Goal: Information Seeking & Learning: Learn about a topic

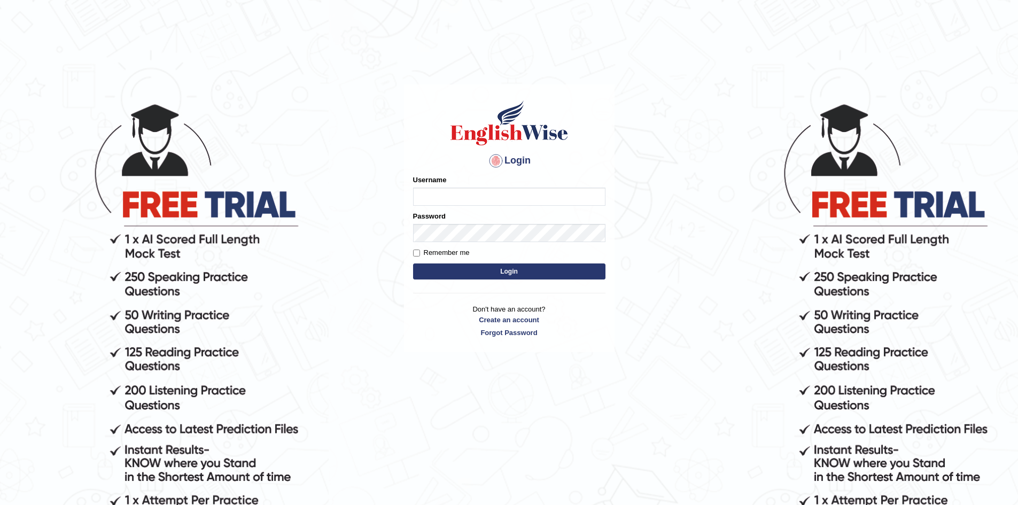
drag, startPoint x: 0, startPoint y: 0, endPoint x: 470, endPoint y: 195, distance: 509.1
click at [470, 195] on input "Username" at bounding box center [509, 197] width 192 height 18
type input "nipenyogesh"
click at [413, 264] on button "Login" at bounding box center [509, 272] width 192 height 16
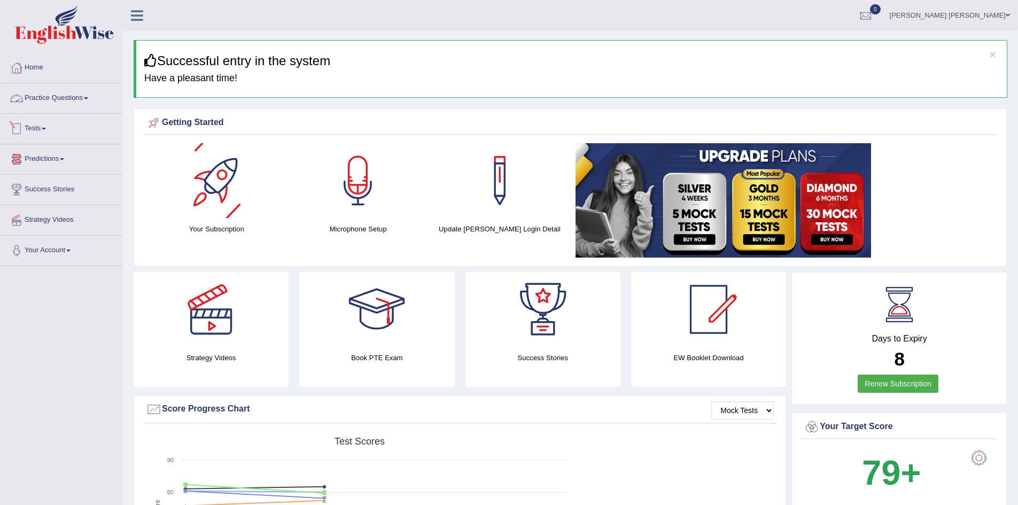
click at [48, 97] on link "Practice Questions" at bounding box center [62, 96] width 122 height 27
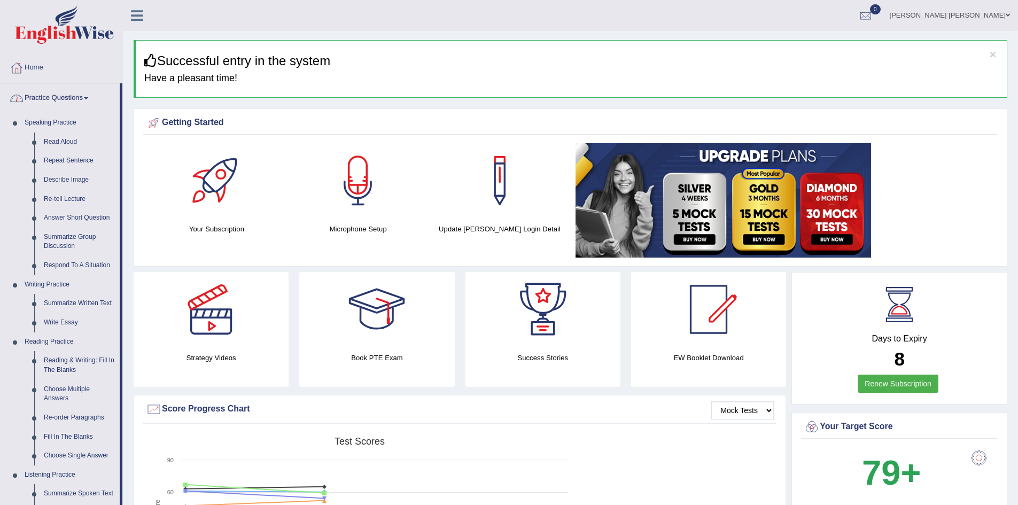
click at [69, 88] on link "Practice Questions" at bounding box center [60, 96] width 119 height 27
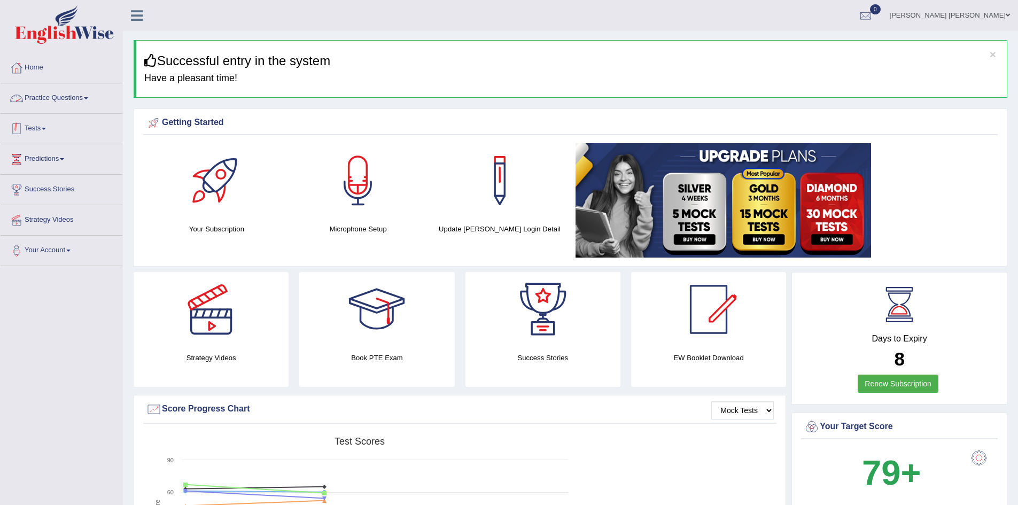
click at [52, 131] on link "Tests" at bounding box center [62, 127] width 122 height 27
click at [46, 172] on link "Take Mock Test" at bounding box center [70, 172] width 100 height 19
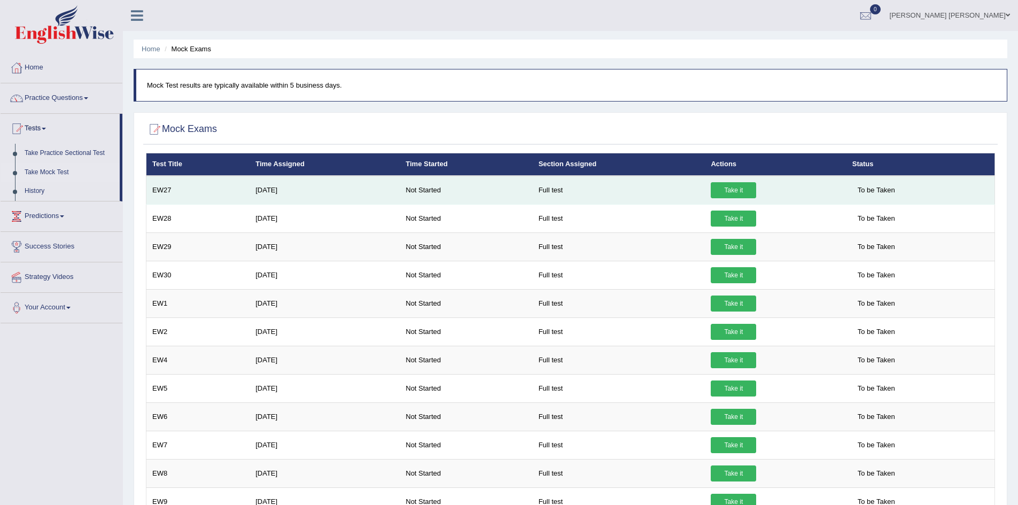
click at [727, 189] on link "Take it" at bounding box center [733, 190] width 45 height 16
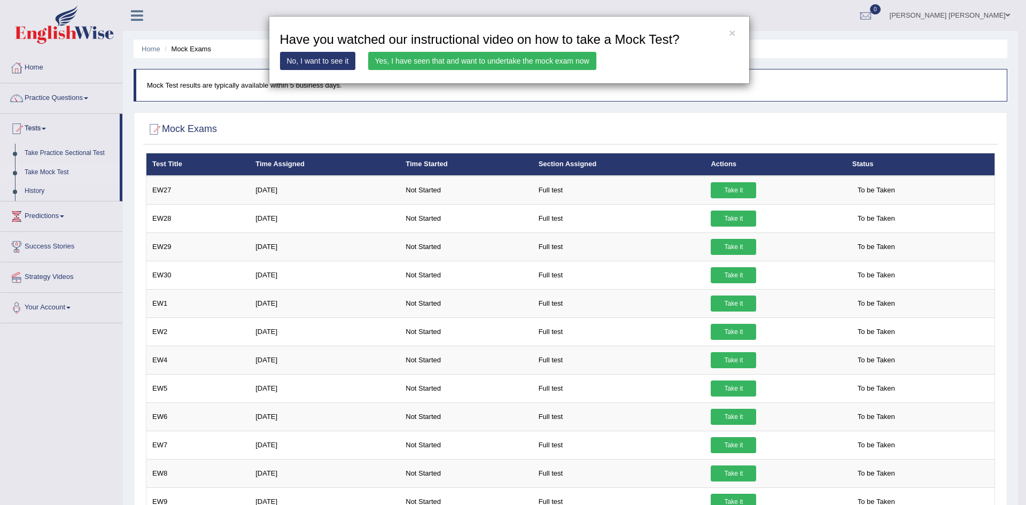
click at [477, 58] on link "Yes, I have seen that and want to undertake the mock exam now" at bounding box center [482, 61] width 228 height 18
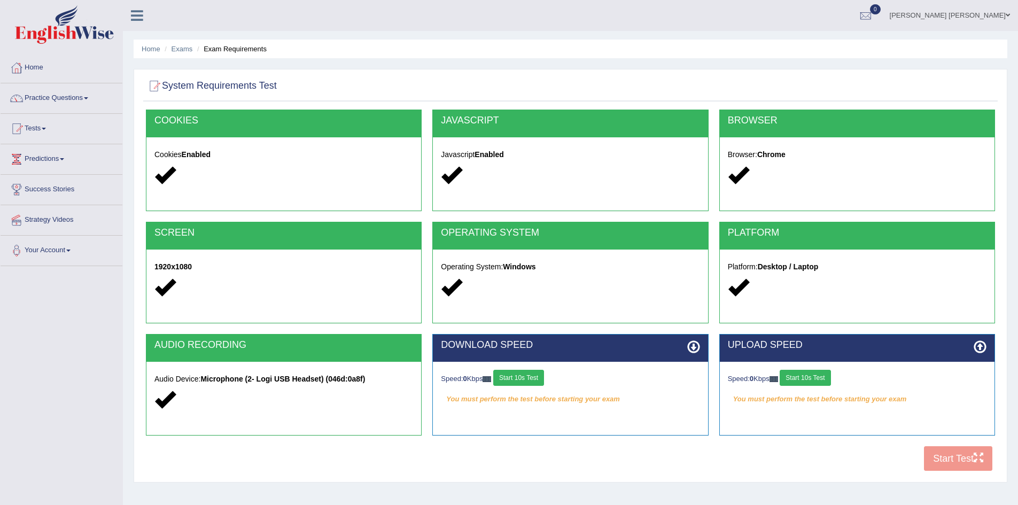
click at [530, 378] on button "Start 10s Test" at bounding box center [518, 378] width 51 height 16
click at [816, 380] on button "Start 10s Test" at bounding box center [805, 378] width 51 height 16
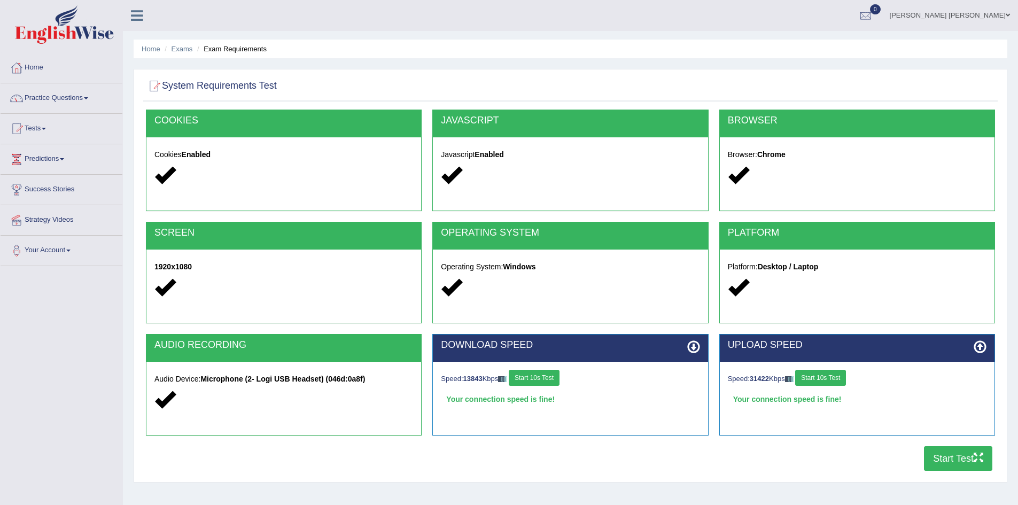
click at [710, 345] on div "DOWNLOAD SPEED Speed: 13843 Kbps Start 10s Test Your connection speed is fine! …" at bounding box center [570, 390] width 287 height 112
click at [42, 126] on link "Tests" at bounding box center [62, 127] width 122 height 27
click at [48, 153] on link "Take Practice Sectional Test" at bounding box center [70, 153] width 100 height 19
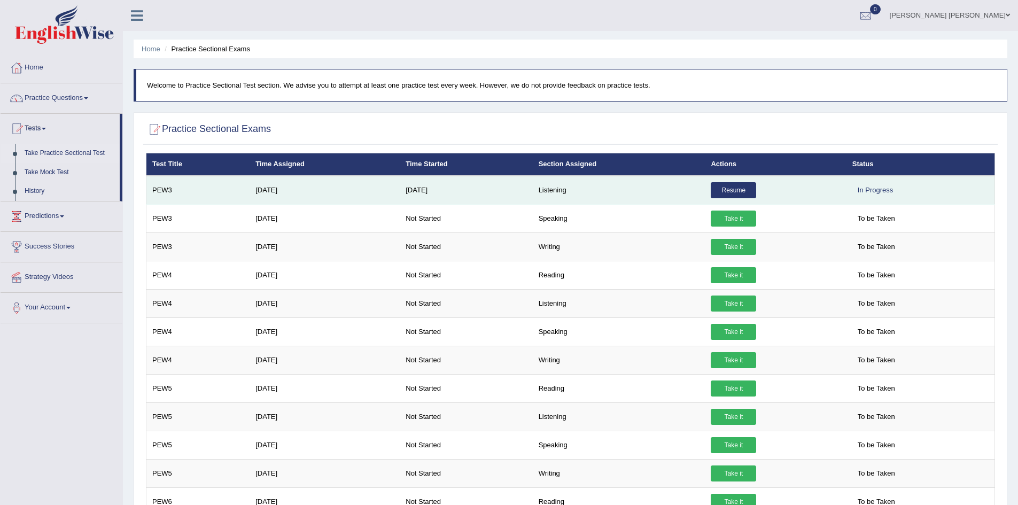
click at [743, 188] on link "Resume" at bounding box center [733, 190] width 45 height 16
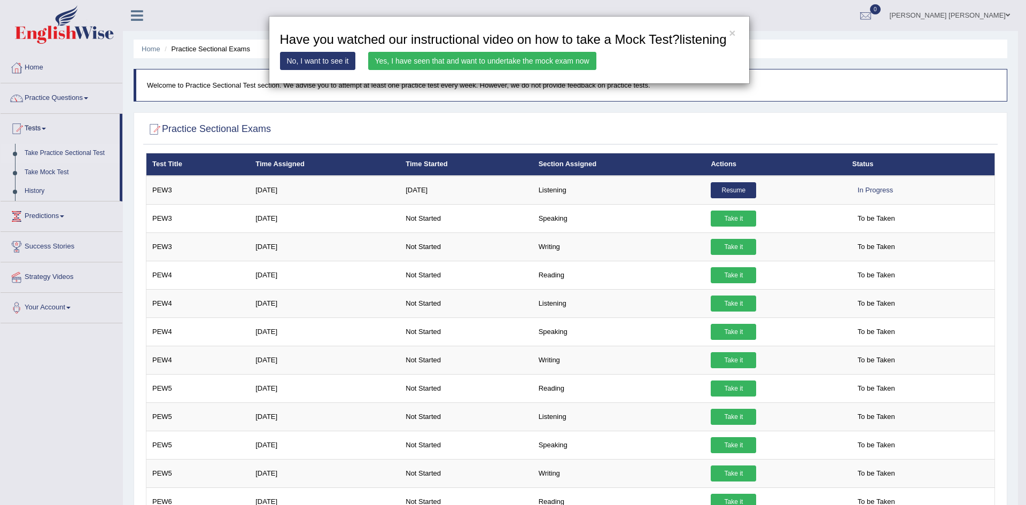
click at [526, 63] on link "Yes, I have seen that and want to undertake the mock exam now" at bounding box center [482, 61] width 228 height 18
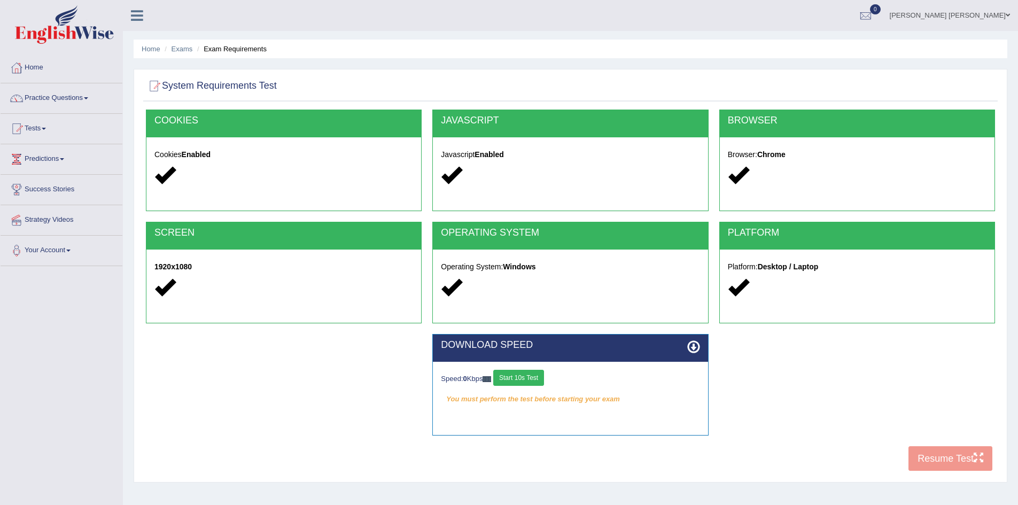
click at [535, 380] on button "Start 10s Test" at bounding box center [518, 378] width 51 height 16
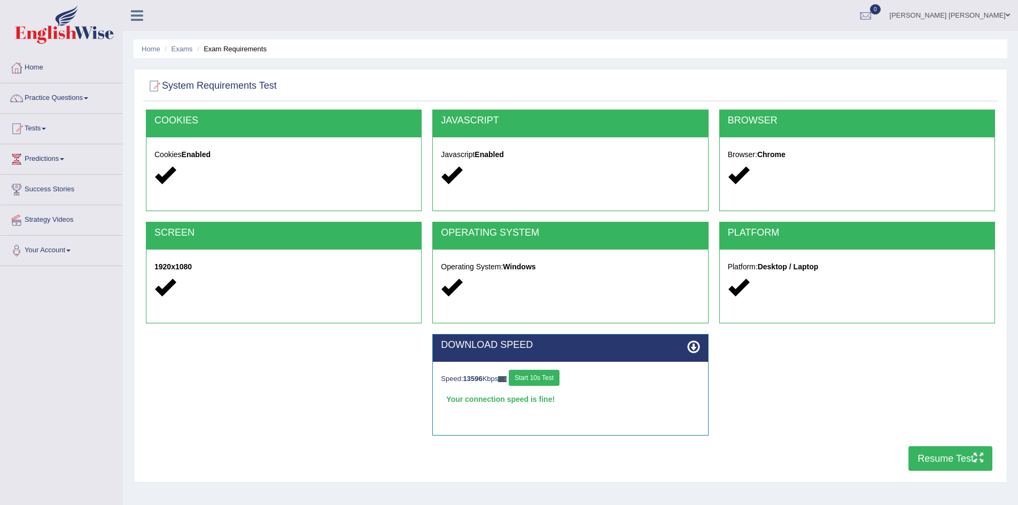
click at [954, 462] on button "Resume Test" at bounding box center [951, 458] width 84 height 25
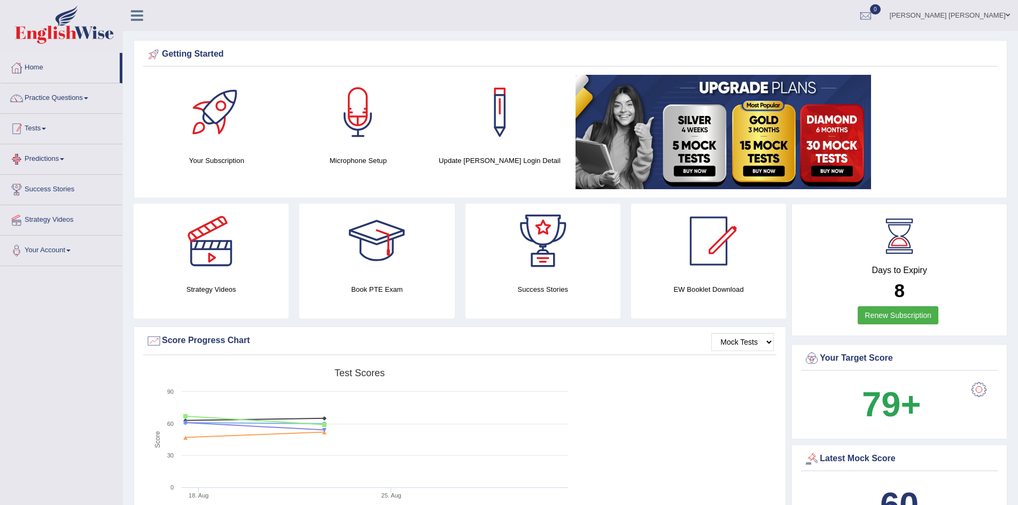
drag, startPoint x: 48, startPoint y: 132, endPoint x: 41, endPoint y: 132, distance: 6.9
click at [48, 132] on link "Tests" at bounding box center [62, 127] width 122 height 27
click at [59, 152] on link "Take Practice Sectional Test" at bounding box center [70, 153] width 100 height 19
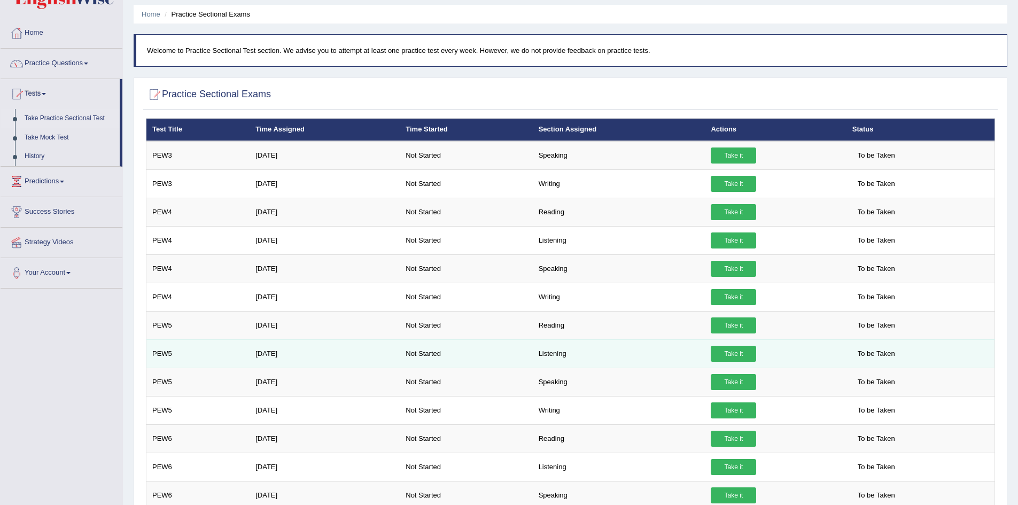
scroll to position [53, 0]
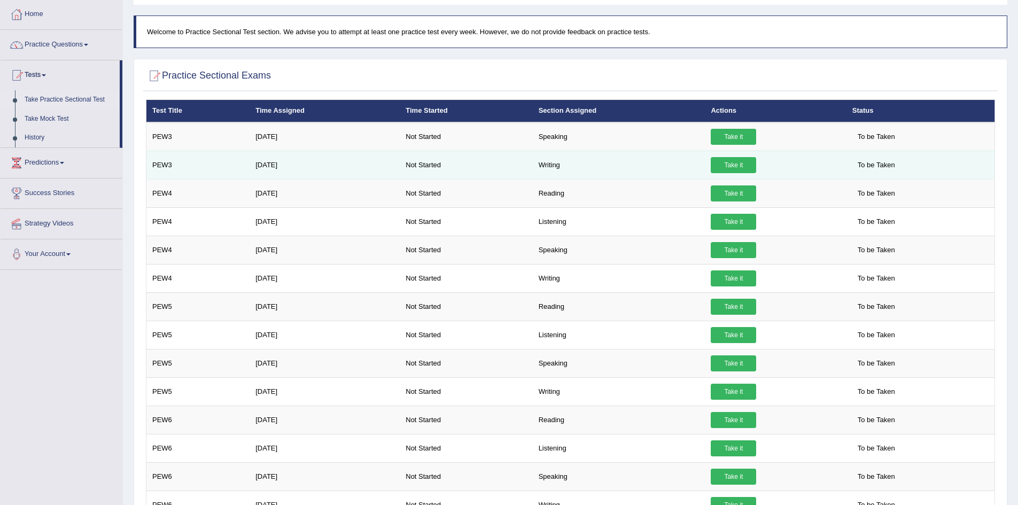
click at [567, 165] on td "Writing" at bounding box center [619, 165] width 173 height 28
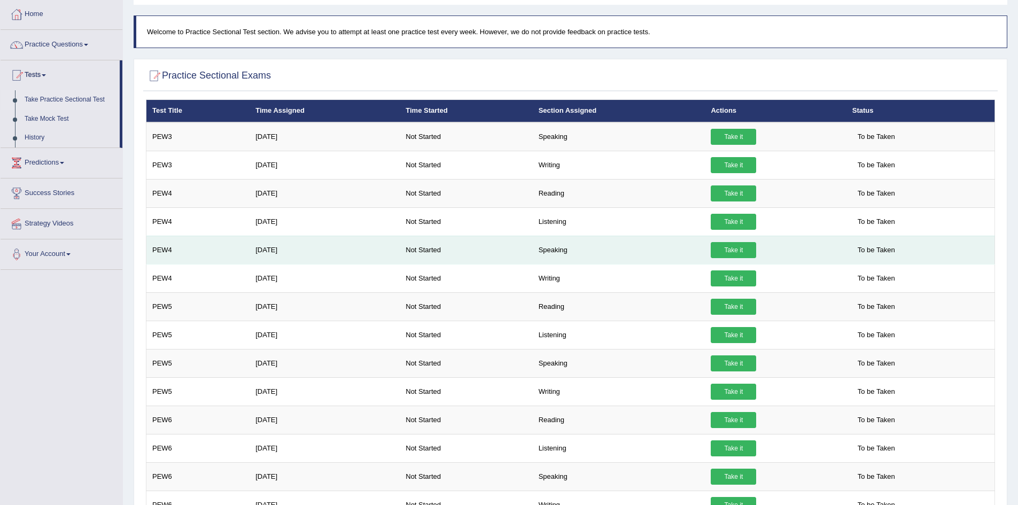
click at [578, 256] on td "Speaking" at bounding box center [619, 250] width 173 height 28
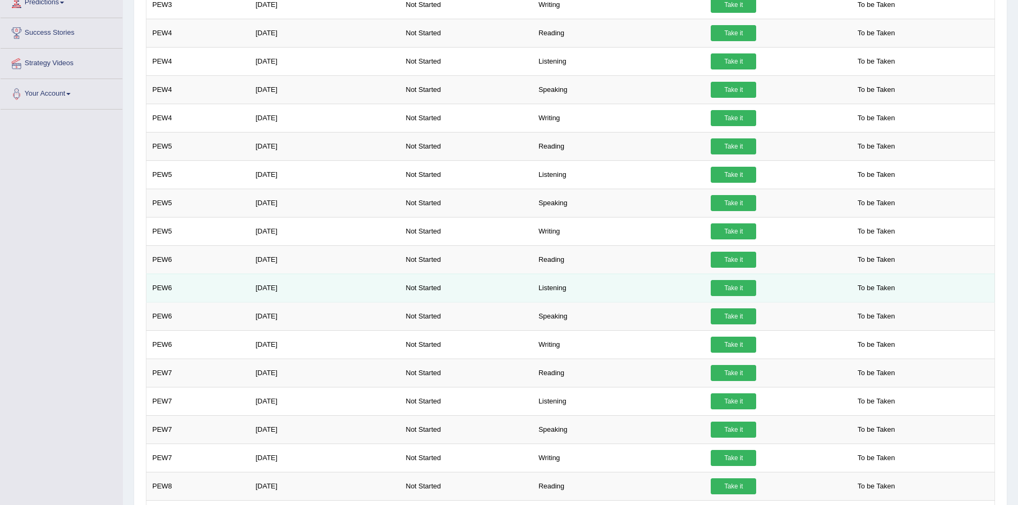
click at [576, 291] on td "Listening" at bounding box center [619, 288] width 173 height 28
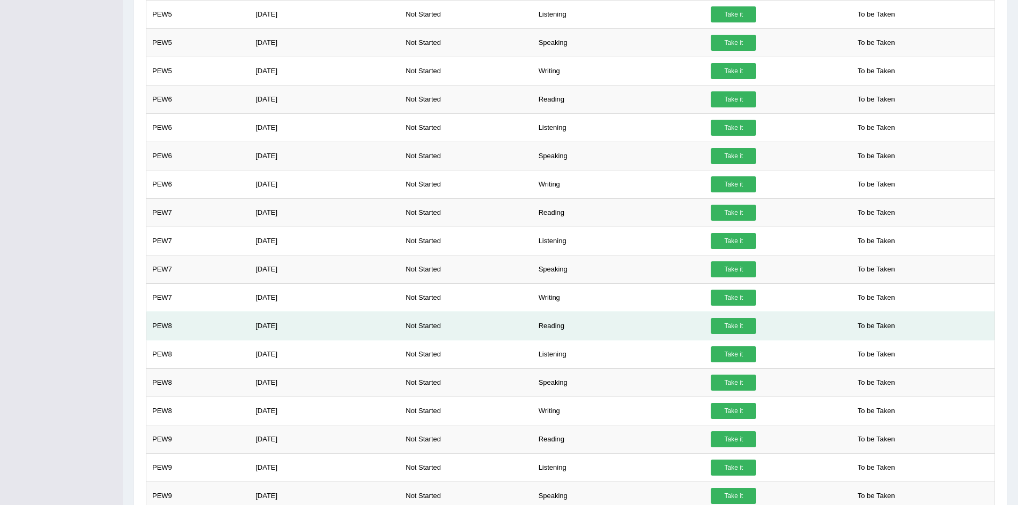
click at [582, 313] on td "Reading" at bounding box center [619, 326] width 173 height 28
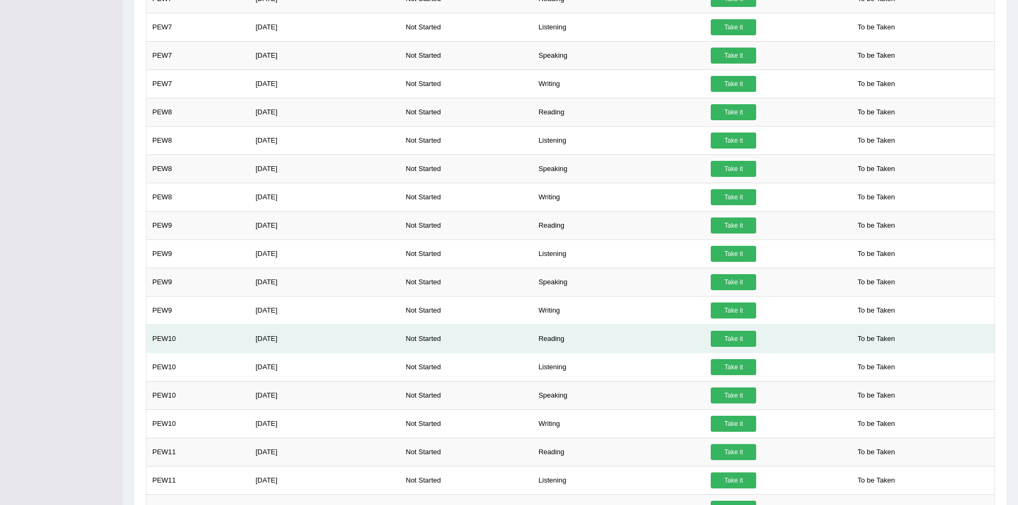
click at [601, 328] on td "Reading" at bounding box center [619, 338] width 173 height 28
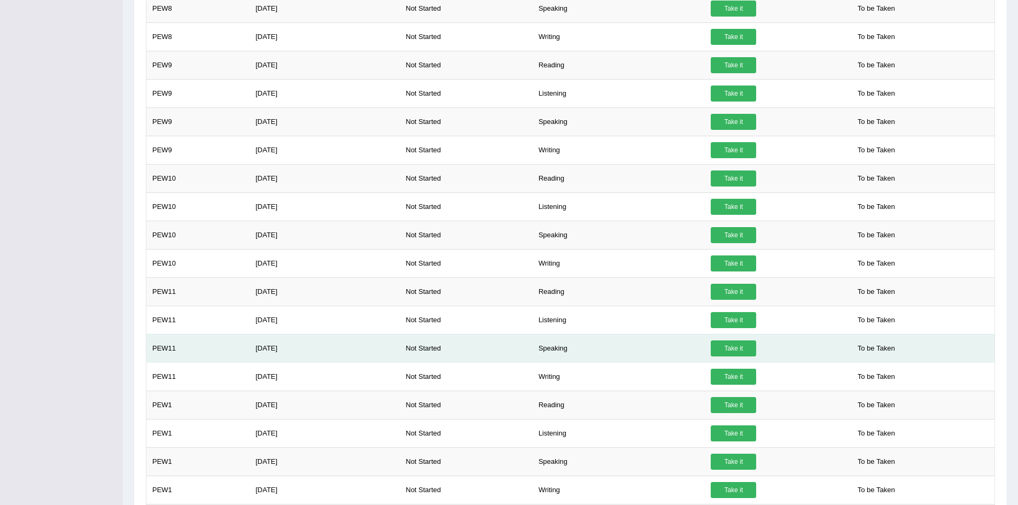
click at [602, 355] on td "Speaking" at bounding box center [619, 348] width 173 height 28
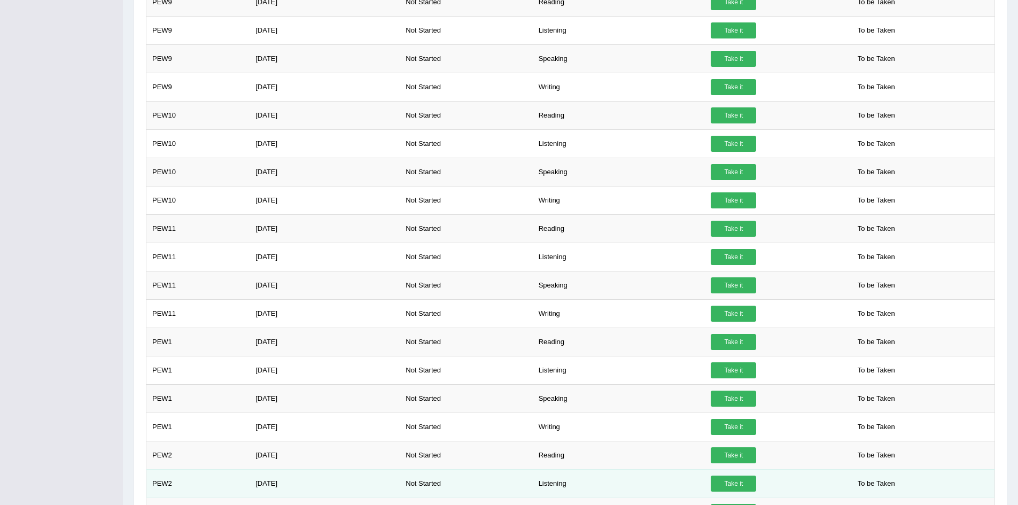
scroll to position [916, 0]
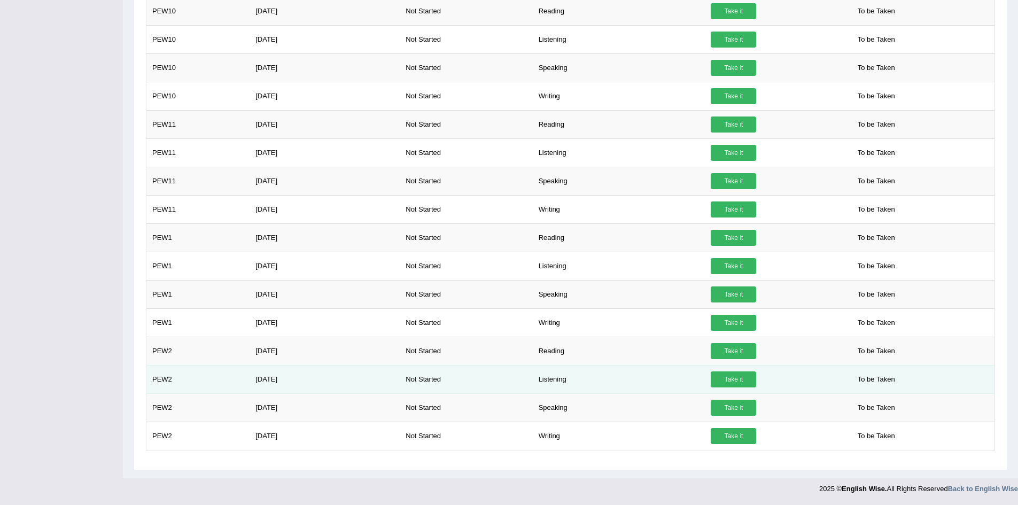
click at [602, 373] on td "Listening" at bounding box center [619, 379] width 173 height 28
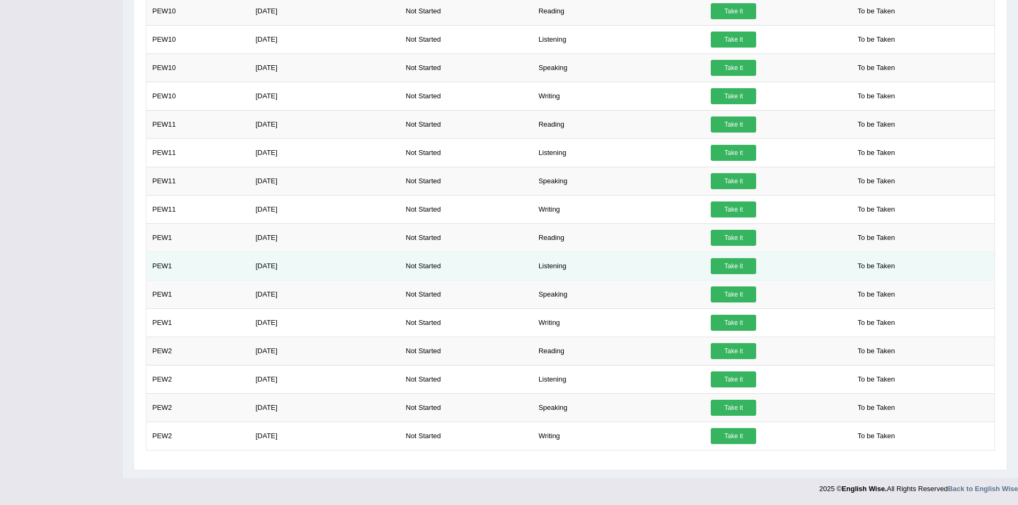
click at [625, 278] on td "Listening" at bounding box center [619, 266] width 173 height 28
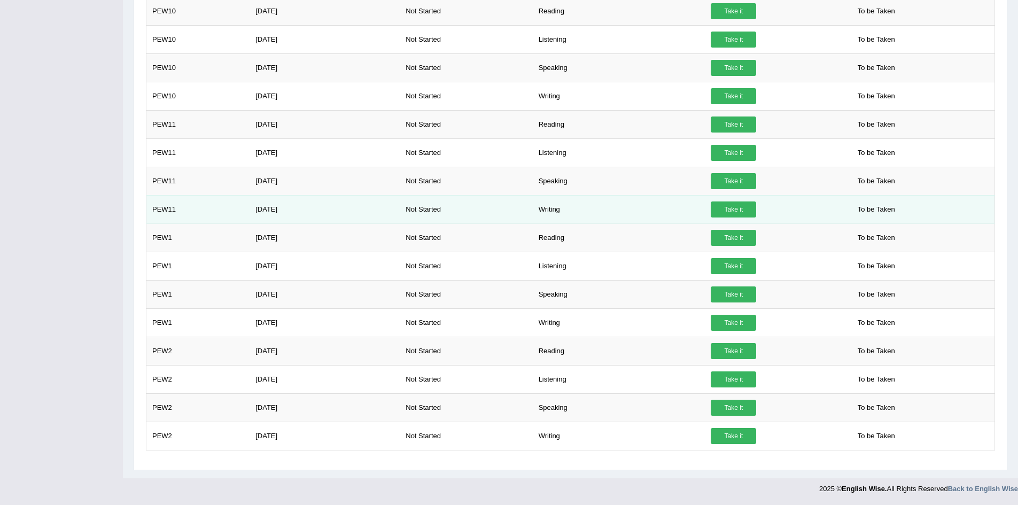
click at [617, 221] on td "Writing" at bounding box center [619, 209] width 173 height 28
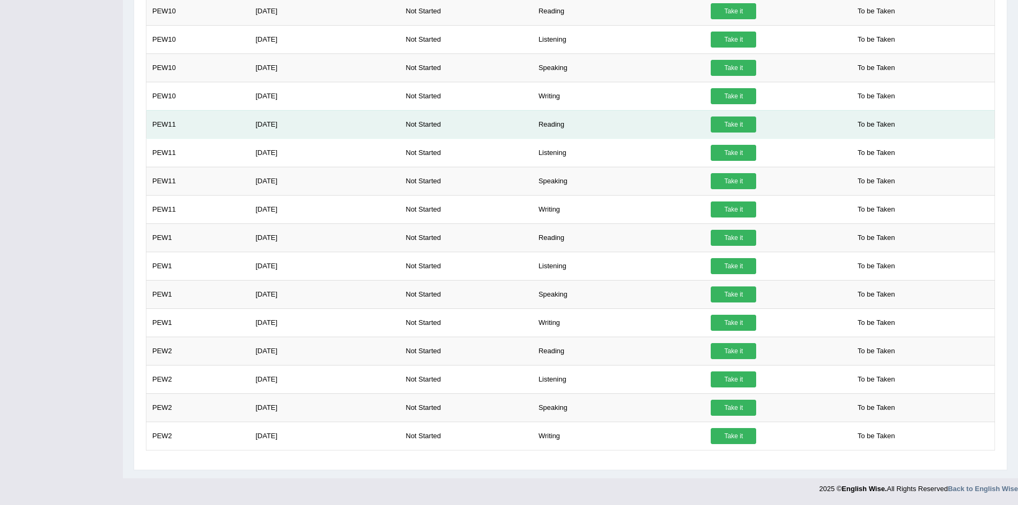
click at [601, 121] on td "Reading" at bounding box center [619, 124] width 173 height 28
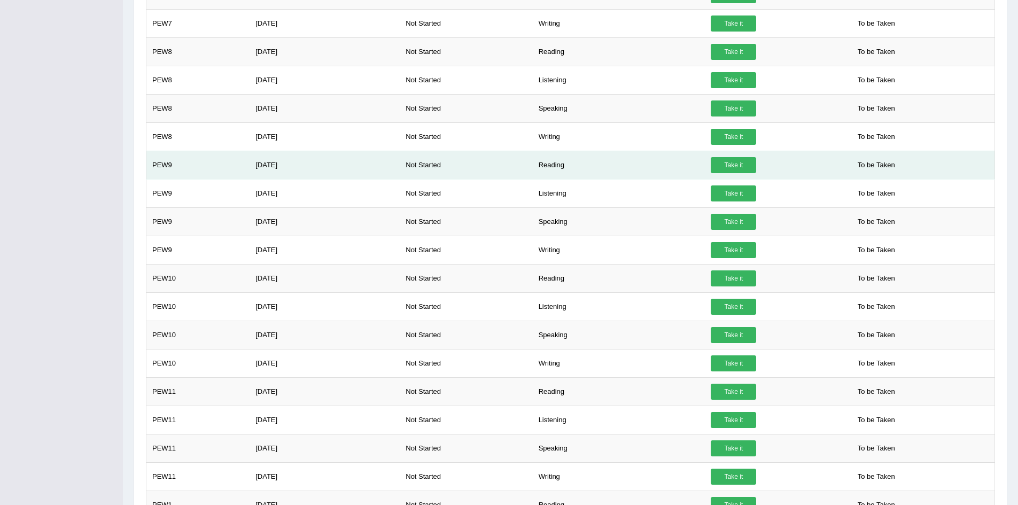
click at [614, 157] on td "Reading" at bounding box center [619, 165] width 173 height 28
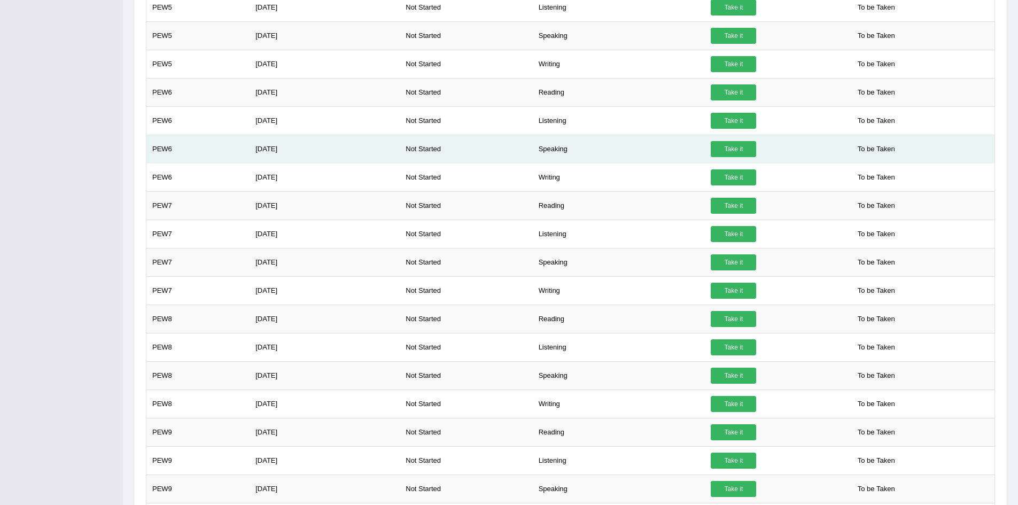
click at [606, 154] on td "Speaking" at bounding box center [619, 149] width 173 height 28
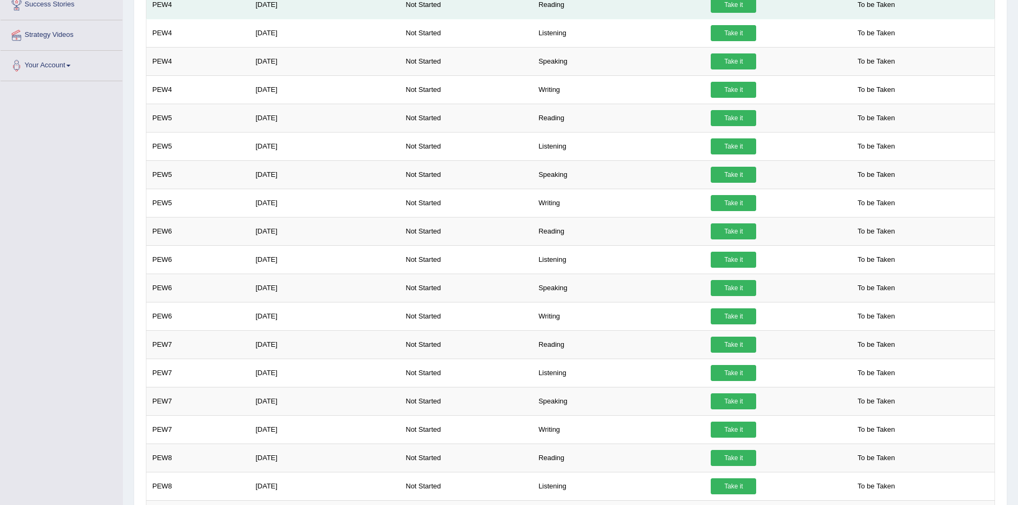
scroll to position [114, 0]
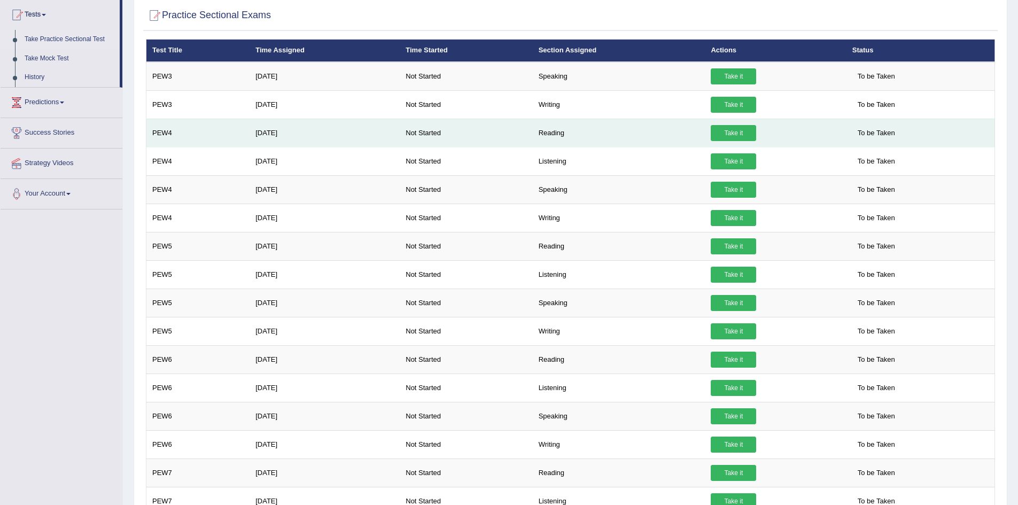
click at [606, 133] on td "Reading" at bounding box center [619, 133] width 173 height 28
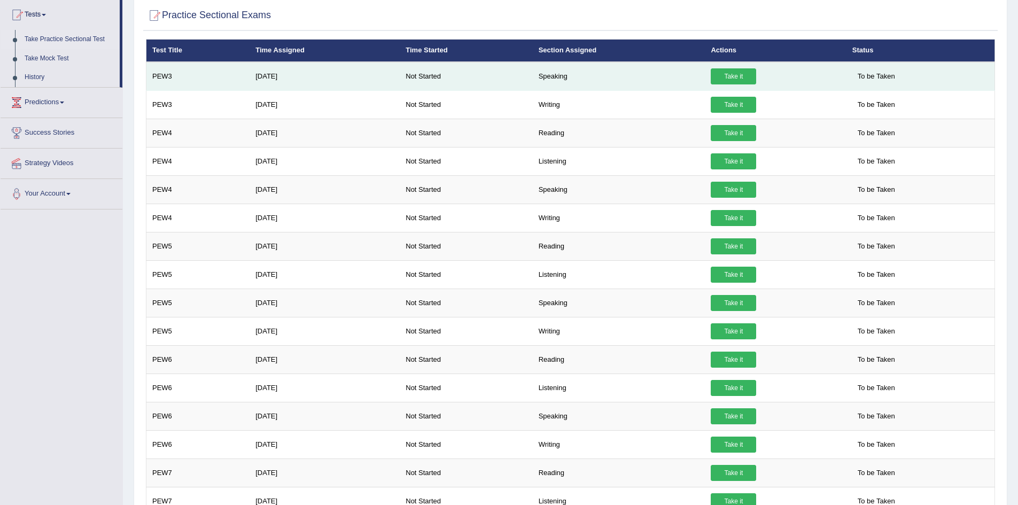
click at [628, 75] on td "Speaking" at bounding box center [619, 76] width 173 height 29
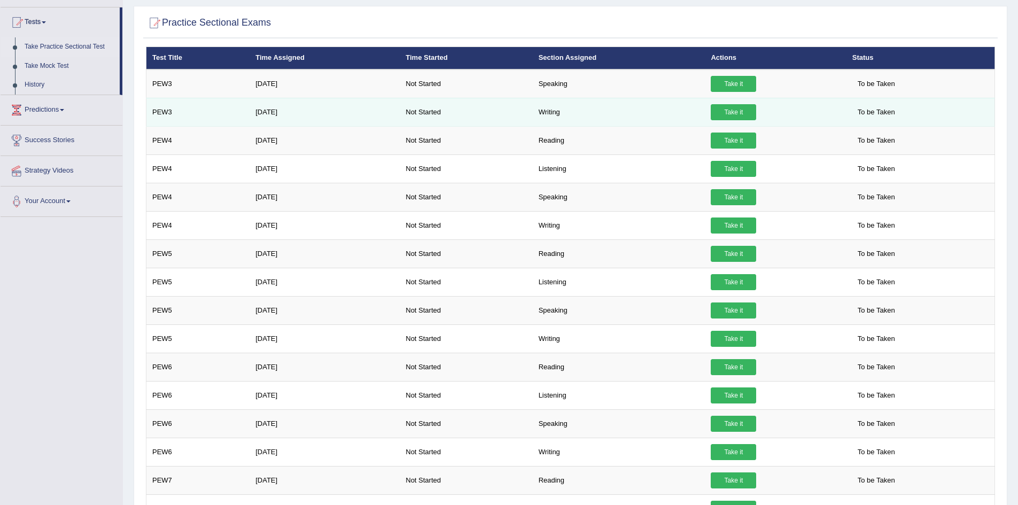
scroll to position [7, 0]
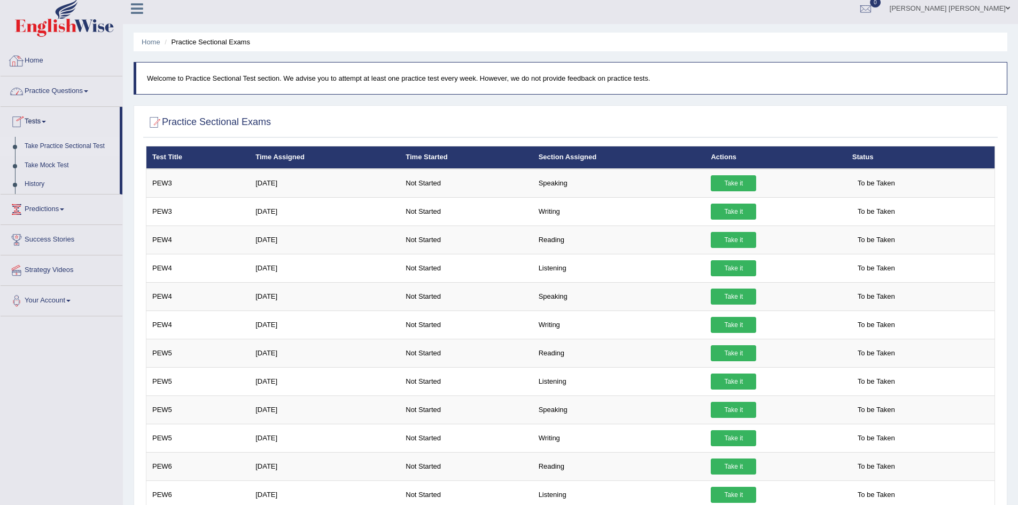
click at [37, 61] on link "Home" at bounding box center [62, 59] width 122 height 27
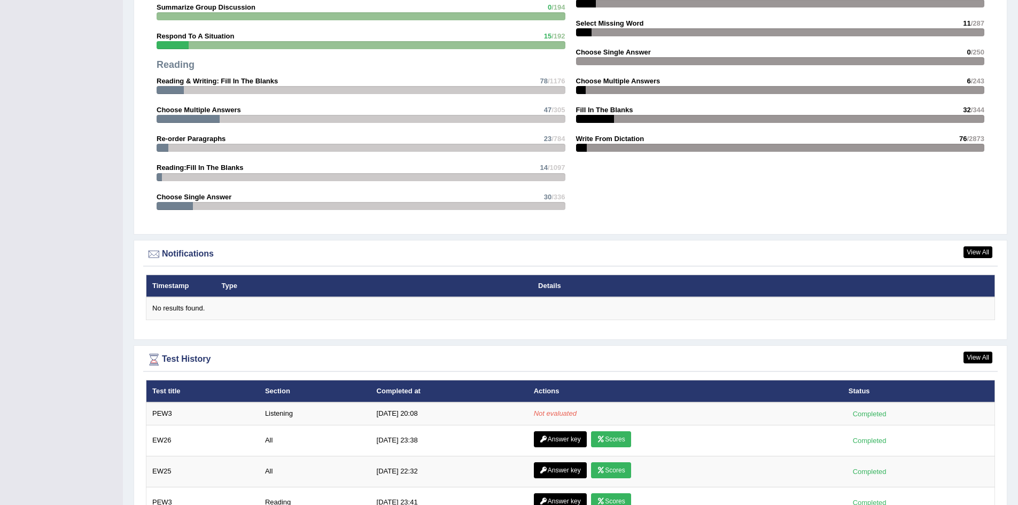
scroll to position [1134, 0]
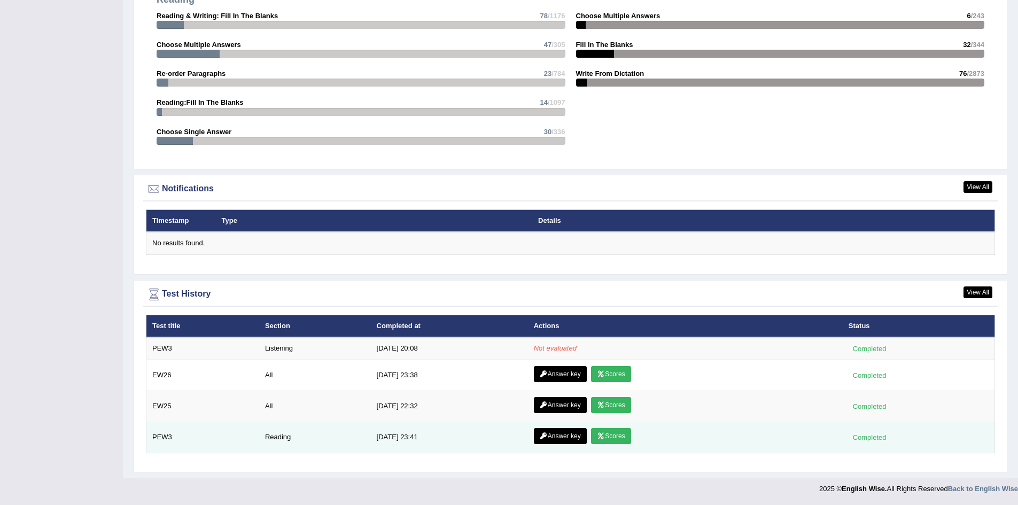
click at [562, 435] on link "Answer key" at bounding box center [560, 436] width 53 height 16
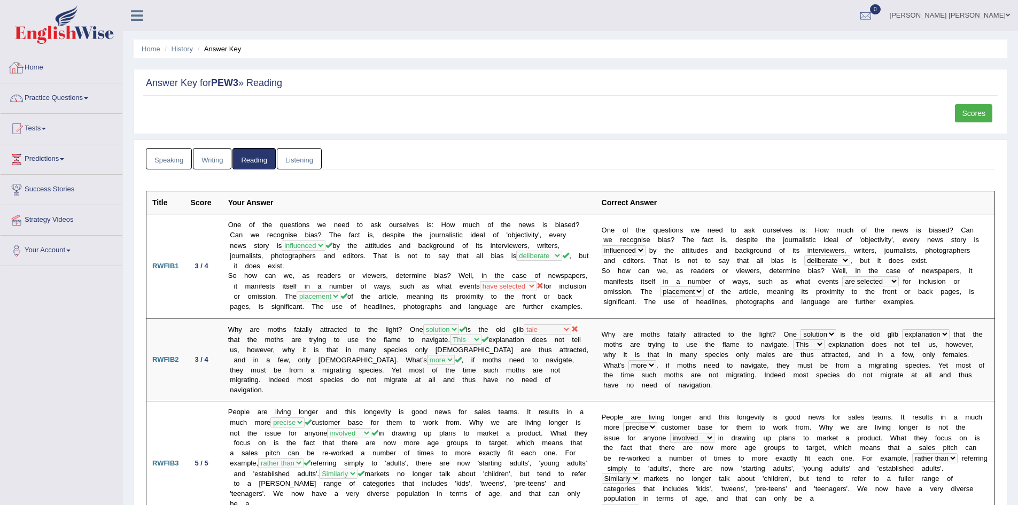
click at [47, 67] on link "Home" at bounding box center [62, 66] width 122 height 27
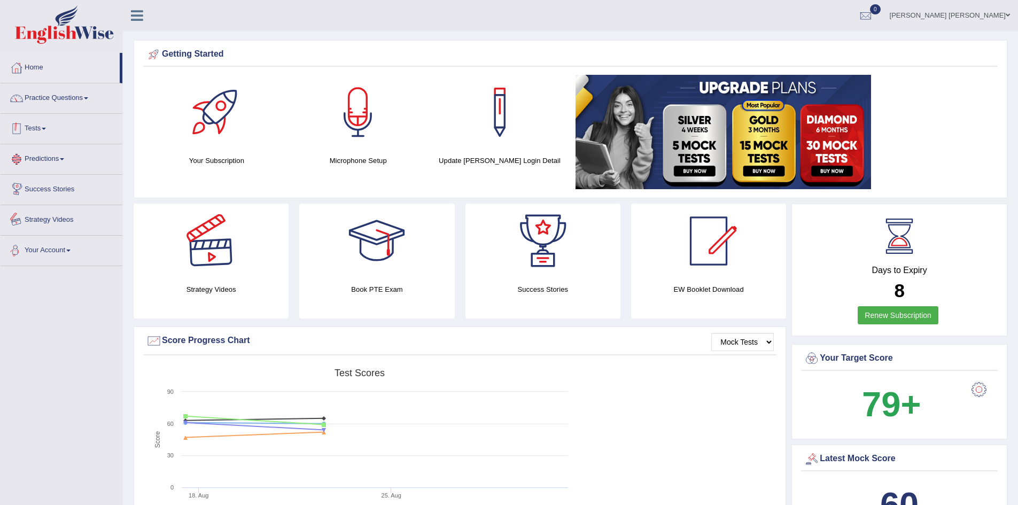
click at [38, 126] on link "Tests" at bounding box center [62, 127] width 122 height 27
click at [64, 152] on link "Take Practice Sectional Test" at bounding box center [70, 153] width 100 height 19
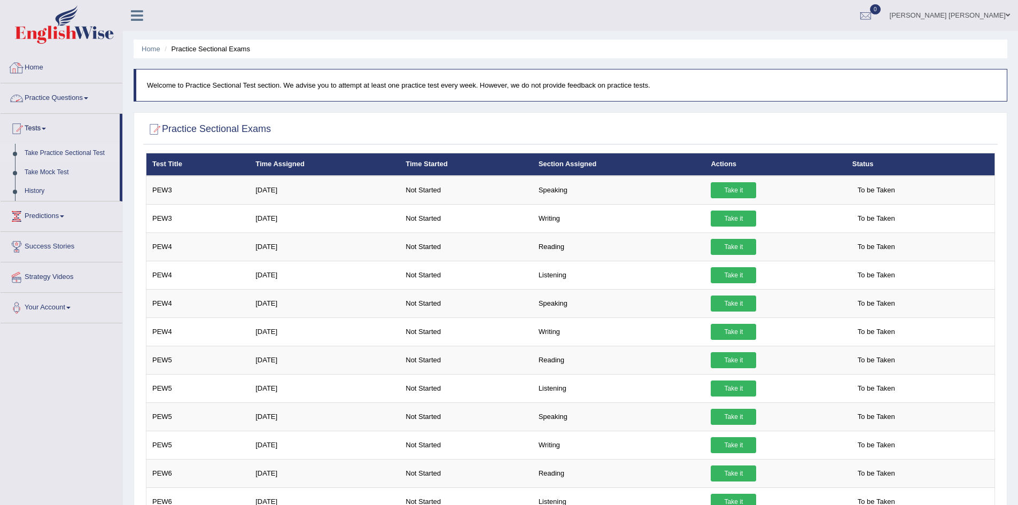
click at [39, 67] on link "Home" at bounding box center [62, 66] width 122 height 27
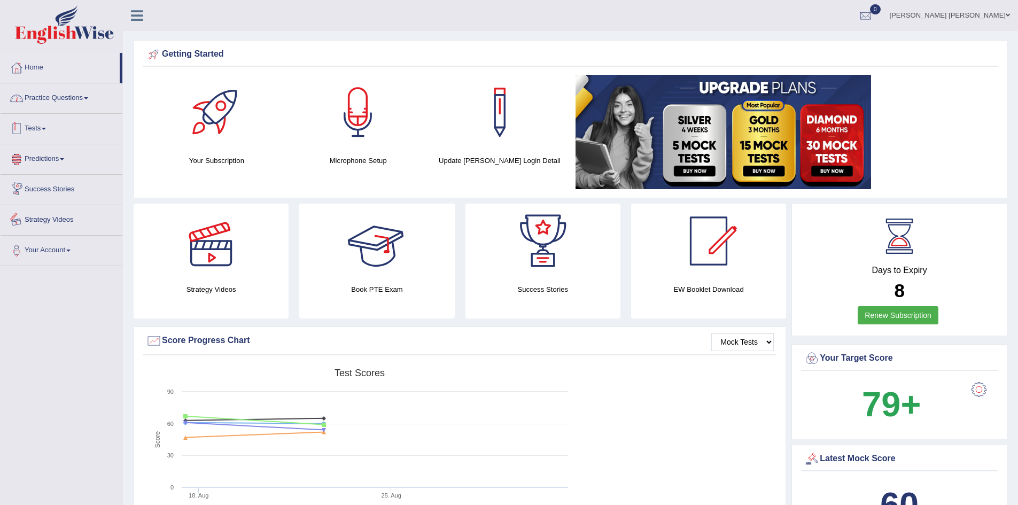
click at [50, 100] on link "Practice Questions" at bounding box center [62, 96] width 122 height 27
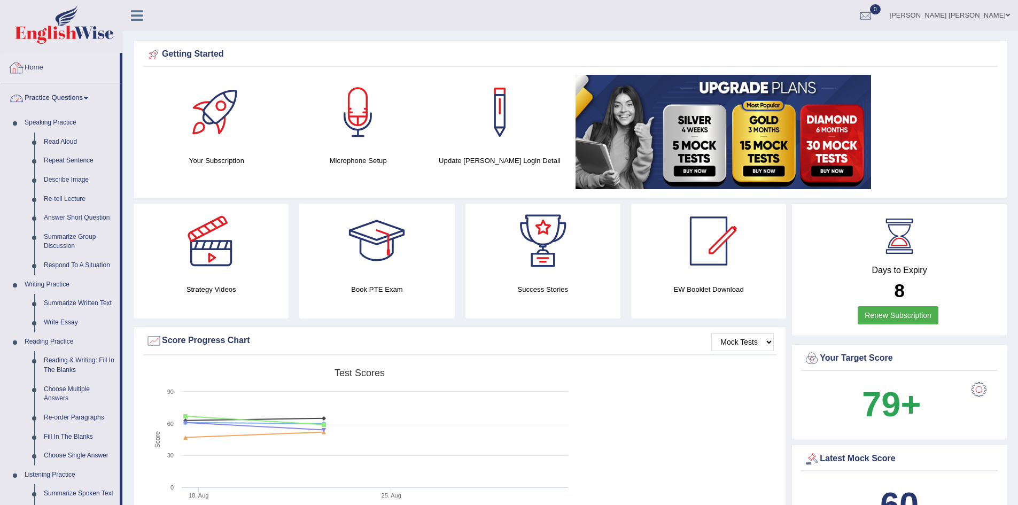
click at [51, 102] on link "Practice Questions" at bounding box center [60, 96] width 119 height 27
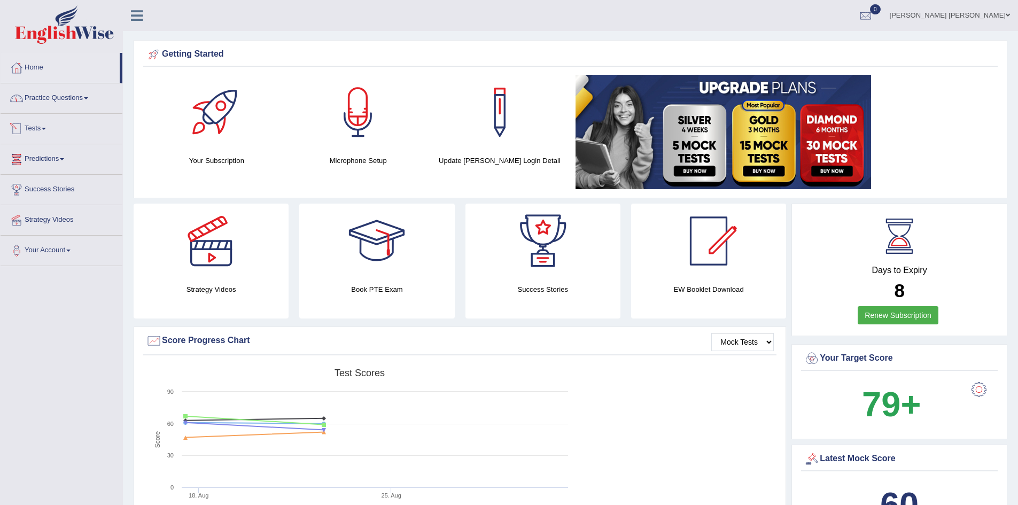
click at [34, 128] on link "Tests" at bounding box center [62, 127] width 122 height 27
click at [48, 152] on link "Take Practice Sectional Test" at bounding box center [70, 153] width 100 height 19
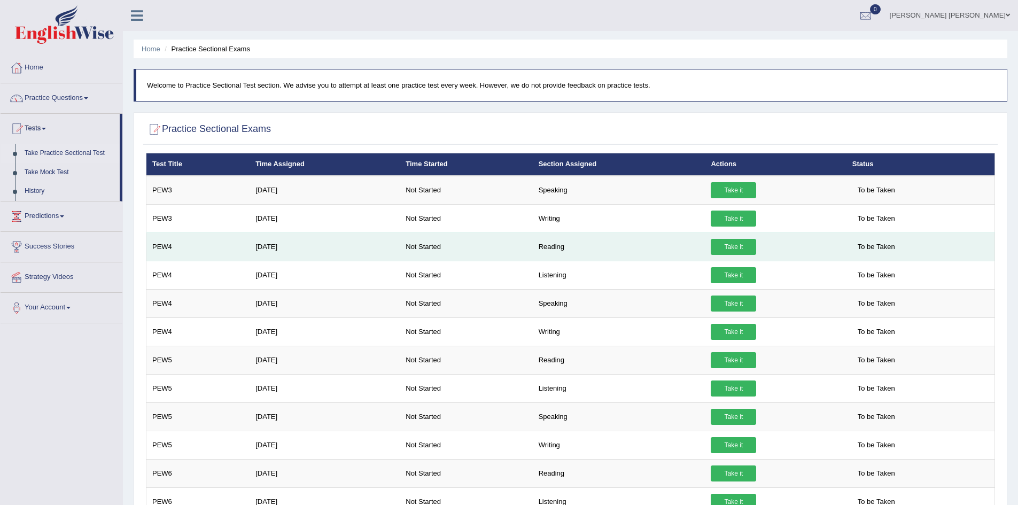
click at [733, 246] on link "Take it" at bounding box center [733, 247] width 45 height 16
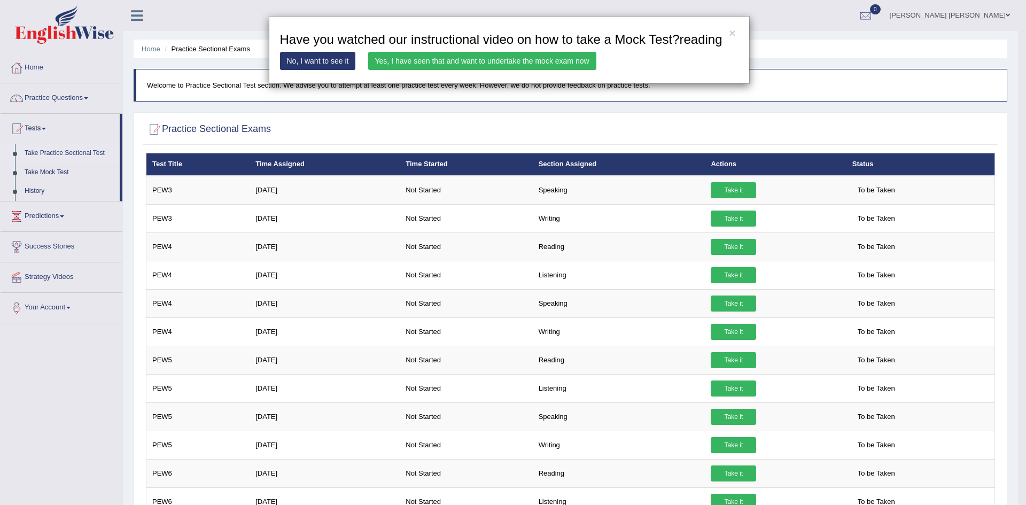
click at [507, 58] on link "Yes, I have seen that and want to undertake the mock exam now" at bounding box center [482, 61] width 228 height 18
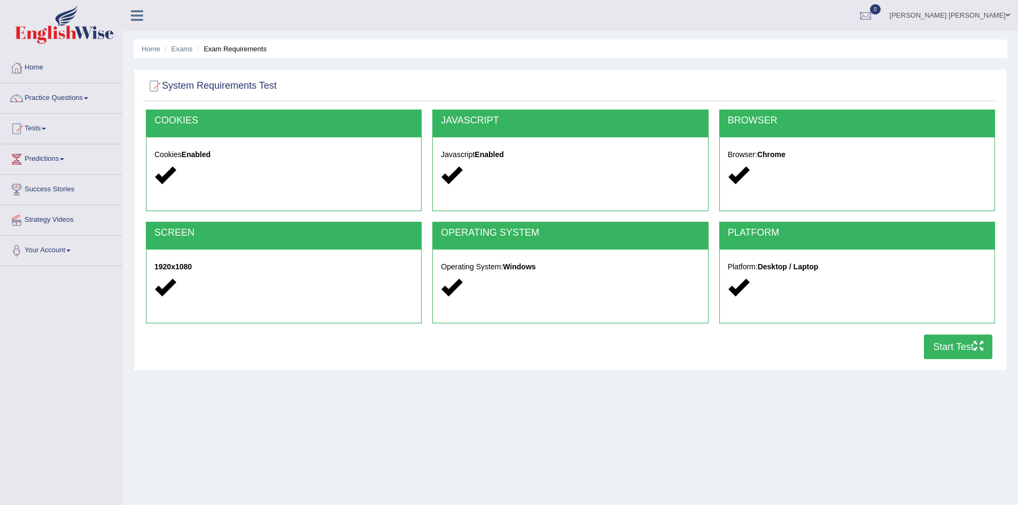
click at [963, 342] on button "Start Test" at bounding box center [958, 347] width 68 height 25
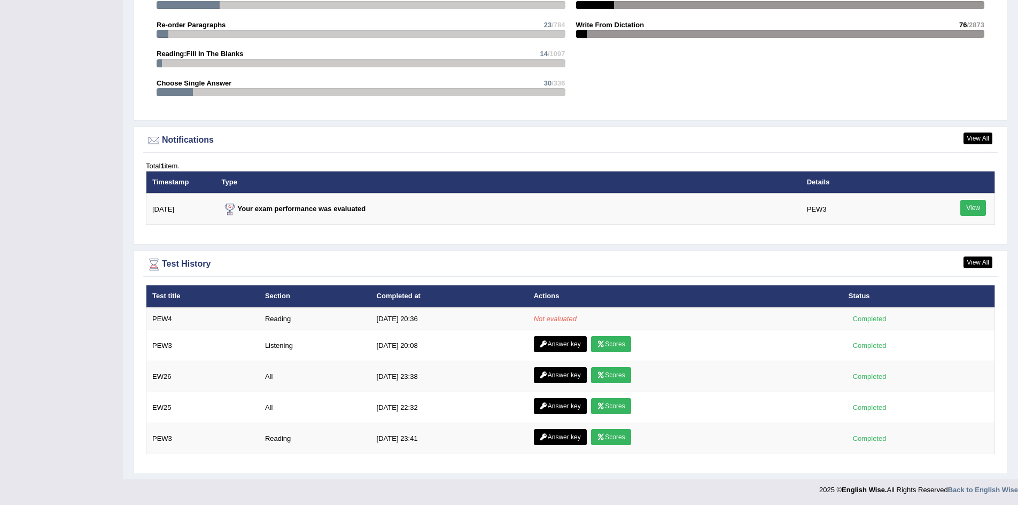
scroll to position [1184, 0]
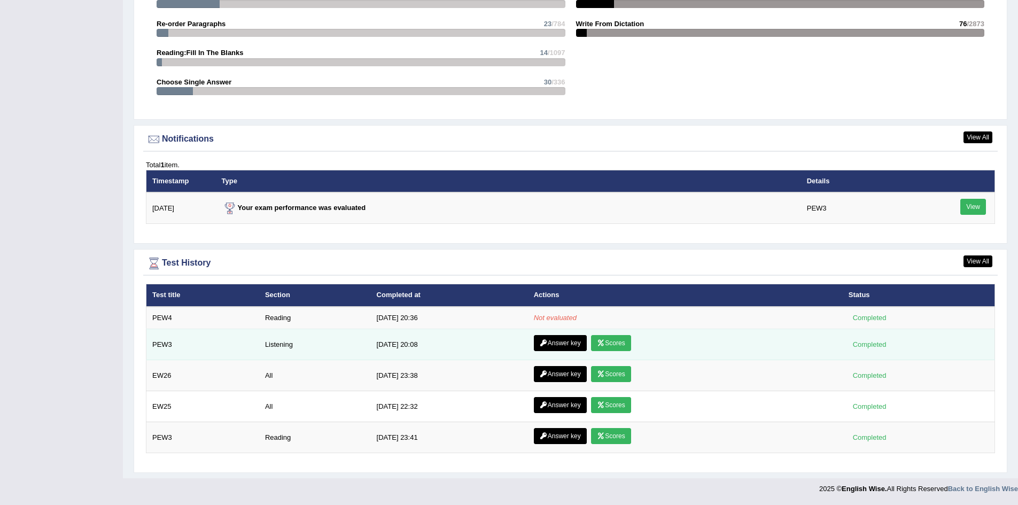
click at [560, 342] on link "Answer key" at bounding box center [560, 343] width 53 height 16
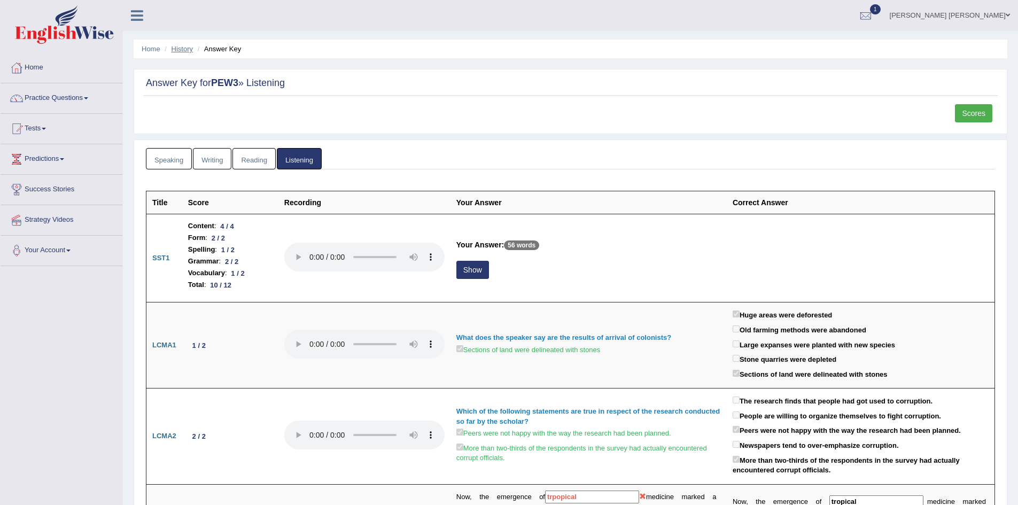
click at [181, 45] on link "History" at bounding box center [182, 49] width 21 height 8
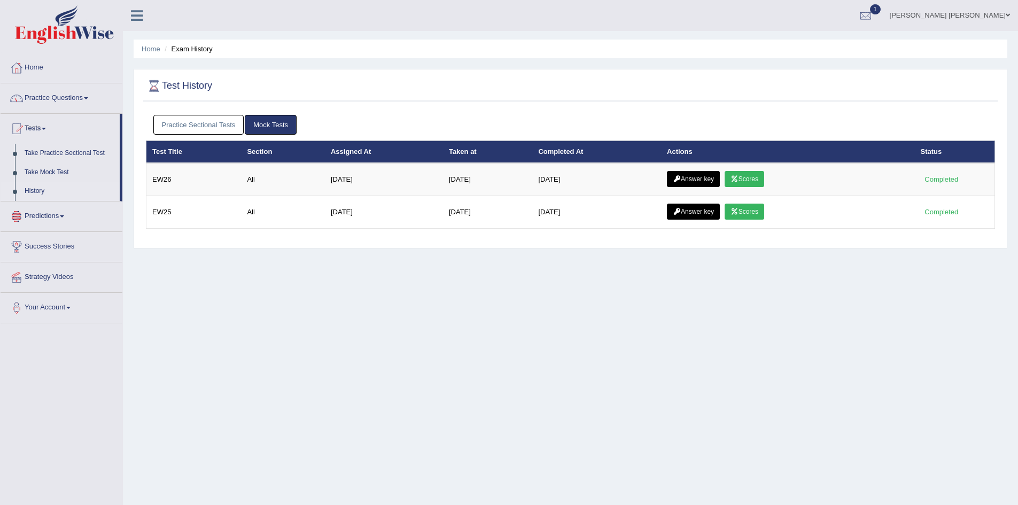
click at [39, 187] on link "History" at bounding box center [70, 191] width 100 height 19
click at [210, 125] on link "Practice Sectional Tests" at bounding box center [198, 125] width 91 height 20
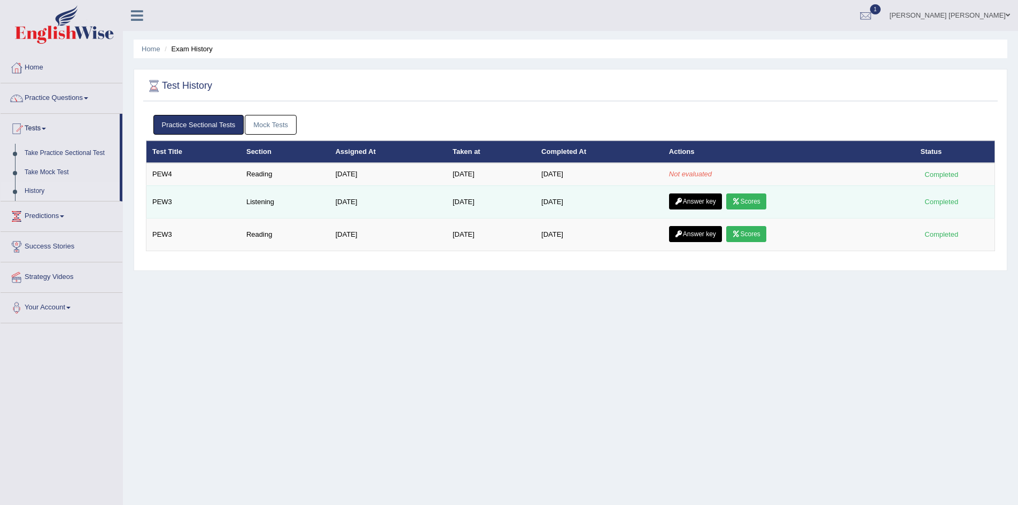
click at [708, 200] on link "Answer key" at bounding box center [695, 202] width 53 height 16
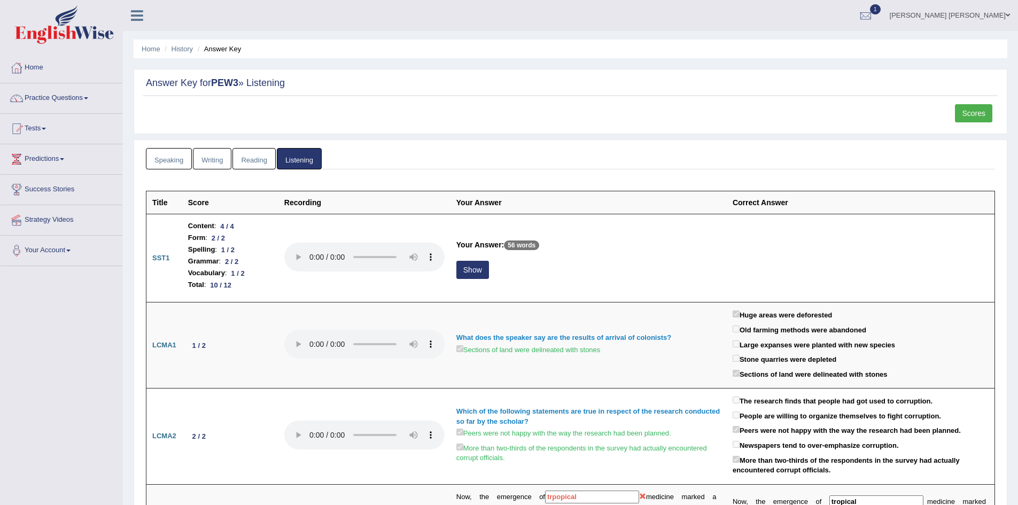
click at [976, 114] on link "Scores" at bounding box center [973, 113] width 37 height 18
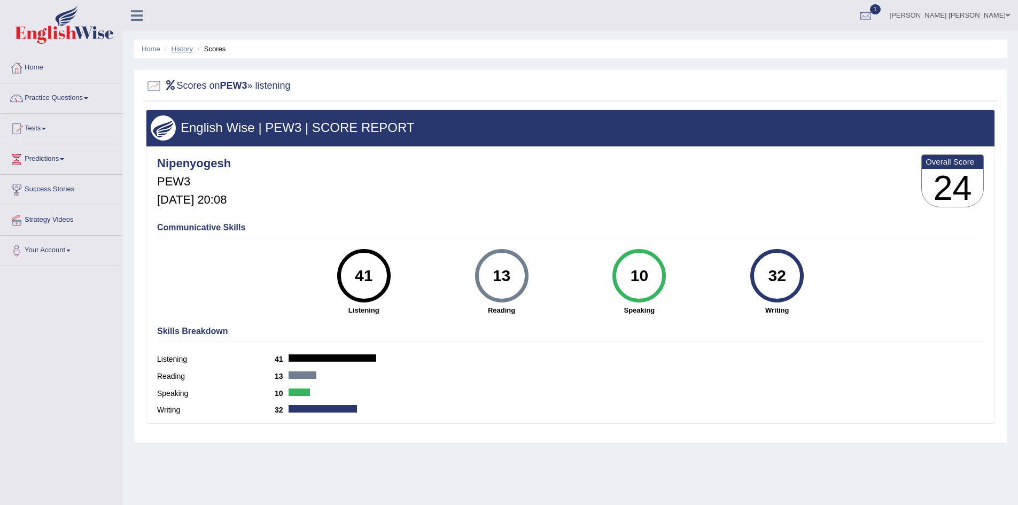
click at [179, 49] on link "History" at bounding box center [182, 49] width 21 height 8
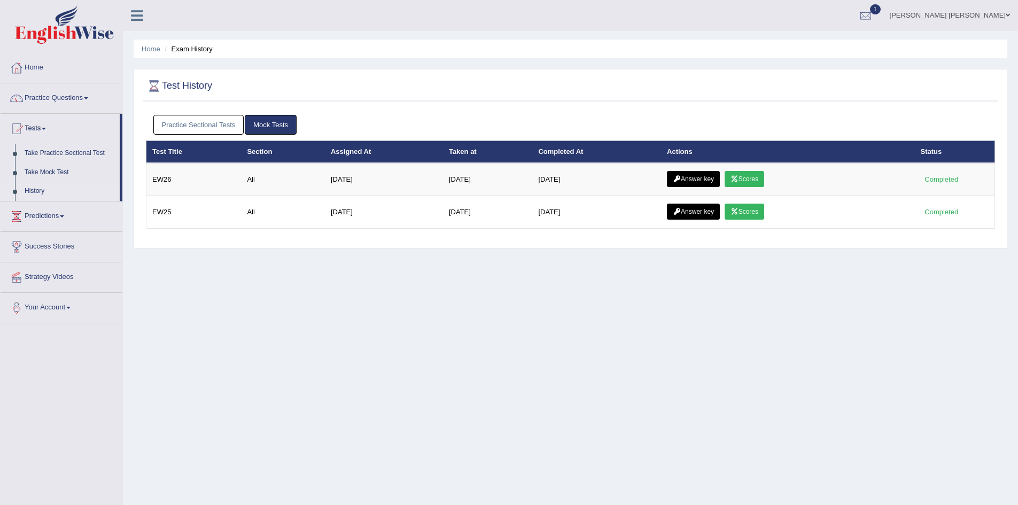
click at [214, 123] on link "Practice Sectional Tests" at bounding box center [198, 125] width 91 height 20
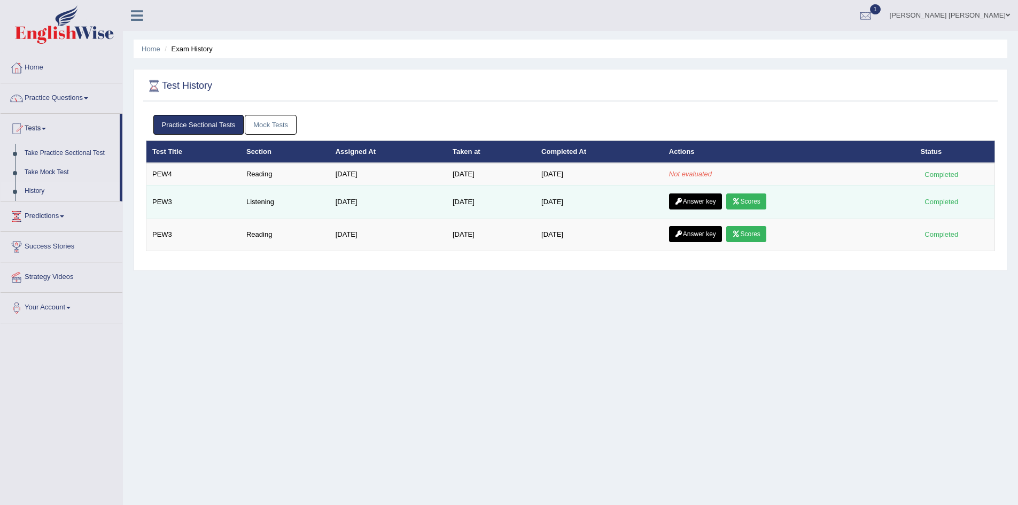
click at [453, 204] on td "Aug 8, 2025" at bounding box center [491, 201] width 89 height 33
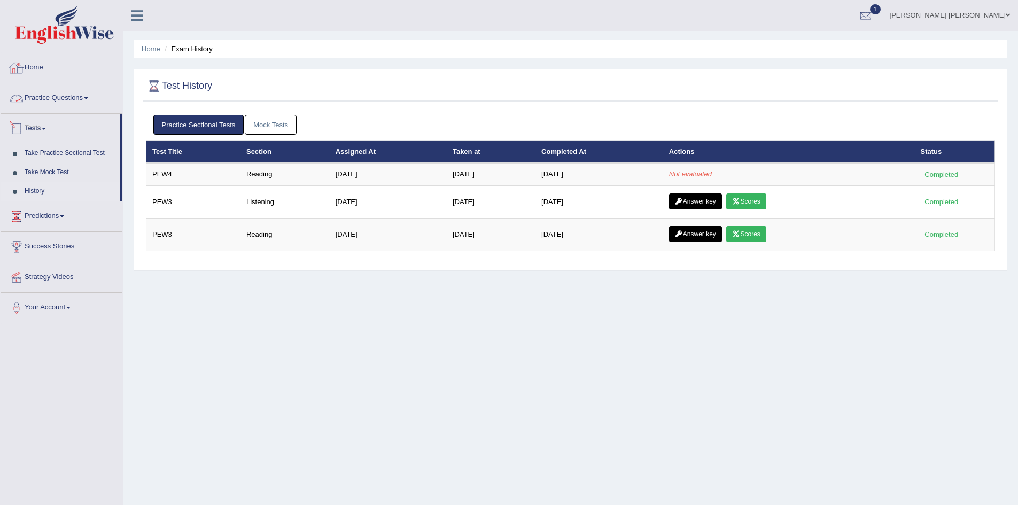
click at [27, 68] on link "Home" at bounding box center [62, 66] width 122 height 27
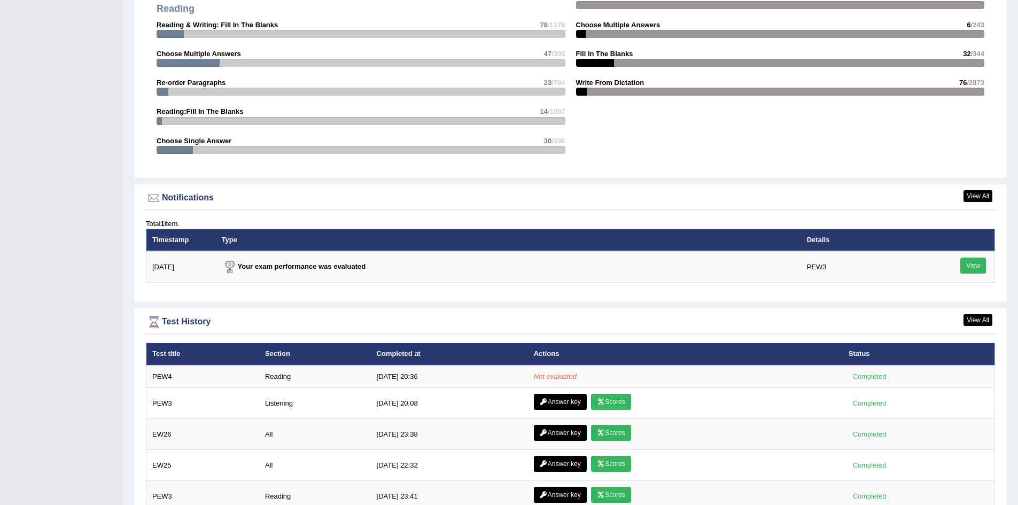
scroll to position [1184, 0]
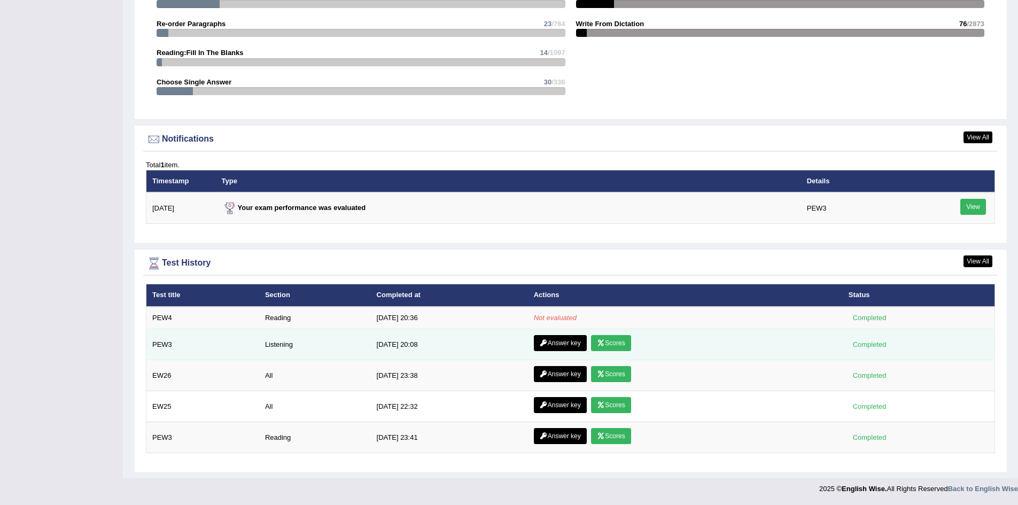
click at [615, 342] on link "Scores" at bounding box center [611, 343] width 40 height 16
click at [558, 342] on link "Answer key" at bounding box center [560, 343] width 53 height 16
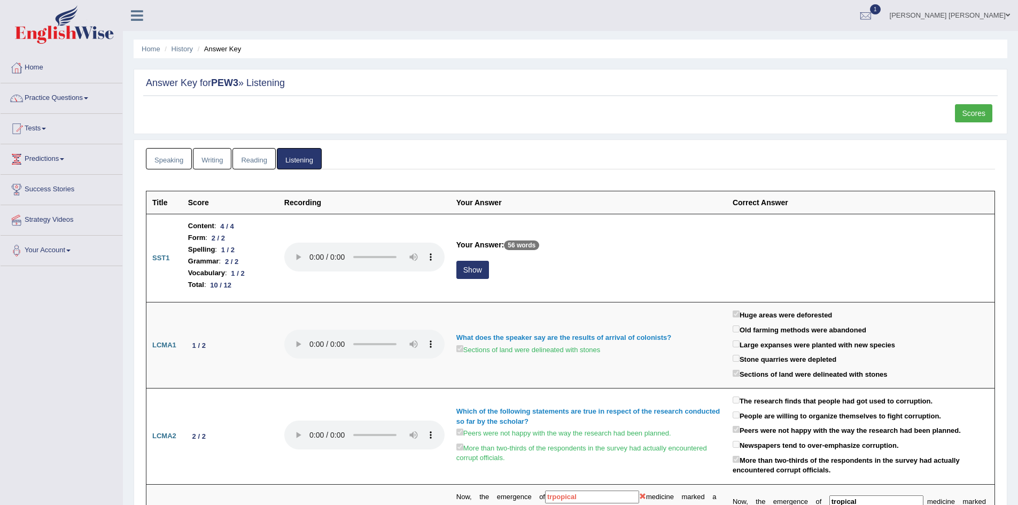
click at [976, 113] on link "Scores" at bounding box center [973, 113] width 37 height 18
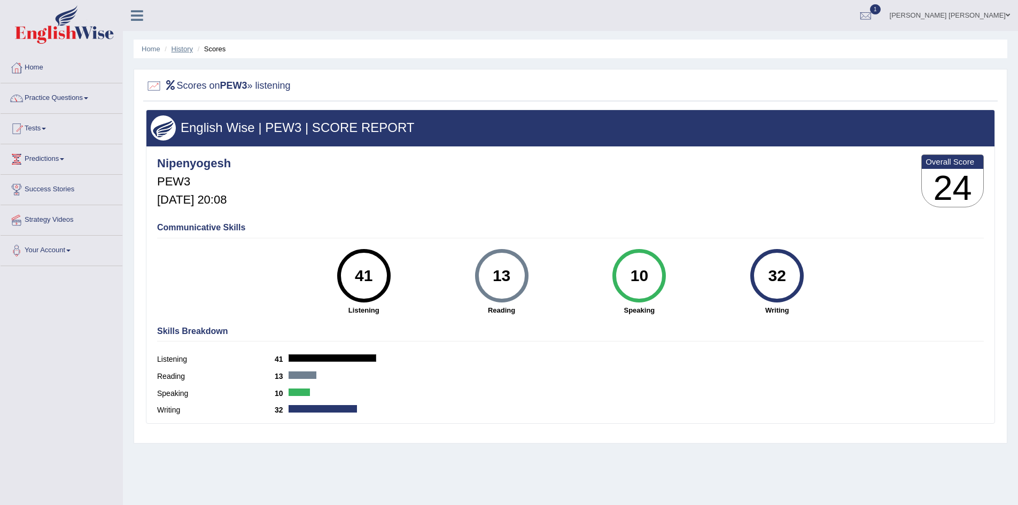
click at [178, 50] on link "History" at bounding box center [182, 49] width 21 height 8
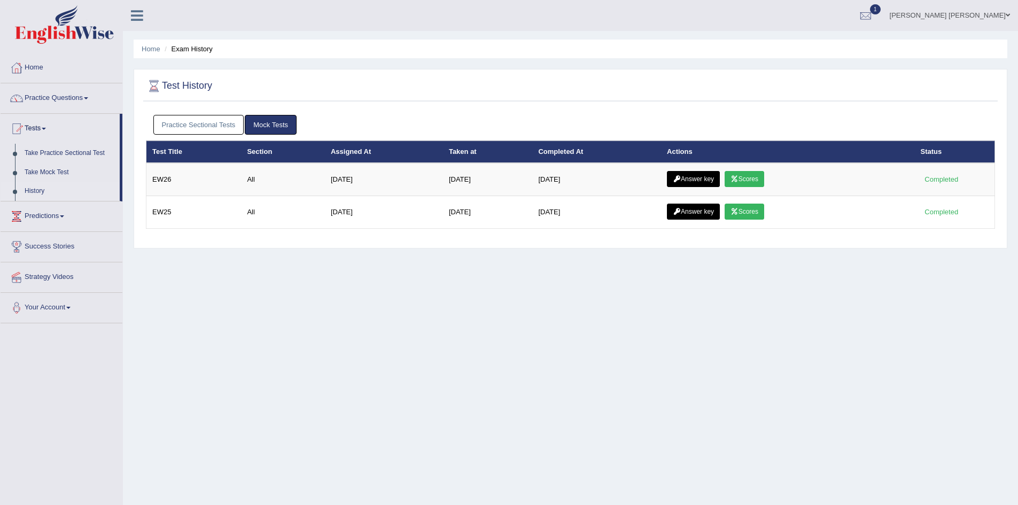
click at [203, 125] on link "Practice Sectional Tests" at bounding box center [198, 125] width 91 height 20
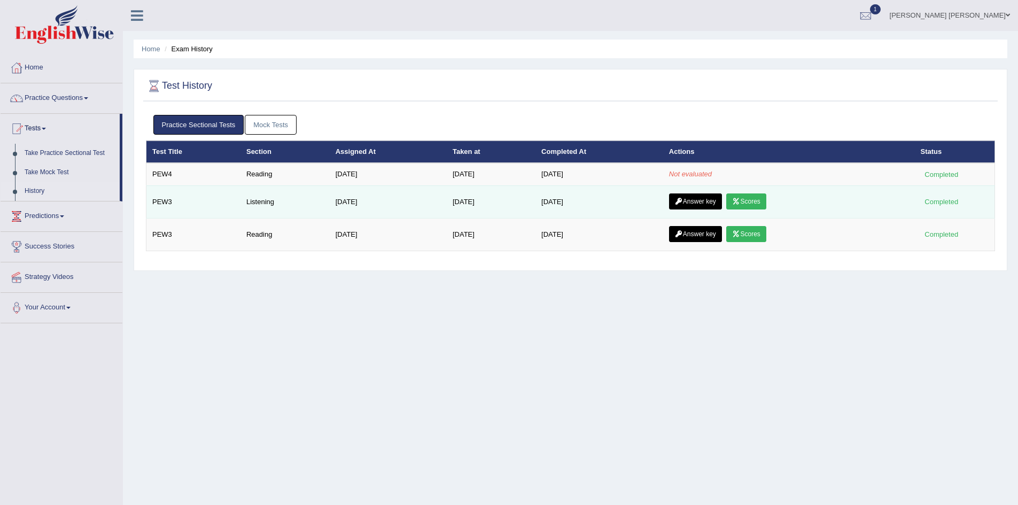
click at [700, 203] on link "Answer key" at bounding box center [695, 202] width 53 height 16
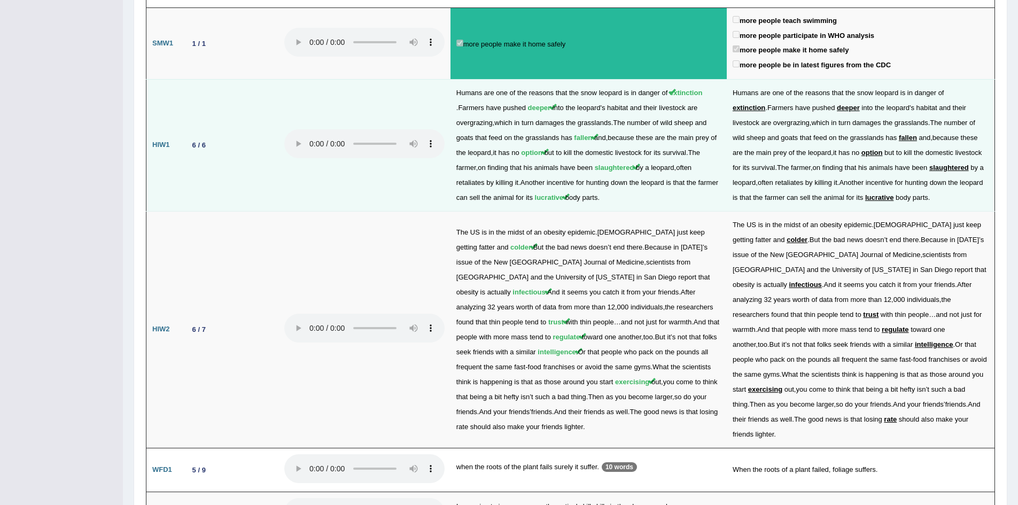
scroll to position [1390, 0]
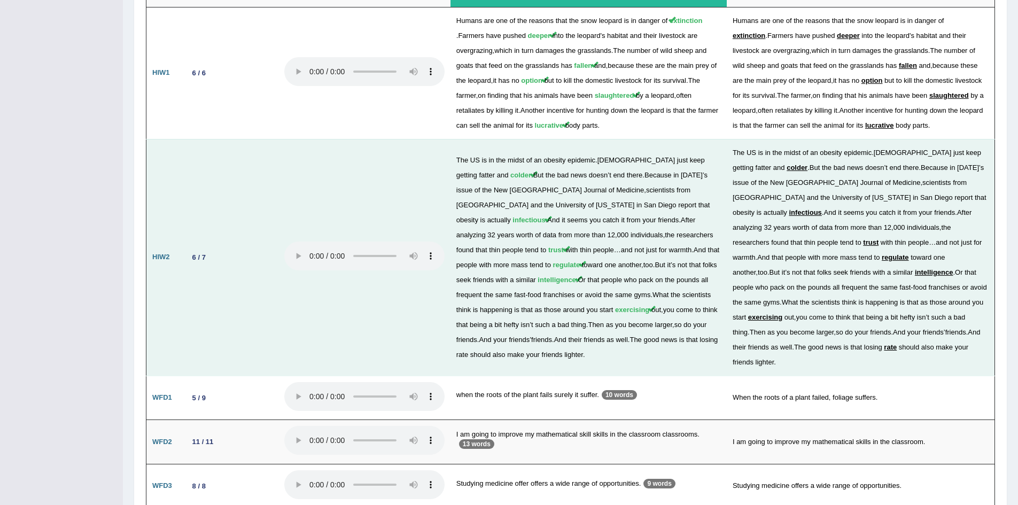
click at [468, 351] on span "rate" at bounding box center [463, 355] width 12 height 8
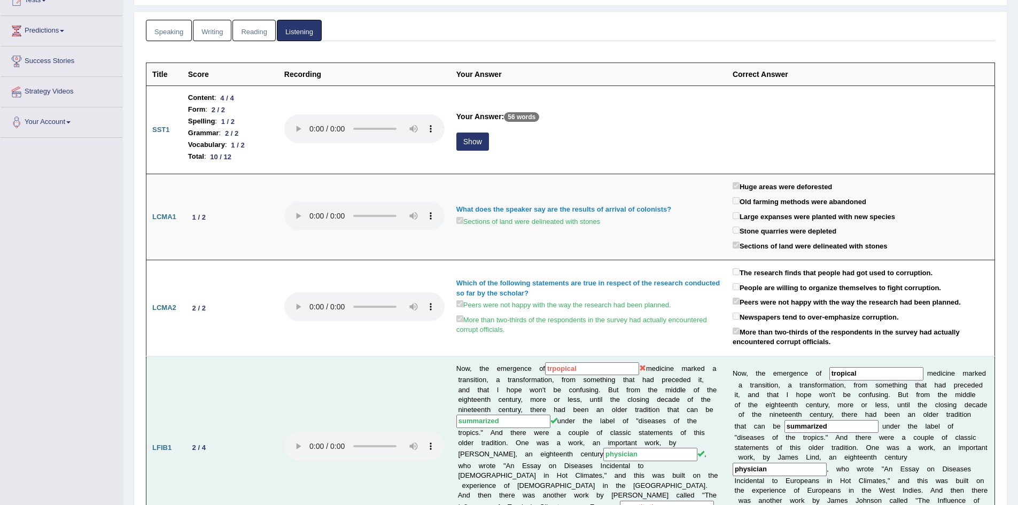
scroll to position [76, 0]
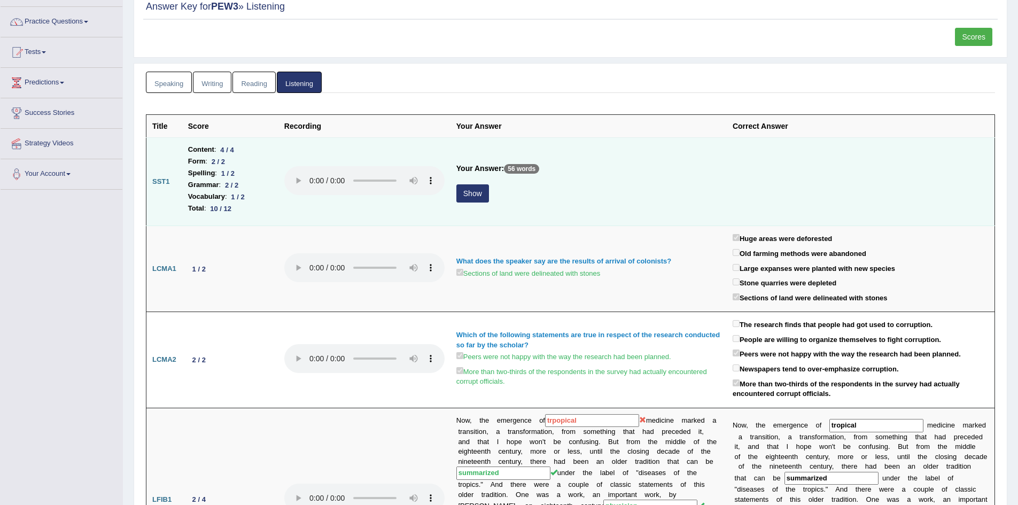
click at [473, 191] on button "Show" at bounding box center [473, 193] width 33 height 18
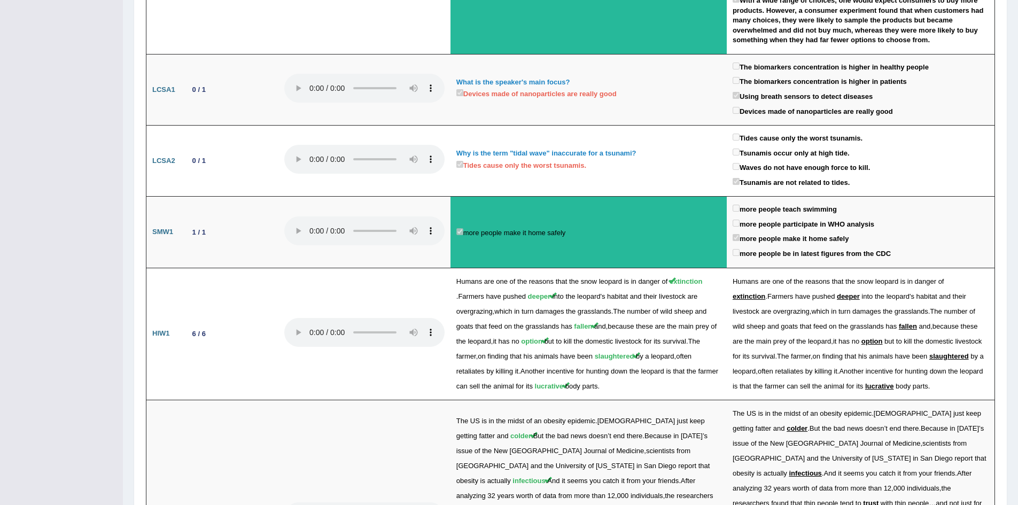
scroll to position [1170, 0]
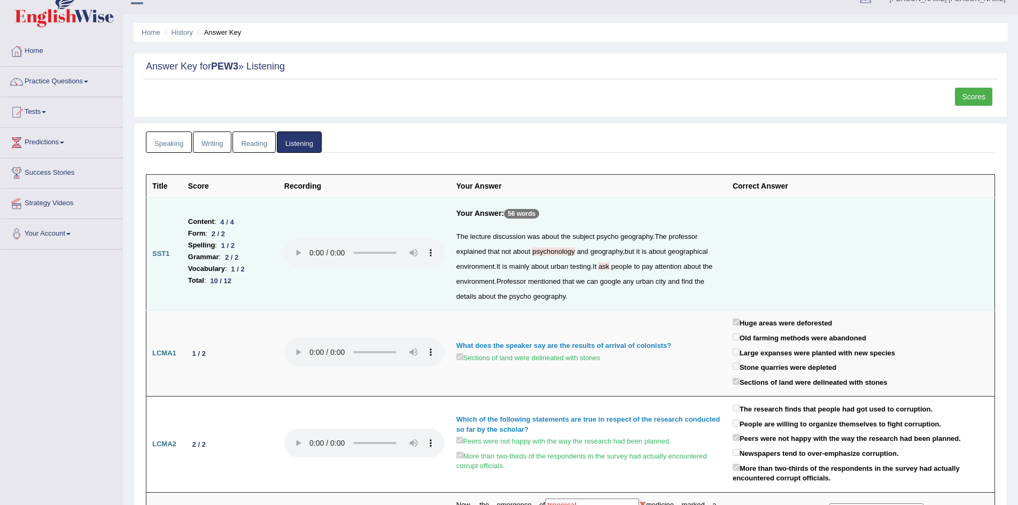
scroll to position [0, 0]
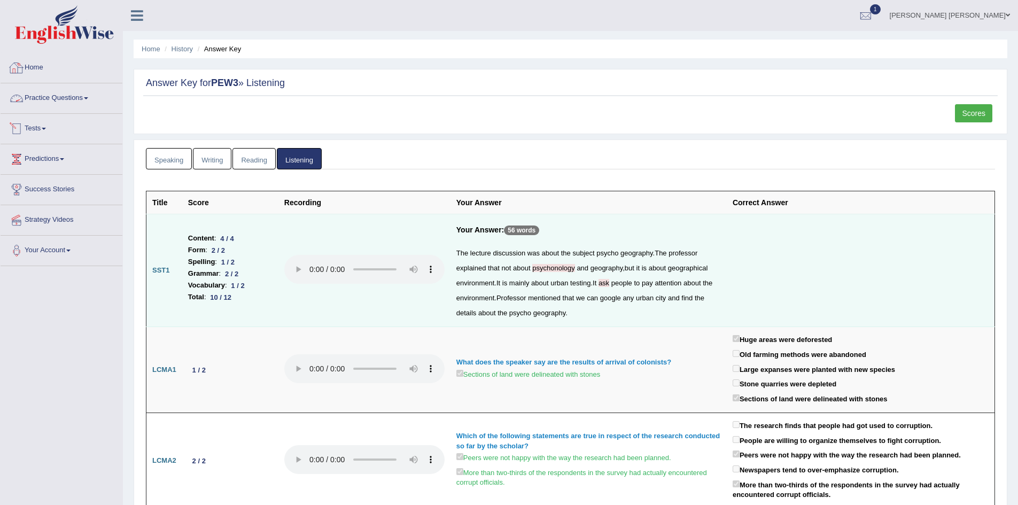
click at [52, 65] on link "Home" at bounding box center [62, 66] width 122 height 27
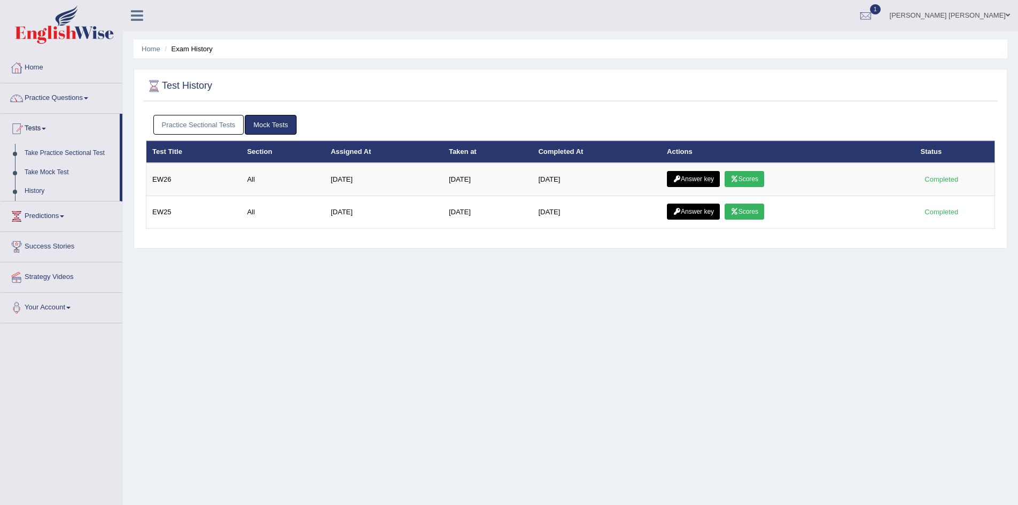
click at [218, 124] on link "Practice Sectional Tests" at bounding box center [198, 125] width 91 height 20
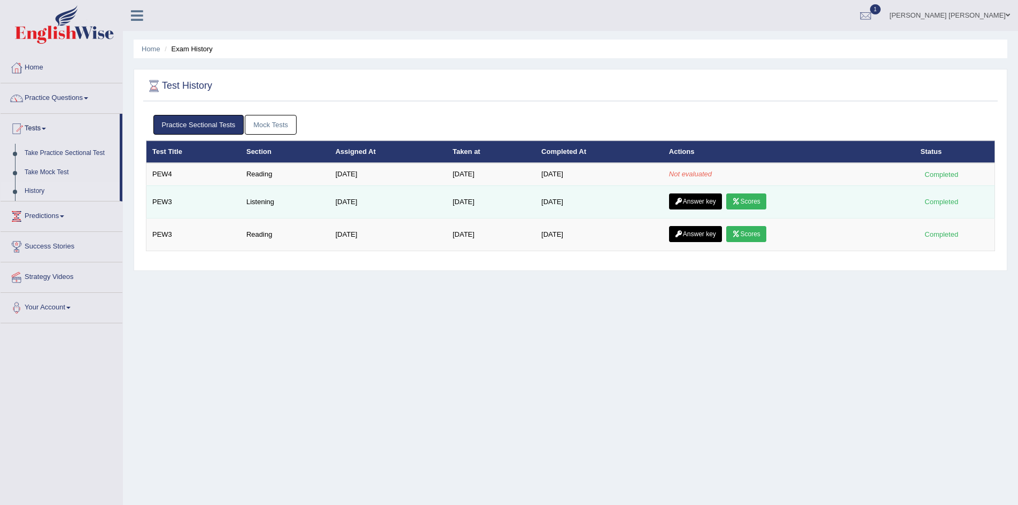
click at [748, 202] on link "Scores" at bounding box center [746, 202] width 40 height 16
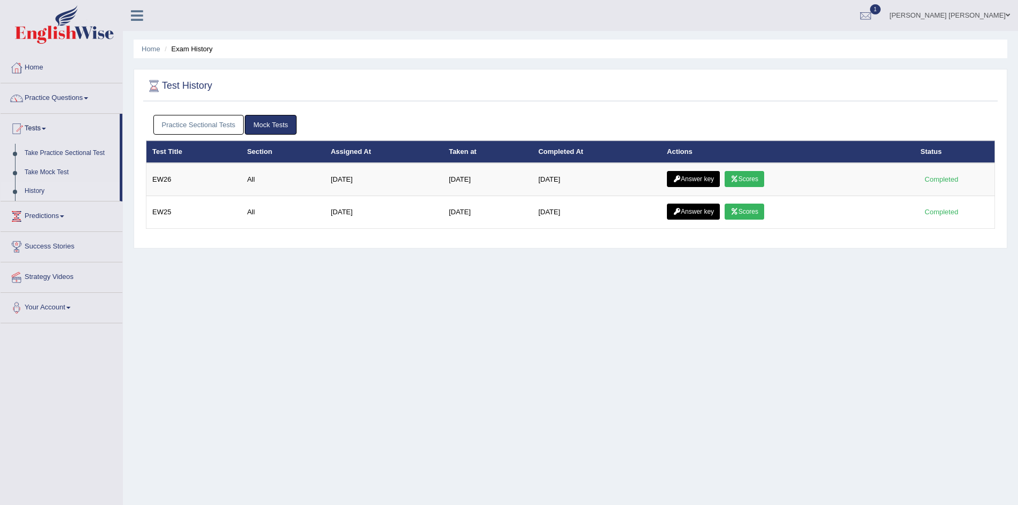
click at [205, 122] on link "Practice Sectional Tests" at bounding box center [198, 125] width 91 height 20
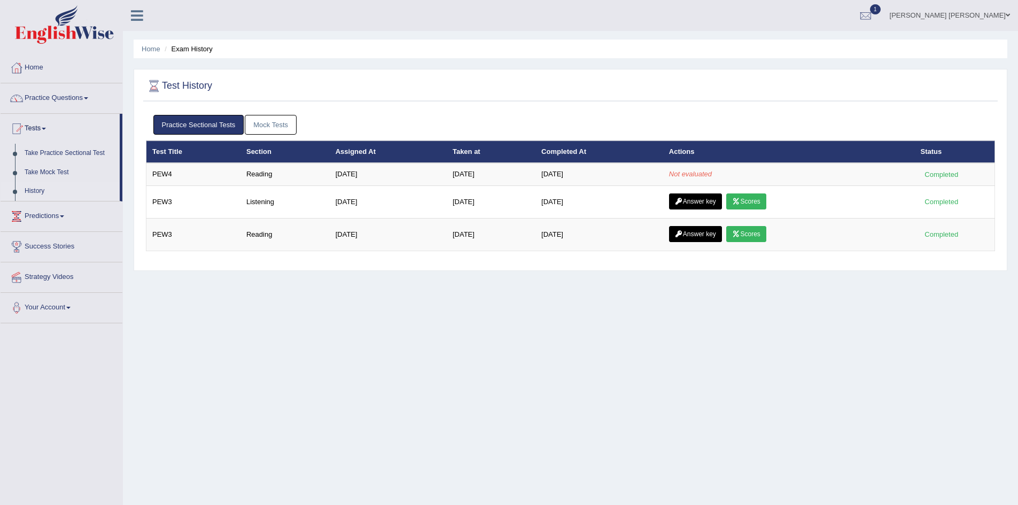
click at [269, 122] on link "Mock Tests" at bounding box center [271, 125] width 52 height 20
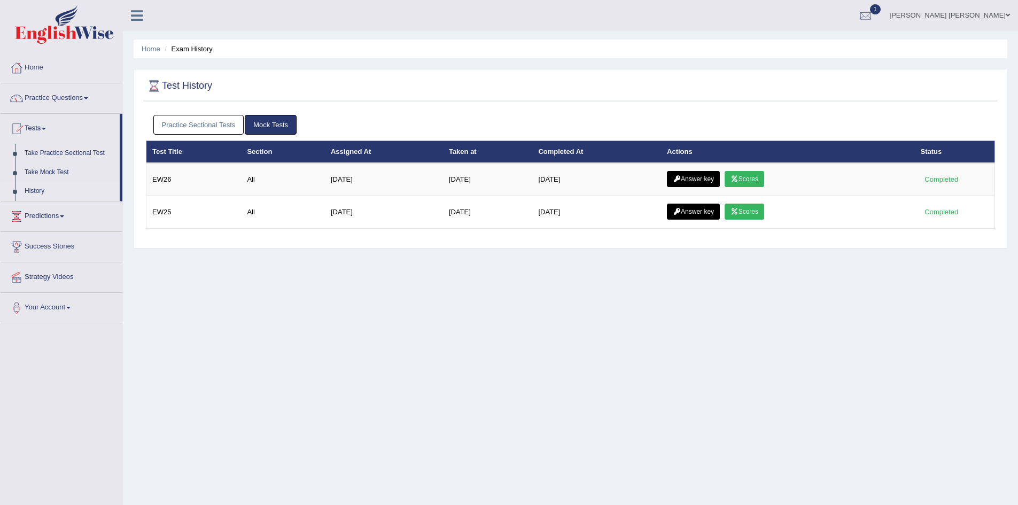
click at [216, 127] on link "Practice Sectional Tests" at bounding box center [198, 125] width 91 height 20
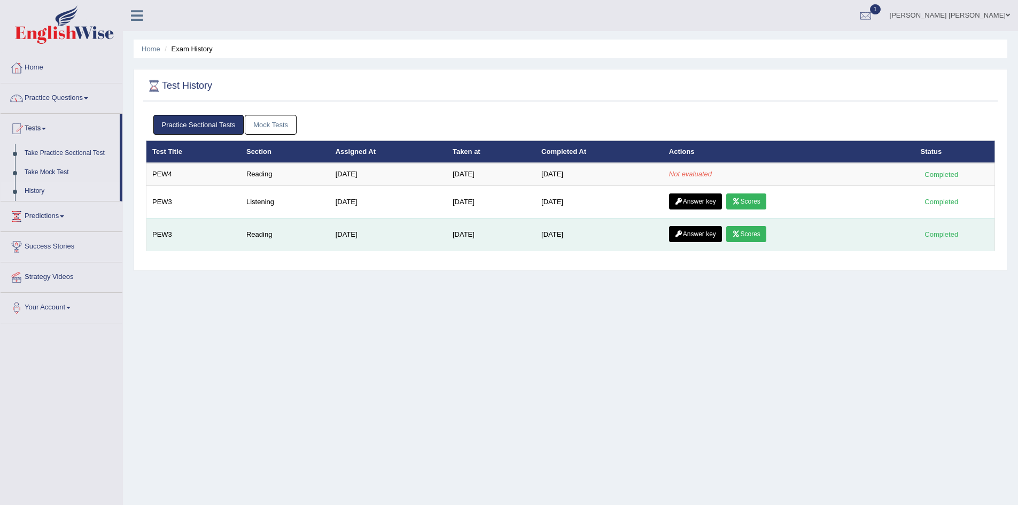
click at [756, 233] on link "Scores" at bounding box center [746, 234] width 40 height 16
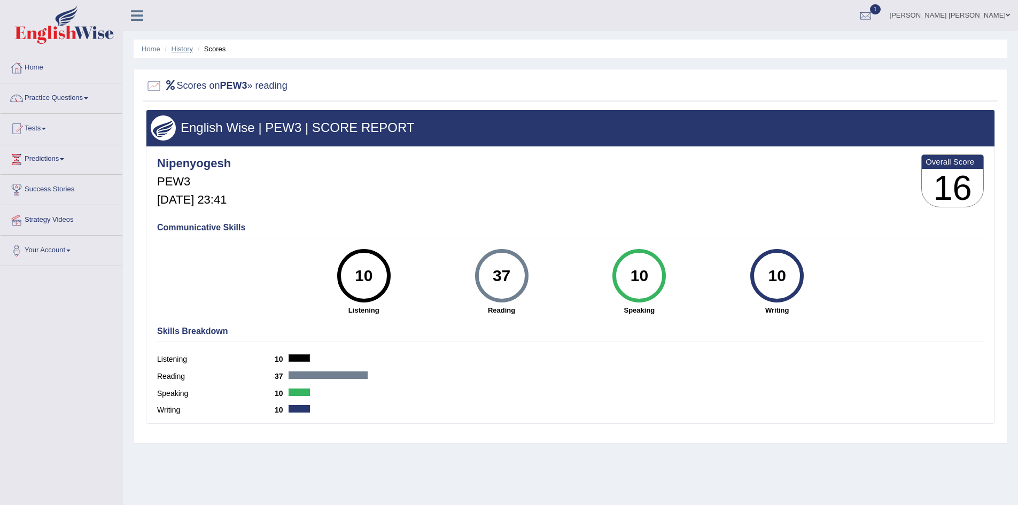
click at [177, 48] on link "History" at bounding box center [182, 49] width 21 height 8
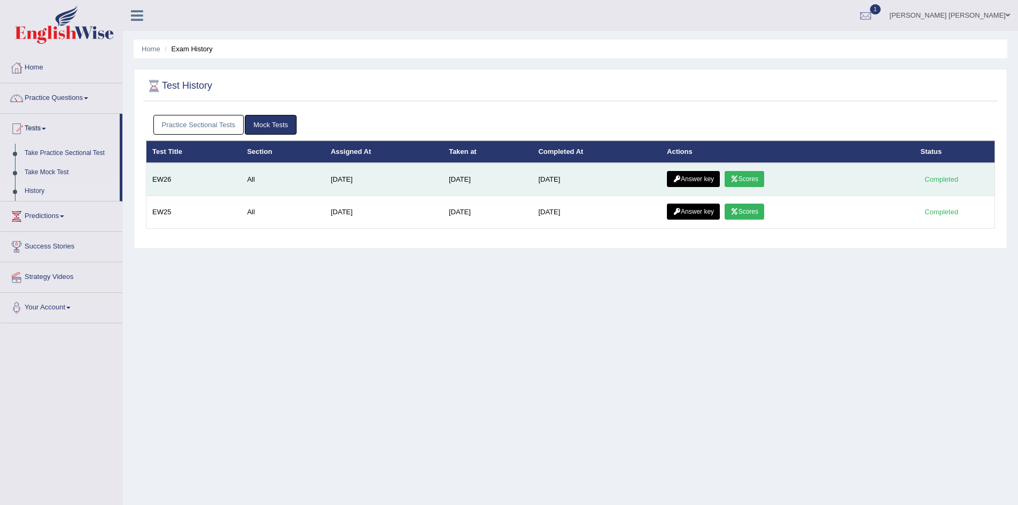
click at [753, 179] on link "Scores" at bounding box center [745, 179] width 40 height 16
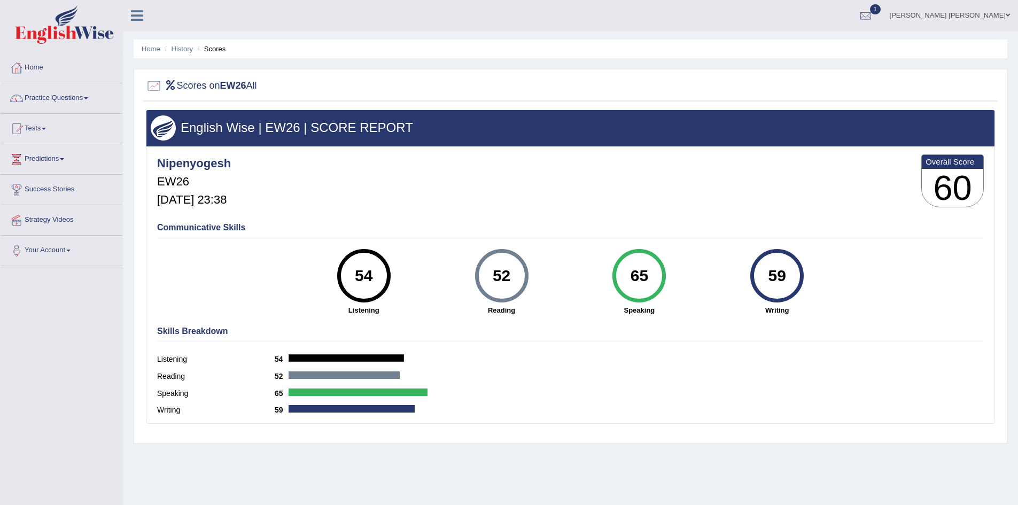
click at [176, 37] on div "Home History Scores Scores on EW26 All English Wise | EW26 | SCORE REPORT Nipen…" at bounding box center [570, 267] width 895 height 535
click at [185, 51] on link "History" at bounding box center [182, 49] width 21 height 8
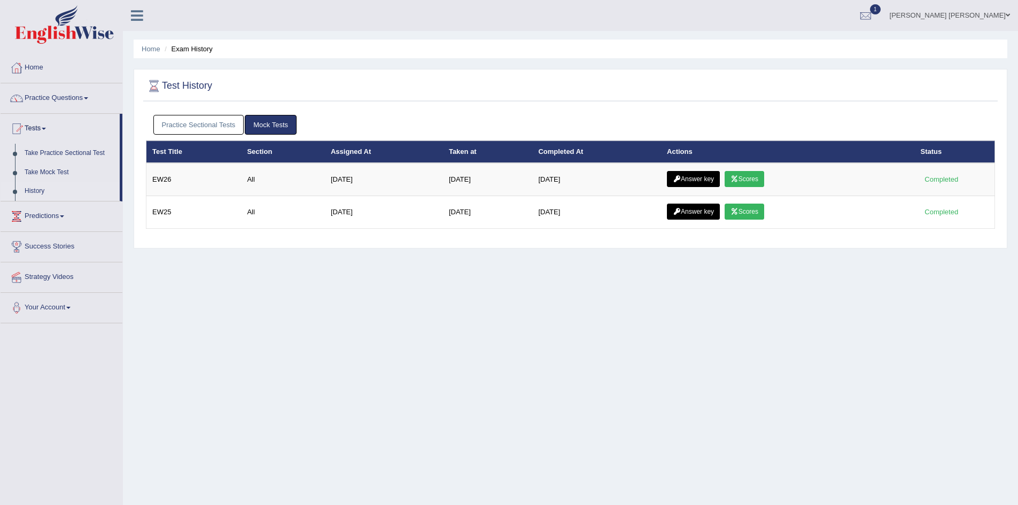
click at [215, 125] on link "Practice Sectional Tests" at bounding box center [198, 125] width 91 height 20
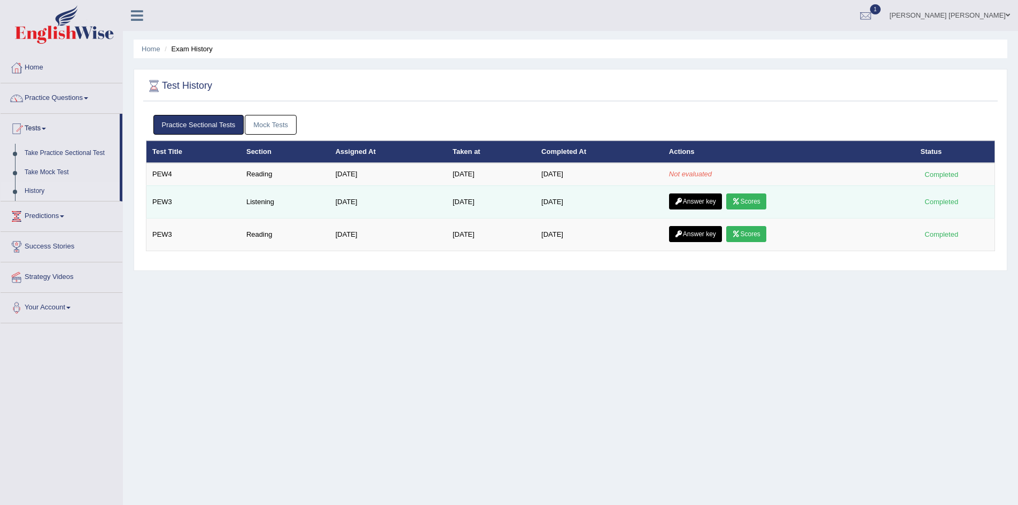
click at [752, 200] on link "Scores" at bounding box center [746, 202] width 40 height 16
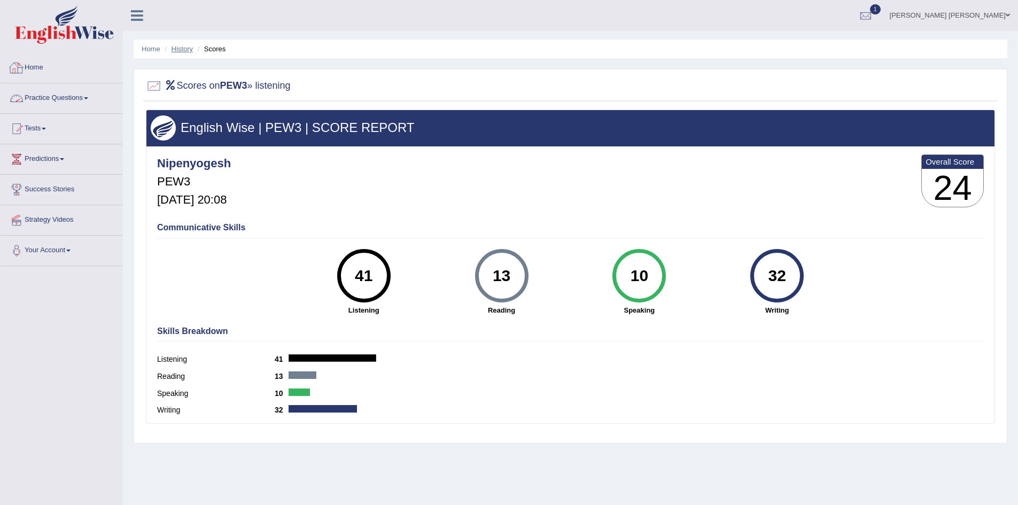
click at [176, 45] on link "History" at bounding box center [182, 49] width 21 height 8
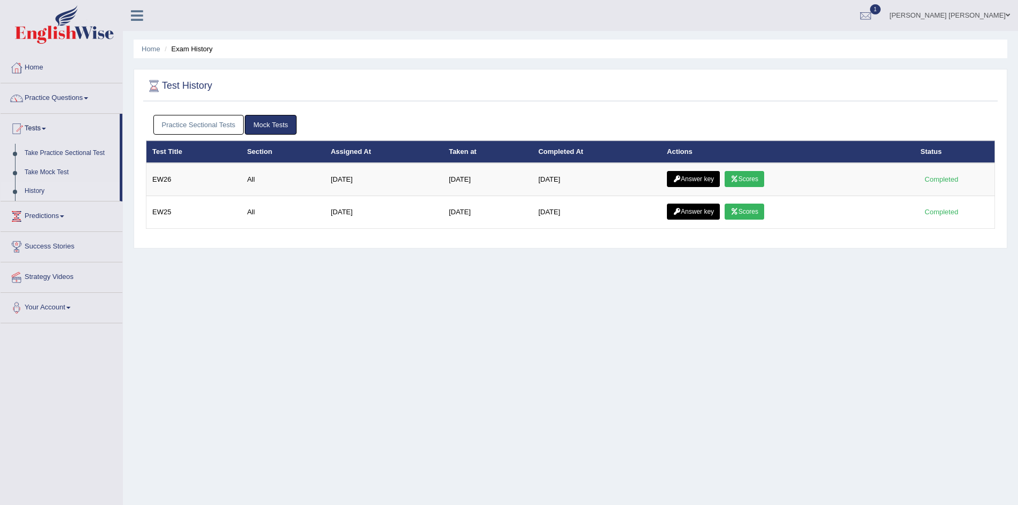
click at [173, 127] on link "Practice Sectional Tests" at bounding box center [198, 125] width 91 height 20
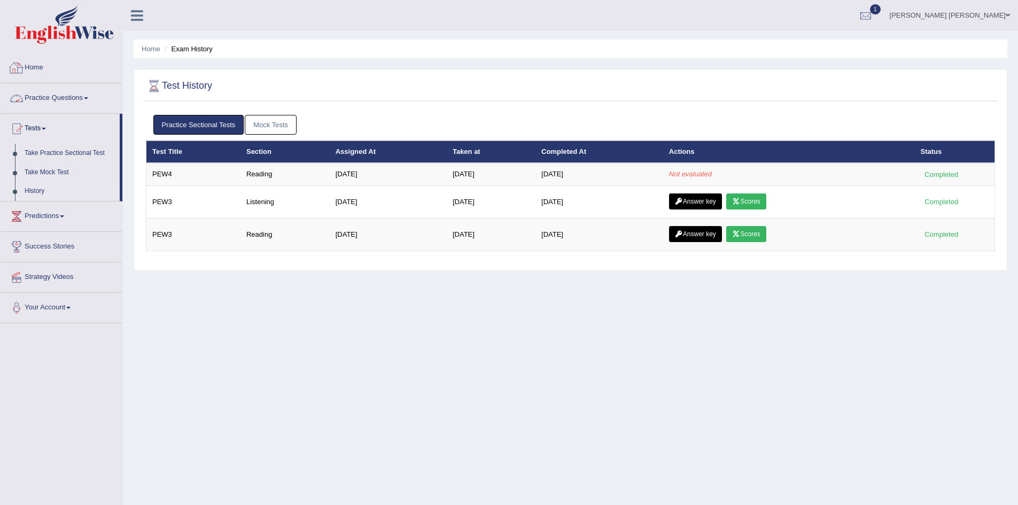
click at [40, 64] on link "Home" at bounding box center [62, 66] width 122 height 27
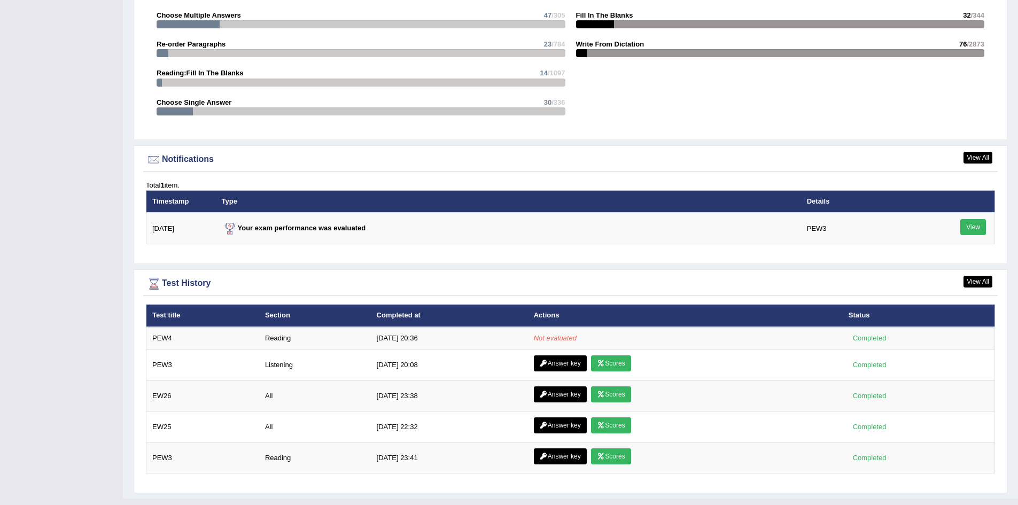
scroll to position [1184, 0]
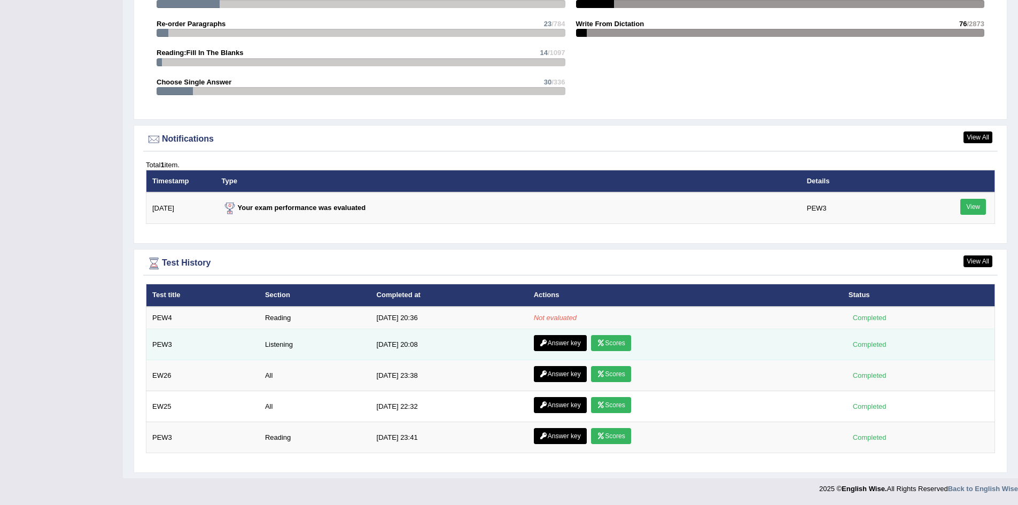
click at [568, 343] on link "Answer key" at bounding box center [560, 343] width 53 height 16
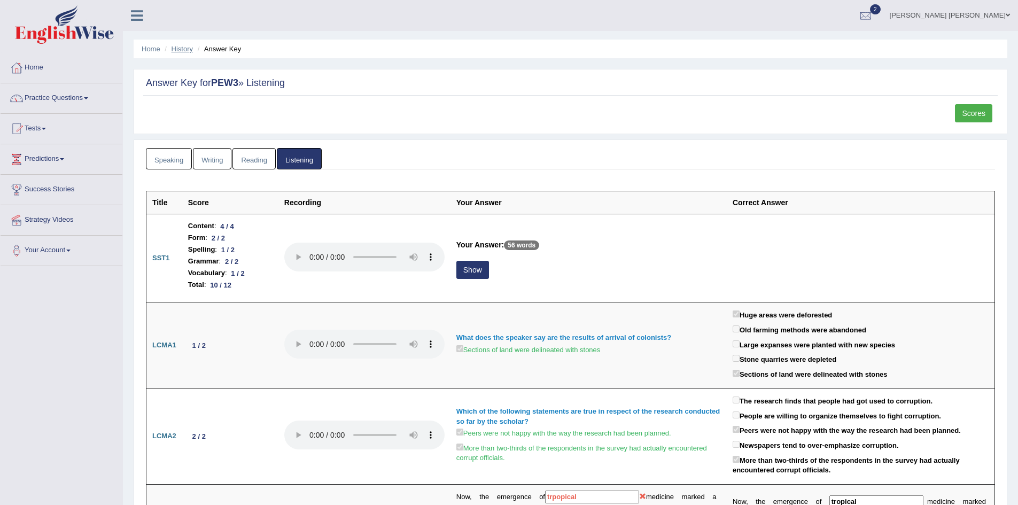
click at [182, 45] on link "History" at bounding box center [182, 49] width 21 height 8
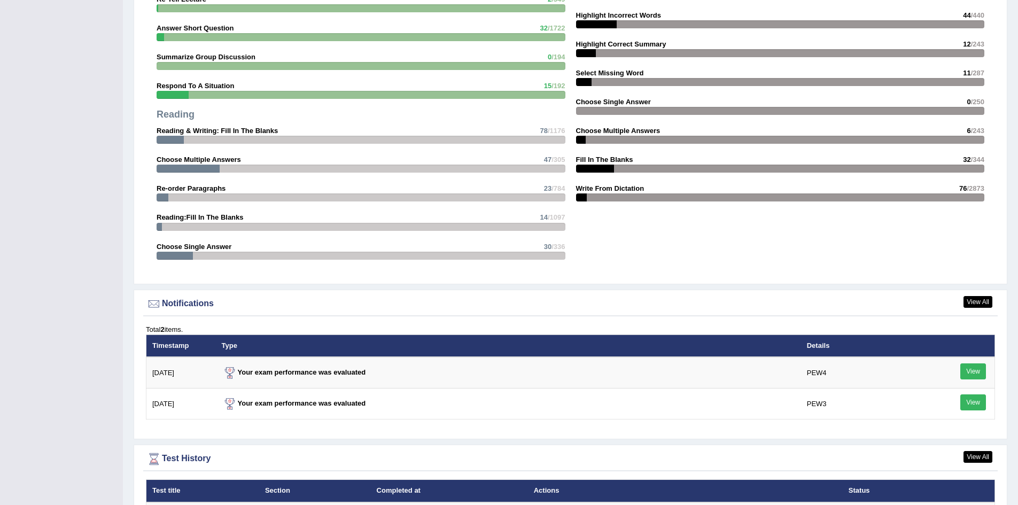
scroll to position [1224, 0]
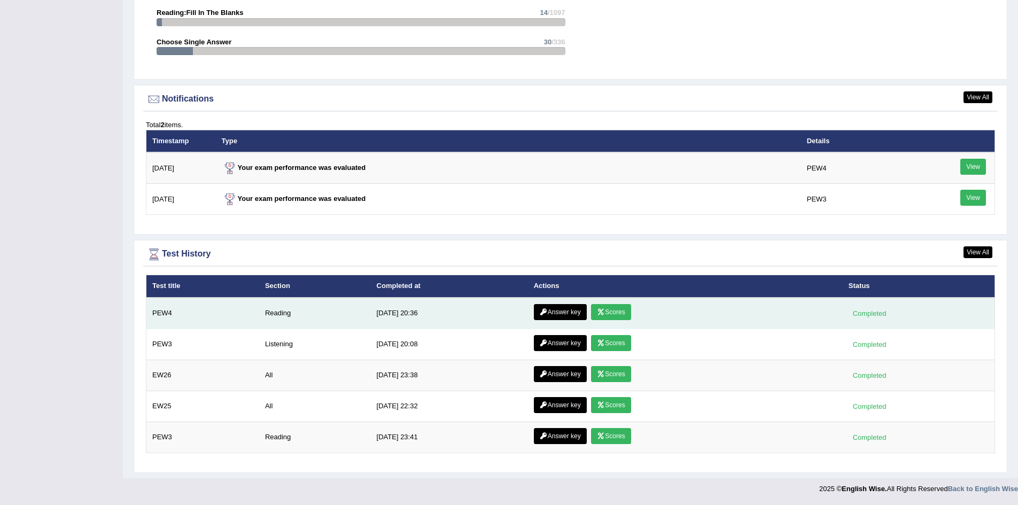
click at [568, 311] on link "Answer key" at bounding box center [560, 312] width 53 height 16
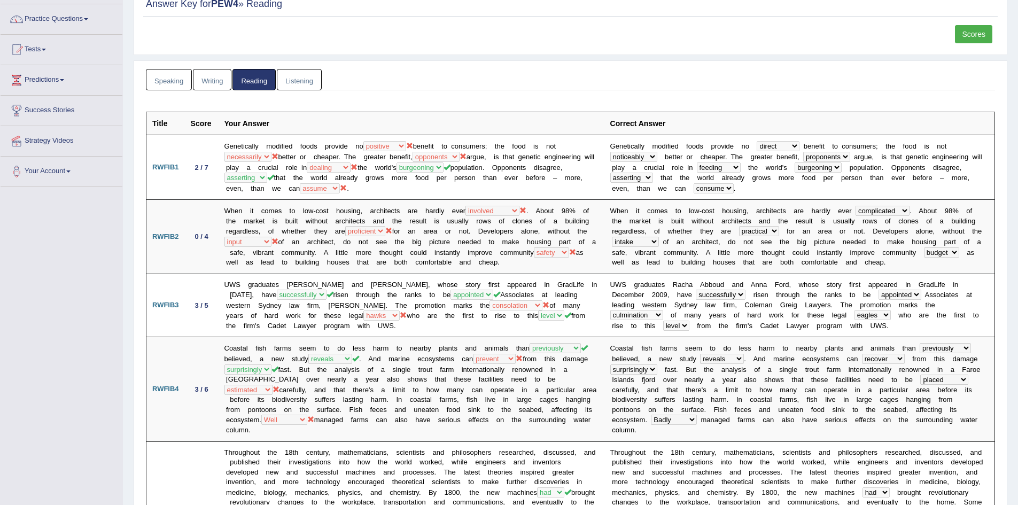
scroll to position [79, 0]
click at [975, 36] on link "Scores" at bounding box center [973, 35] width 37 height 18
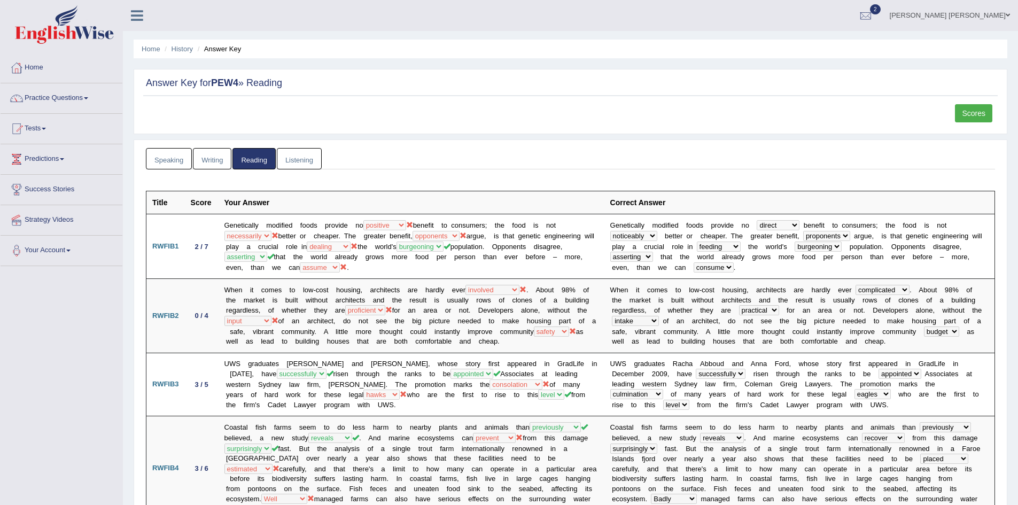
click at [214, 160] on link "Writing" at bounding box center [212, 159] width 38 height 22
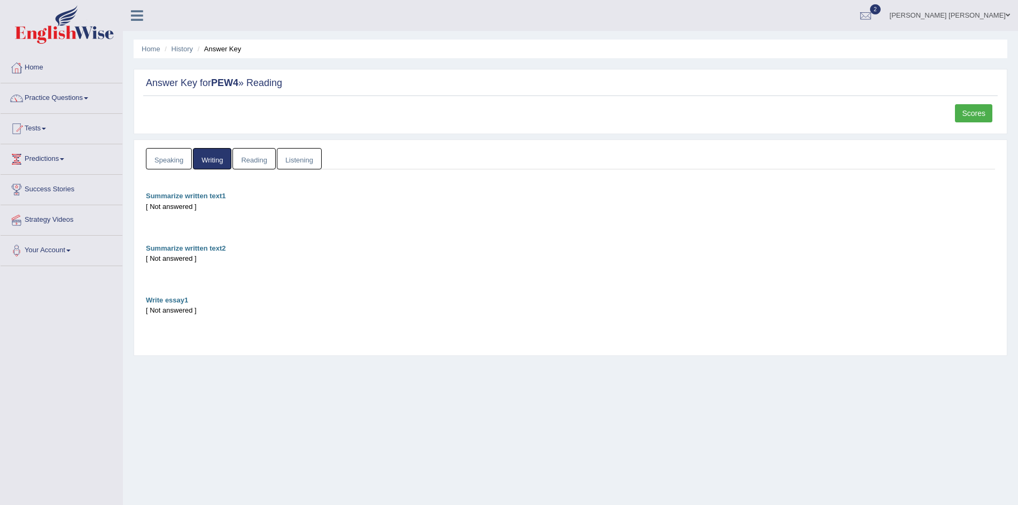
drag, startPoint x: 256, startPoint y: 161, endPoint x: 244, endPoint y: 158, distance: 12.7
click at [257, 161] on link "Reading" at bounding box center [254, 159] width 43 height 22
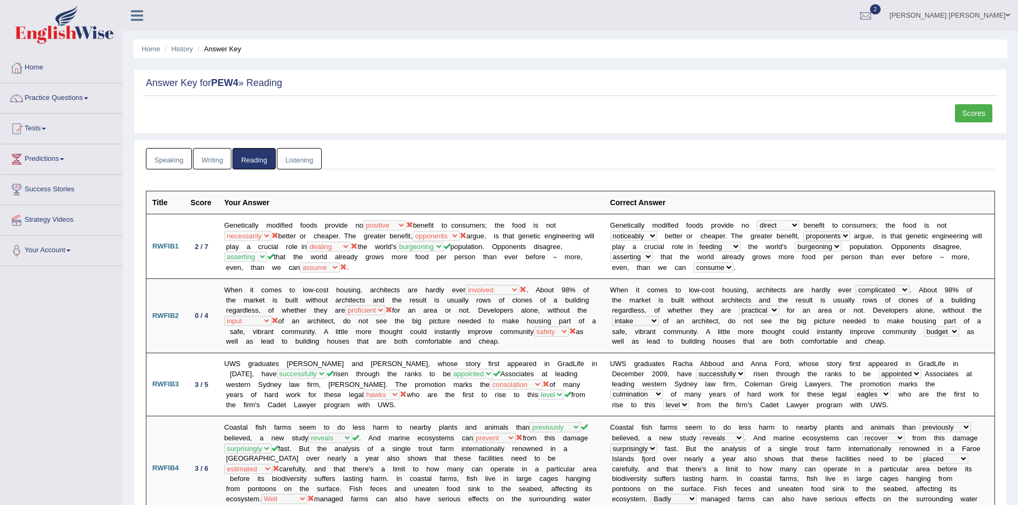
click at [183, 161] on link "Speaking" at bounding box center [169, 159] width 46 height 22
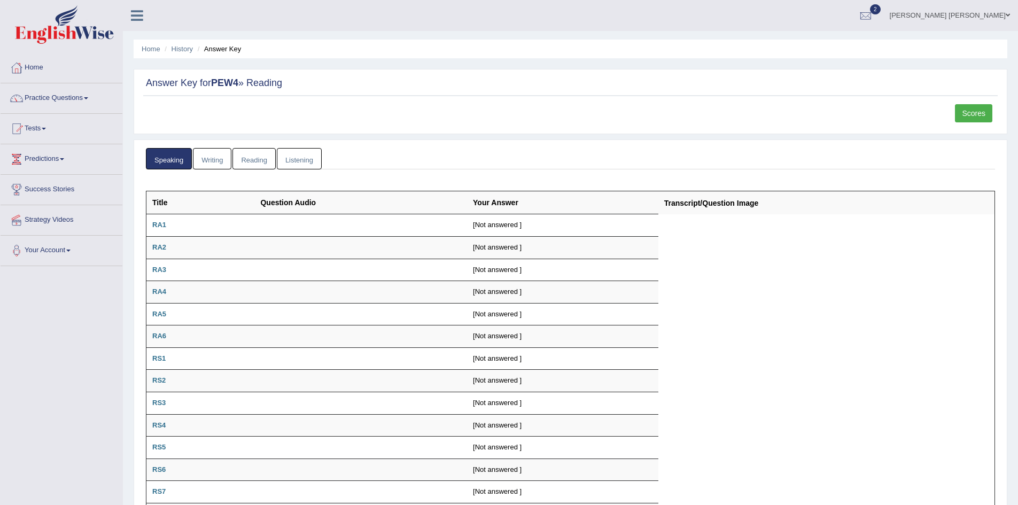
click at [295, 158] on link "Listening" at bounding box center [299, 159] width 45 height 22
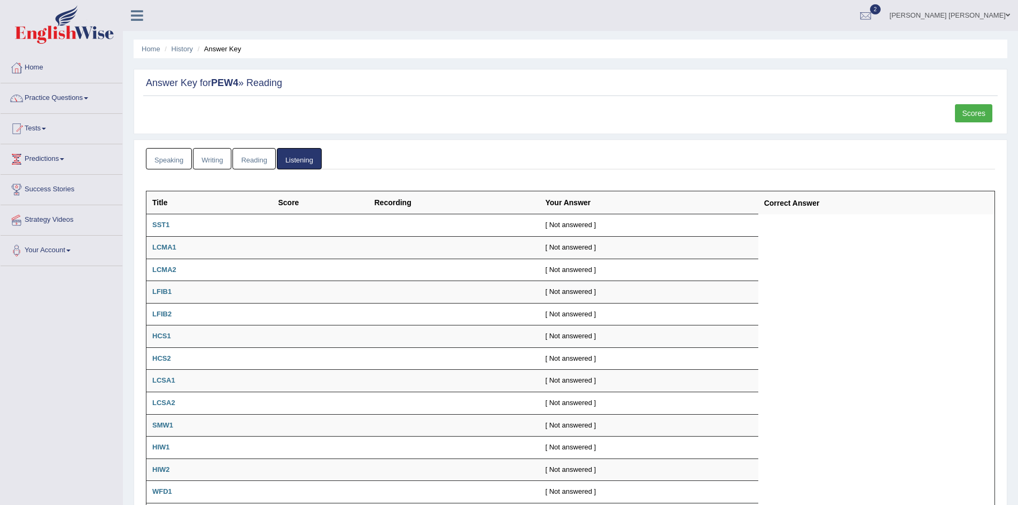
click at [252, 162] on link "Reading" at bounding box center [254, 159] width 43 height 22
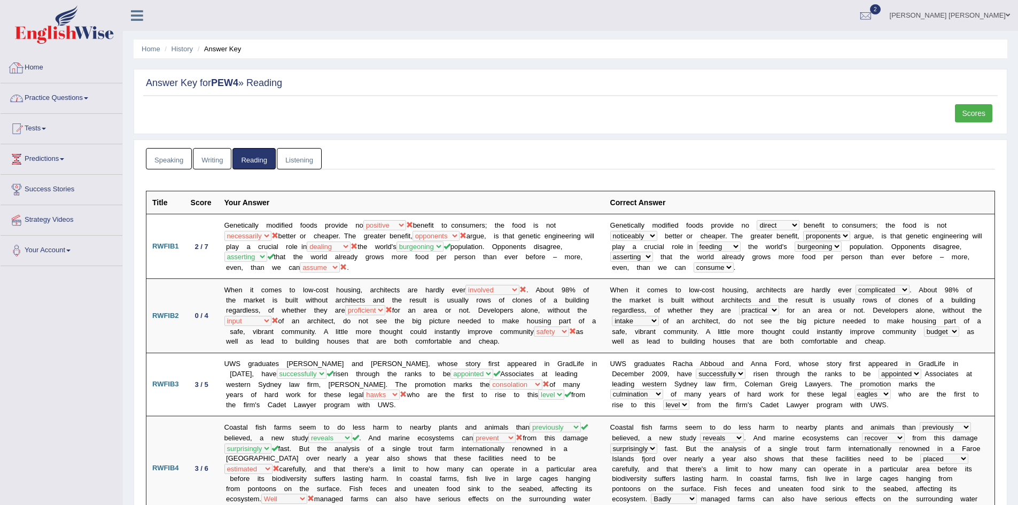
click at [36, 71] on link "Home" at bounding box center [62, 66] width 122 height 27
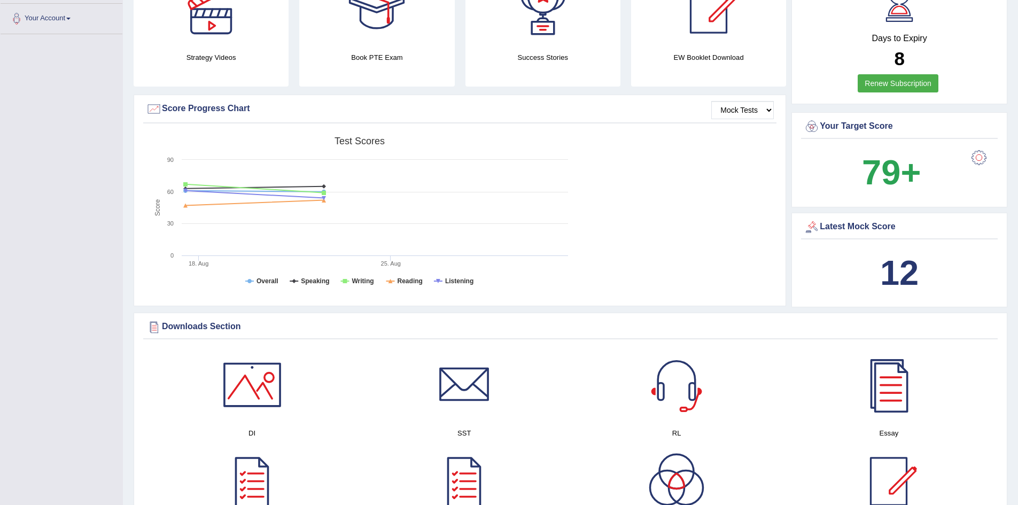
scroll to position [214, 0]
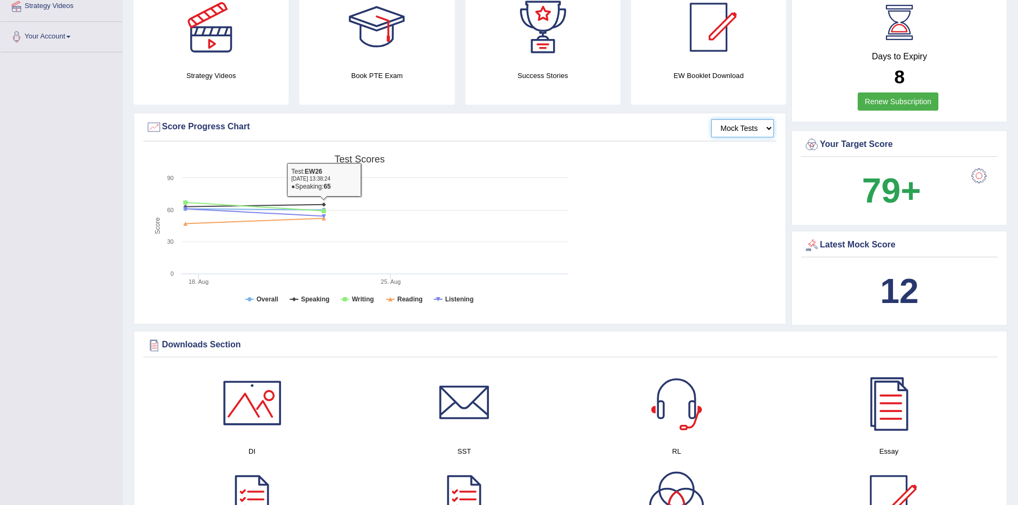
click at [751, 128] on select "Mock Tests" at bounding box center [743, 128] width 63 height 18
drag, startPoint x: 747, startPoint y: 128, endPoint x: 732, endPoint y: 128, distance: 15.5
click at [747, 128] on select "Mock Tests" at bounding box center [743, 128] width 63 height 18
click at [693, 128] on div "Score Progress Chart" at bounding box center [460, 127] width 628 height 16
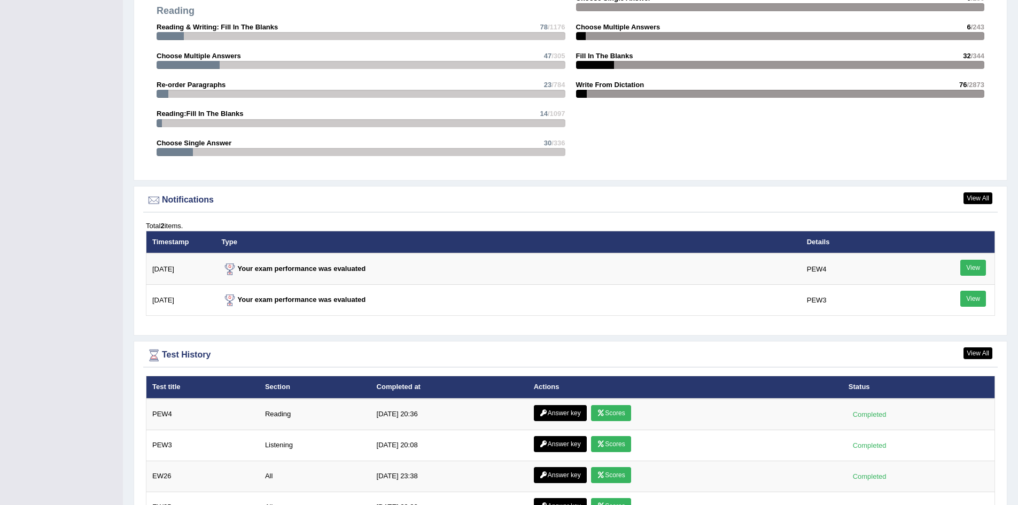
scroll to position [1176, 0]
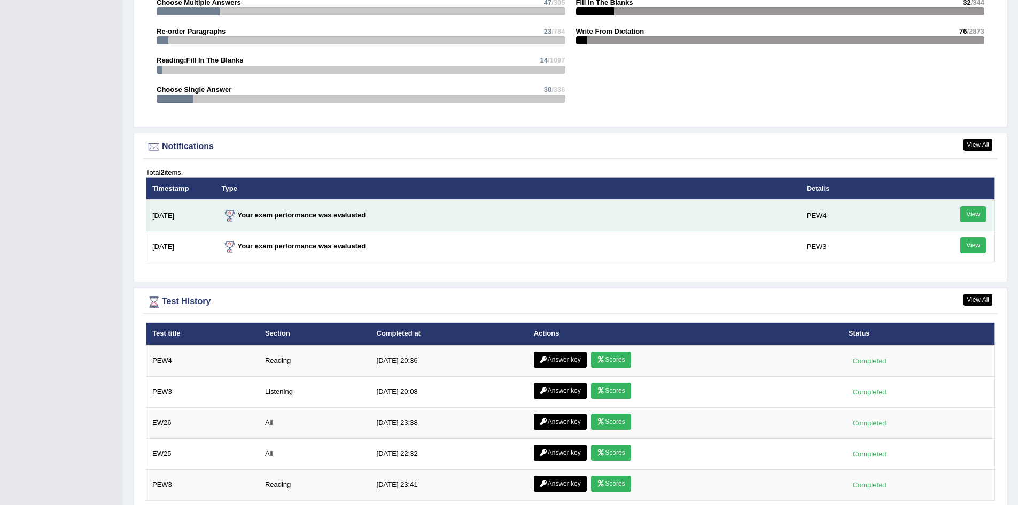
click at [968, 213] on link "View" at bounding box center [974, 214] width 26 height 16
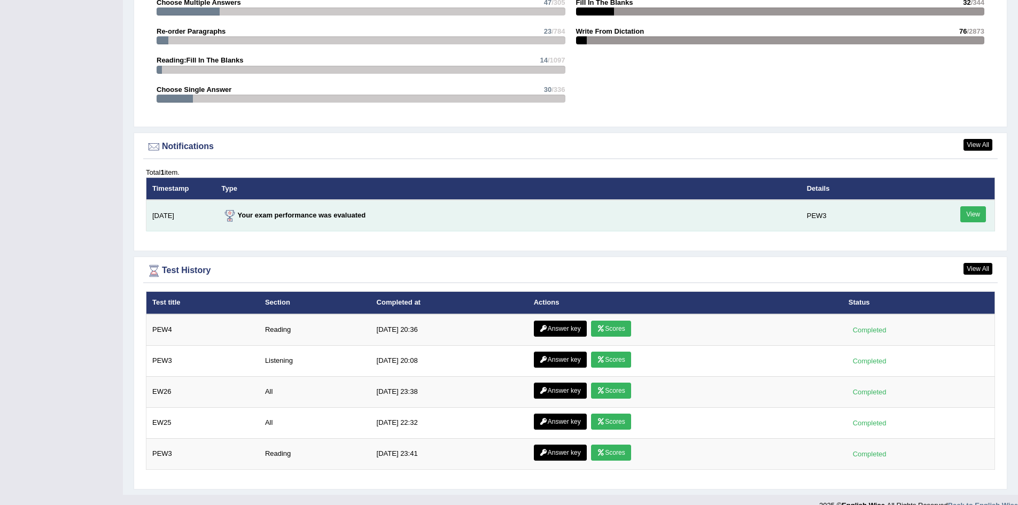
click at [975, 214] on link "View" at bounding box center [974, 214] width 26 height 16
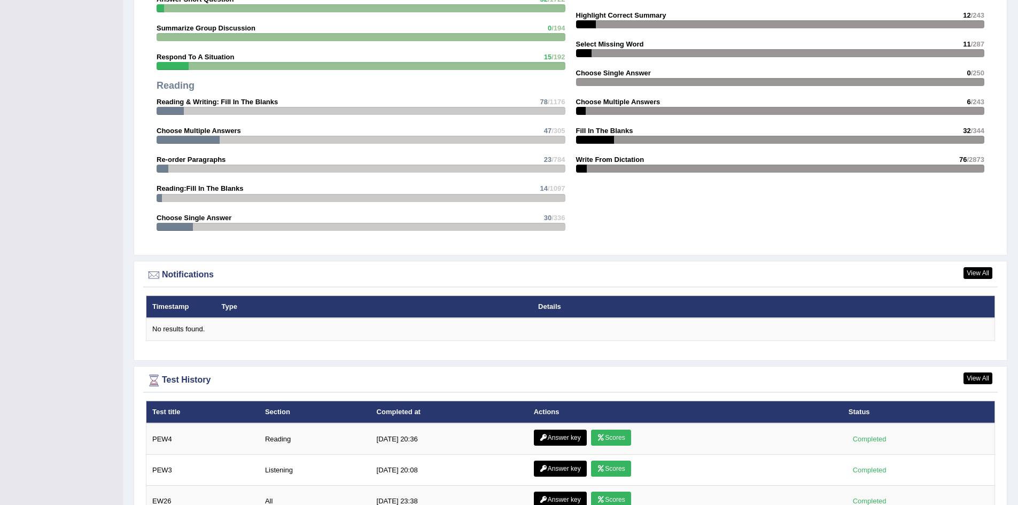
scroll to position [1123, 0]
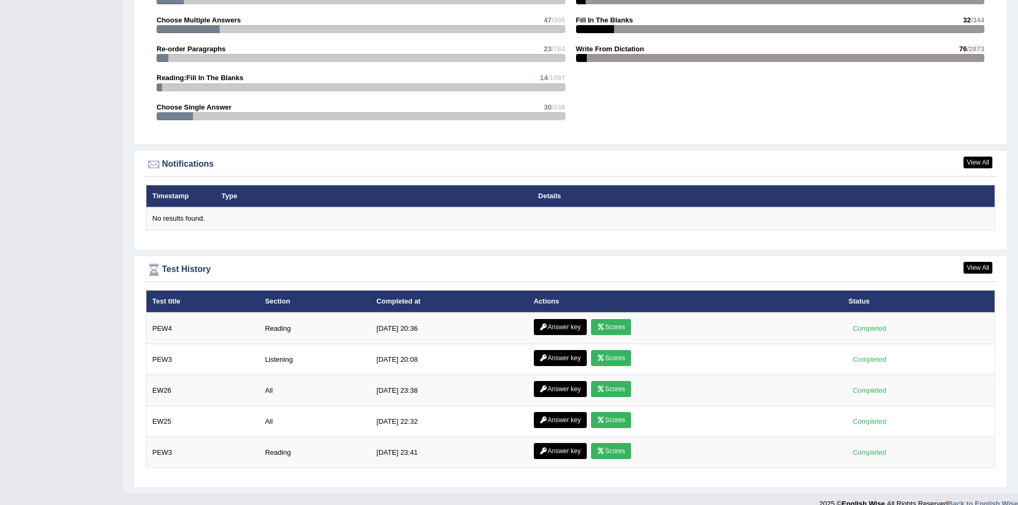
scroll to position [1173, 0]
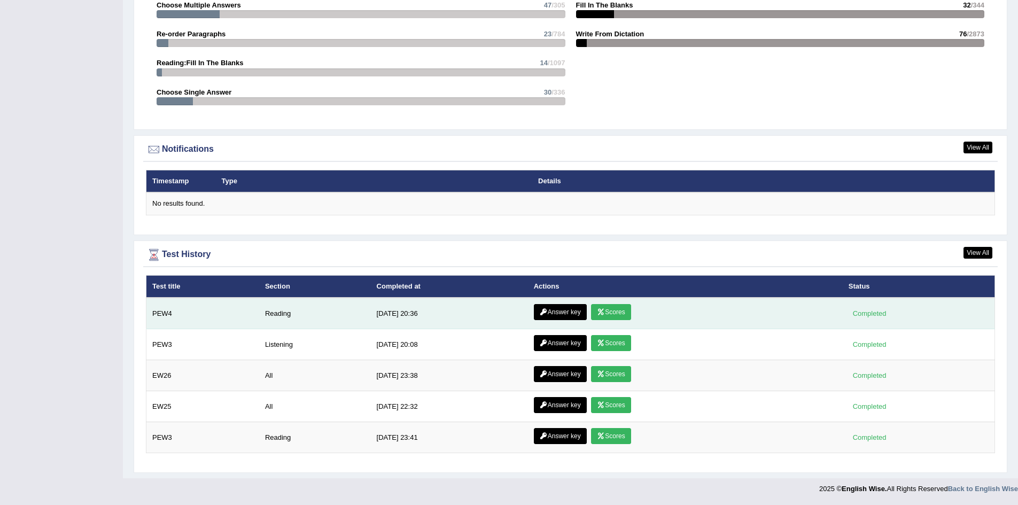
click at [555, 312] on link "Answer key" at bounding box center [560, 312] width 53 height 16
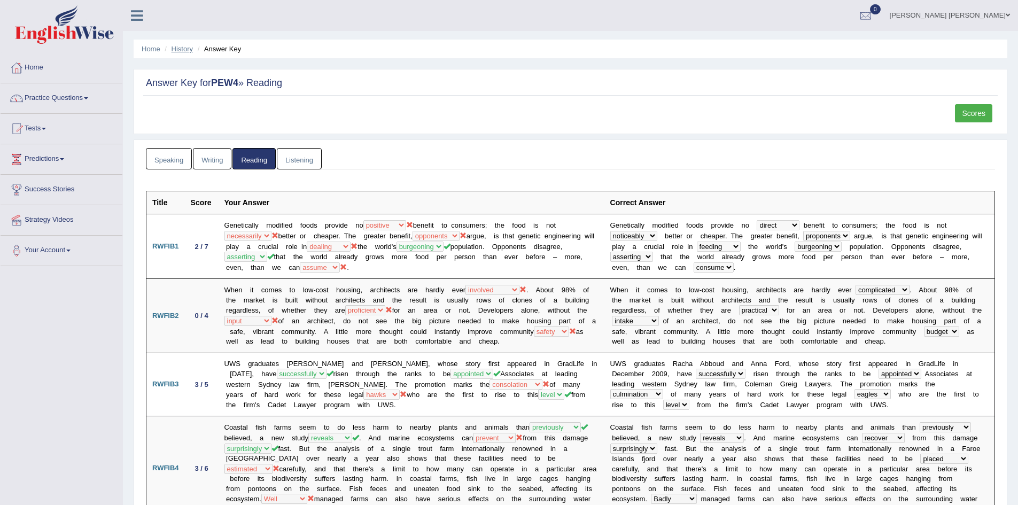
click at [180, 46] on link "History" at bounding box center [182, 49] width 21 height 8
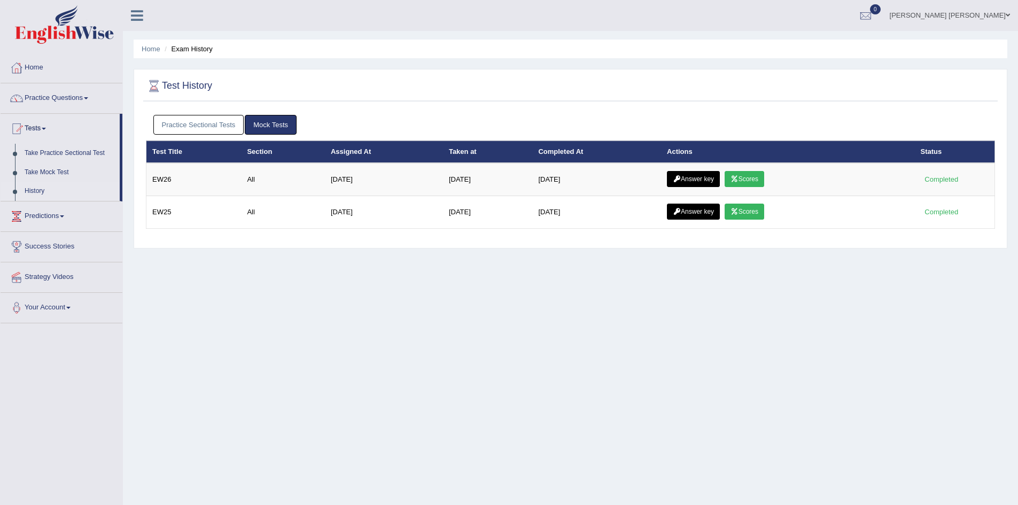
click at [211, 128] on link "Practice Sectional Tests" at bounding box center [198, 125] width 91 height 20
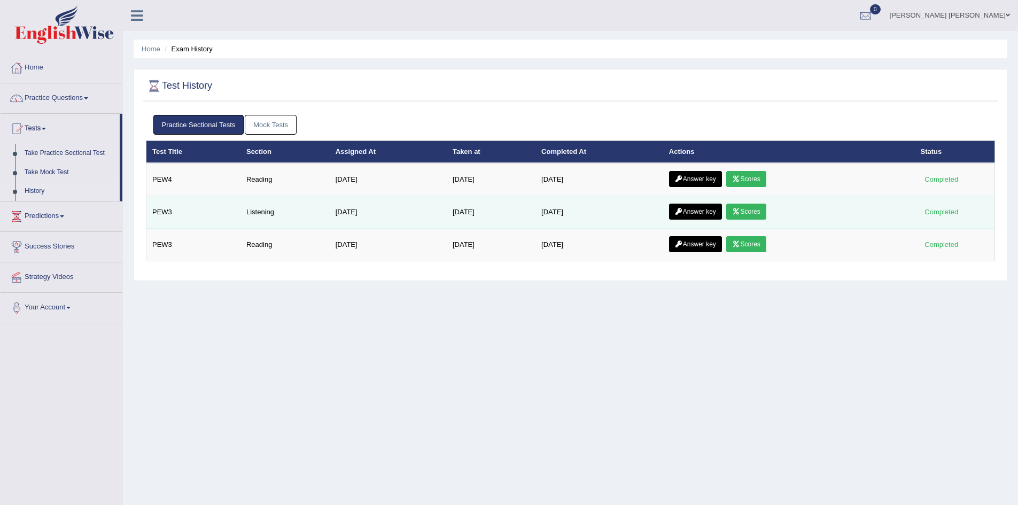
click at [683, 214] on icon at bounding box center [679, 211] width 8 height 6
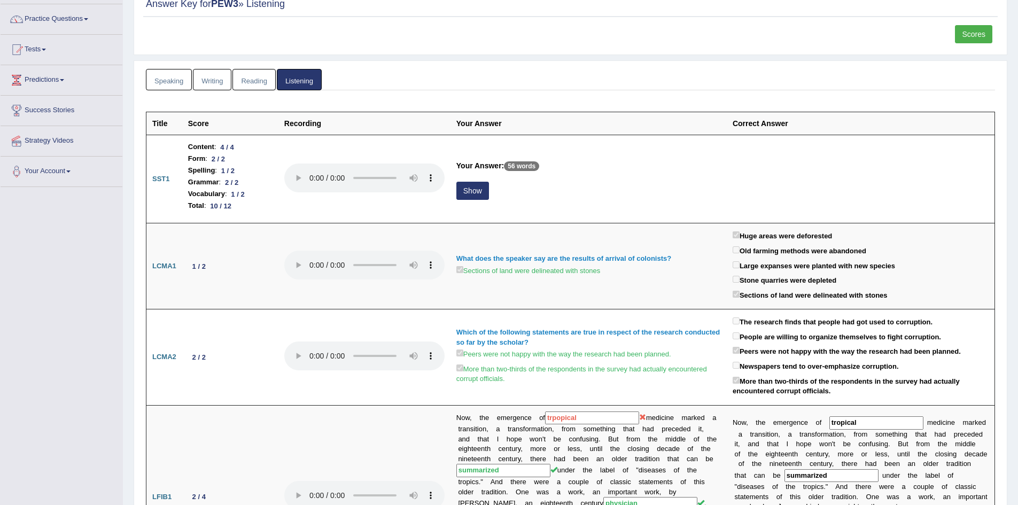
scroll to position [107, 0]
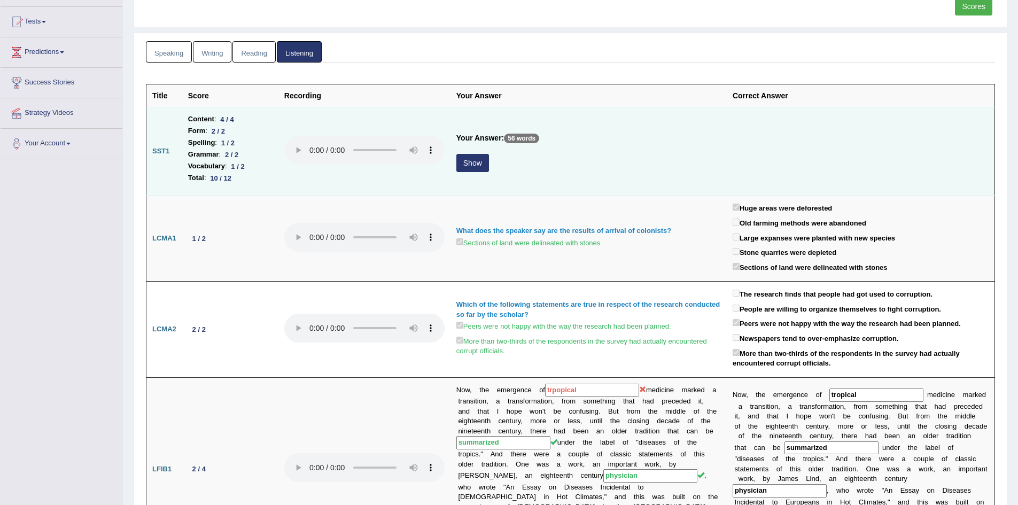
click at [470, 161] on button "Show" at bounding box center [473, 163] width 33 height 18
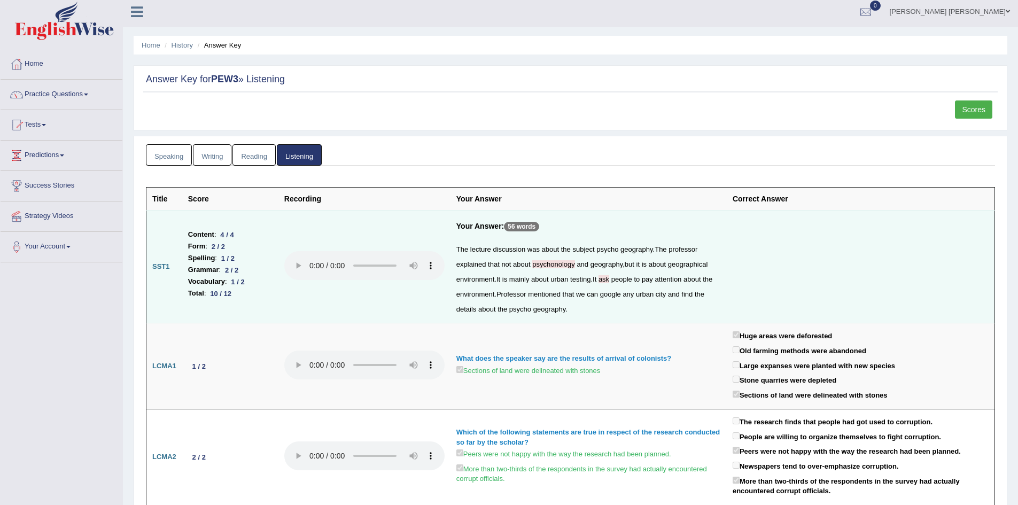
scroll to position [0, 0]
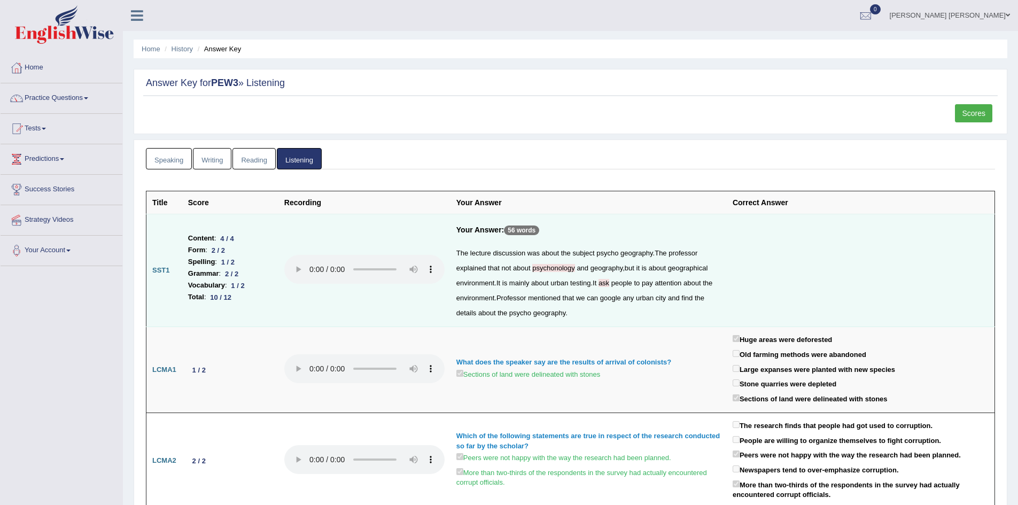
click at [605, 283] on span "ask" at bounding box center [604, 283] width 11 height 8
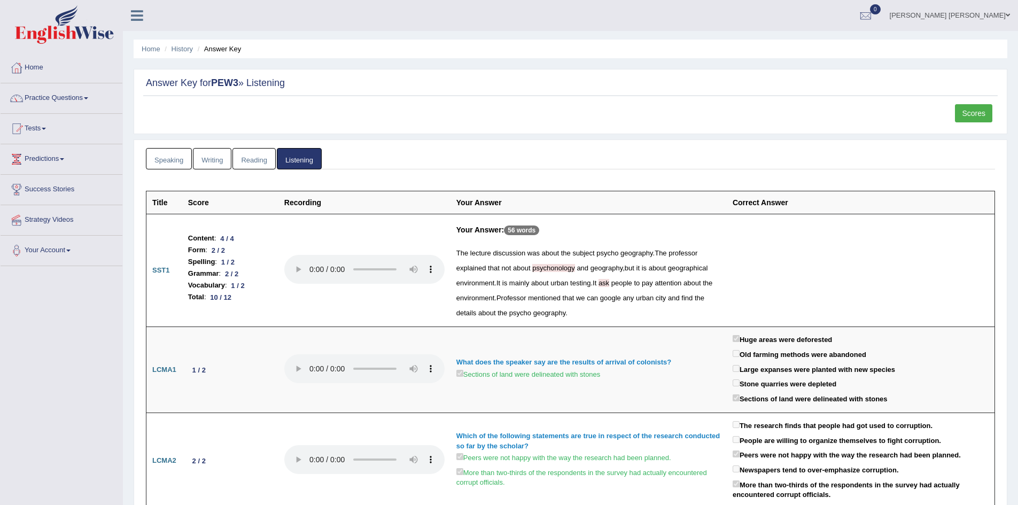
click at [976, 117] on link "Scores" at bounding box center [973, 113] width 37 height 18
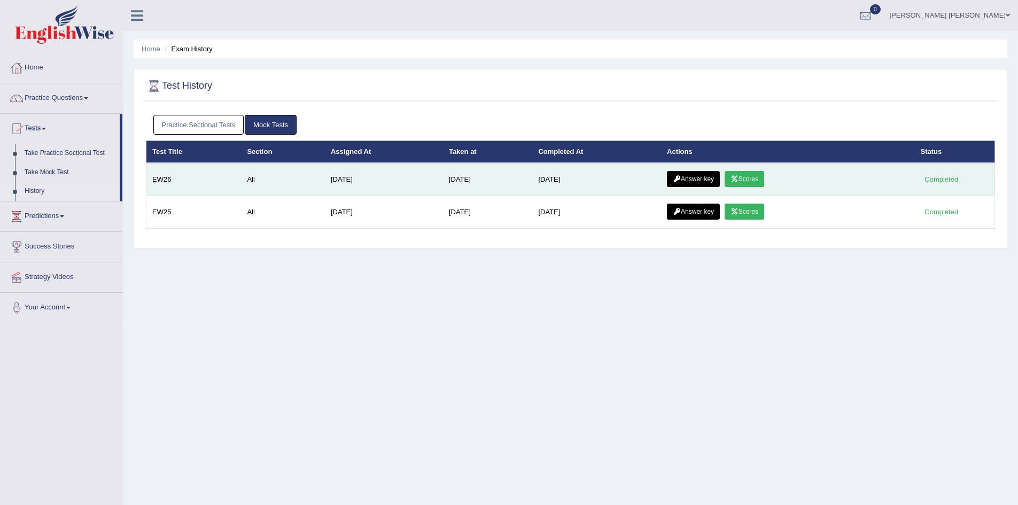
click at [700, 176] on link "Answer key" at bounding box center [693, 179] width 53 height 16
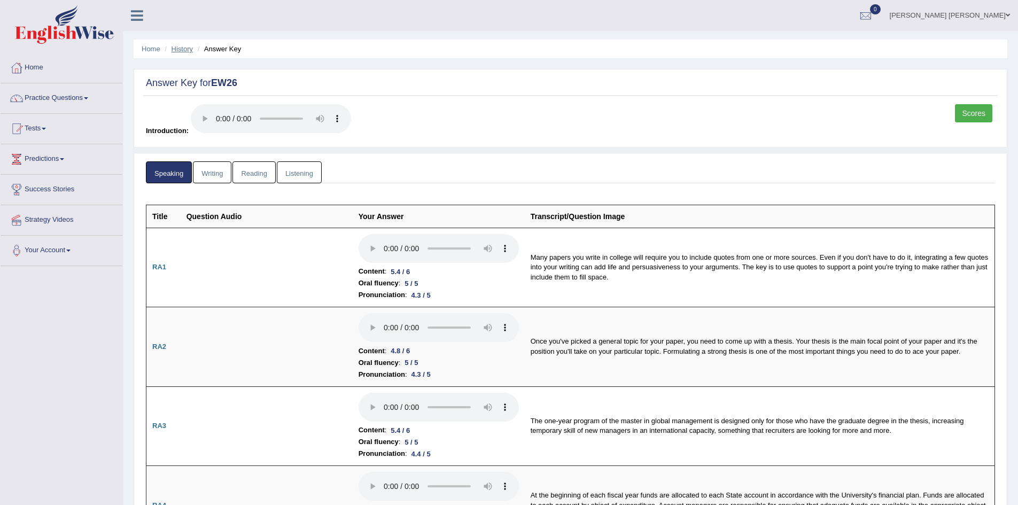
click at [179, 48] on link "History" at bounding box center [182, 49] width 21 height 8
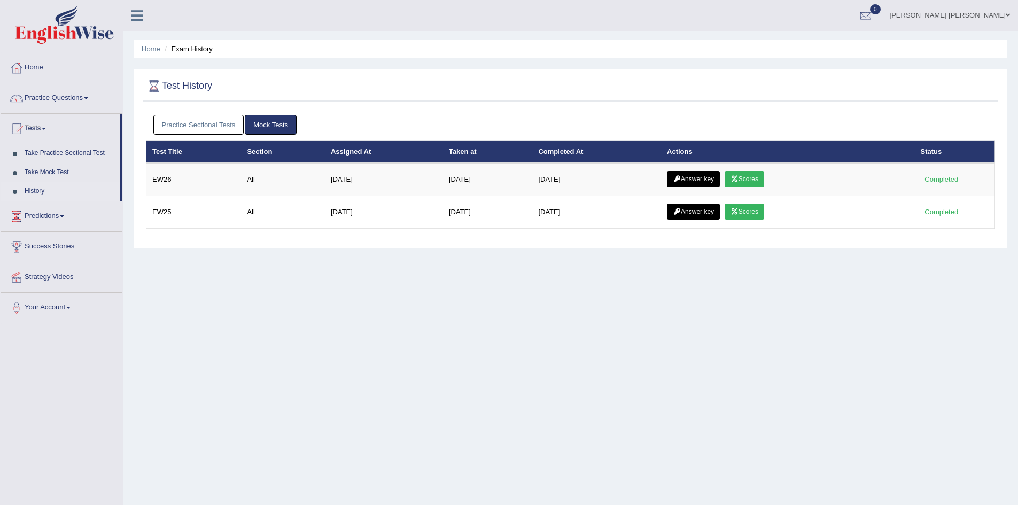
click at [192, 130] on link "Practice Sectional Tests" at bounding box center [198, 125] width 91 height 20
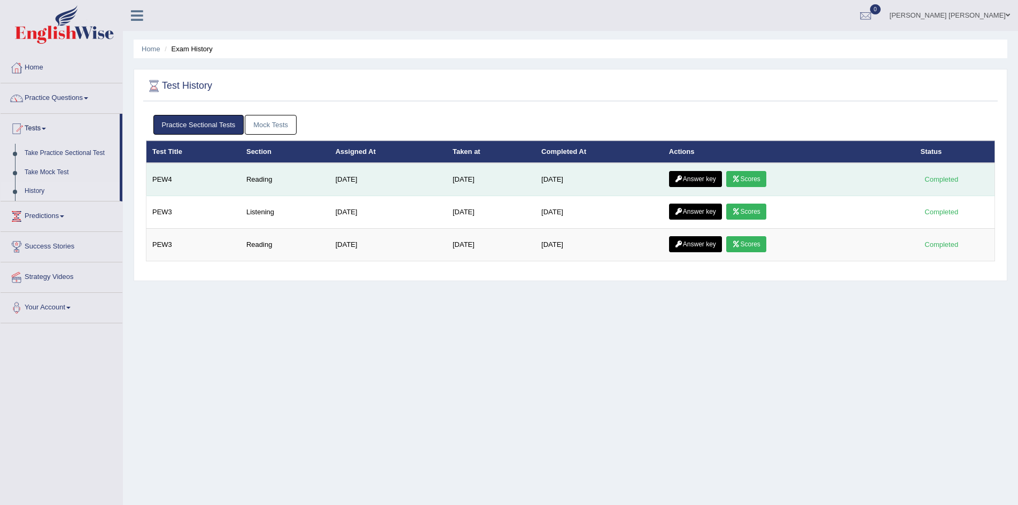
click at [688, 181] on link "Answer key" at bounding box center [695, 179] width 53 height 16
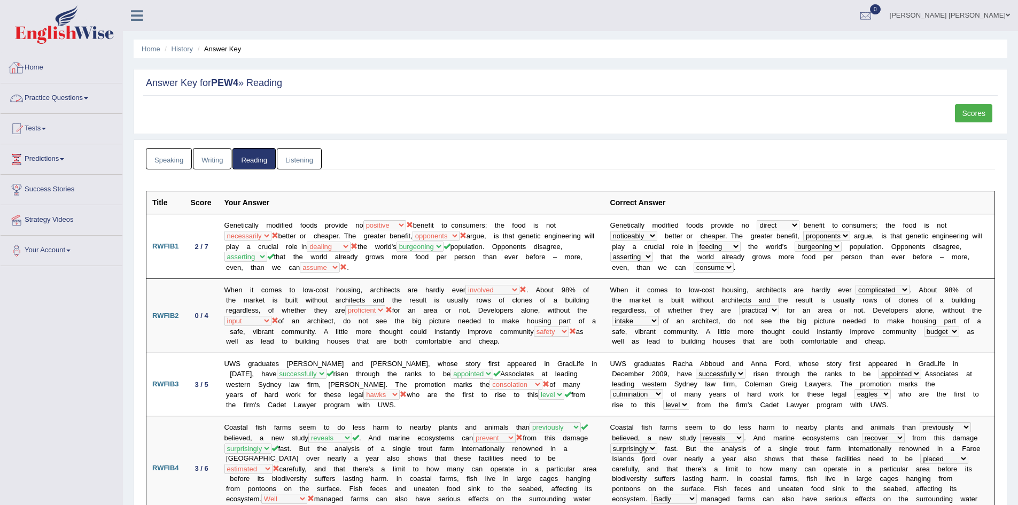
click at [53, 94] on link "Practice Questions" at bounding box center [62, 96] width 122 height 27
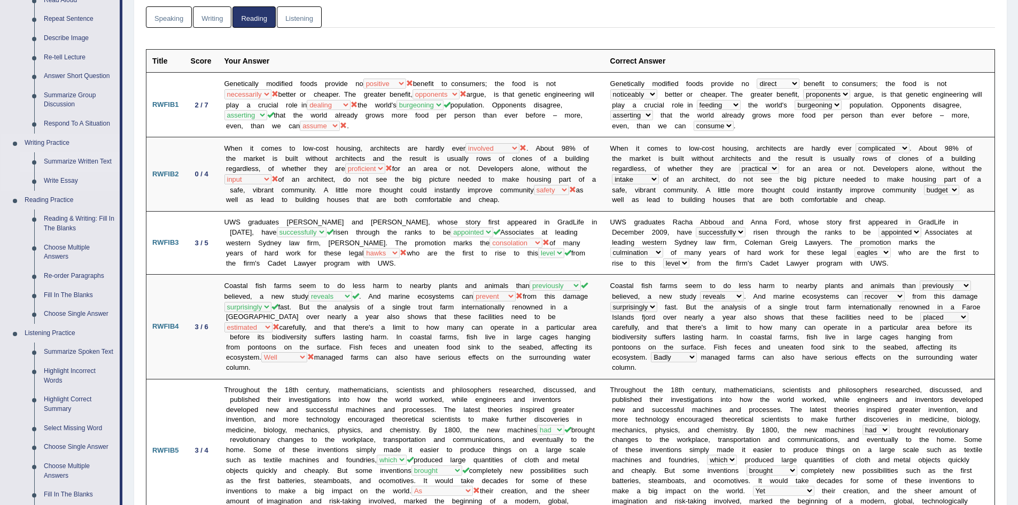
scroll to position [160, 0]
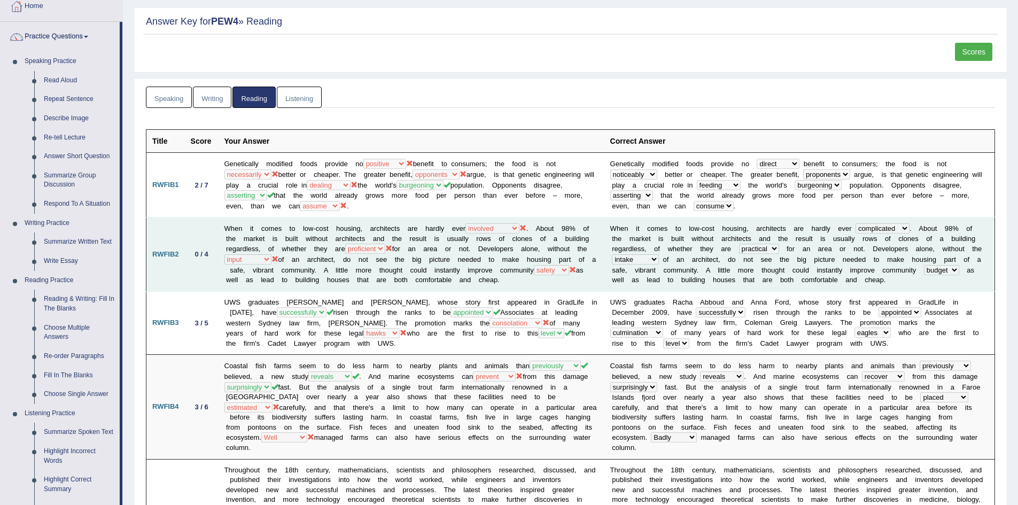
scroll to position [0, 0]
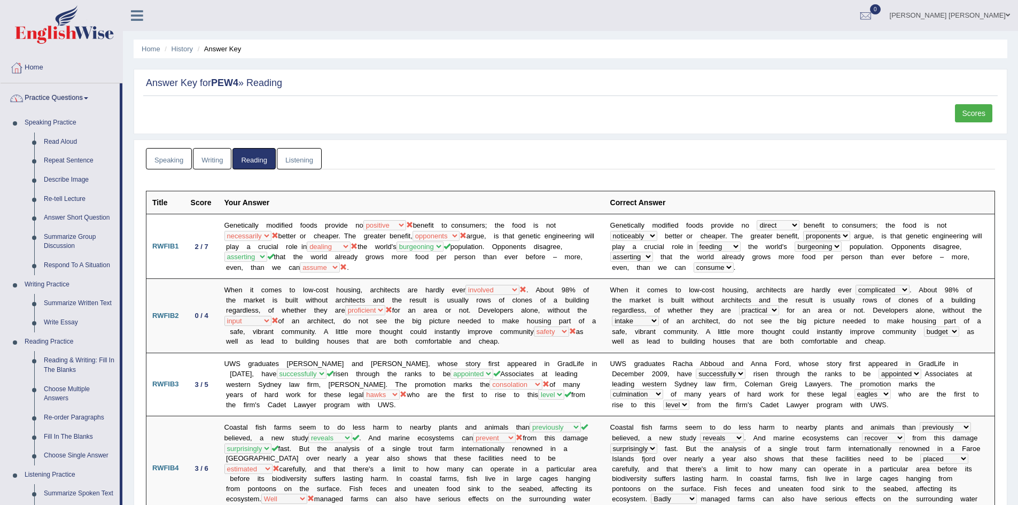
click at [58, 97] on link "Practice Questions" at bounding box center [60, 96] width 119 height 27
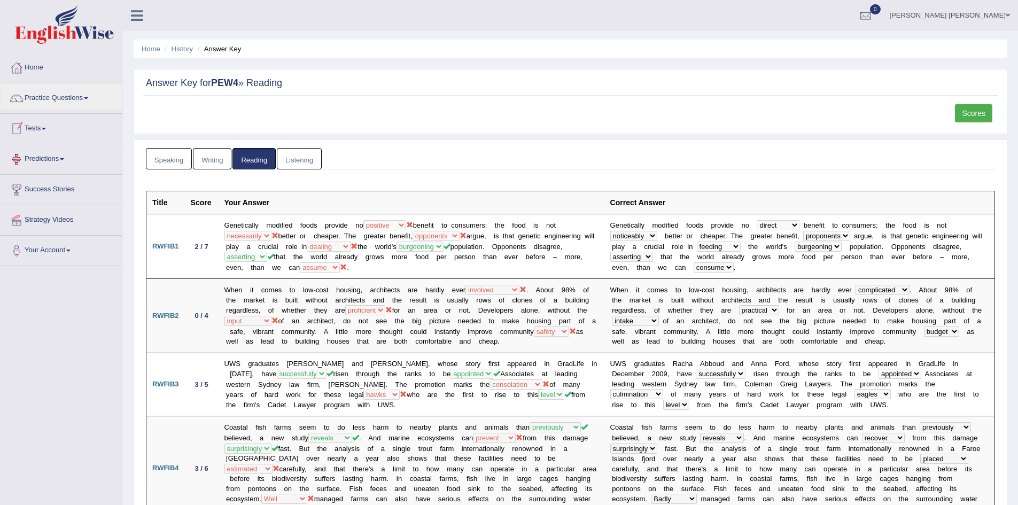
click at [45, 132] on link "Tests" at bounding box center [62, 127] width 122 height 27
click at [43, 191] on link "History" at bounding box center [70, 191] width 100 height 19
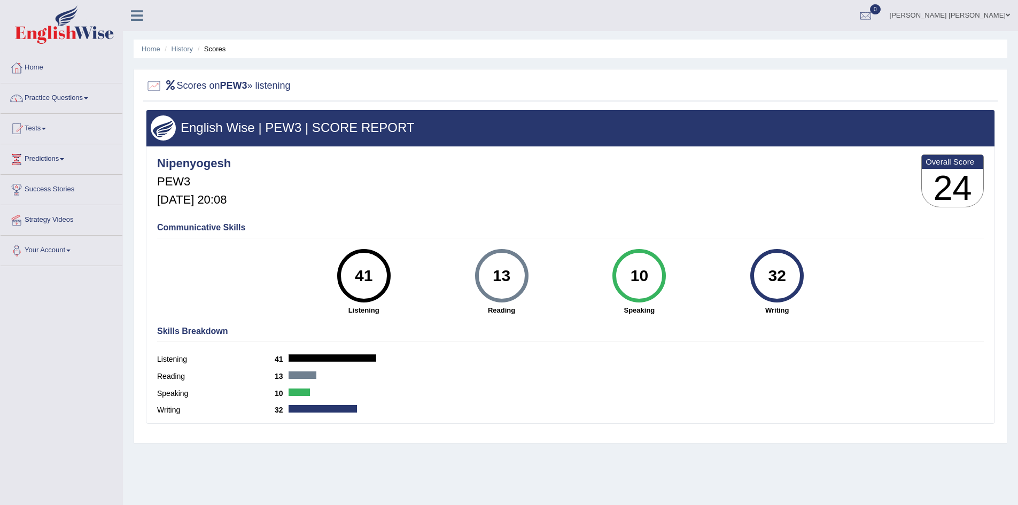
click at [136, 232] on div "Scores on PEW3 » listening English Wise | PEW3 | SCORE REPORT Nipenyogesh PEW3 …" at bounding box center [571, 256] width 874 height 375
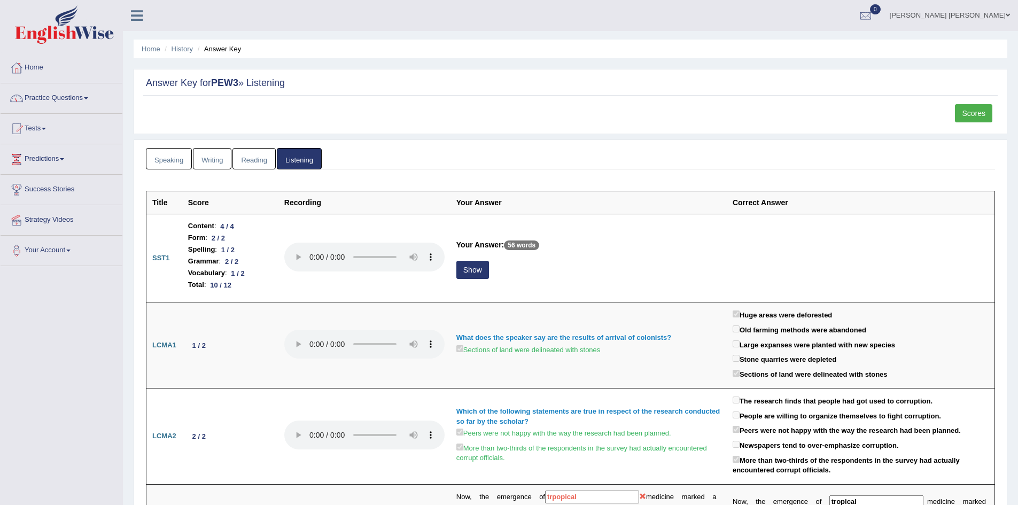
click at [973, 113] on link "Scores" at bounding box center [973, 113] width 37 height 18
click at [996, 112] on div "Scores" at bounding box center [570, 116] width 855 height 24
click at [977, 113] on link "Scores" at bounding box center [973, 113] width 37 height 18
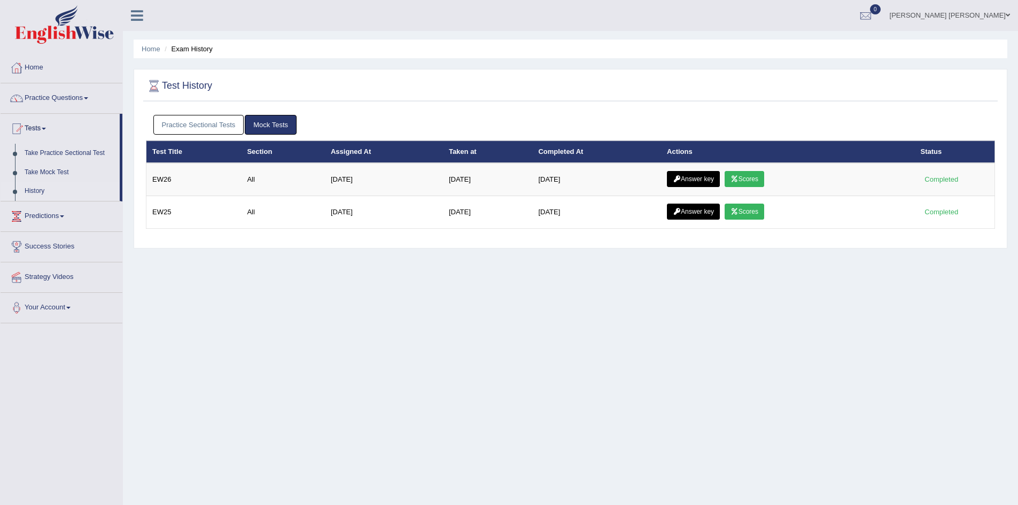
drag, startPoint x: 188, startPoint y: 119, endPoint x: 192, endPoint y: 125, distance: 6.8
click at [189, 119] on link "Practice Sectional Tests" at bounding box center [198, 125] width 91 height 20
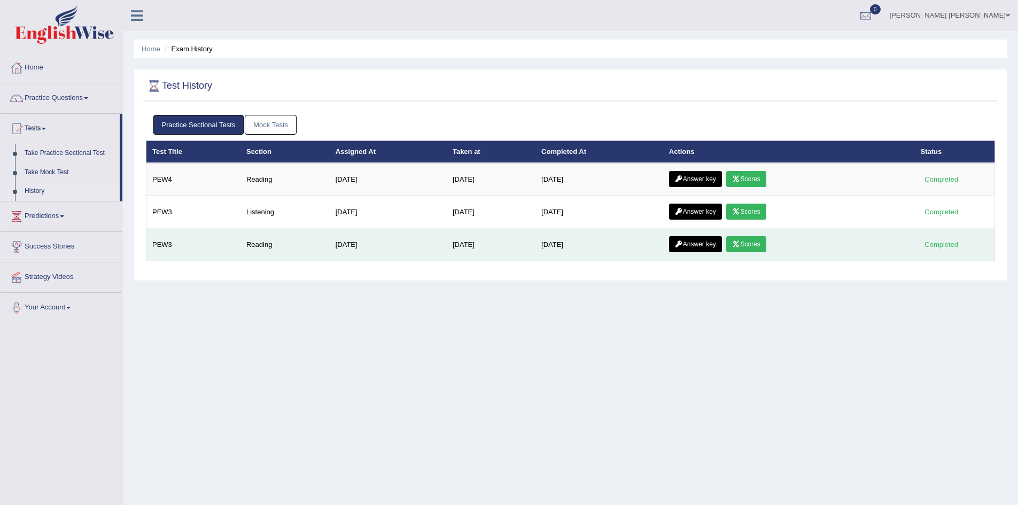
click at [702, 240] on link "Answer key" at bounding box center [695, 244] width 53 height 16
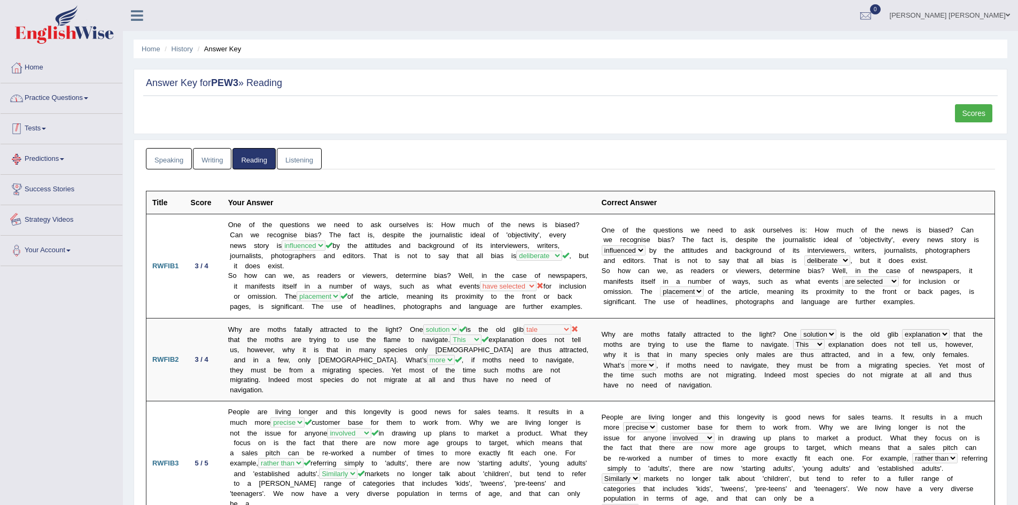
click at [54, 94] on link "Practice Questions" at bounding box center [62, 96] width 122 height 27
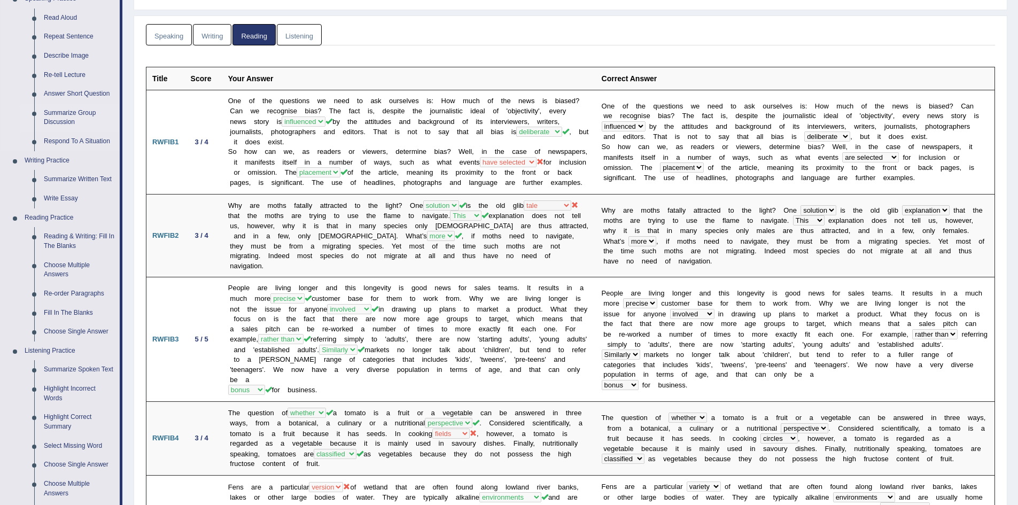
scroll to position [160, 0]
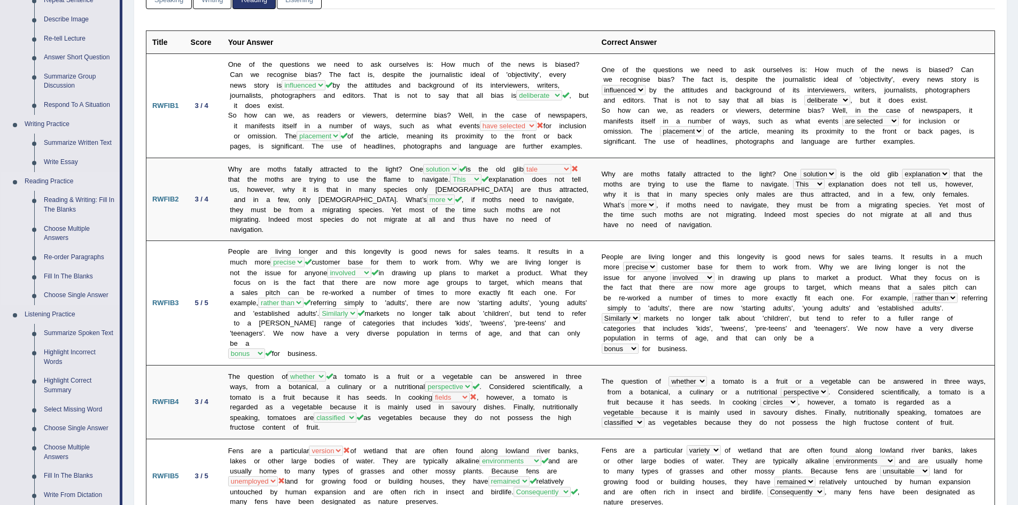
click at [60, 178] on link "Reading Practice" at bounding box center [70, 181] width 100 height 19
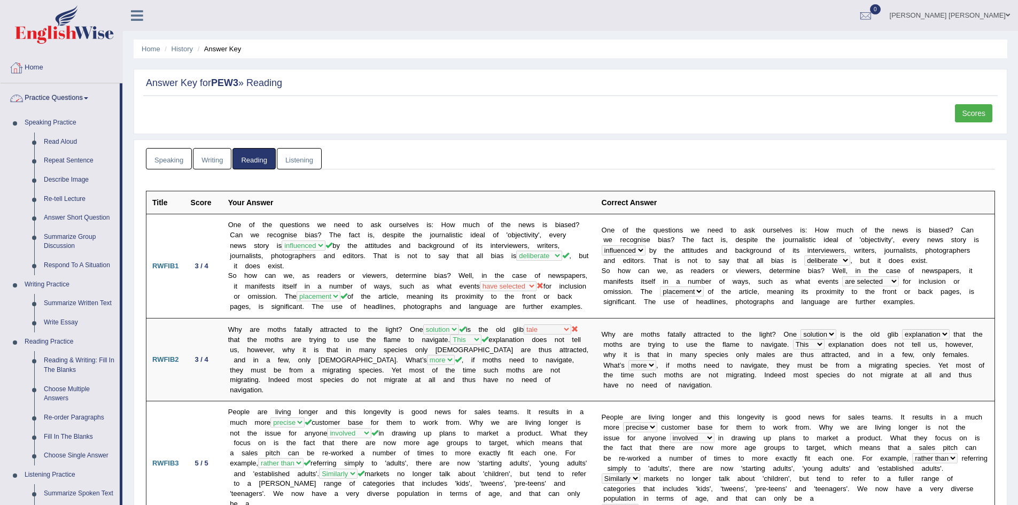
click at [36, 73] on link "Home" at bounding box center [62, 66] width 122 height 27
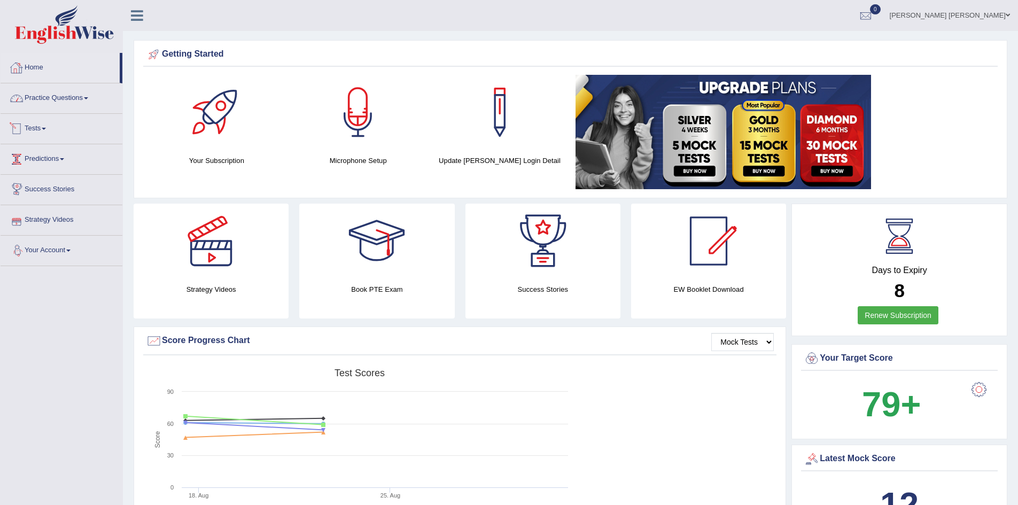
click at [41, 65] on link "Home" at bounding box center [60, 66] width 119 height 27
click at [52, 94] on link "Practice Questions" at bounding box center [62, 96] width 122 height 27
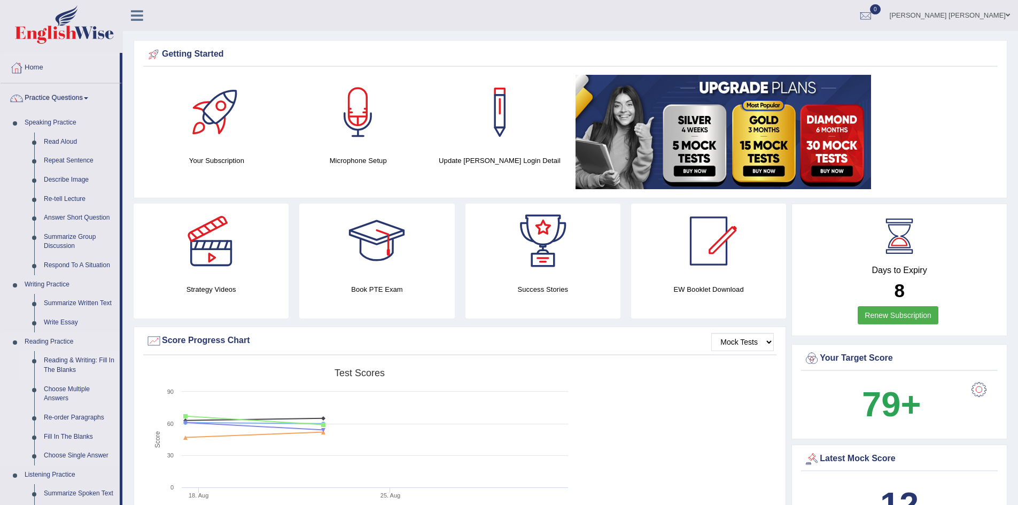
click at [65, 359] on link "Reading & Writing: Fill In The Blanks" at bounding box center [79, 365] width 81 height 28
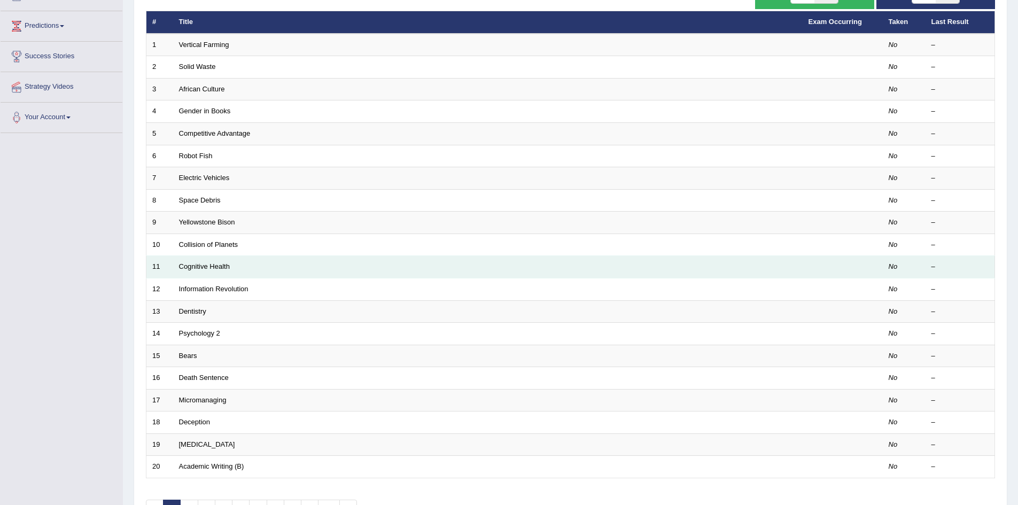
scroll to position [203, 0]
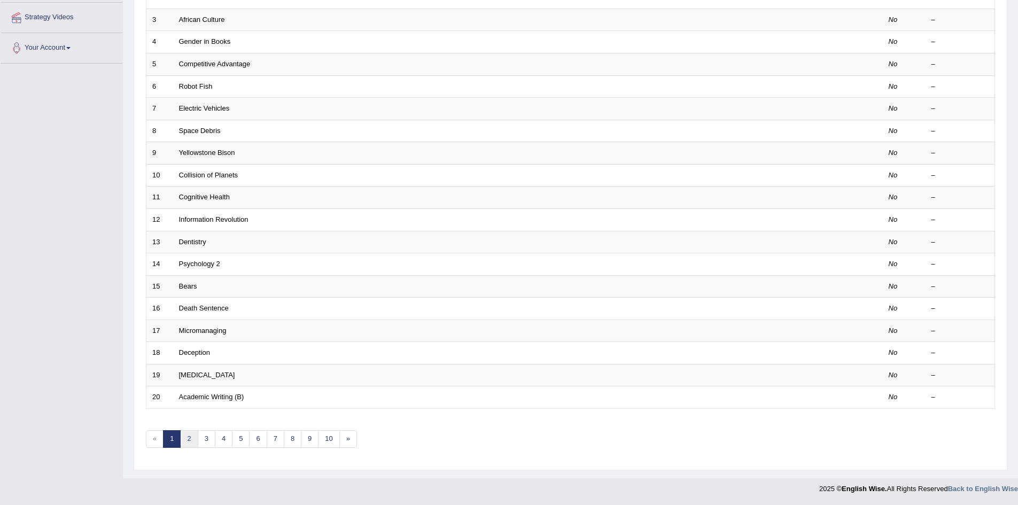
click at [188, 437] on link "2" at bounding box center [189, 439] width 18 height 18
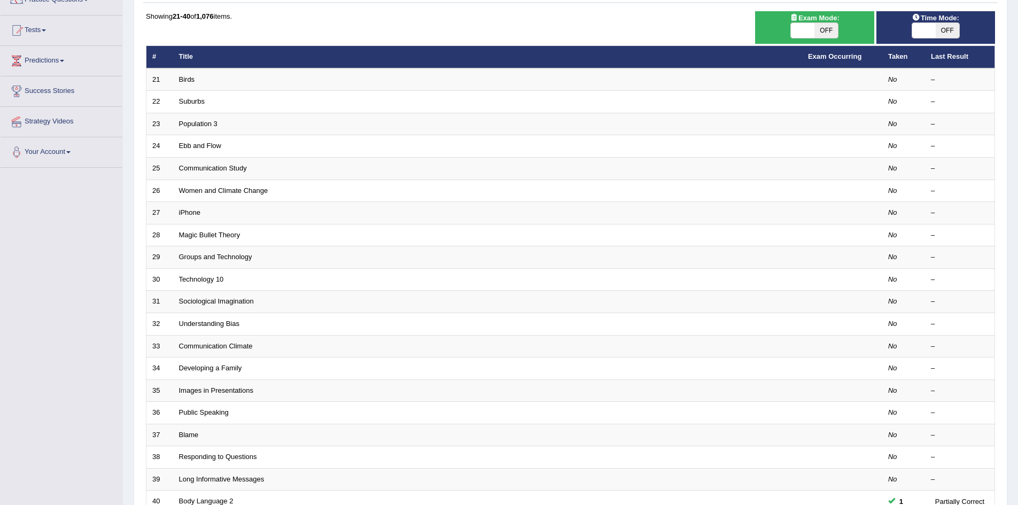
scroll to position [203, 0]
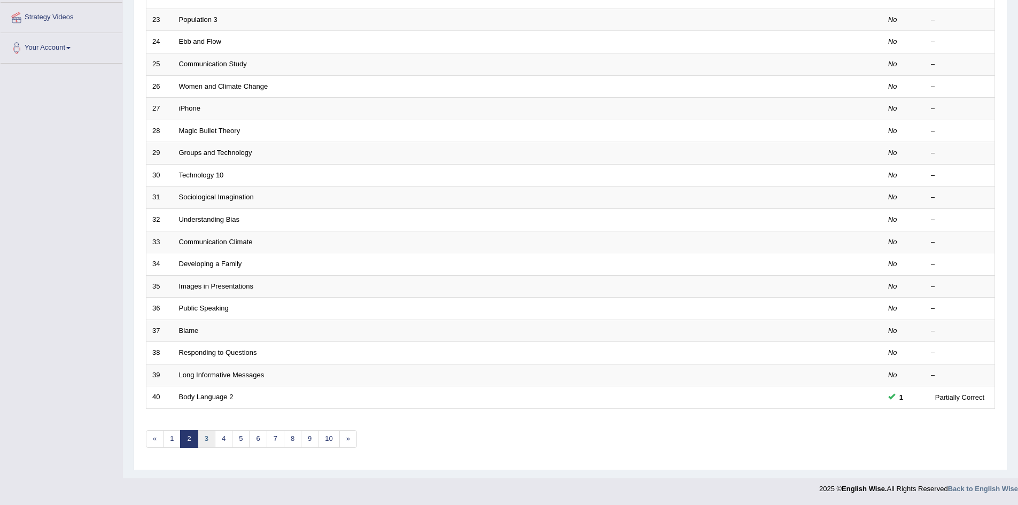
click at [207, 442] on link "3" at bounding box center [207, 439] width 18 height 18
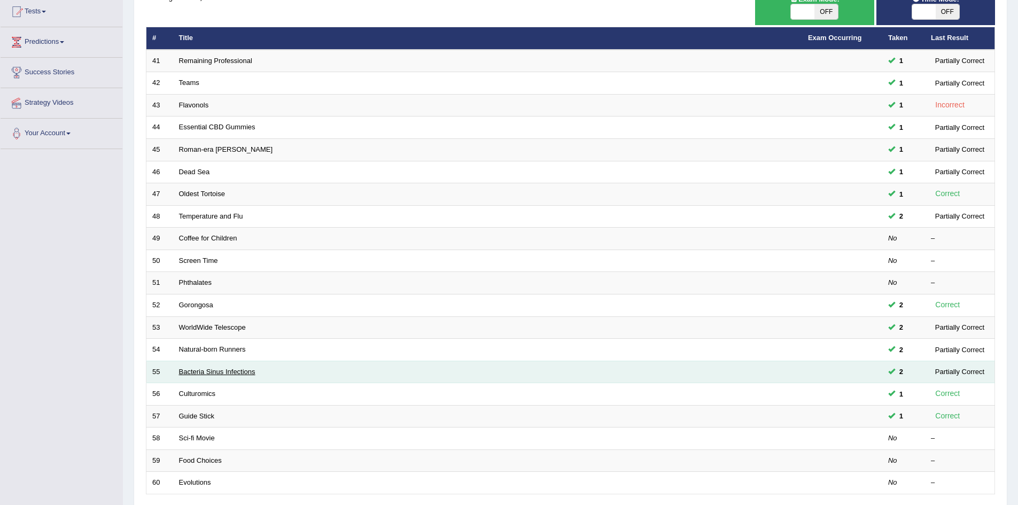
scroll to position [160, 0]
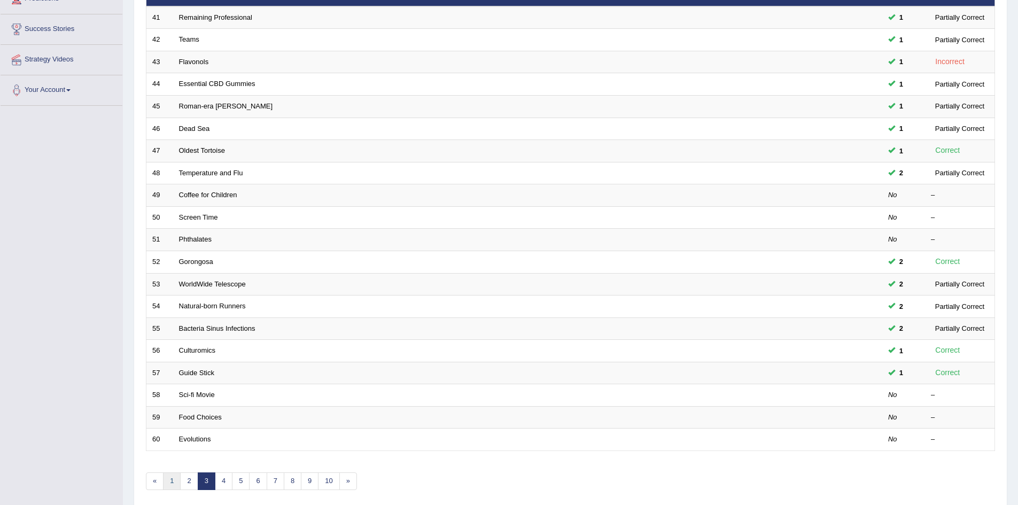
click at [175, 482] on link "1" at bounding box center [172, 482] width 18 height 18
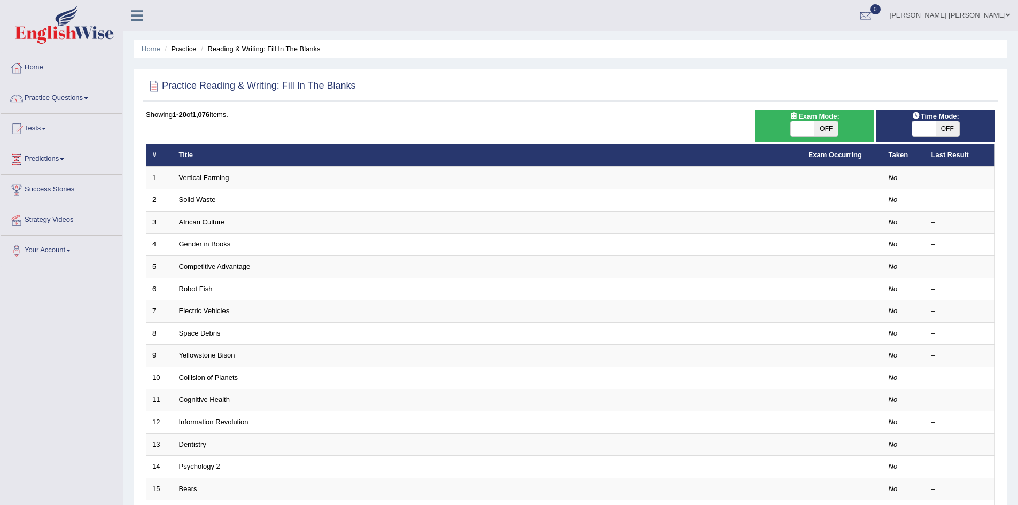
click at [822, 126] on span "OFF" at bounding box center [827, 128] width 24 height 15
checkbox input "true"
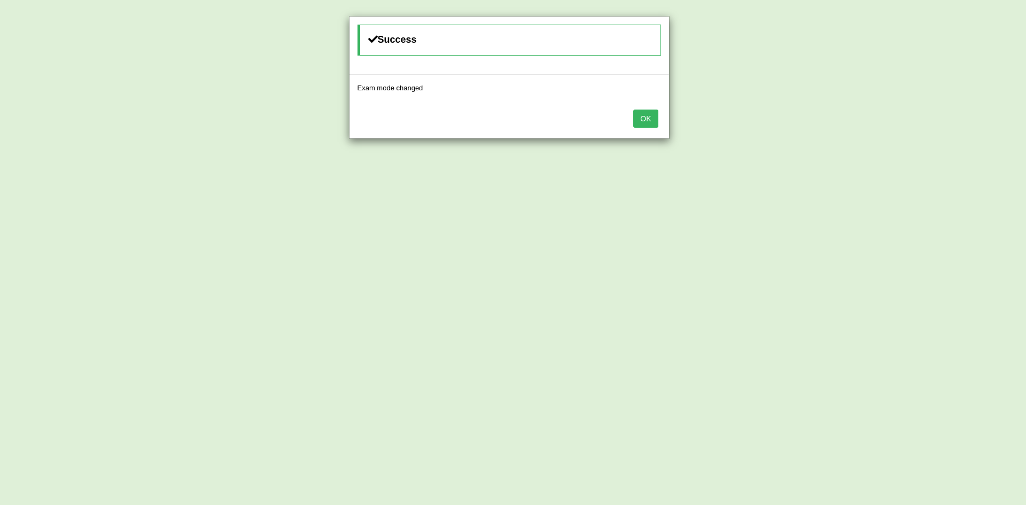
click at [649, 123] on button "OK" at bounding box center [645, 119] width 25 height 18
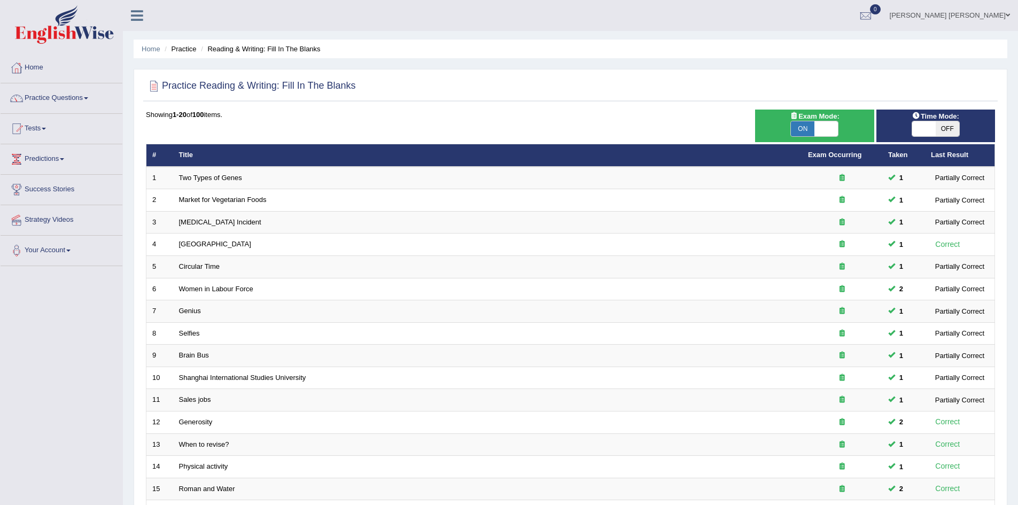
click at [944, 126] on span "OFF" at bounding box center [948, 128] width 24 height 15
checkbox input "true"
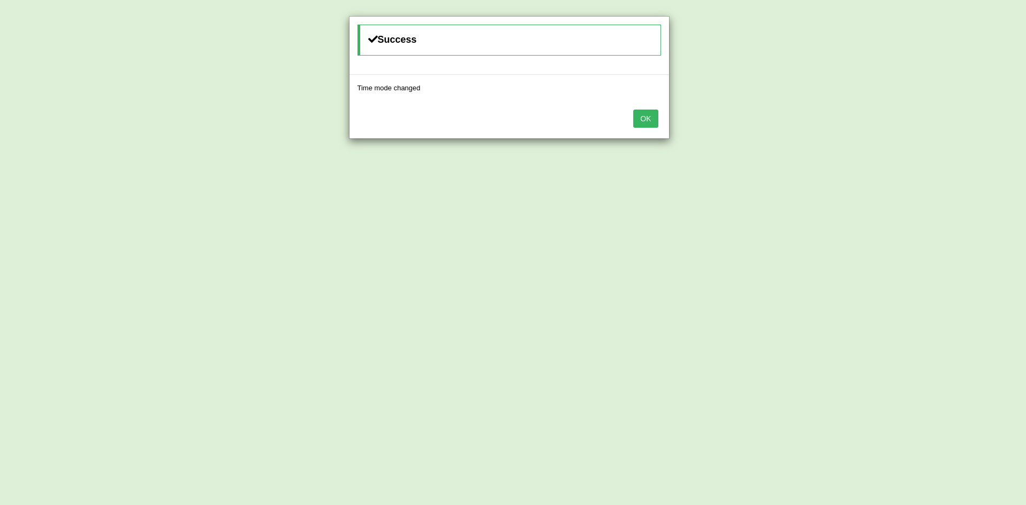
click at [641, 124] on button "OK" at bounding box center [645, 119] width 25 height 18
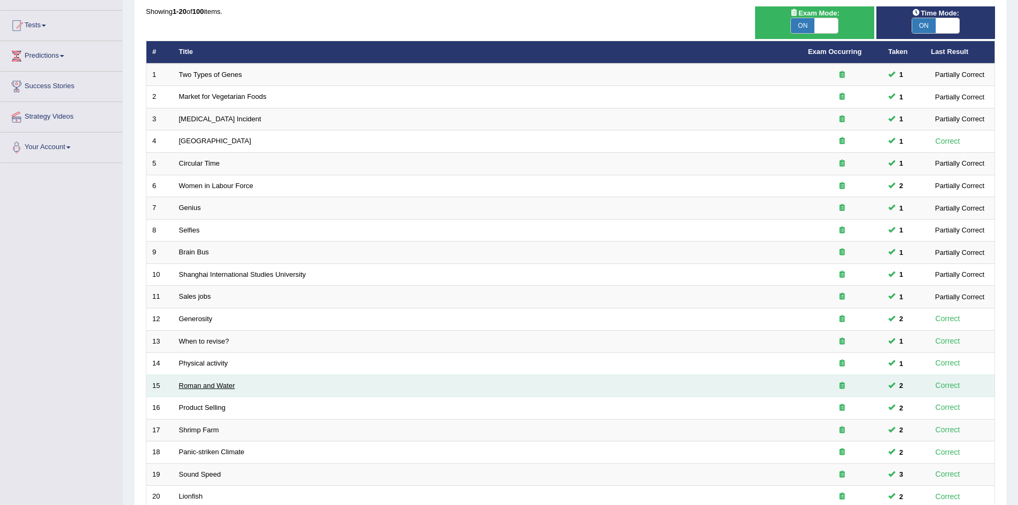
scroll to position [203, 0]
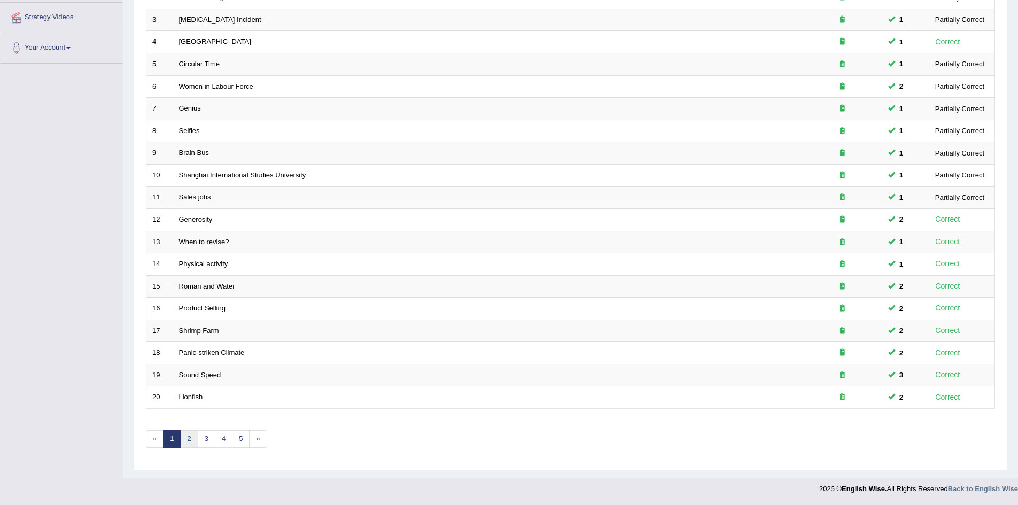
click at [189, 444] on link "2" at bounding box center [189, 439] width 18 height 18
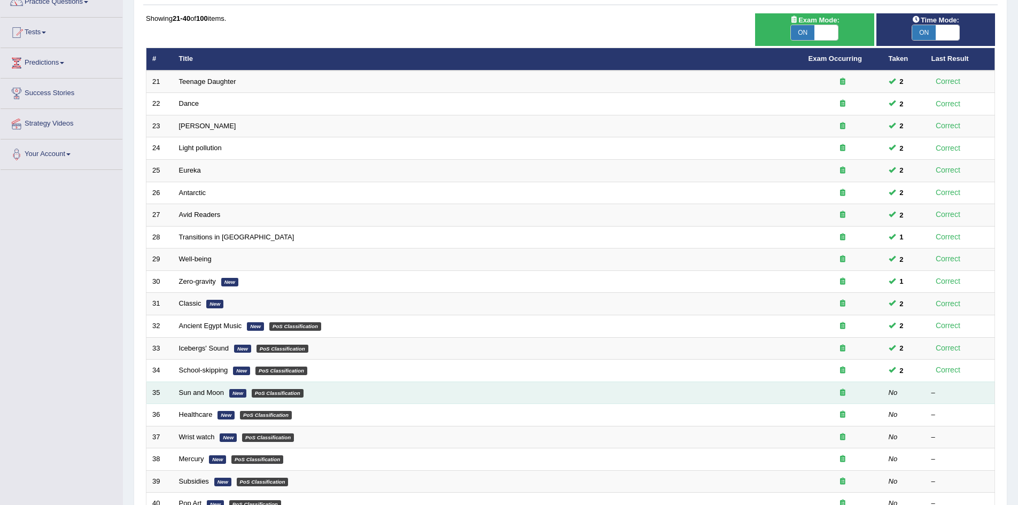
scroll to position [203, 0]
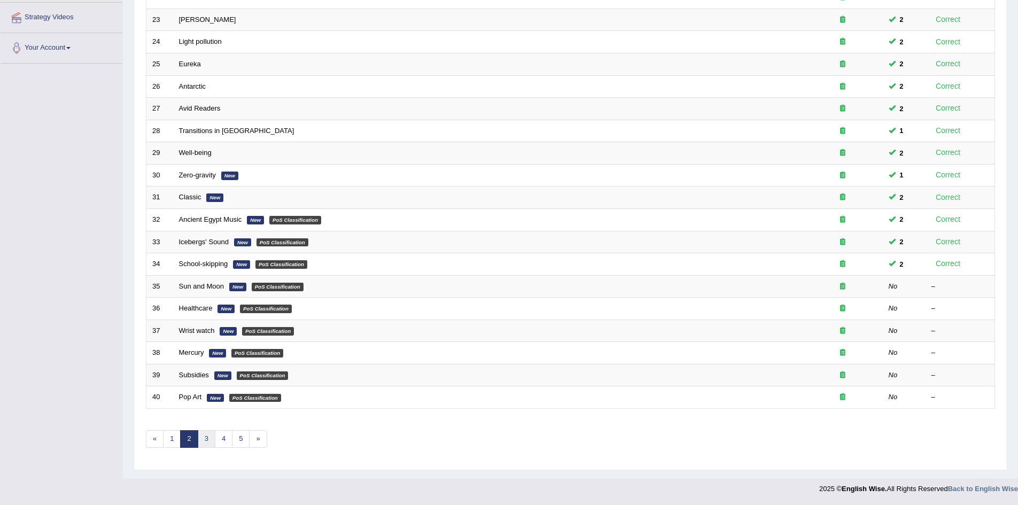
click at [211, 439] on link "3" at bounding box center [207, 439] width 18 height 18
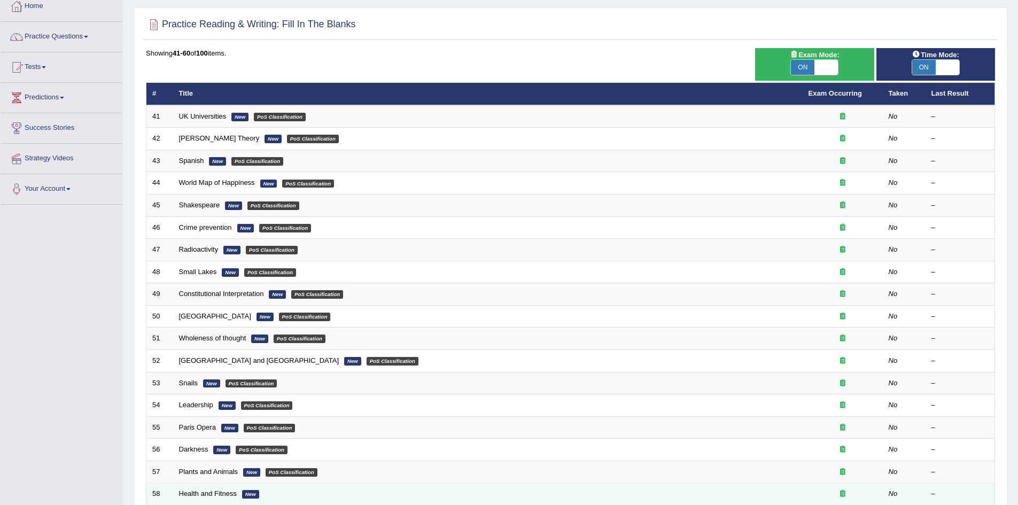
scroll to position [203, 0]
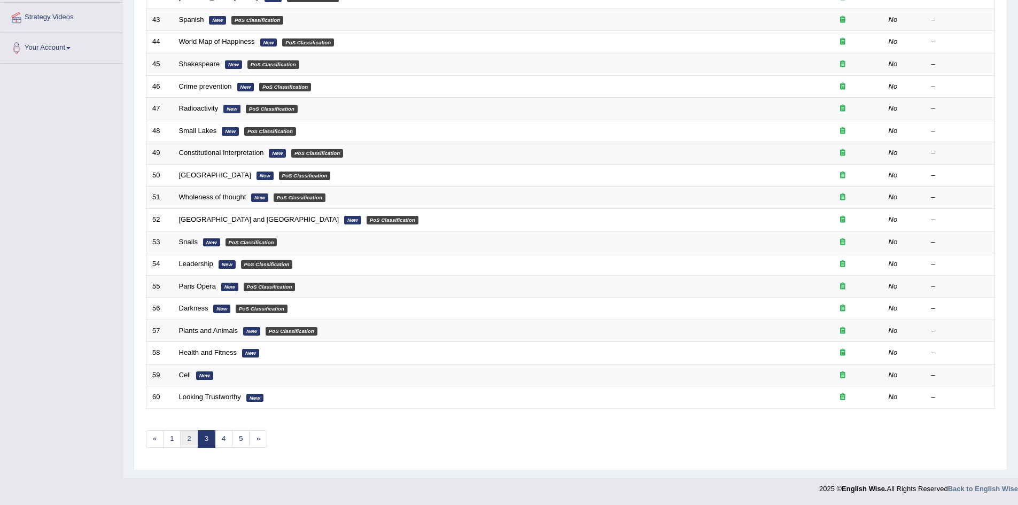
click at [192, 440] on link "2" at bounding box center [189, 439] width 18 height 18
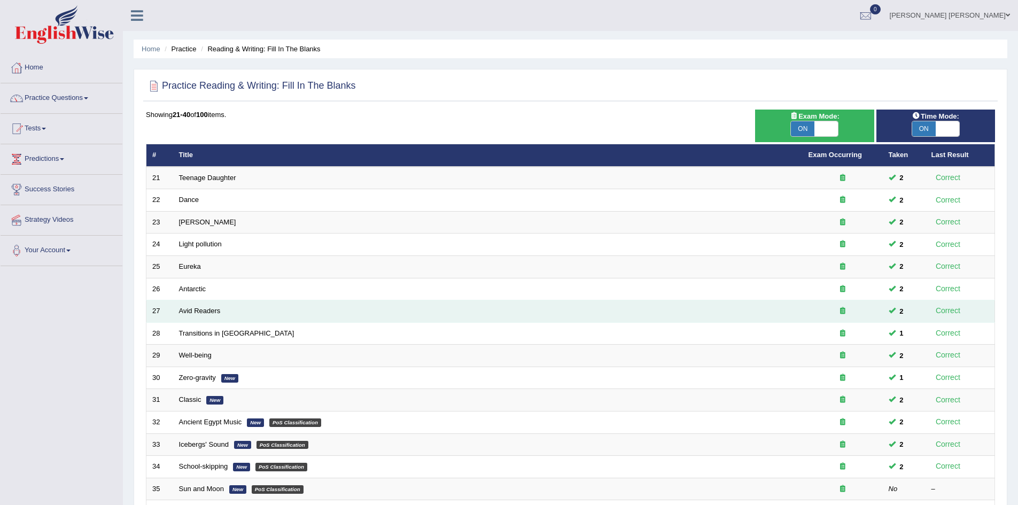
scroll to position [160, 0]
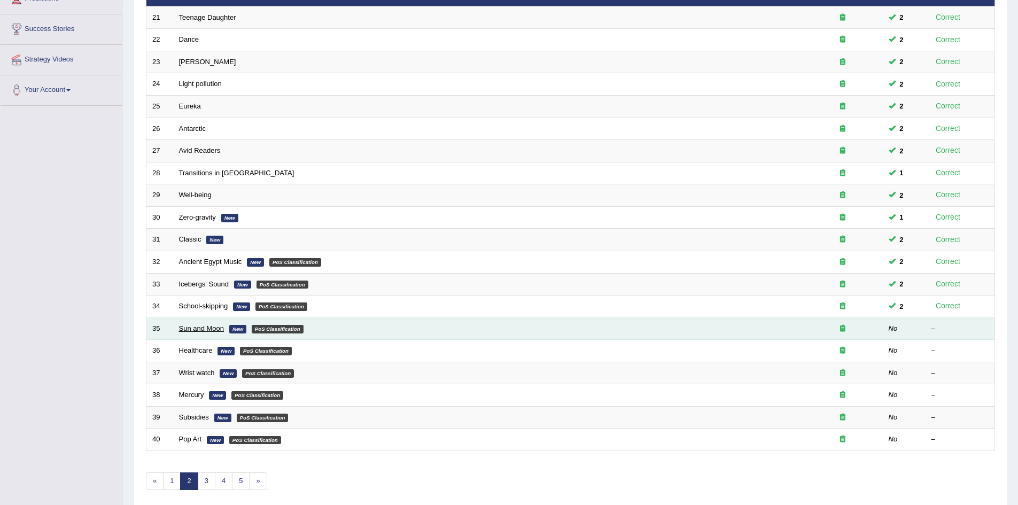
click at [206, 329] on link "Sun and Moon" at bounding box center [201, 328] width 45 height 8
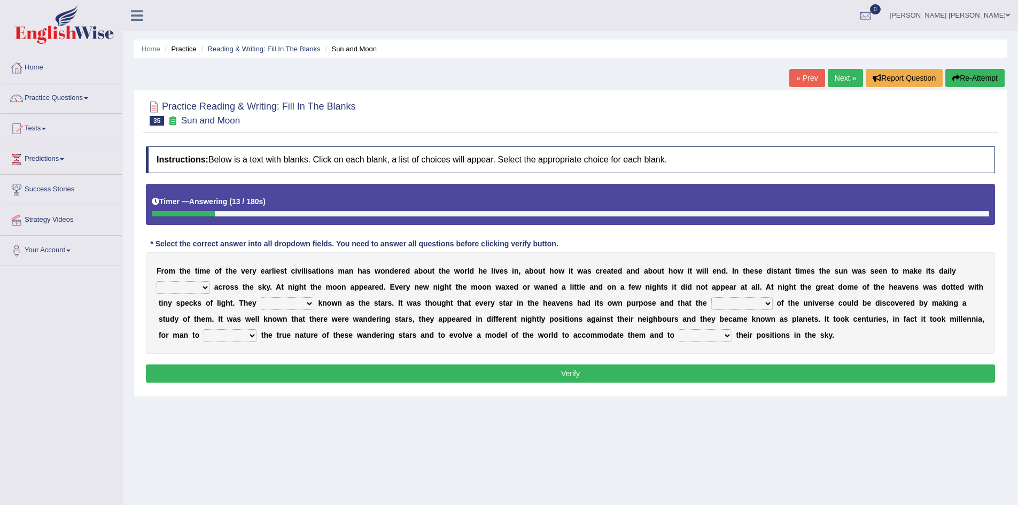
click at [177, 288] on select "plan level journey line" at bounding box center [183, 287] width 53 height 13
select select "journey"
click at [157, 281] on select "plan level journey line" at bounding box center [183, 287] width 53 height 13
click at [202, 283] on select "plan level journey line" at bounding box center [183, 287] width 53 height 13
click at [229, 284] on b "o" at bounding box center [228, 287] width 5 height 9
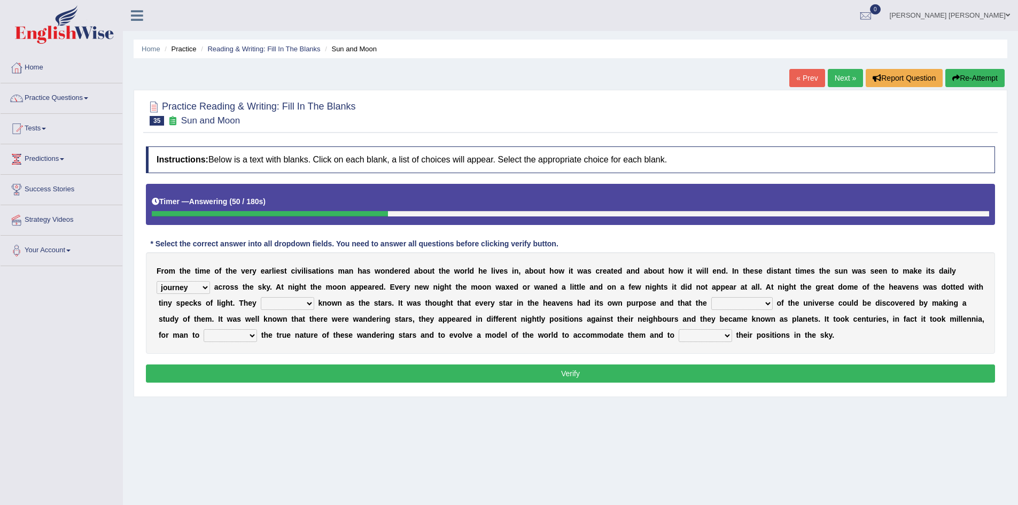
click at [288, 304] on select "are well become became" at bounding box center [287, 303] width 53 height 13
select select "are"
click at [261, 297] on select "are well become became" at bounding box center [287, 303] width 53 height 13
click at [362, 306] on b "h" at bounding box center [363, 303] width 5 height 9
click at [303, 297] on div "F r o m t h e t i m e o f t h e v e r y e a r l i e s t c i v i l i s a t i o n…" at bounding box center [570, 303] width 849 height 102
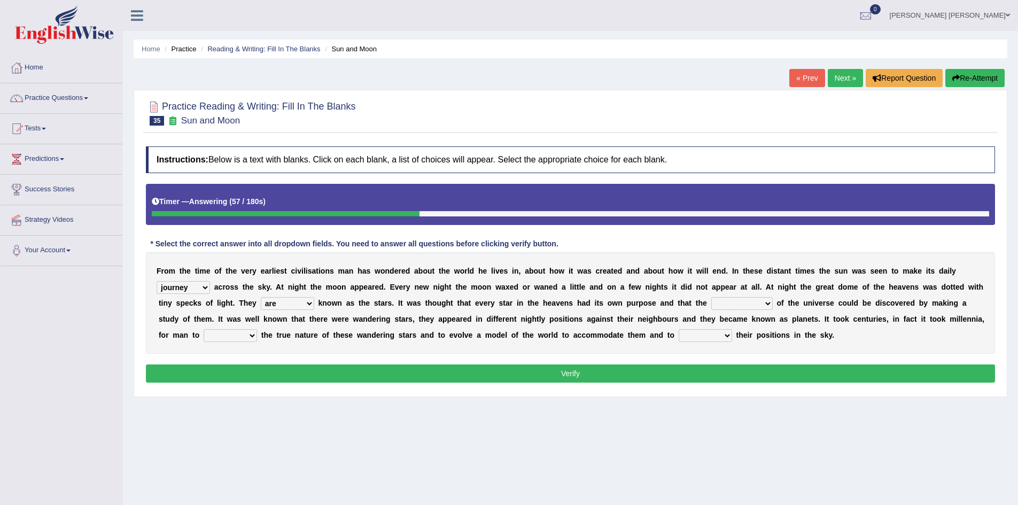
click at [336, 297] on div "F r o m t h e t i m e o f t h e v e r y e a r l i e s t c i v i l i s a t i o n…" at bounding box center [570, 303] width 849 height 102
click at [343, 297] on div "F r o m t h e t i m e o f t h e v e r y e a r l i e s t c i v i l i s a t i o n…" at bounding box center [570, 303] width 849 height 102
click at [268, 297] on select "are well become became" at bounding box center [287, 303] width 53 height 13
click at [747, 302] on select "stories secrets views imaginations" at bounding box center [742, 303] width 61 height 13
select select "secrets"
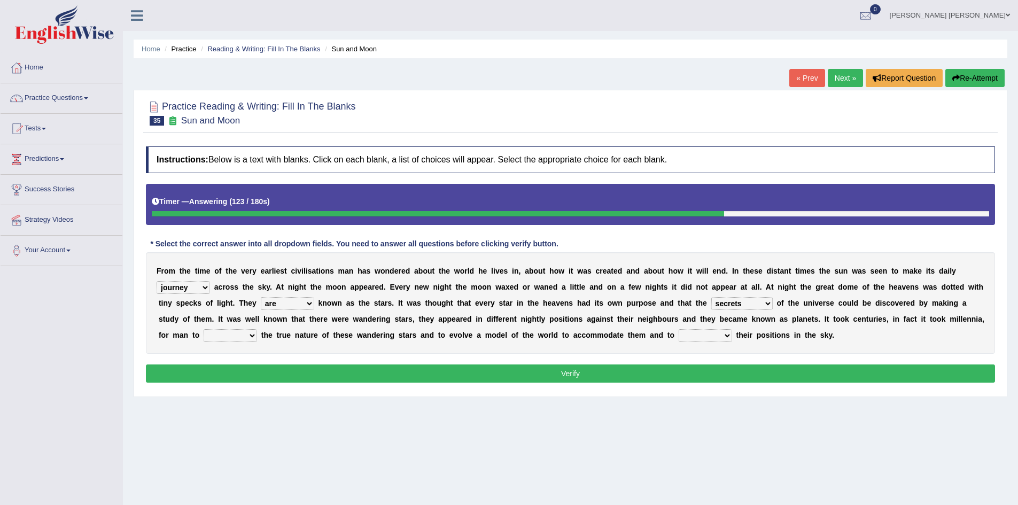
click at [712, 297] on select "stories secrets views imaginations" at bounding box center [742, 303] width 61 height 13
click at [293, 298] on select "are well become became" at bounding box center [287, 303] width 53 height 13
select select "became"
click at [261, 297] on select "are well become became" at bounding box center [287, 303] width 53 height 13
click at [239, 330] on select "distort discuss charge determine" at bounding box center [230, 335] width 53 height 13
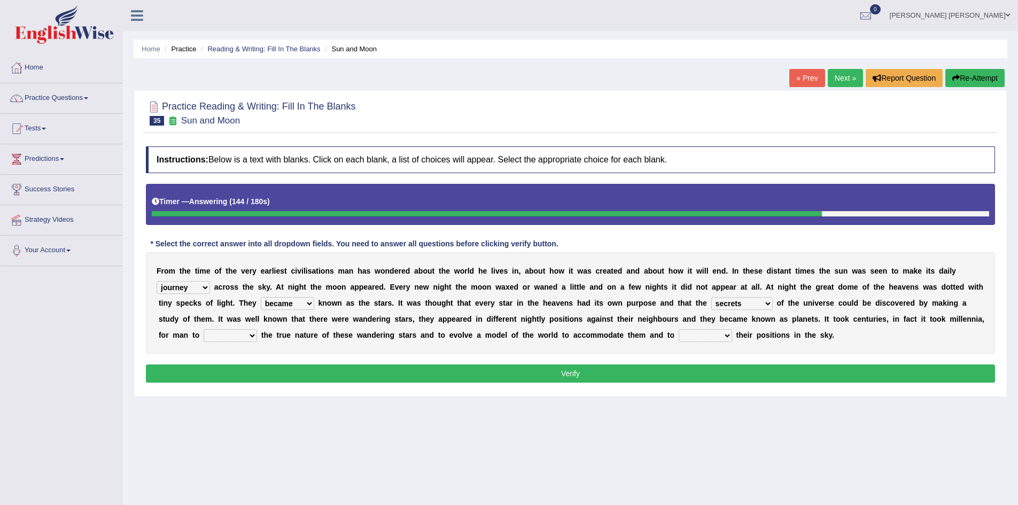
select select "determine"
click at [204, 329] on select "distort discuss charge determine" at bounding box center [230, 335] width 53 height 13
click at [710, 335] on select "draw predict dictate save" at bounding box center [705, 335] width 53 height 13
select select "predict"
click at [679, 329] on select "draw predict dictate save" at bounding box center [705, 335] width 53 height 13
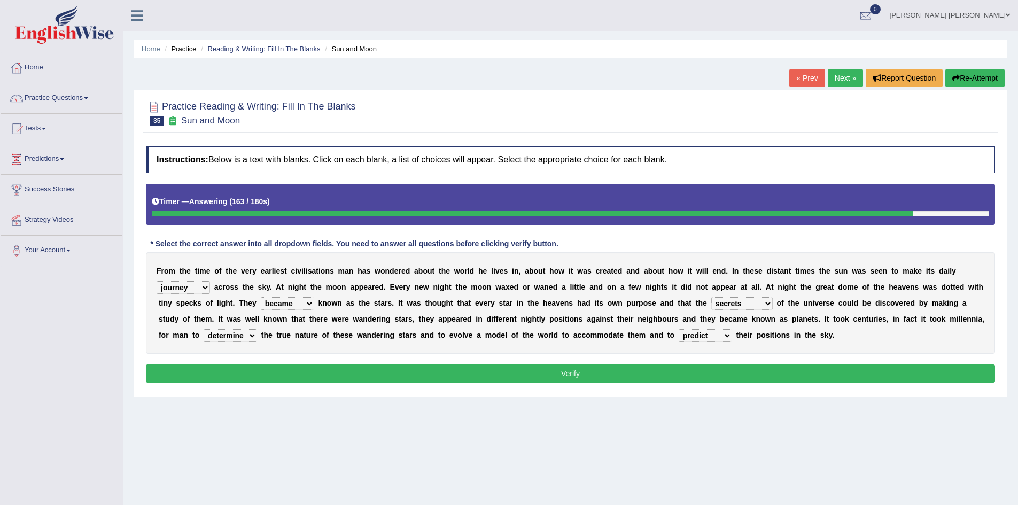
click at [691, 375] on button "Verify" at bounding box center [570, 374] width 849 height 18
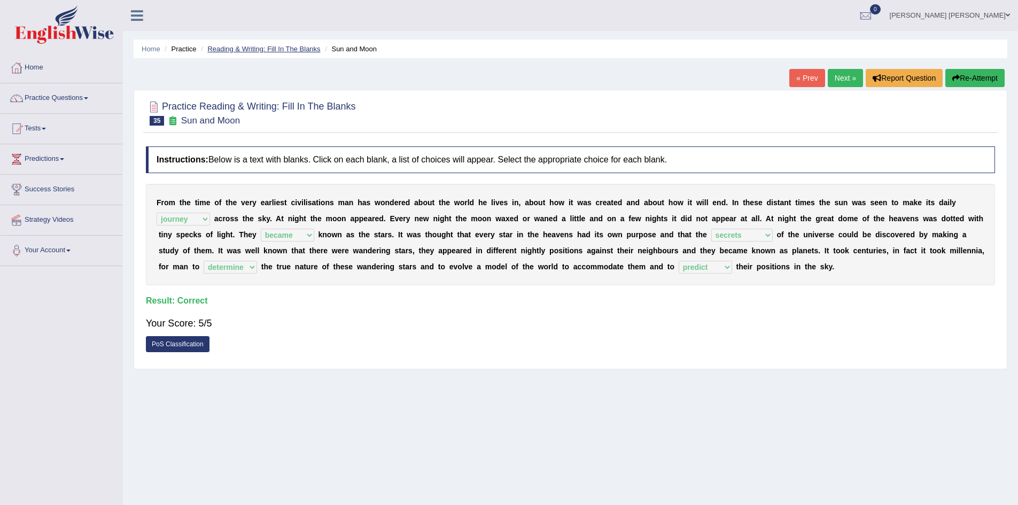
click at [279, 49] on link "Reading & Writing: Fill In The Blanks" at bounding box center [263, 49] width 113 height 8
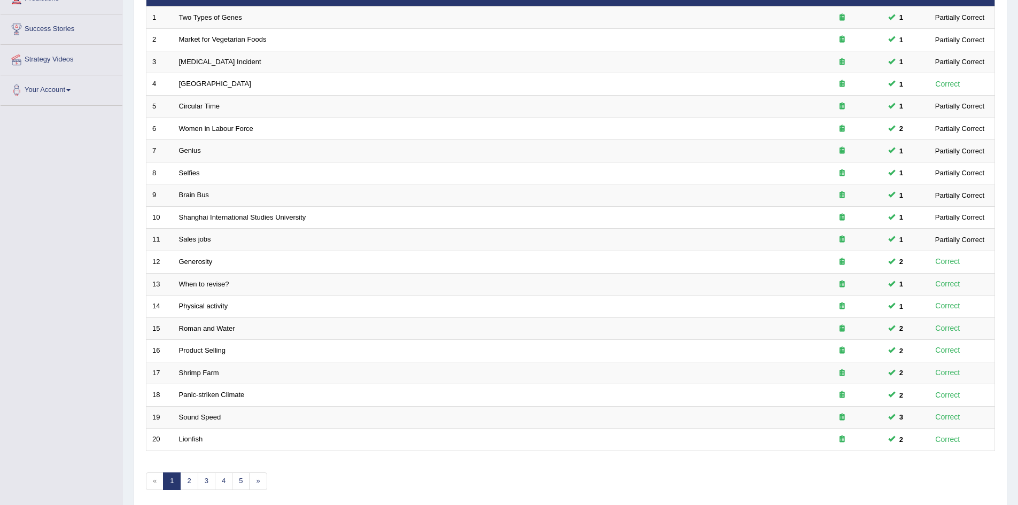
click at [167, 482] on link "1" at bounding box center [172, 482] width 18 height 18
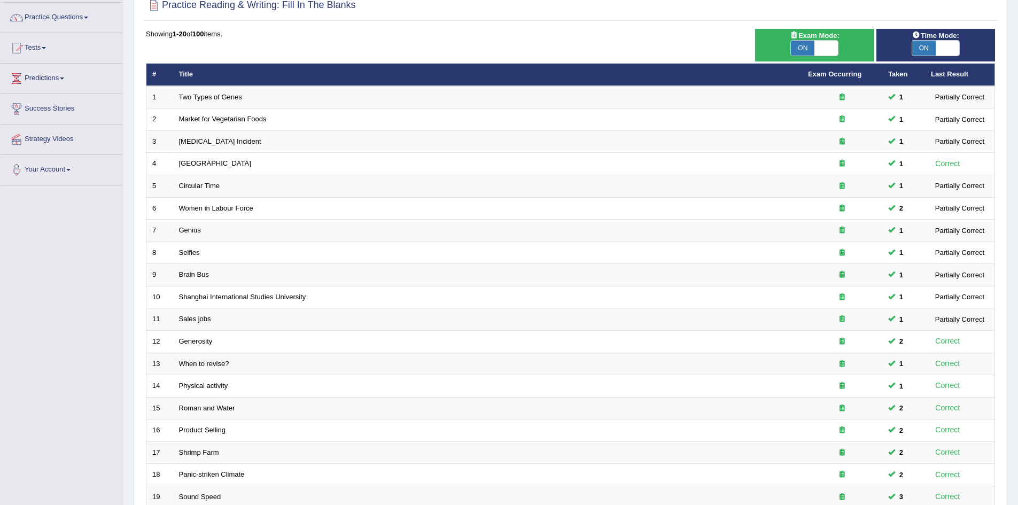
scroll to position [203, 0]
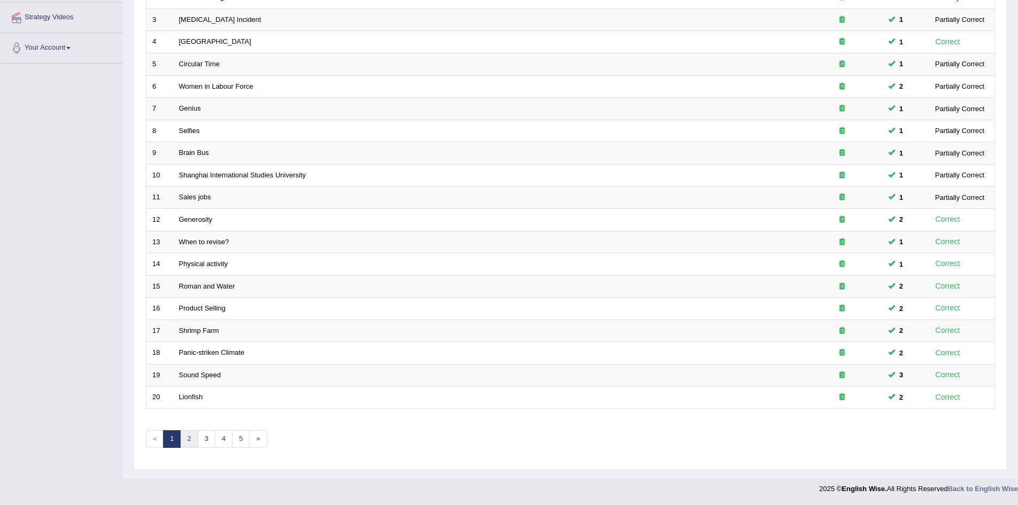
click at [191, 439] on link "2" at bounding box center [189, 439] width 18 height 18
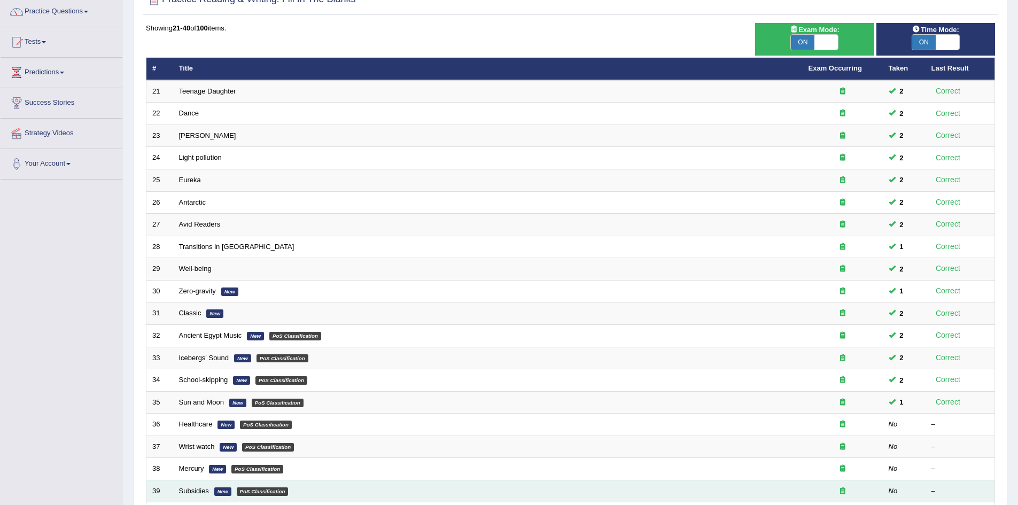
scroll to position [160, 0]
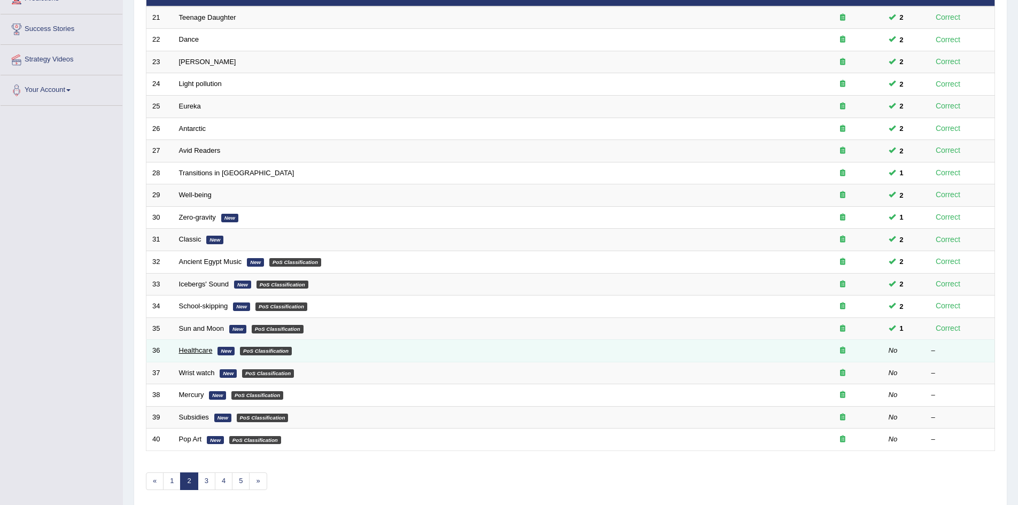
click at [195, 351] on link "Healthcare" at bounding box center [196, 350] width 34 height 8
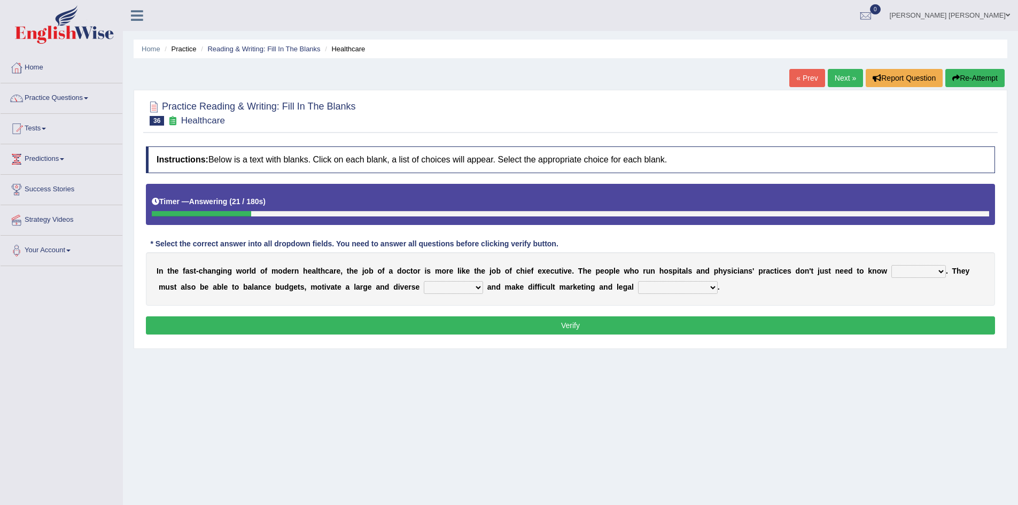
click at [912, 271] on select "dosage techniques treatments medicine" at bounding box center [919, 271] width 55 height 13
select select "medicine"
click at [892, 265] on select "dosage techniques treatments medicine" at bounding box center [919, 271] width 55 height 13
click at [910, 273] on select "dosage techniques treatments medicine" at bounding box center [919, 271] width 55 height 13
click at [848, 283] on div "I n t h e f a s t - c h a n g i n g w o r l d o f m o d e r n h e a l t h c a r…" at bounding box center [570, 278] width 849 height 53
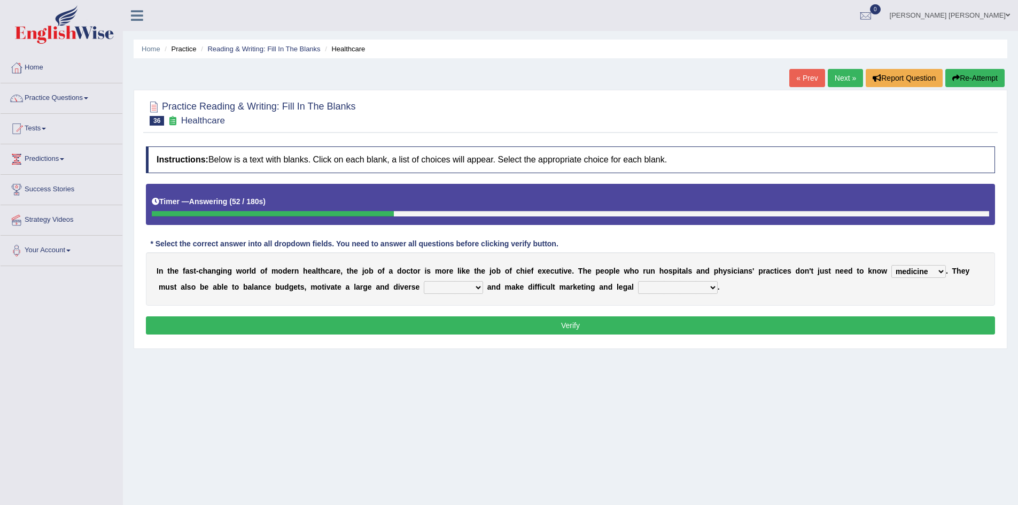
click at [463, 285] on select "gang staff employment mass" at bounding box center [453, 287] width 59 height 13
select select "employment"
click at [424, 281] on select "gang staff employment mass" at bounding box center [453, 287] width 59 height 13
click at [654, 288] on select "decisions reactions recommendations actions" at bounding box center [678, 287] width 80 height 13
select select "decisions"
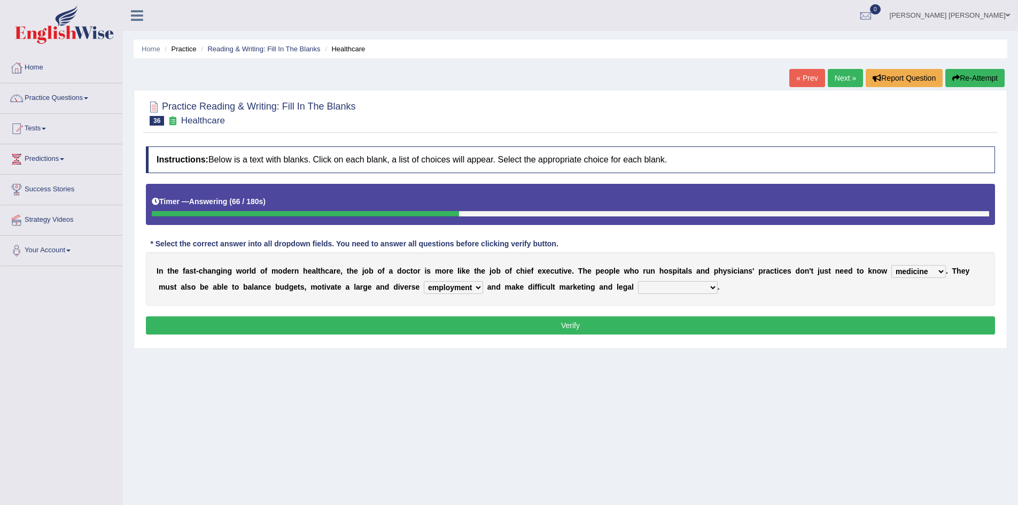
click at [638, 281] on select "decisions reactions recommendations actions" at bounding box center [678, 287] width 80 height 13
click at [568, 324] on button "Verify" at bounding box center [570, 325] width 849 height 18
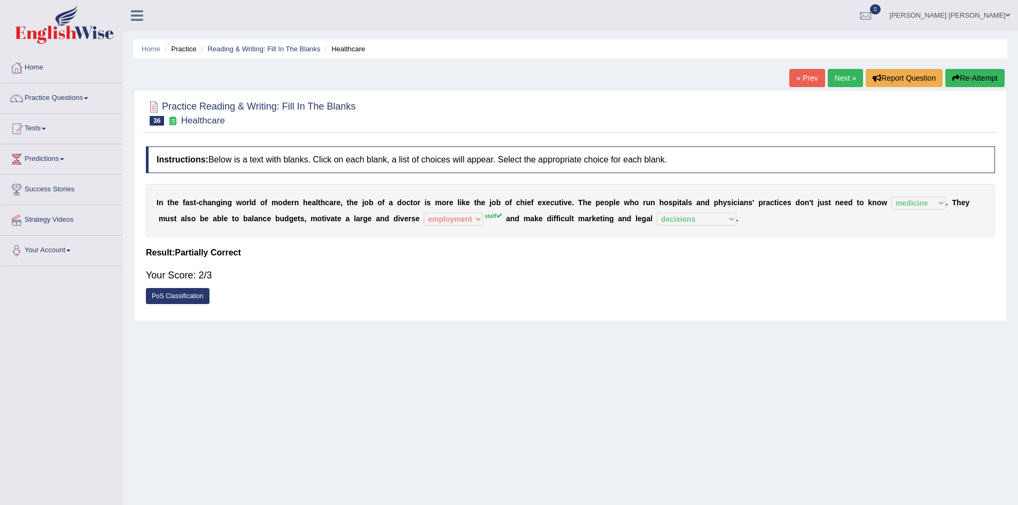
click at [180, 295] on link "PoS Classification" at bounding box center [178, 296] width 64 height 16
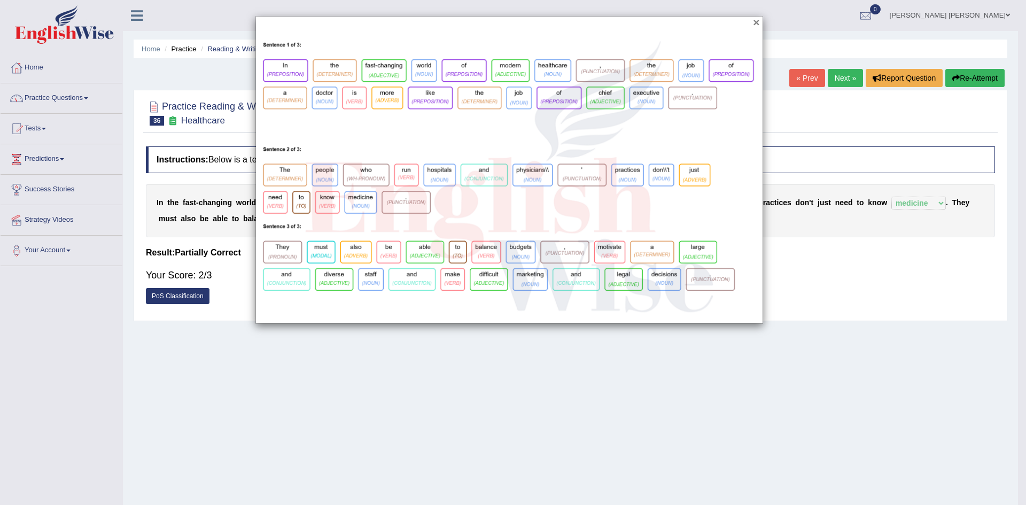
click at [758, 22] on button "×" at bounding box center [756, 22] width 6 height 11
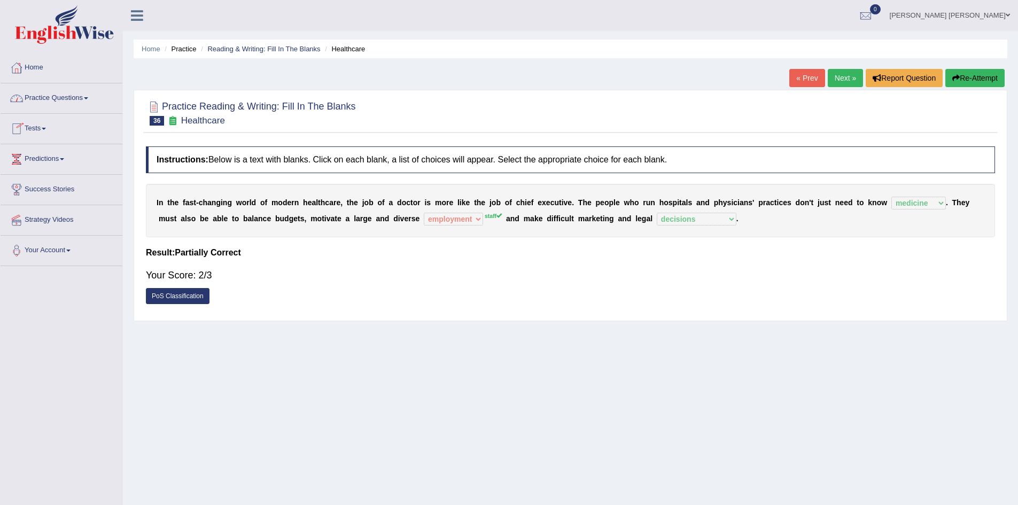
click at [37, 99] on link "Practice Questions" at bounding box center [62, 96] width 122 height 27
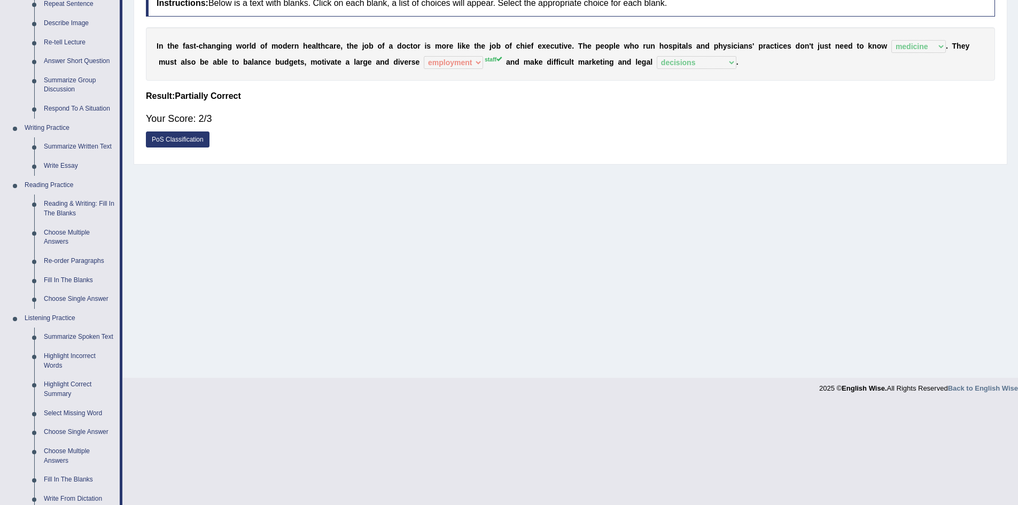
scroll to position [12, 0]
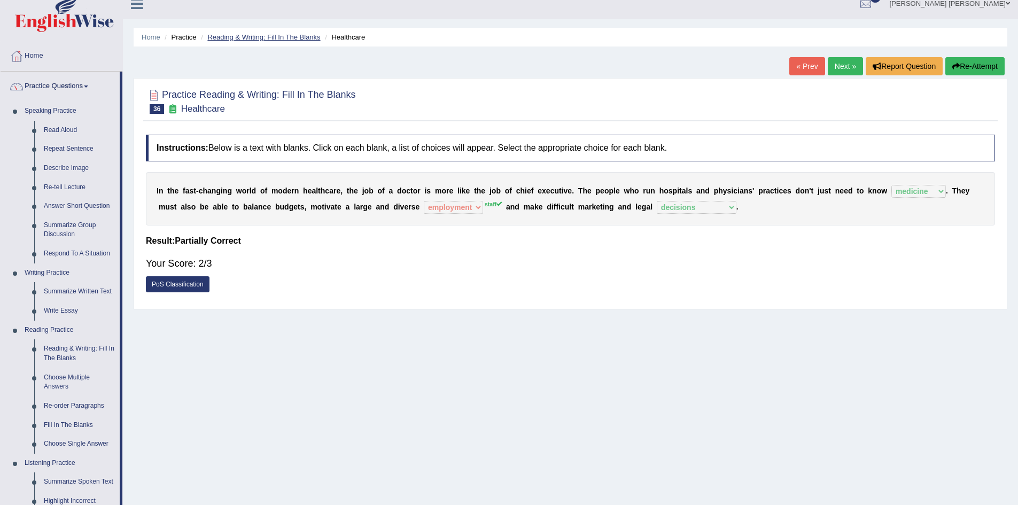
click at [285, 33] on link "Reading & Writing: Fill In The Blanks" at bounding box center [263, 37] width 113 height 8
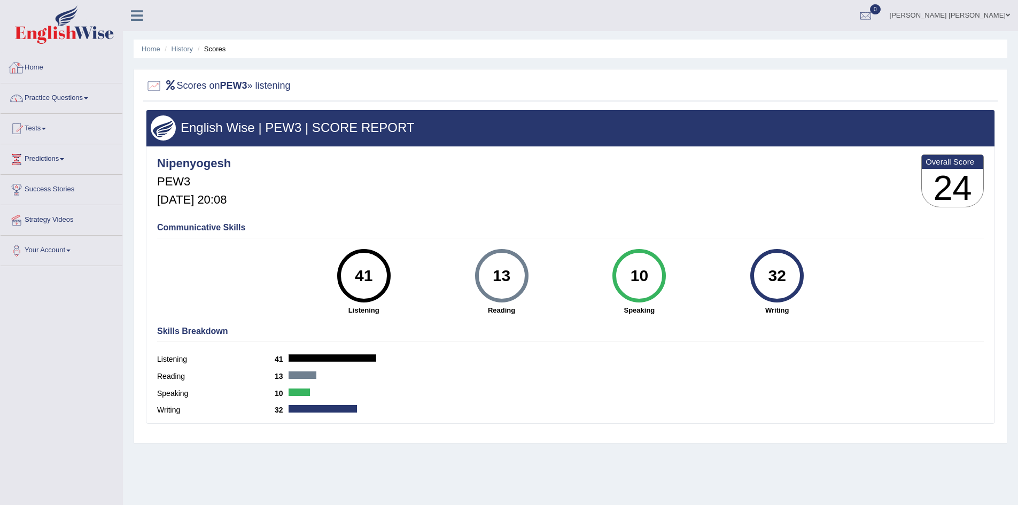
click at [36, 67] on link "Home" at bounding box center [62, 66] width 122 height 27
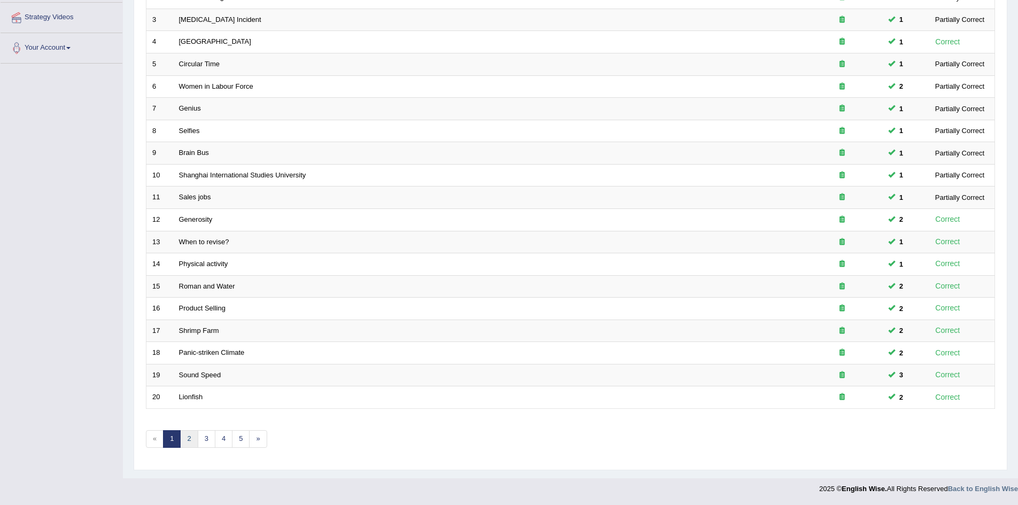
click at [185, 438] on link "2" at bounding box center [189, 439] width 18 height 18
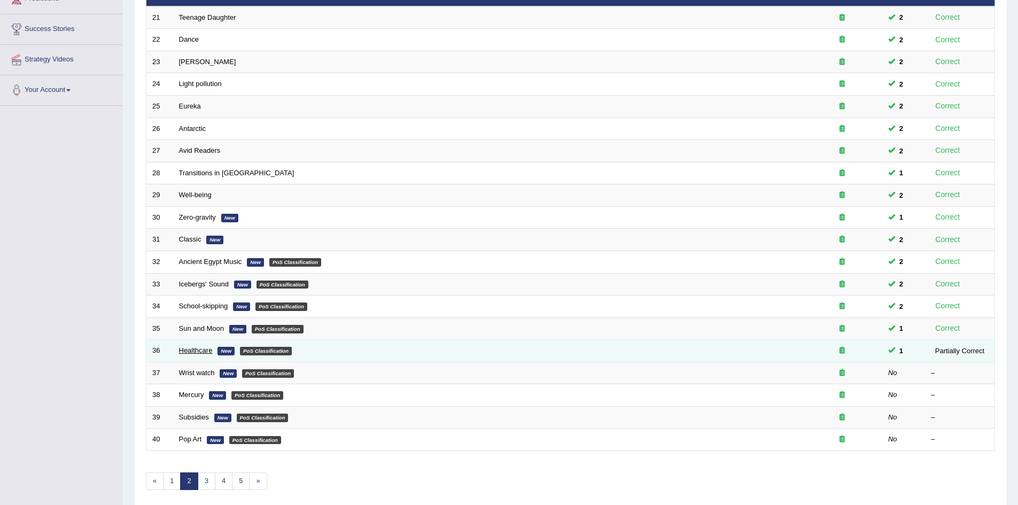
click at [205, 352] on link "Healthcare" at bounding box center [196, 350] width 34 height 8
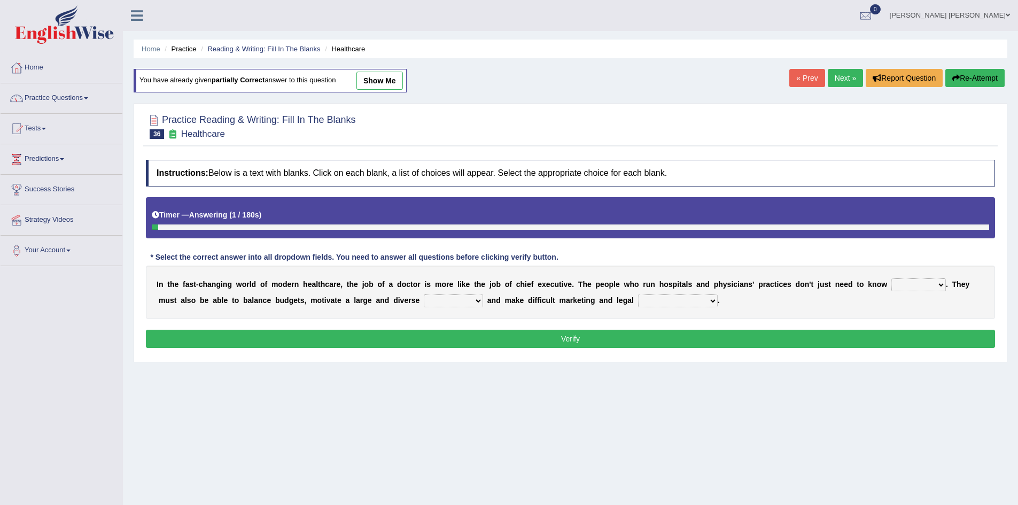
click at [904, 282] on select "dosage techniques treatments medicine" at bounding box center [919, 285] width 55 height 13
select select "medicine"
click at [892, 279] on select "dosage techniques treatments medicine" at bounding box center [919, 285] width 55 height 13
click at [454, 299] on select "gang staff employment mass" at bounding box center [453, 301] width 59 height 13
select select "staff"
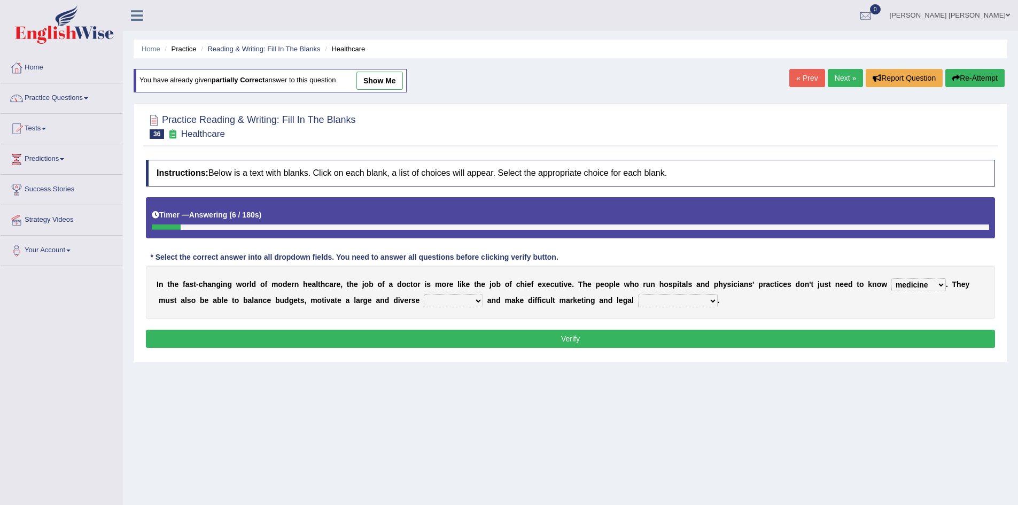
click at [424, 295] on select "gang staff employment mass" at bounding box center [453, 301] width 59 height 13
click at [663, 299] on select "decisions reactions recommendations actions" at bounding box center [678, 301] width 80 height 13
select select "decisions"
click at [638, 295] on select "decisions reactions recommendations actions" at bounding box center [678, 301] width 80 height 13
click at [628, 334] on button "Verify" at bounding box center [570, 339] width 849 height 18
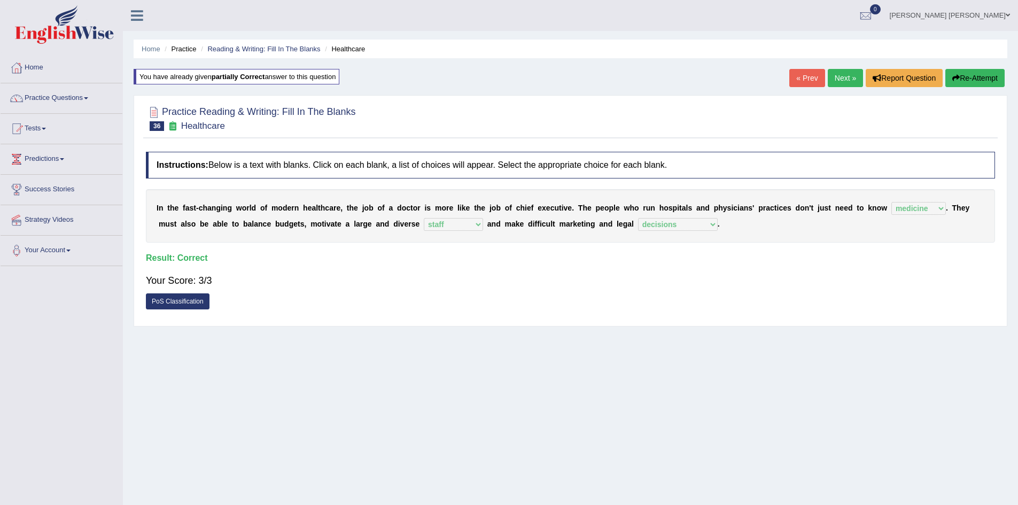
click at [274, 45] on link "Reading & Writing: Fill In The Blanks" at bounding box center [263, 49] width 113 height 8
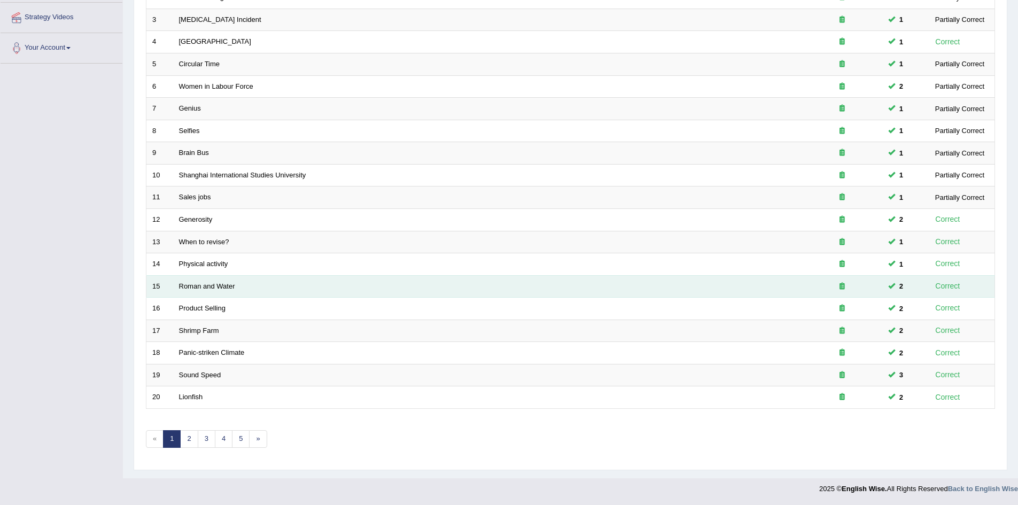
scroll to position [203, 0]
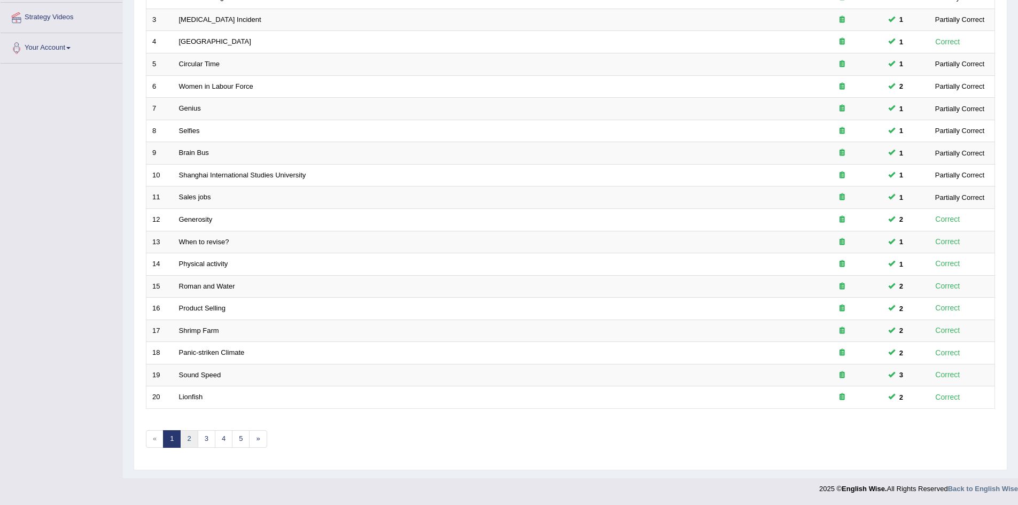
click at [194, 442] on link "2" at bounding box center [189, 439] width 18 height 18
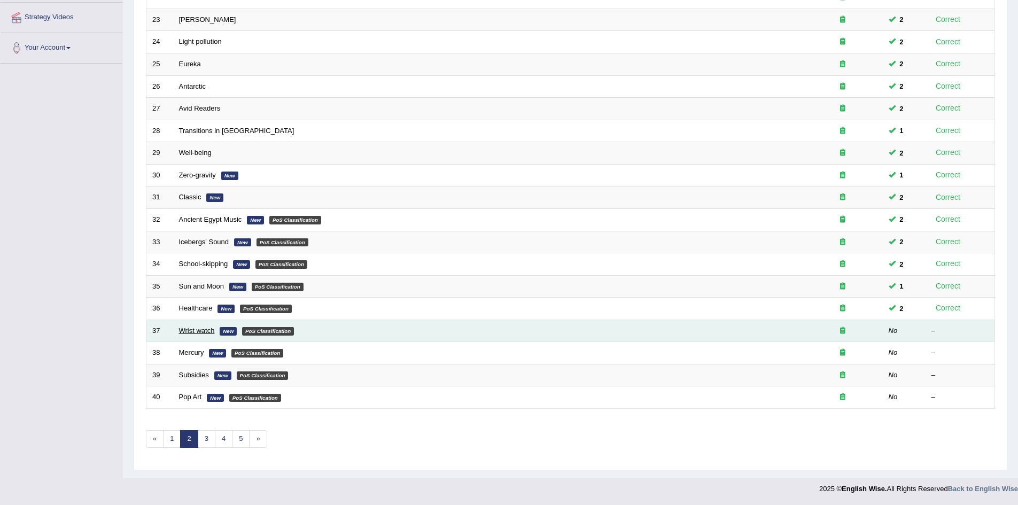
click at [193, 330] on link "Wrist watch" at bounding box center [197, 331] width 36 height 8
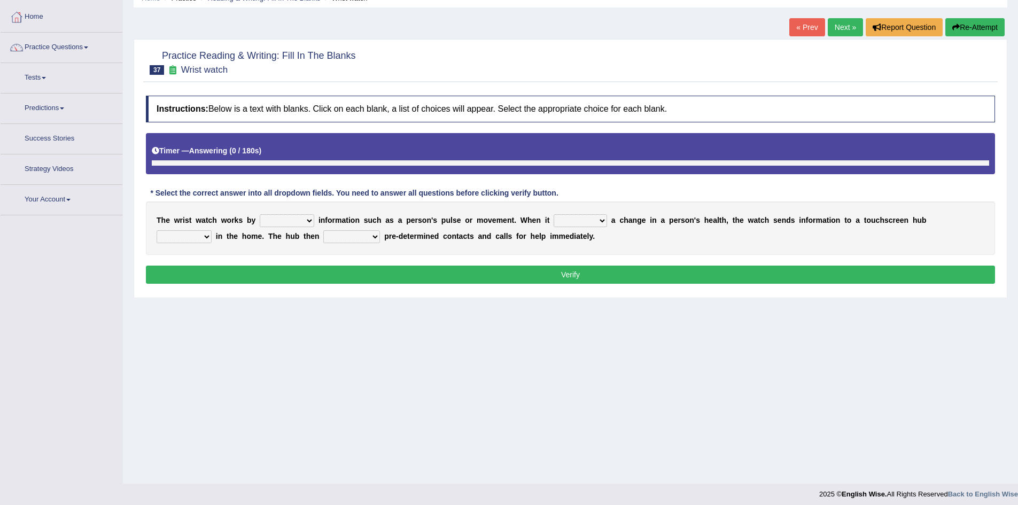
scroll to position [53, 0]
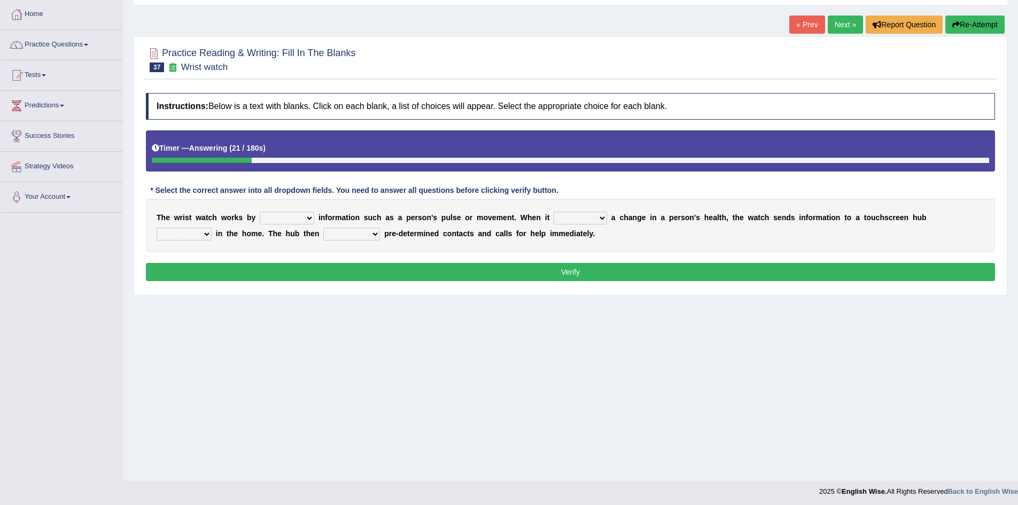
click at [289, 218] on select "transfering tracking modifying unveiling" at bounding box center [287, 218] width 55 height 13
select select "tracking"
click at [260, 212] on select "transfering tracking modifying unveiling" at bounding box center [287, 218] width 55 height 13
click at [566, 220] on select "defines varies detects reflects" at bounding box center [580, 218] width 53 height 13
select select "detects"
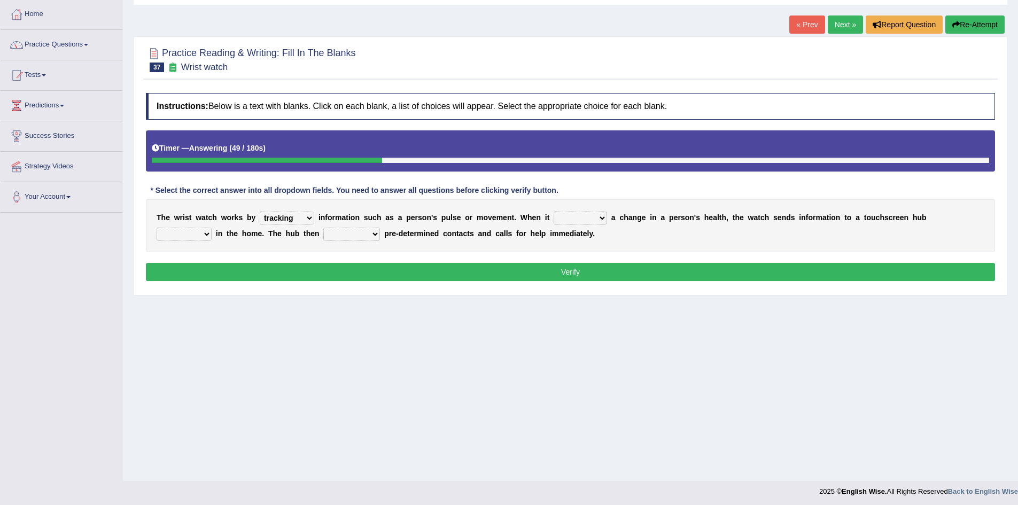
click at [554, 212] on select "defines varies detects reflects" at bounding box center [580, 218] width 53 height 13
click at [201, 229] on select "restored located scattered summoned" at bounding box center [184, 234] width 55 height 13
select select "located"
click at [157, 228] on select "restored located scattered summoned" at bounding box center [184, 234] width 55 height 13
click at [345, 234] on select "suppresses alerts collects stimulates" at bounding box center [351, 234] width 57 height 13
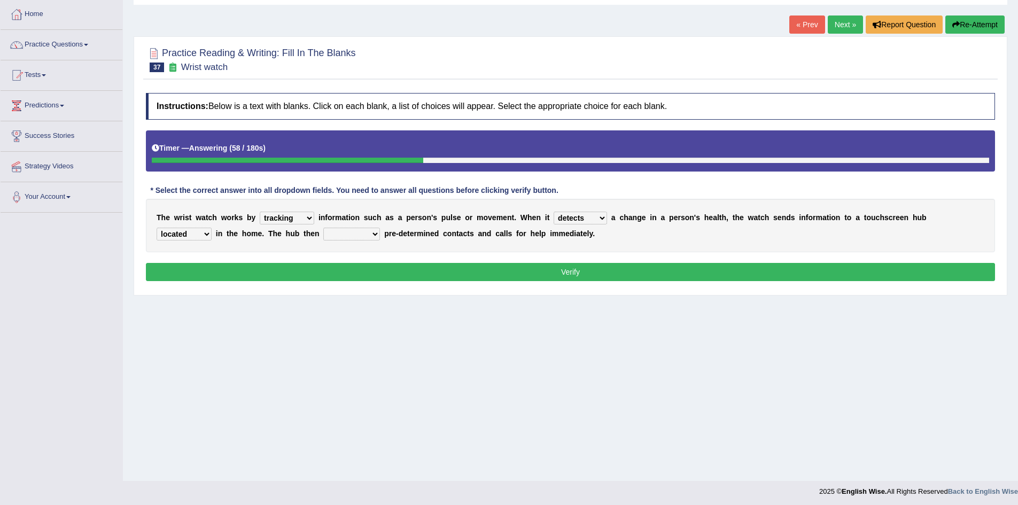
select select "alerts"
click at [323, 228] on select "suppresses alerts collects stimulates" at bounding box center [351, 234] width 57 height 13
click at [344, 272] on button "Verify" at bounding box center [570, 272] width 849 height 18
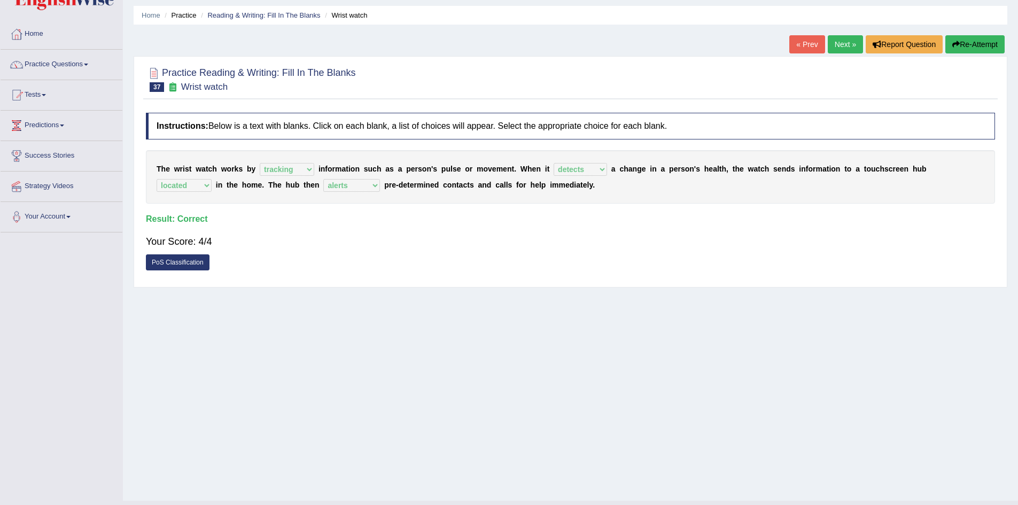
scroll to position [0, 0]
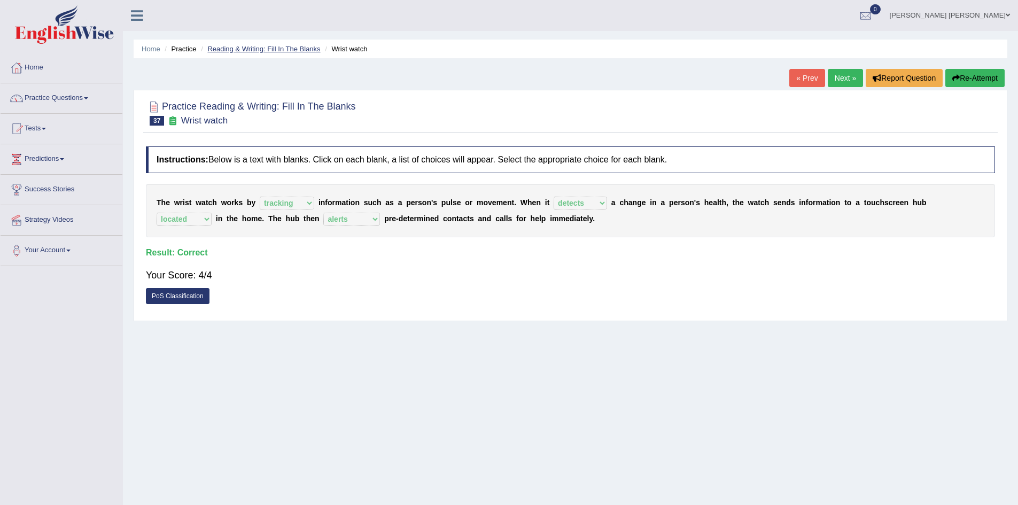
click at [279, 45] on link "Reading & Writing: Fill In The Blanks" at bounding box center [263, 49] width 113 height 8
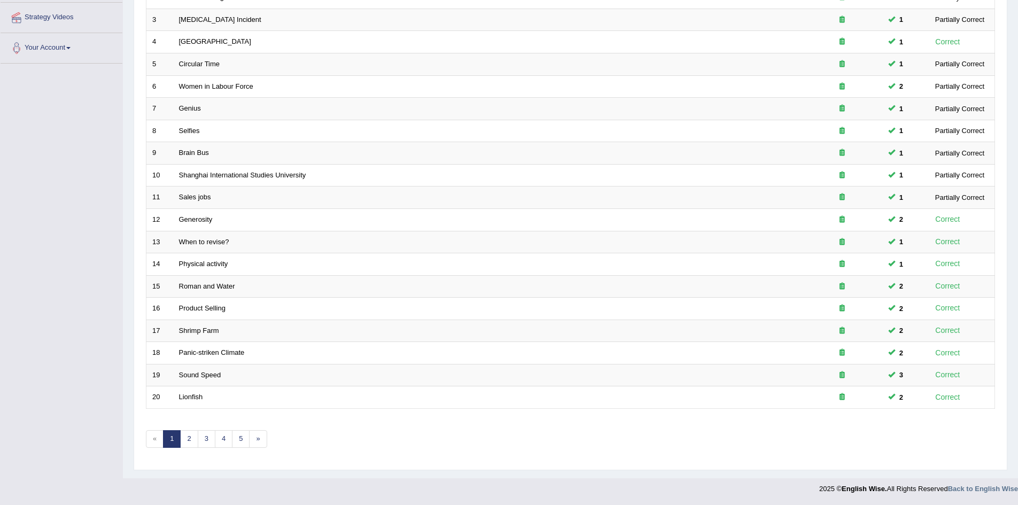
click at [174, 439] on link "1" at bounding box center [172, 439] width 18 height 18
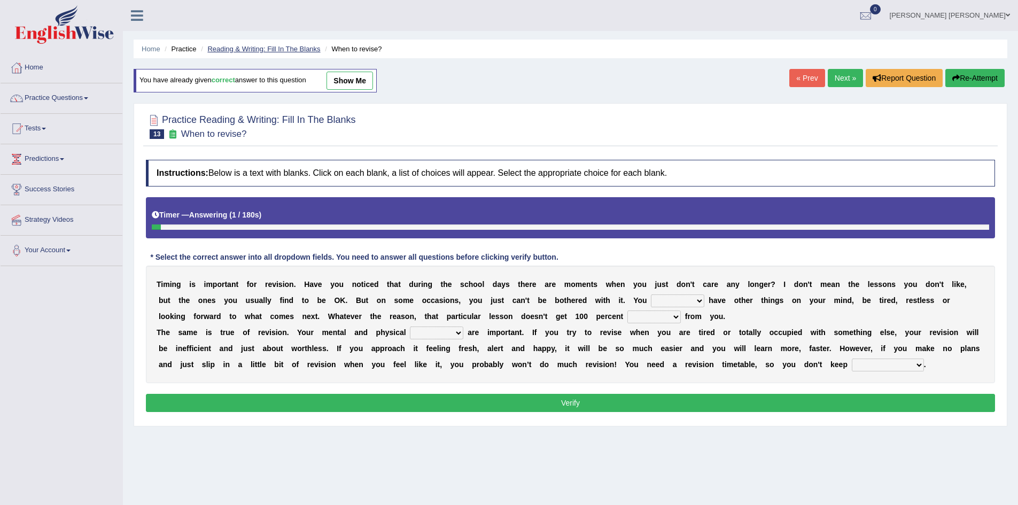
click at [269, 49] on link "Reading & Writing: Fill In The Blanks" at bounding box center [263, 49] width 113 height 8
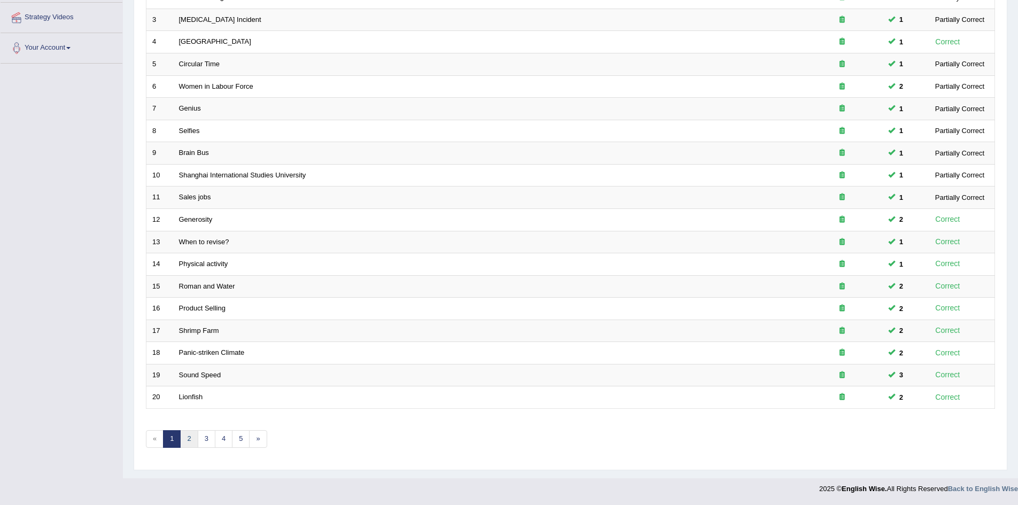
click at [190, 438] on link "2" at bounding box center [189, 439] width 18 height 18
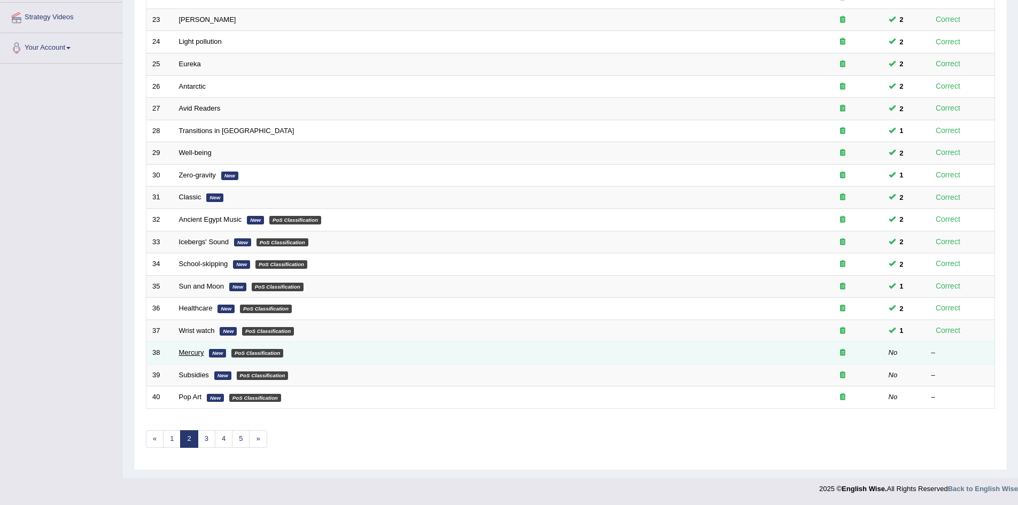
click at [193, 351] on link "Mercury" at bounding box center [191, 353] width 25 height 8
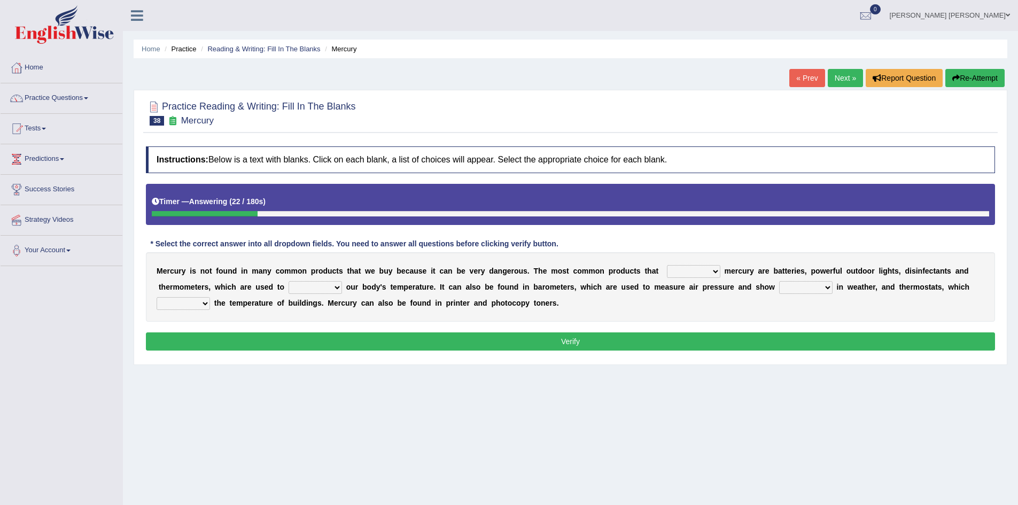
click at [693, 272] on select "hold contain tribute require" at bounding box center [693, 271] width 53 height 13
click at [608, 261] on div "M e r c u r y i s n o t f o u n d i n m a n y c o m m o n p r o d u c t s t h a…" at bounding box center [570, 286] width 849 height 69
click at [685, 270] on select "hold contain tribute require" at bounding box center [693, 271] width 53 height 13
select select "contain"
click at [667, 265] on select "hold contain tribute require" at bounding box center [693, 271] width 53 height 13
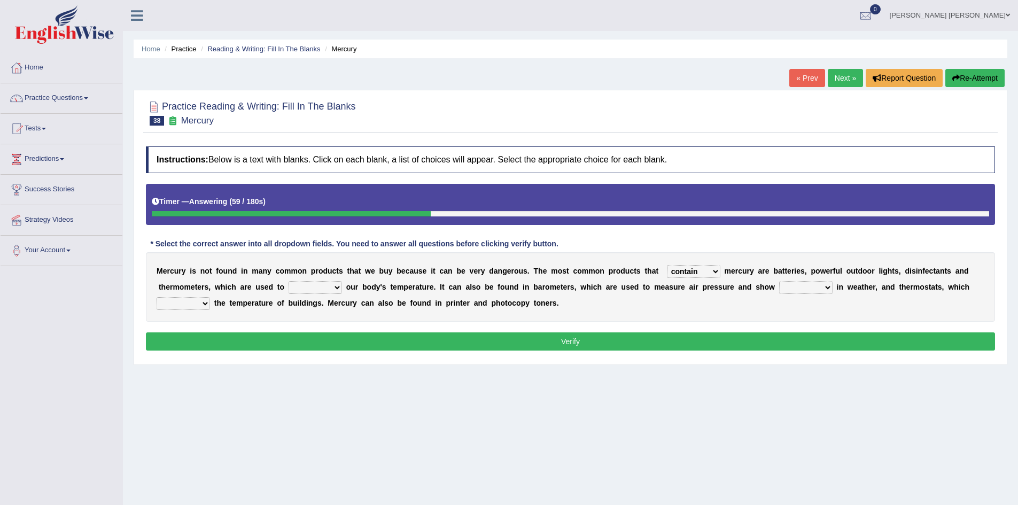
click at [699, 288] on b at bounding box center [701, 287] width 4 height 9
click at [709, 273] on select "hold contain tribute require" at bounding box center [693, 271] width 53 height 13
click at [747, 275] on b "r" at bounding box center [748, 271] width 3 height 9
click at [319, 285] on select "depict value measure detect" at bounding box center [315, 287] width 53 height 13
select select "measure"
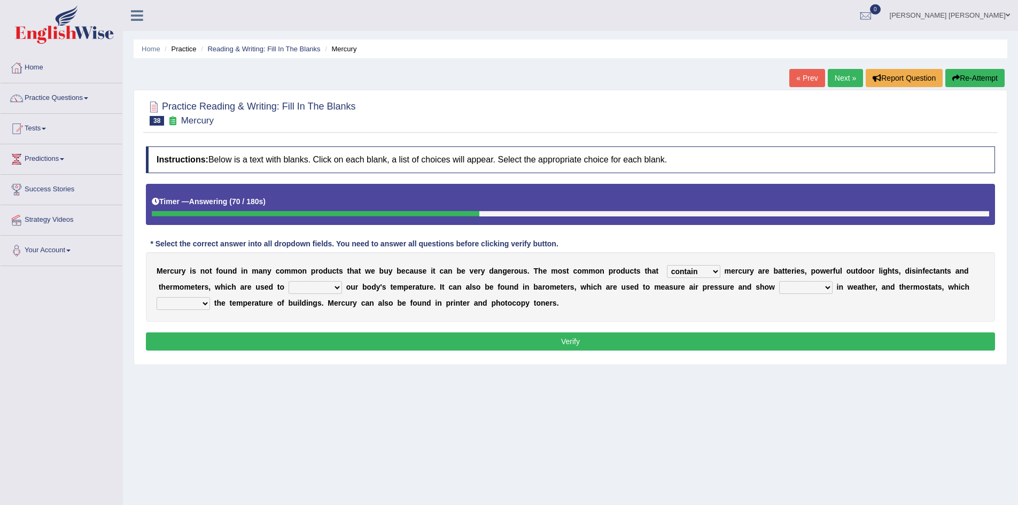
click at [289, 281] on select "depict value measure detect" at bounding box center [315, 287] width 53 height 13
click at [404, 292] on div "M e r c u r y i s n o t f o u n d i n m a n y c o m m o n p r o d u c t s t h a…" at bounding box center [570, 286] width 849 height 69
click at [792, 288] on select "changes contrasts marks contours" at bounding box center [805, 287] width 53 height 13
select select "changes"
click at [779, 281] on select "changes contrasts marks contours" at bounding box center [805, 287] width 53 height 13
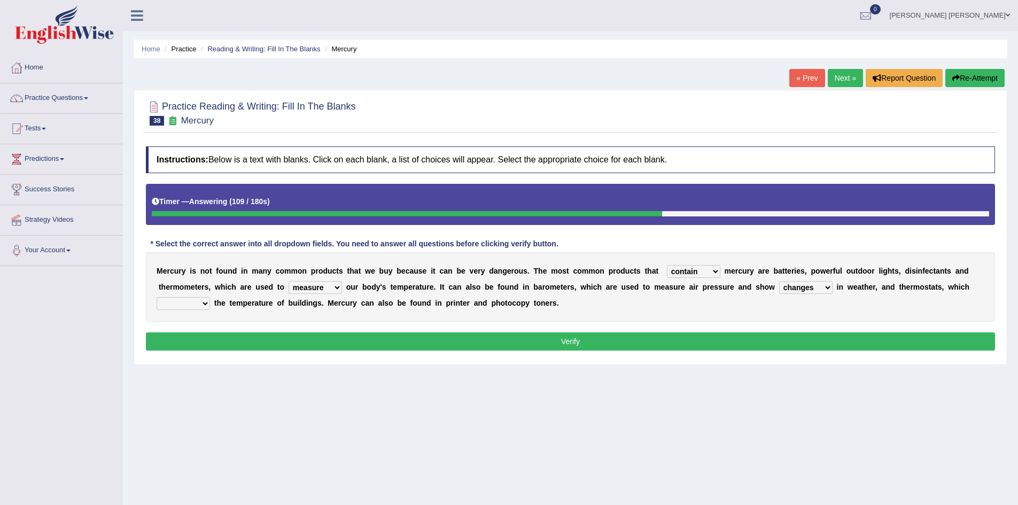
click at [722, 308] on div "M e r c u r y i s n o t f o u n d i n m a n y c o m m o n p r o d u c t s t h a…" at bounding box center [570, 286] width 849 height 69
click at [180, 304] on select "conclude determine fold regulate" at bounding box center [183, 303] width 53 height 13
select select "regulate"
click at [157, 297] on select "conclude determine fold regulate" at bounding box center [183, 303] width 53 height 13
click at [711, 293] on div "M e r c u r y i s n o t f o u n d i n m a n y c o m m o n p r o d u c t s t h a…" at bounding box center [570, 286] width 849 height 69
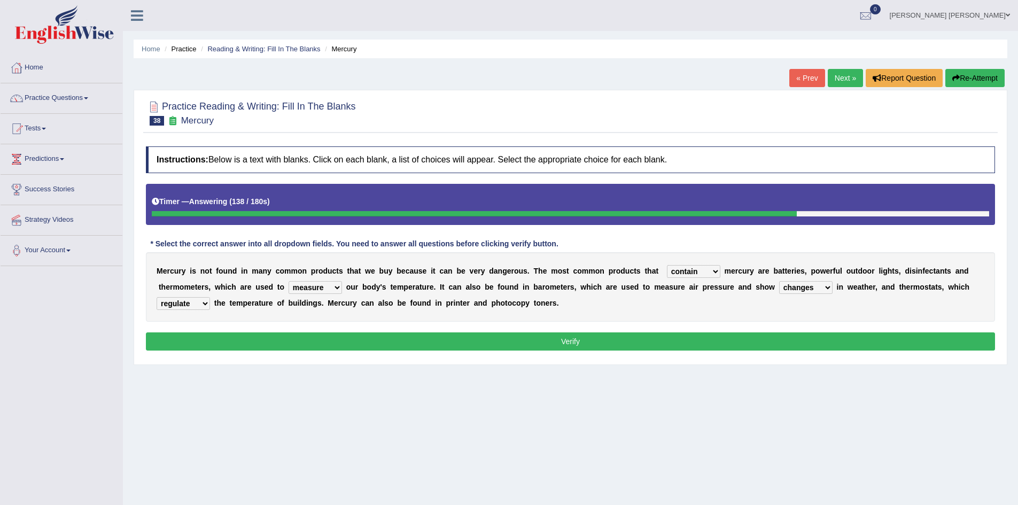
click at [298, 344] on button "Verify" at bounding box center [570, 342] width 849 height 18
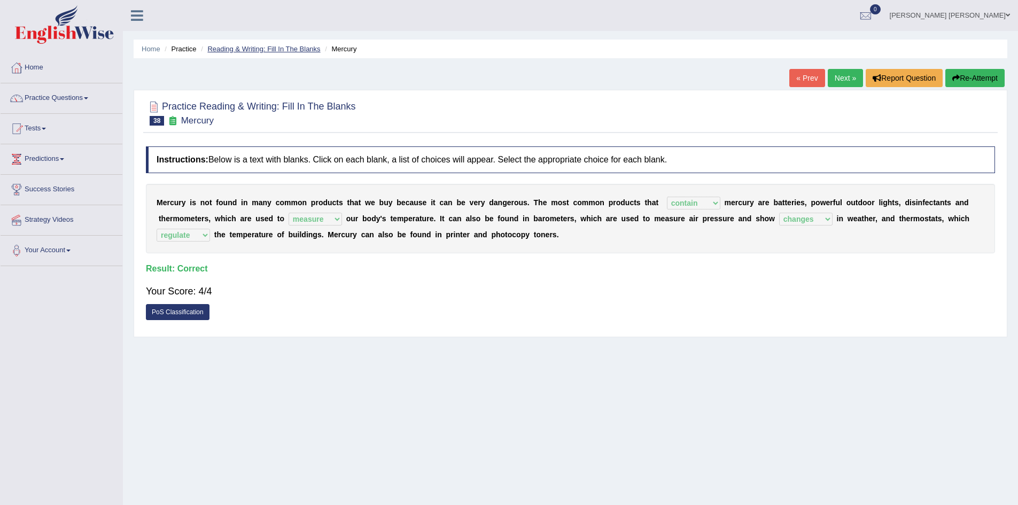
click at [274, 47] on link "Reading & Writing: Fill In The Blanks" at bounding box center [263, 49] width 113 height 8
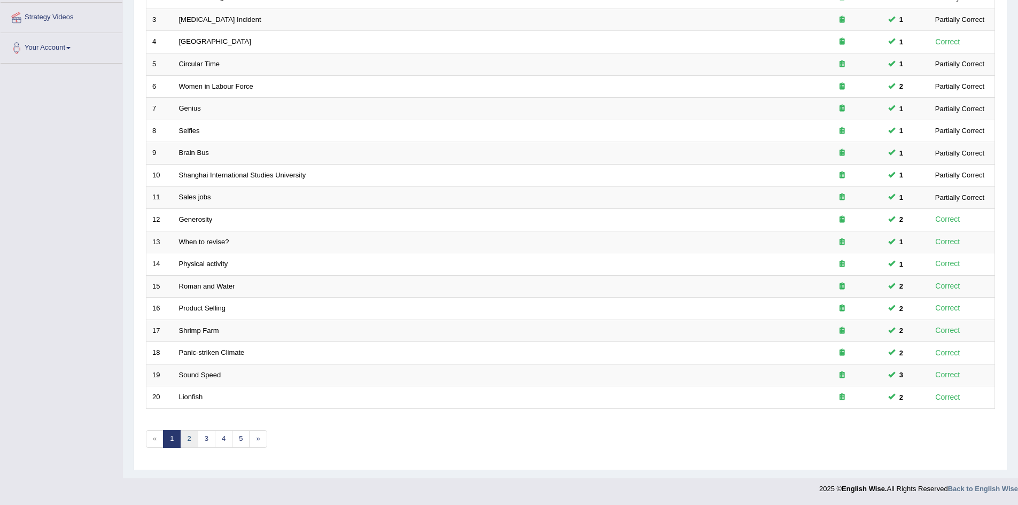
click at [188, 440] on link "2" at bounding box center [189, 439] width 18 height 18
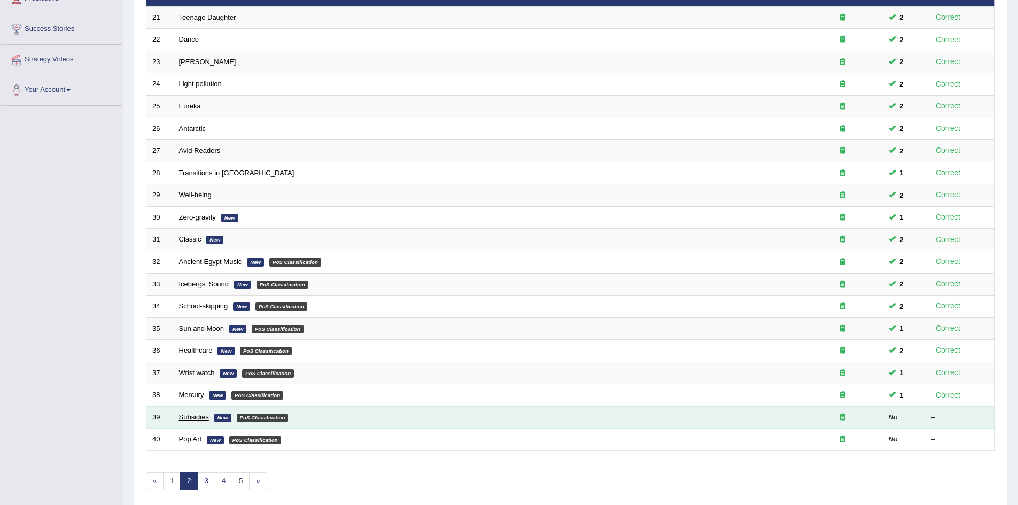
click at [200, 415] on link "Subsidies" at bounding box center [194, 417] width 30 height 8
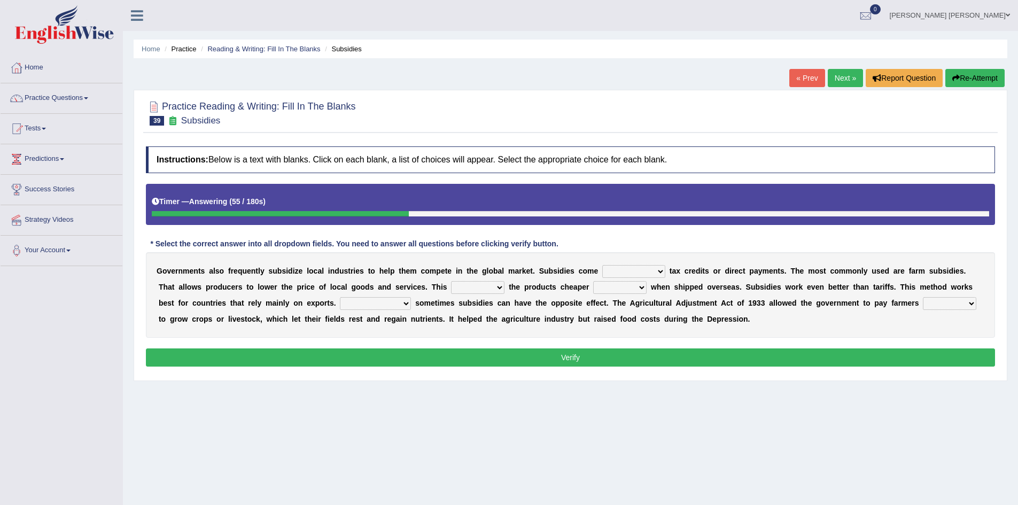
click at [654, 270] on select "apart from in the form of through as well as" at bounding box center [633, 271] width 63 height 13
select select "in the form of"
click at [602, 265] on select "apart from in the form of through as well as" at bounding box center [633, 271] width 63 height 13
click at [686, 276] on div "G o v e r n m e n t s a l s o f r e q u e n t l y s u b s i d i z e l o c a l i…" at bounding box center [570, 295] width 849 height 86
click at [468, 289] on select "makes allows promises decides" at bounding box center [477, 287] width 53 height 13
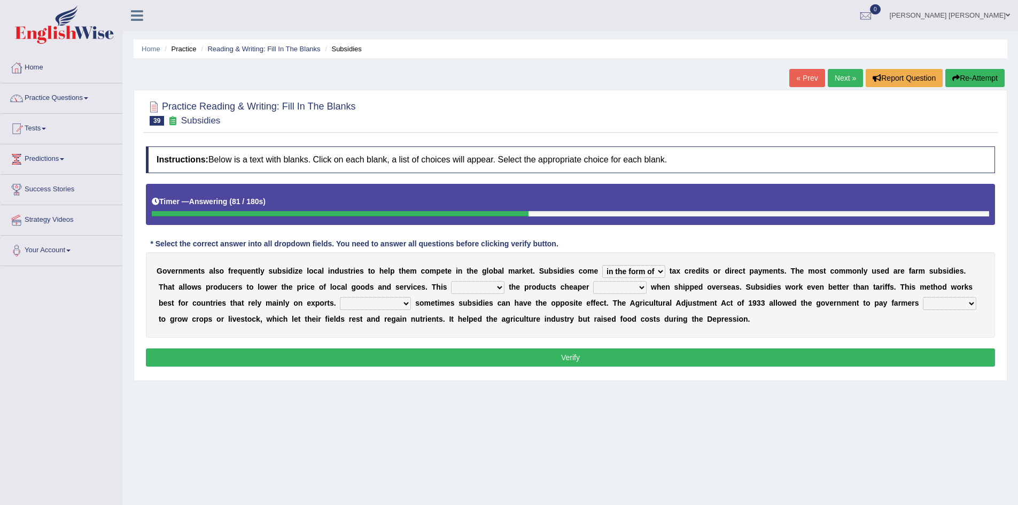
click at [614, 288] on select "thus despite however even" at bounding box center [619, 287] width 53 height 13
select select "even"
click at [593, 281] on select "thus despite however even" at bounding box center [619, 287] width 53 height 13
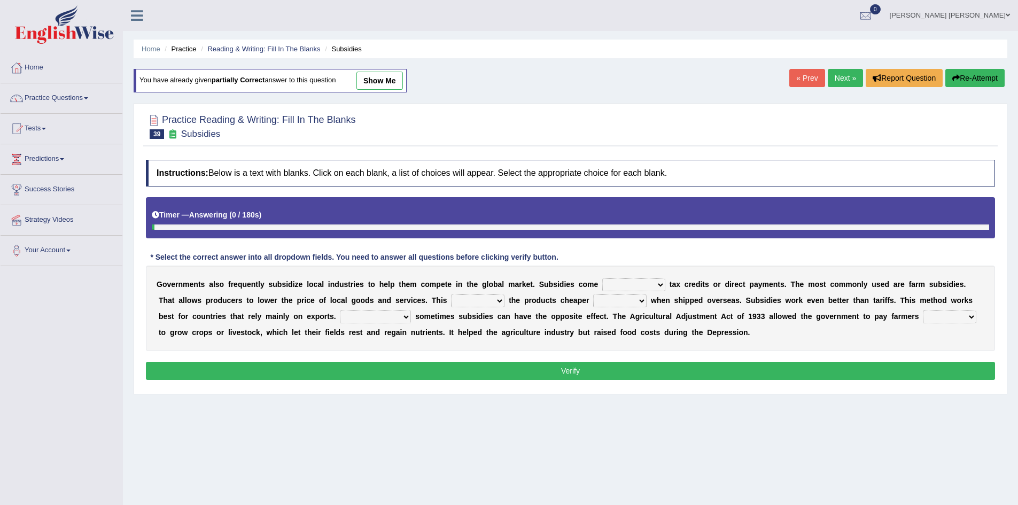
click at [625, 287] on select "apart from in the form of through as well as" at bounding box center [633, 285] width 63 height 13
select select "in the form of"
click at [602, 279] on select "apart from in the form of through as well as" at bounding box center [633, 285] width 63 height 13
click at [631, 297] on select "thus despite however even" at bounding box center [619, 301] width 53 height 13
click at [490, 297] on select "makes allows promises decides" at bounding box center [477, 301] width 53 height 13
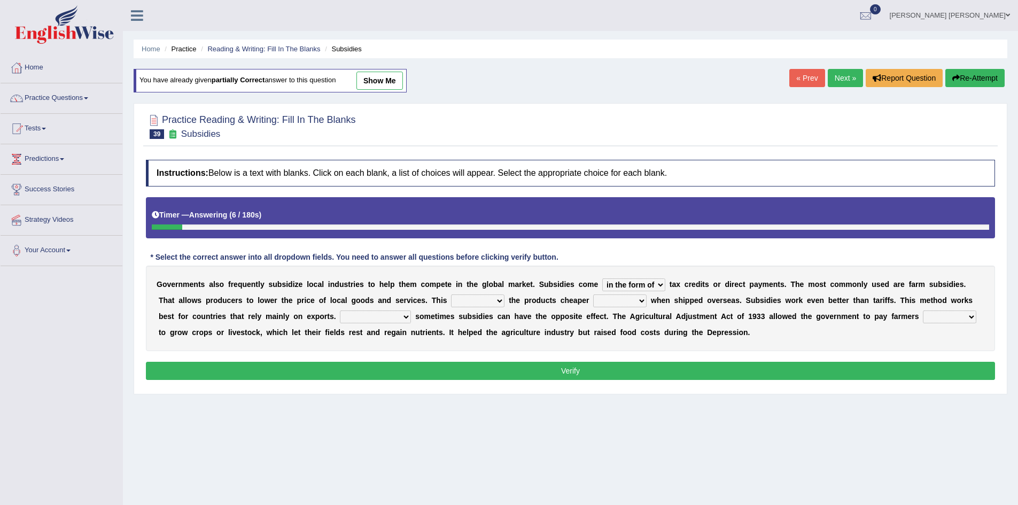
select select "makes"
click at [451, 295] on select "makes allows promises decides" at bounding box center [477, 301] width 53 height 13
click at [613, 299] on select "thus despite however even" at bounding box center [619, 301] width 53 height 13
select select "even"
click at [593, 295] on select "thus despite however even" at bounding box center [619, 301] width 53 height 13
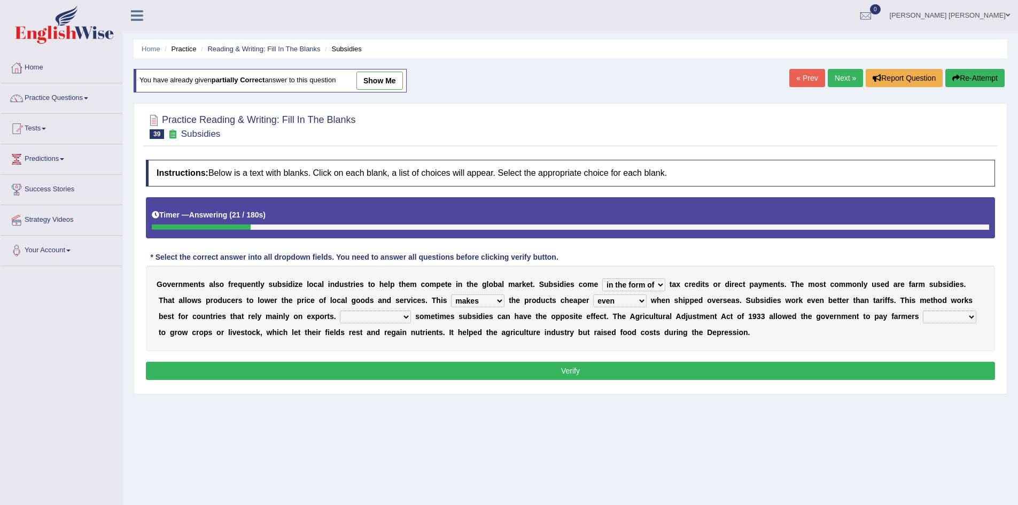
click at [392, 319] on select "Therefore Unless Besides On the contrary" at bounding box center [375, 317] width 71 height 13
select select "On the contrary"
click at [340, 311] on select "Therefore Unless Besides On the contrary" at bounding box center [375, 317] width 71 height 13
click at [938, 316] on select "neither either not whether" at bounding box center [949, 317] width 53 height 13
select select "not"
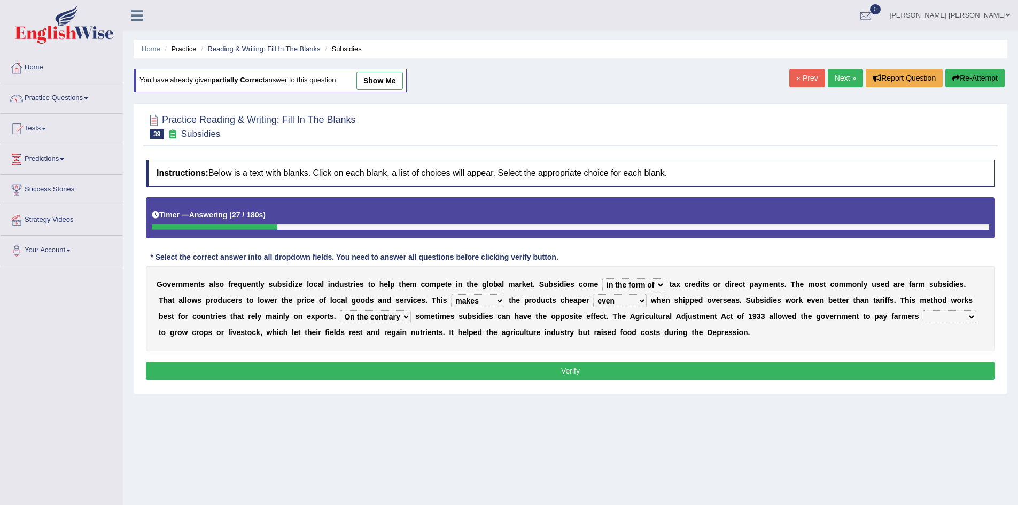
click at [923, 311] on select "neither either not whether" at bounding box center [949, 317] width 53 height 13
click at [876, 364] on button "Verify" at bounding box center [570, 371] width 849 height 18
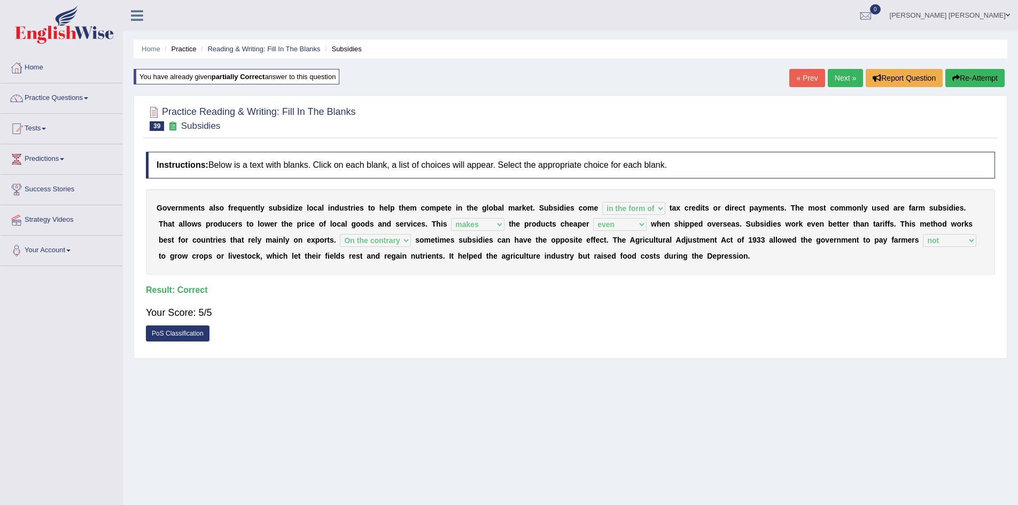
click at [261, 136] on div "Practice Reading & Writing: Fill In The Blanks 39 Subsidies" at bounding box center [570, 119] width 855 height 37
click at [272, 46] on link "Reading & Writing: Fill In The Blanks" at bounding box center [263, 49] width 113 height 8
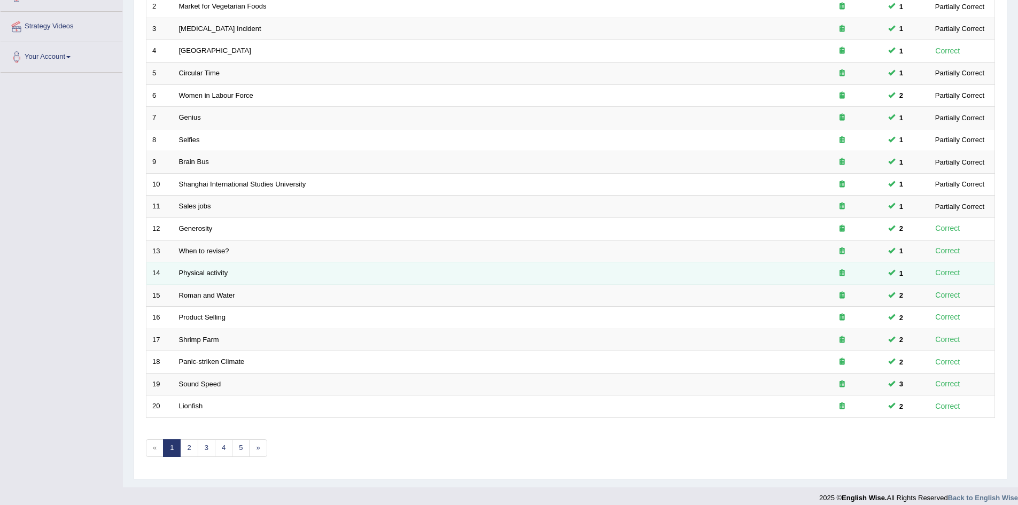
scroll to position [203, 0]
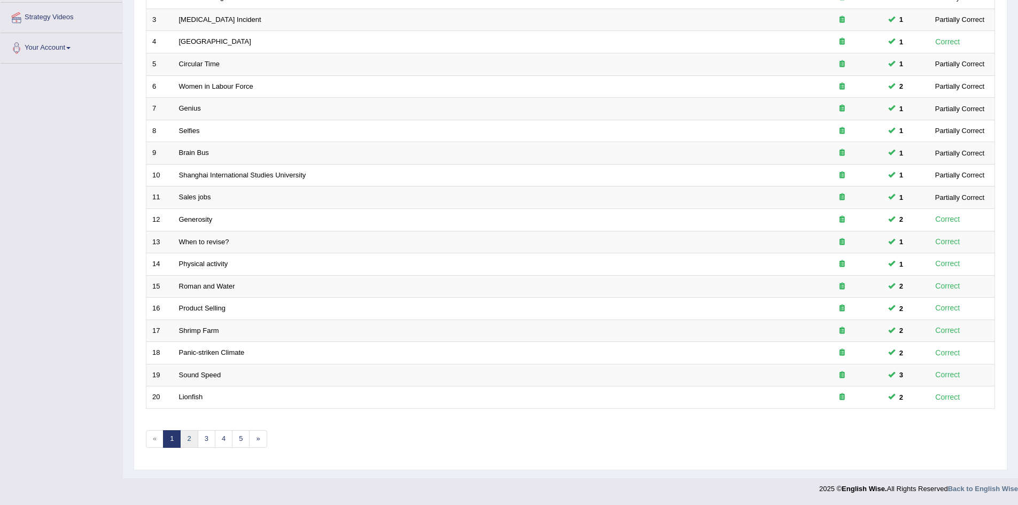
click at [192, 438] on link "2" at bounding box center [189, 439] width 18 height 18
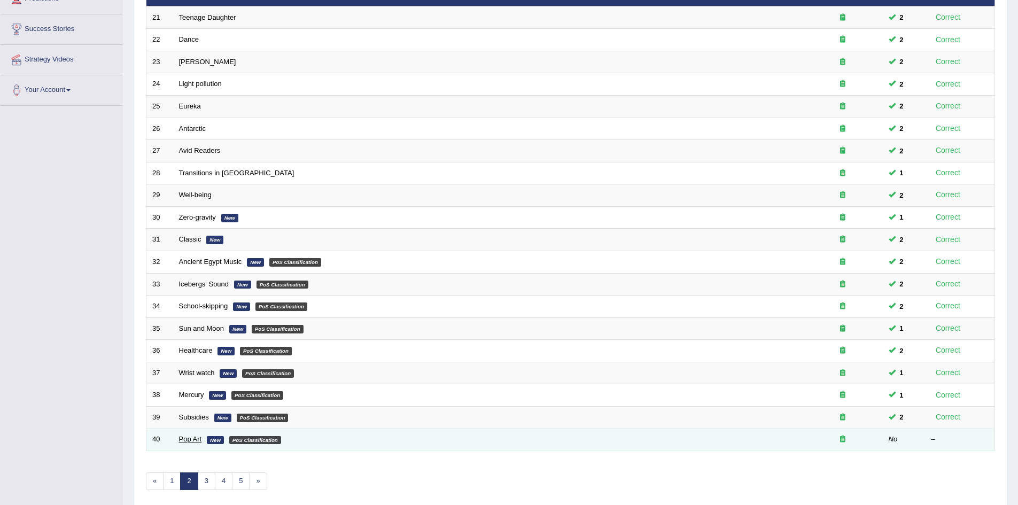
click at [189, 439] on link "Pop Art" at bounding box center [190, 439] width 23 height 8
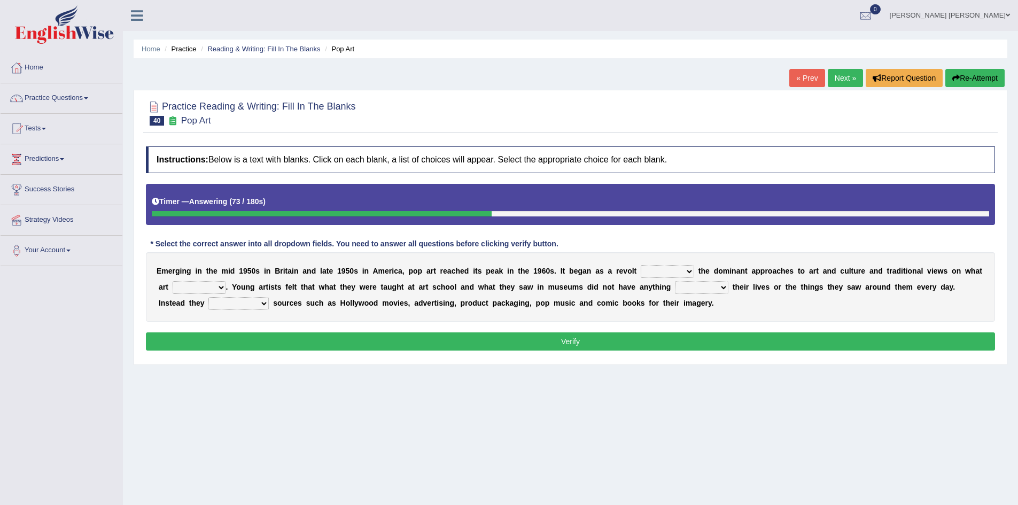
click at [653, 271] on select "against along with within" at bounding box center [667, 271] width 53 height 13
select select "against"
click at [641, 265] on select "against along with within" at bounding box center [667, 271] width 53 height 13
click at [212, 283] on select "be should be has been would be" at bounding box center [199, 287] width 53 height 13
select select "should be"
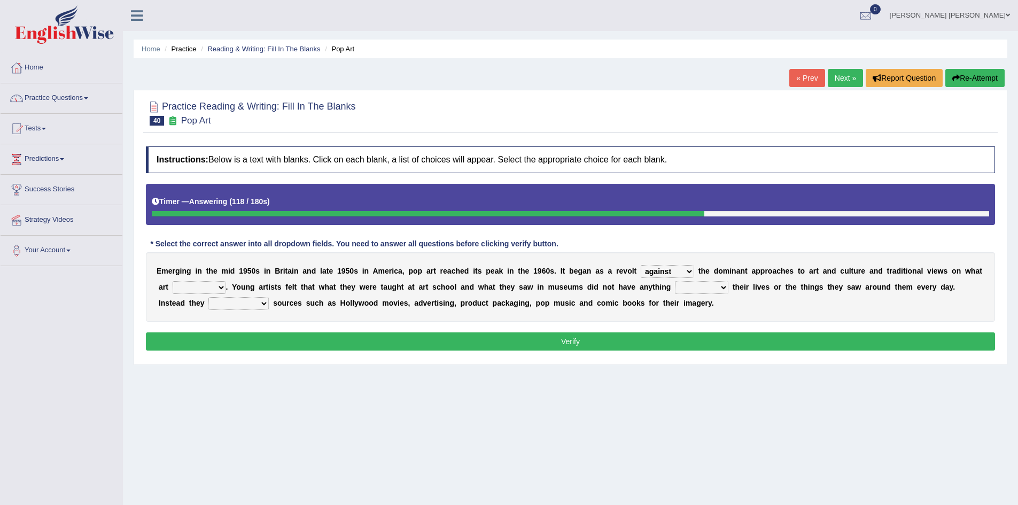
click at [173, 281] on select "be should be has been would be" at bounding box center [199, 287] width 53 height 13
click at [256, 289] on b at bounding box center [257, 287] width 4 height 9
click at [693, 285] on select "doing with with to do with to do" at bounding box center [701, 287] width 53 height 13
select select "to do with"
click at [675, 281] on select "doing with with to do with to do" at bounding box center [701, 287] width 53 height 13
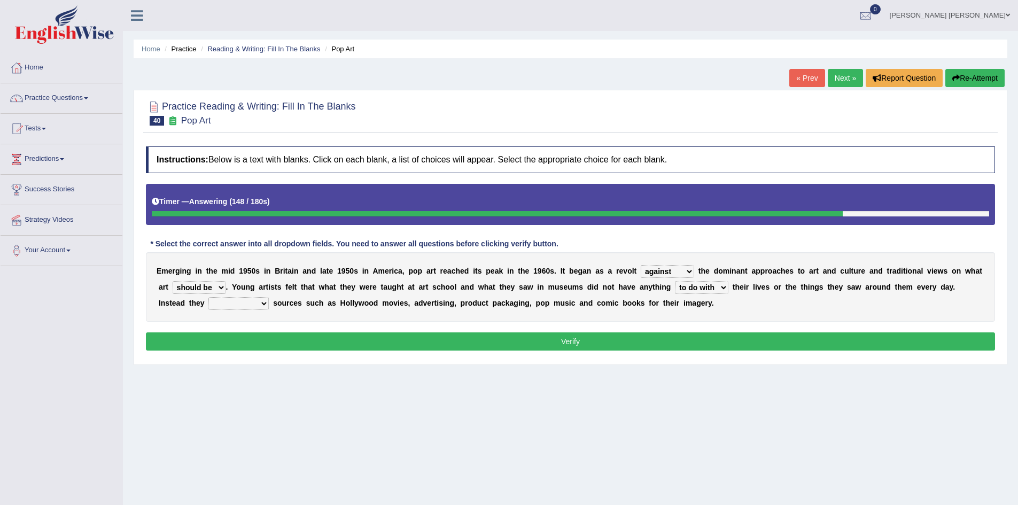
click at [243, 304] on select "mustered up relevant in turned to reckoned on" at bounding box center [238, 303] width 60 height 13
select select "turned to"
click at [208, 297] on select "mustered up relevant in turned to reckoned on" at bounding box center [238, 303] width 60 height 13
click at [252, 337] on button "Verify" at bounding box center [570, 342] width 849 height 18
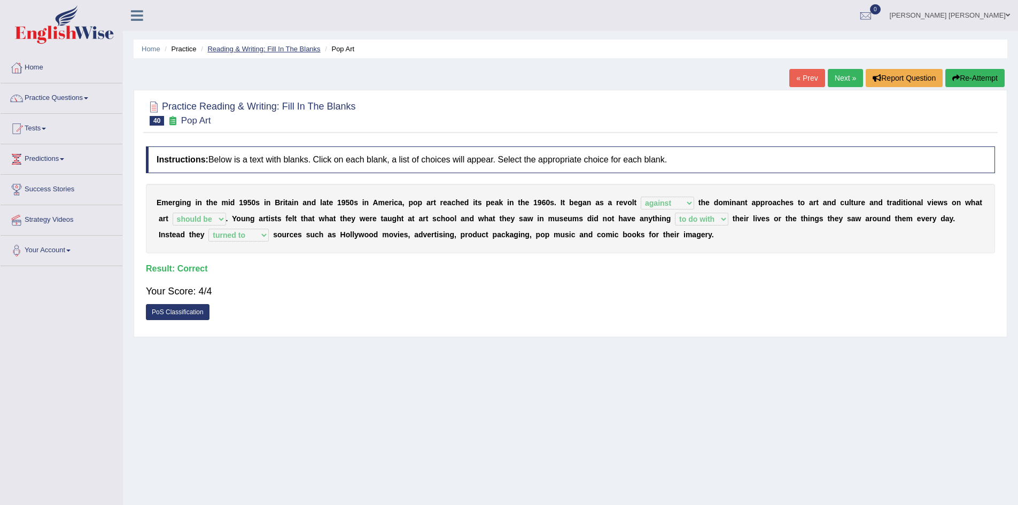
click at [270, 49] on link "Reading & Writing: Fill In The Blanks" at bounding box center [263, 49] width 113 height 8
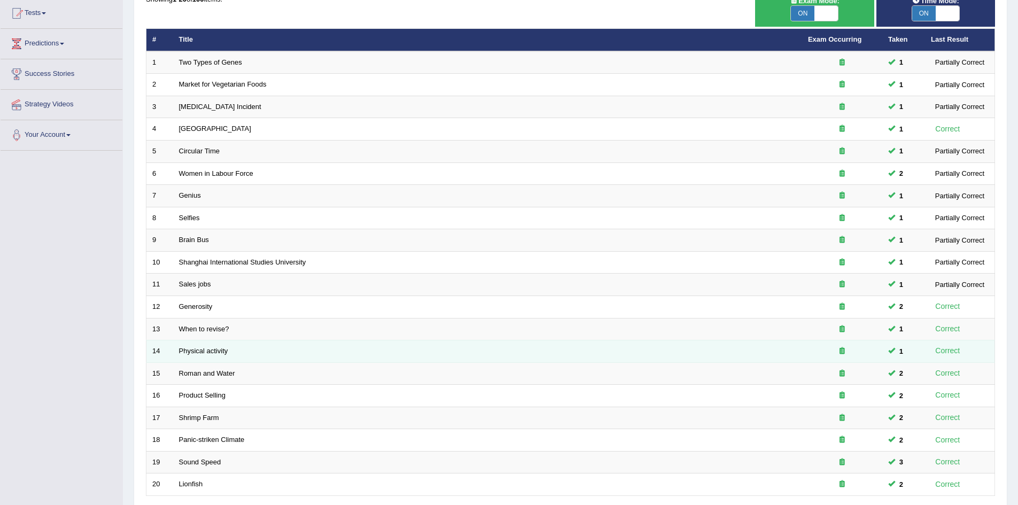
scroll to position [203, 0]
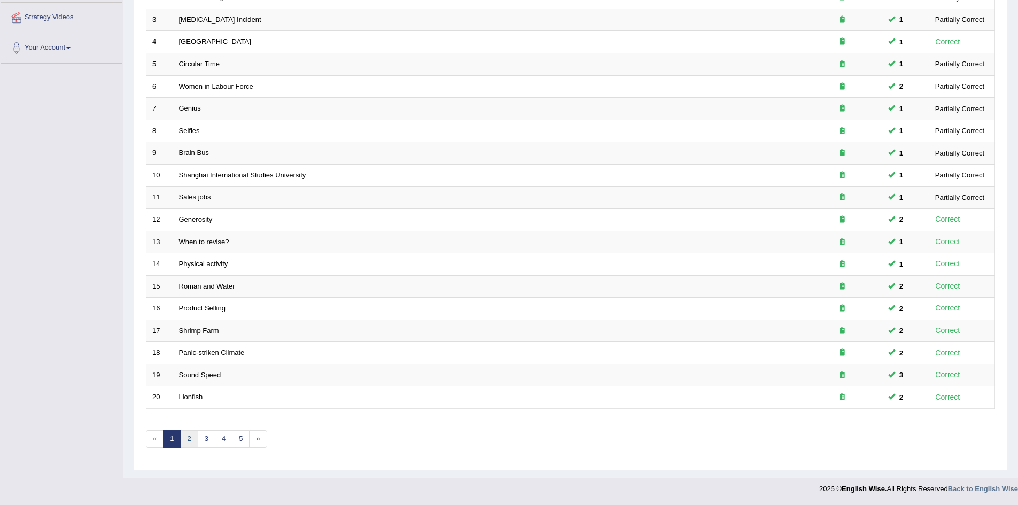
click at [192, 440] on link "2" at bounding box center [189, 439] width 18 height 18
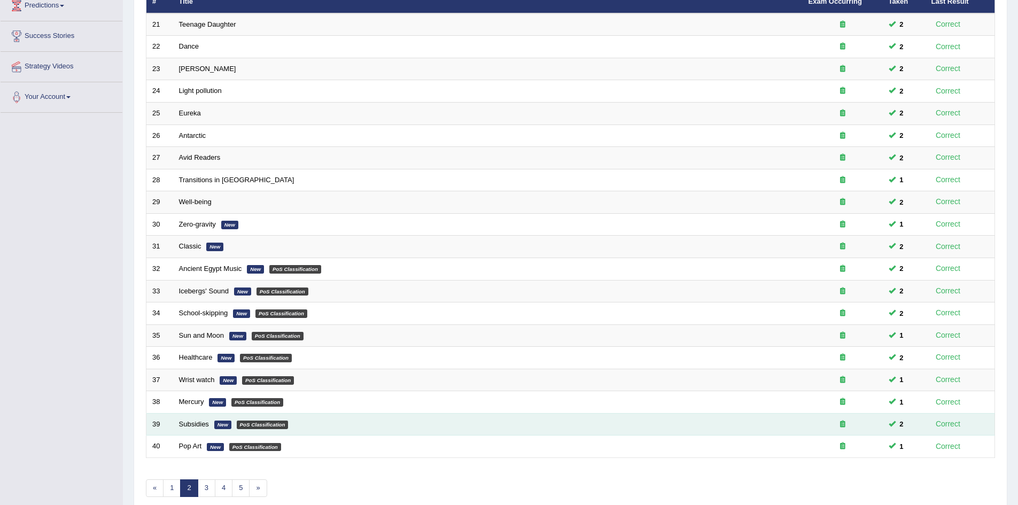
scroll to position [203, 0]
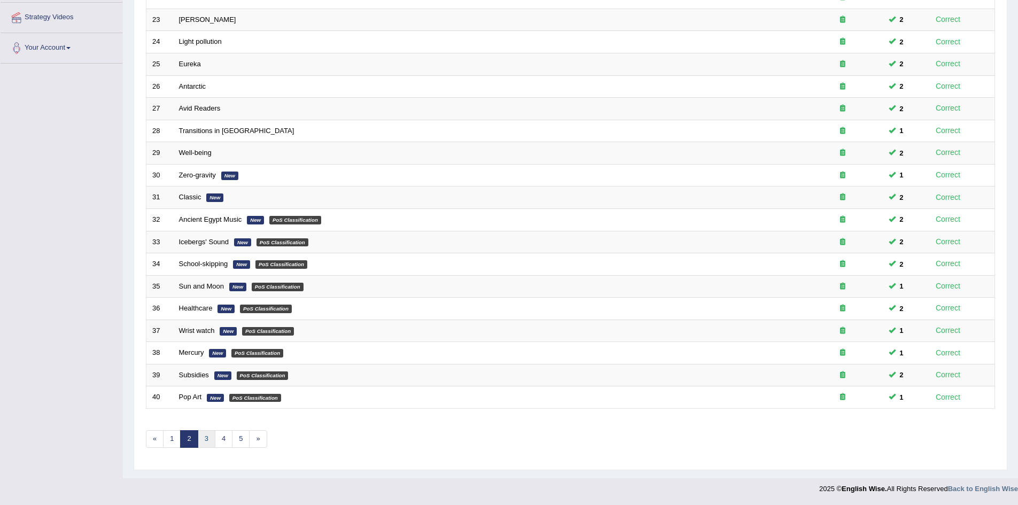
click at [205, 438] on link "3" at bounding box center [207, 439] width 18 height 18
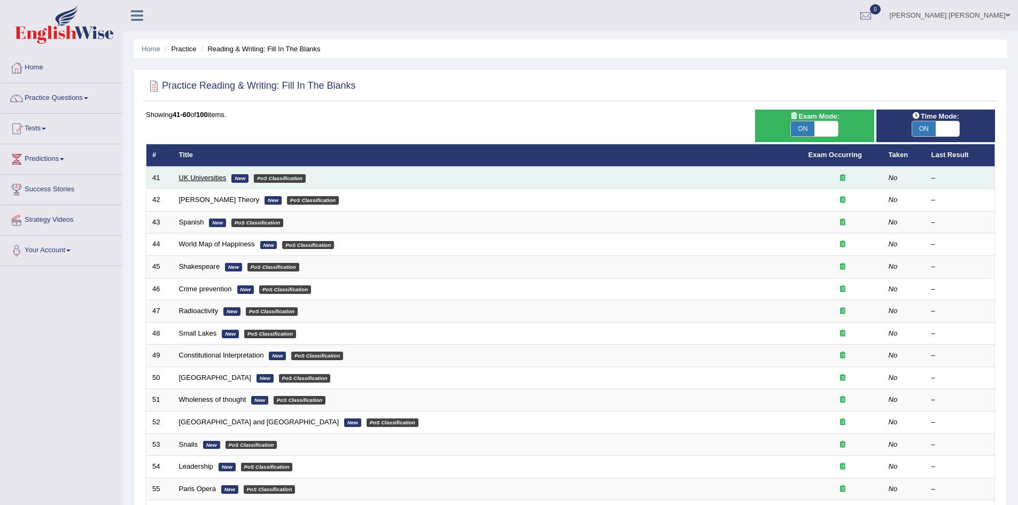
click at [204, 179] on link "UK Universities" at bounding box center [203, 178] width 48 height 8
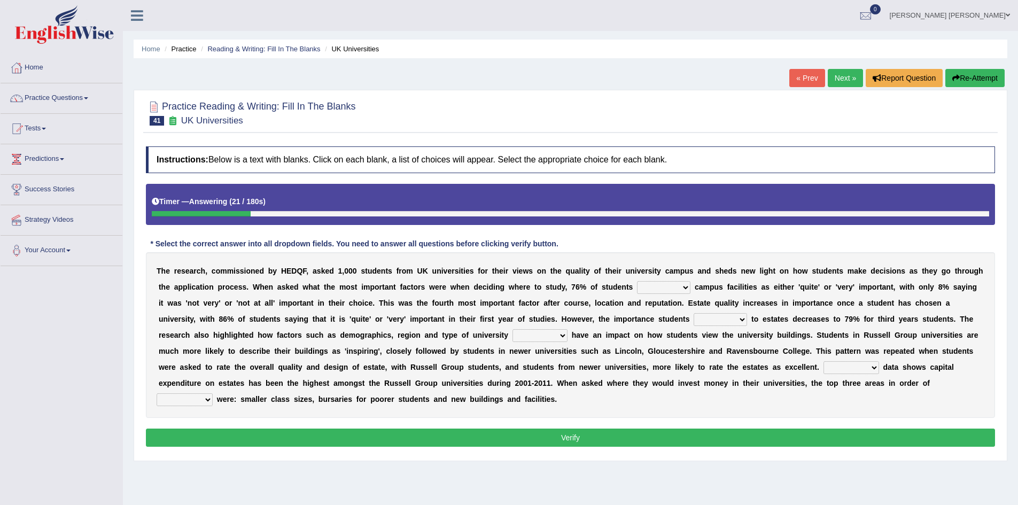
drag, startPoint x: 663, startPoint y: 288, endPoint x: 656, endPoint y: 285, distance: 6.9
click at [663, 288] on select "refers claims prescribes ranks" at bounding box center [663, 287] width 53 height 13
click at [710, 278] on div "T h e r e s e a r c h , c o m m i s s i o n e d b y H E D Q F , a s k e d 1 , 0…" at bounding box center [570, 335] width 849 height 166
click at [656, 288] on select "refers claims prescribes ranks" at bounding box center [663, 287] width 53 height 13
select select "ranks"
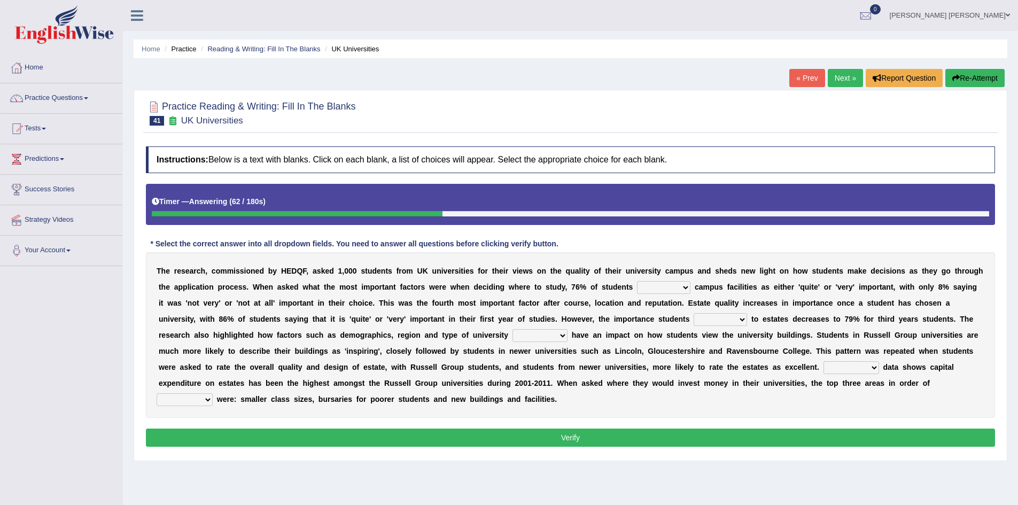
click at [637, 281] on select "refers claims prescribes ranks" at bounding box center [663, 287] width 53 height 13
click at [738, 290] on b "i" at bounding box center [739, 287] width 2 height 9
click at [666, 281] on select "refers claims prescribes ranks" at bounding box center [663, 287] width 53 height 13
click at [720, 297] on div "T h e r e s e a r c h , c o m m i s s i o n e d b y H E D Q F , a s k e d 1 , 0…" at bounding box center [570, 335] width 849 height 166
click at [709, 319] on select "deliver attach summon acquire" at bounding box center [720, 319] width 53 height 13
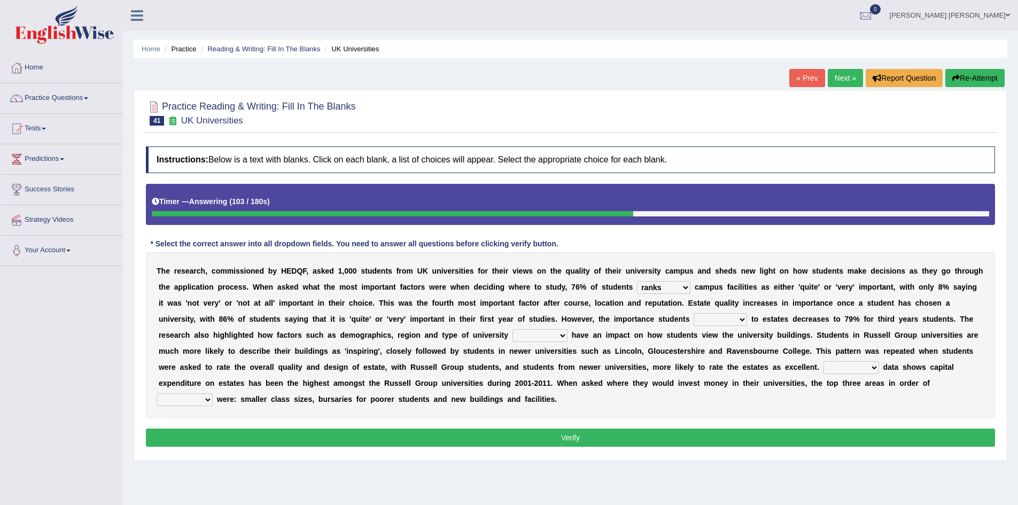
click at [658, 318] on b at bounding box center [656, 319] width 4 height 9
click at [717, 319] on select "deliver attach summon acquire" at bounding box center [720, 319] width 53 height 13
select select "attach"
click at [694, 313] on select "deliver attach summon acquire" at bounding box center [720, 319] width 53 height 13
click at [717, 334] on b "w" at bounding box center [716, 335] width 6 height 9
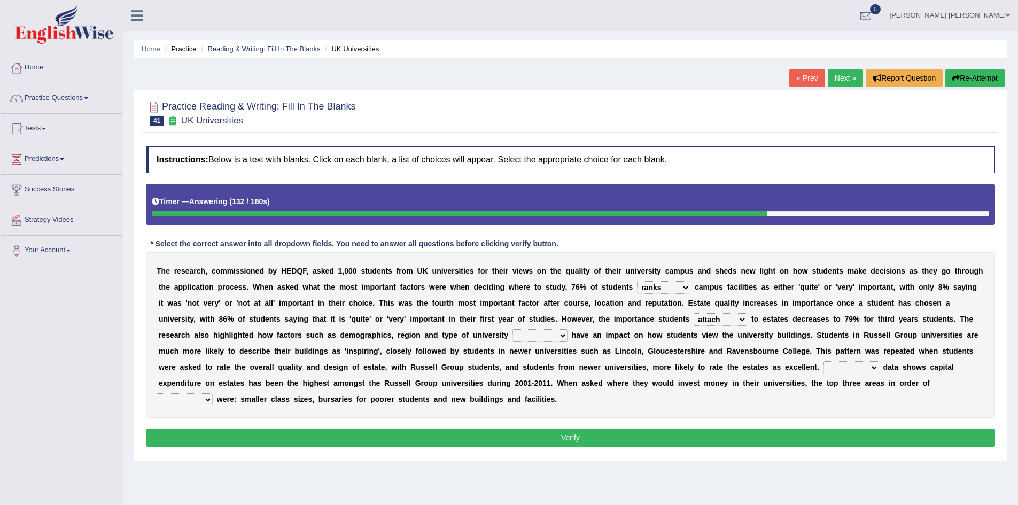
click at [534, 335] on select "attached attended acquired augmented" at bounding box center [540, 335] width 55 height 13
select select "attached"
click at [513, 329] on select "attached attended acquired augmented" at bounding box center [540, 335] width 55 height 13
click at [849, 369] on select "Collective Existing Predictable Collateral" at bounding box center [852, 367] width 56 height 13
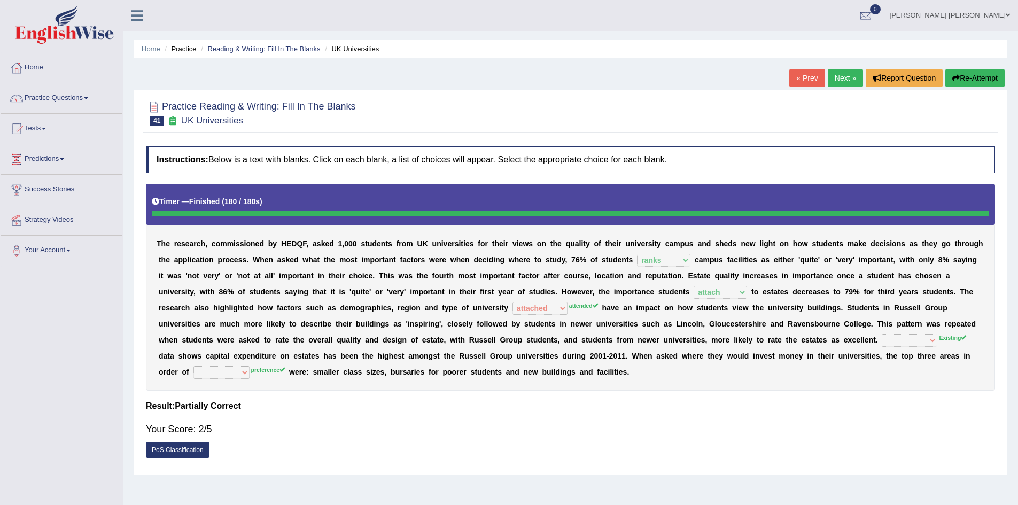
click at [979, 87] on button "Re-Attempt" at bounding box center [975, 78] width 59 height 18
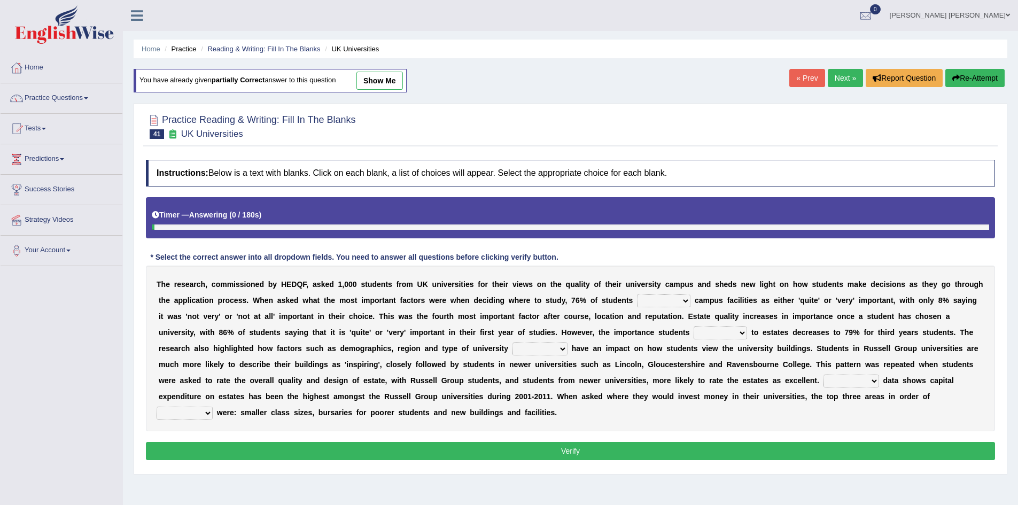
click at [665, 300] on select "refers claims prescribes ranks" at bounding box center [663, 301] width 53 height 13
select select "ranks"
click at [637, 295] on select "refers claims prescribes ranks" at bounding box center [663, 301] width 53 height 13
click at [715, 332] on select "deliver attach summon acquire" at bounding box center [720, 333] width 53 height 13
select select "attach"
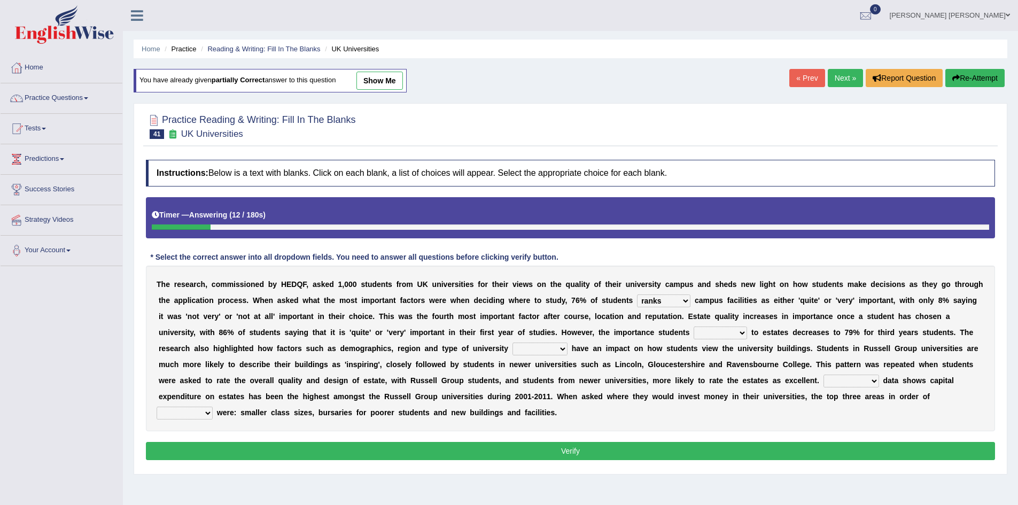
click at [694, 327] on select "deliver attach summon acquire" at bounding box center [720, 333] width 53 height 13
click at [557, 341] on div "T h e r e s e a r c h , c o m m i s s i o n e d b y H E D Q F , a s k e d 1 , 0…" at bounding box center [570, 349] width 849 height 166
click at [556, 344] on select "attached attended acquired augmented" at bounding box center [540, 349] width 55 height 13
select select "attended"
click at [513, 343] on select "attached attended acquired augmented" at bounding box center [540, 349] width 55 height 13
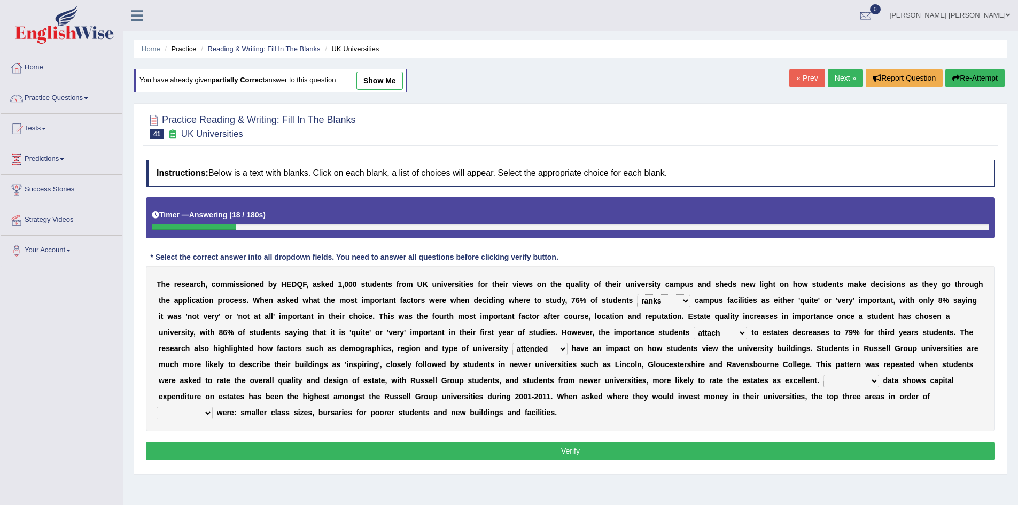
click at [843, 378] on select "Collective Existing Predictable Collateral" at bounding box center [852, 381] width 56 height 13
select select "Existing"
click at [824, 375] on select "Collective Existing Predictable Collateral" at bounding box center [852, 381] width 56 height 13
click at [199, 412] on select "prefer preferential prefect preference" at bounding box center [185, 413] width 56 height 13
select select "preference"
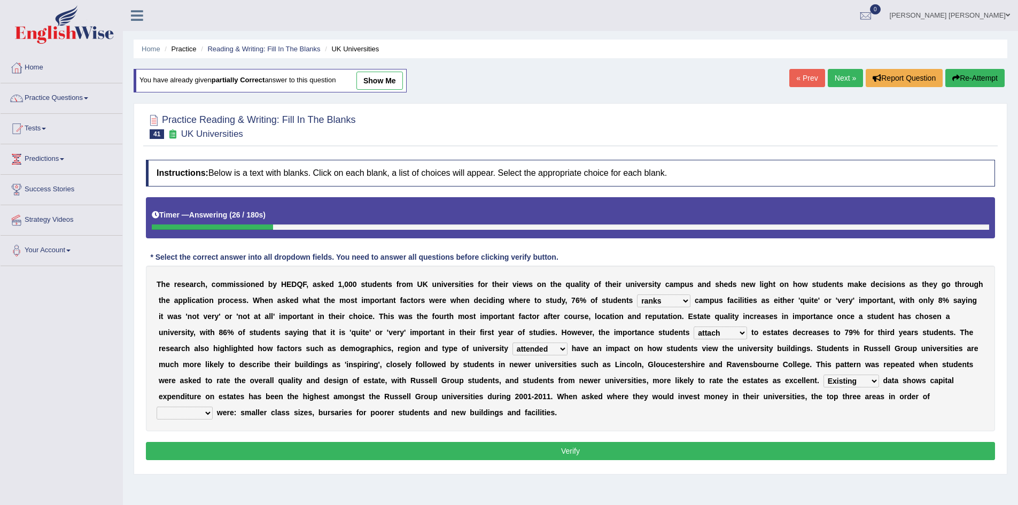
click at [157, 407] on select "prefer preferential prefect preference" at bounding box center [185, 413] width 56 height 13
click at [195, 412] on select "prefer preferential prefect preference" at bounding box center [185, 413] width 56 height 13
click at [209, 390] on div "T h e r e s e a r c h , c o m m i s s i o n e d b y H E D Q F , a s k e d 1 , 0…" at bounding box center [570, 349] width 849 height 166
click at [253, 450] on button "Verify" at bounding box center [570, 451] width 849 height 18
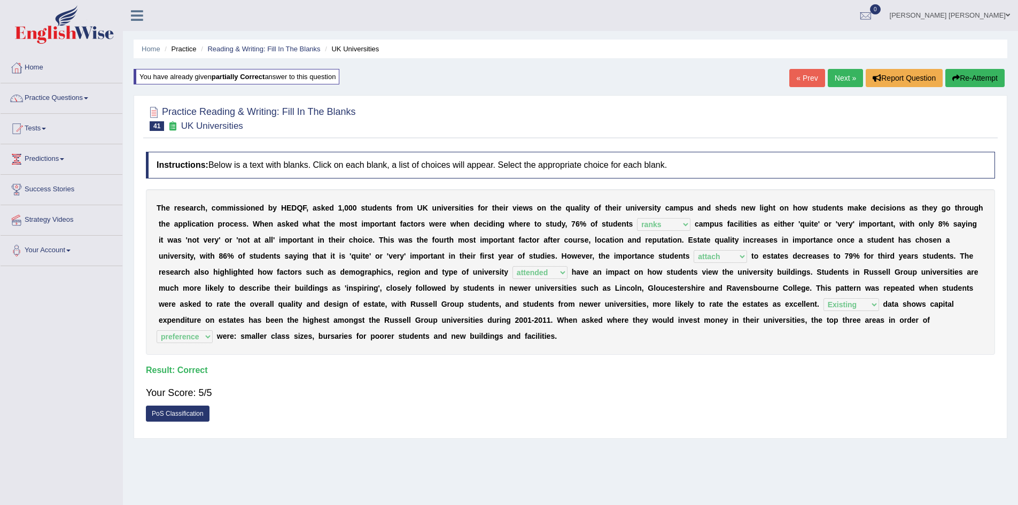
click at [431, 244] on div "T h e r e s e a r c h , c o m m i s s i o n e d b y H E D Q F , a s k e d 1 , 0…" at bounding box center [570, 272] width 849 height 166
click at [277, 46] on link "Reading & Writing: Fill In The Blanks" at bounding box center [263, 49] width 113 height 8
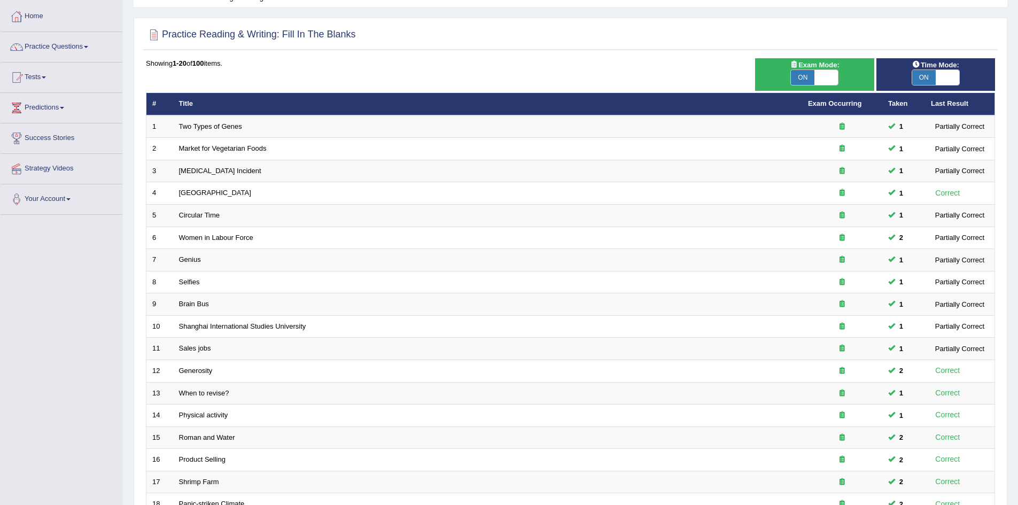
scroll to position [203, 0]
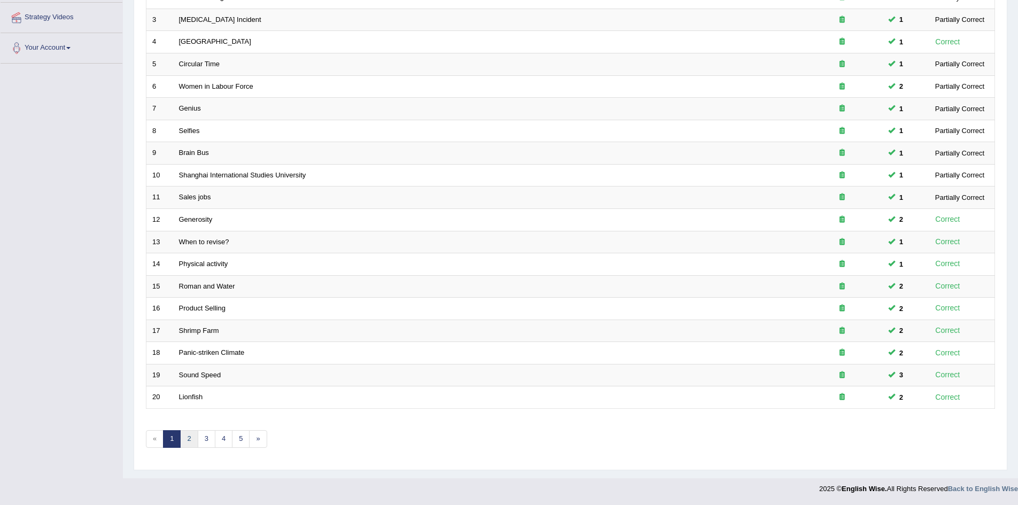
click at [196, 445] on link "2" at bounding box center [189, 439] width 18 height 18
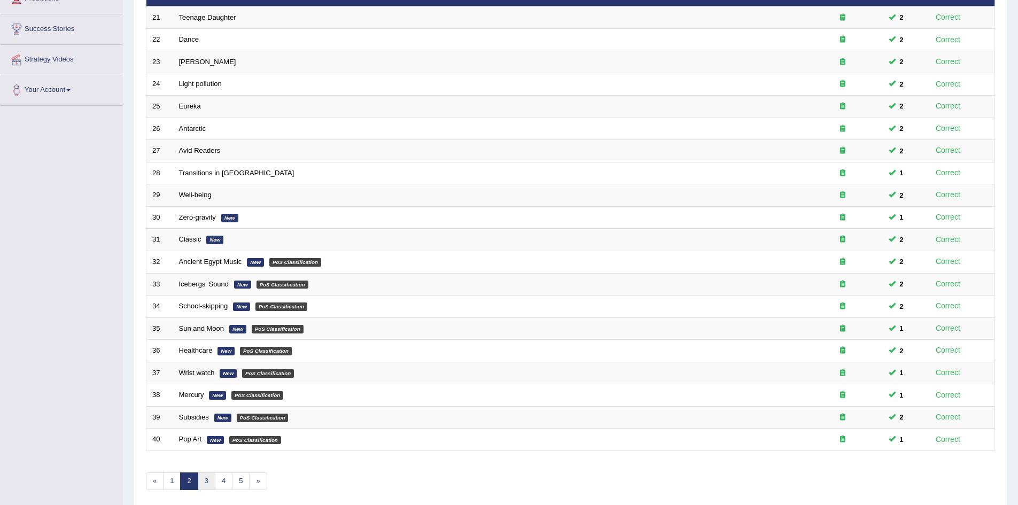
click at [205, 484] on link "3" at bounding box center [207, 482] width 18 height 18
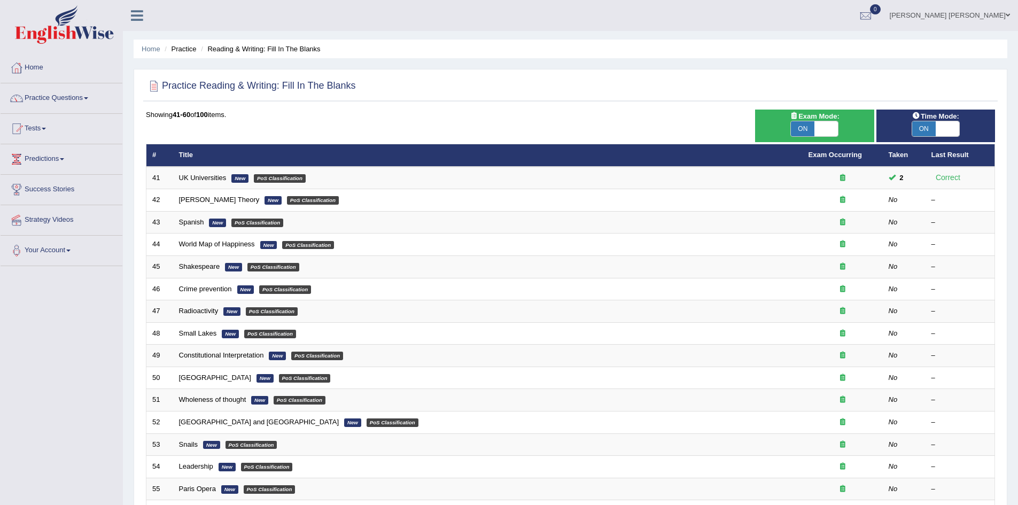
click at [138, 219] on div "Practice Reading & Writing: Fill In The Blanks Time Mode: ON OFF Exam Mode: ON …" at bounding box center [571, 371] width 874 height 604
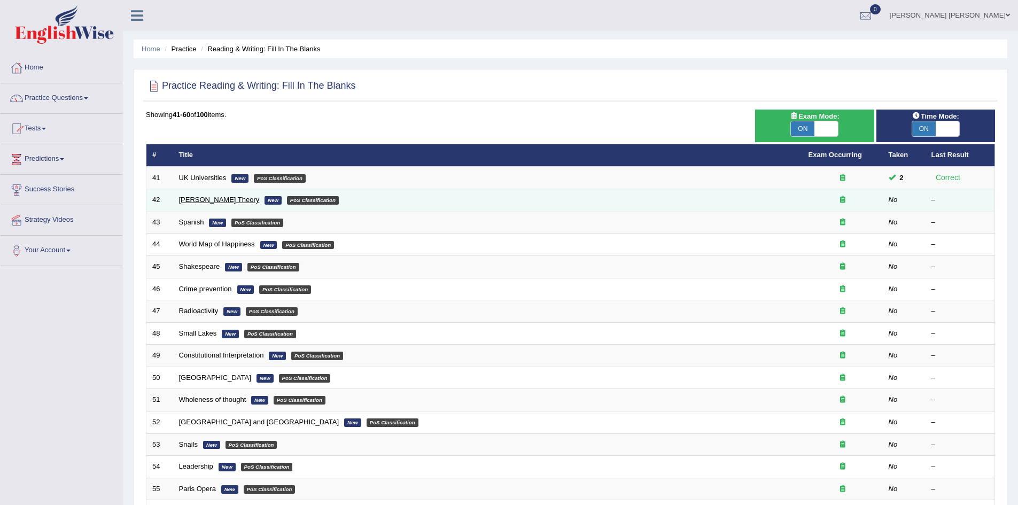
click at [196, 199] on link "Freud's Theory" at bounding box center [219, 200] width 81 height 8
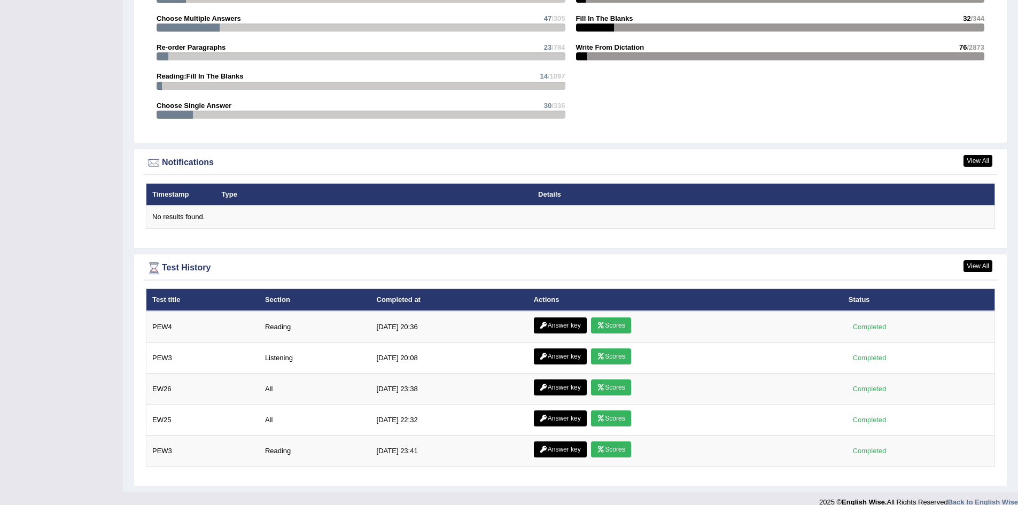
scroll to position [1173, 0]
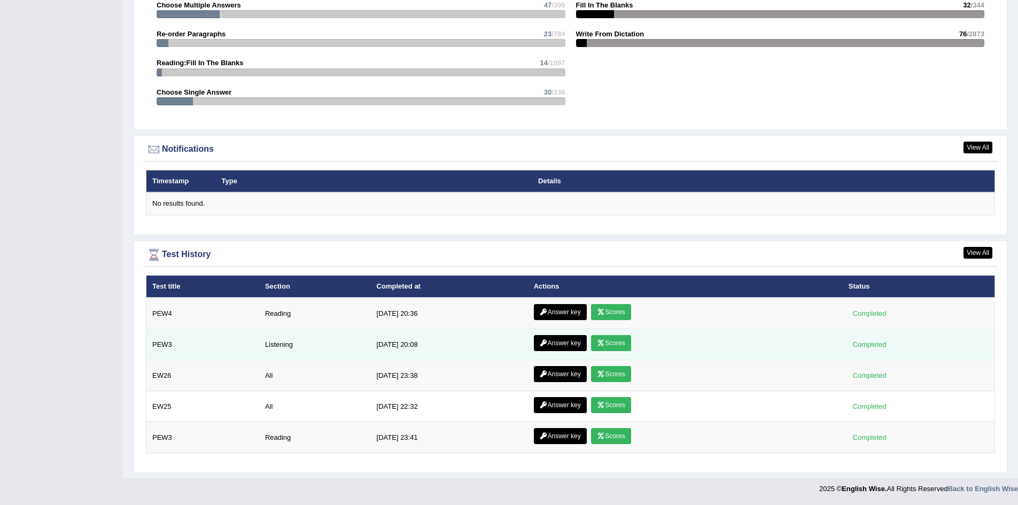
click at [564, 345] on link "Answer key" at bounding box center [560, 343] width 53 height 16
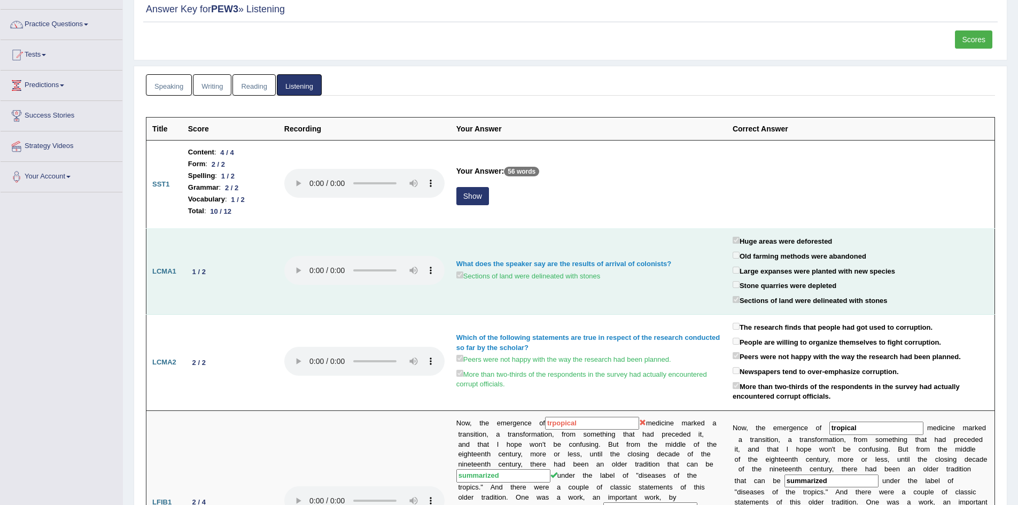
scroll to position [107, 0]
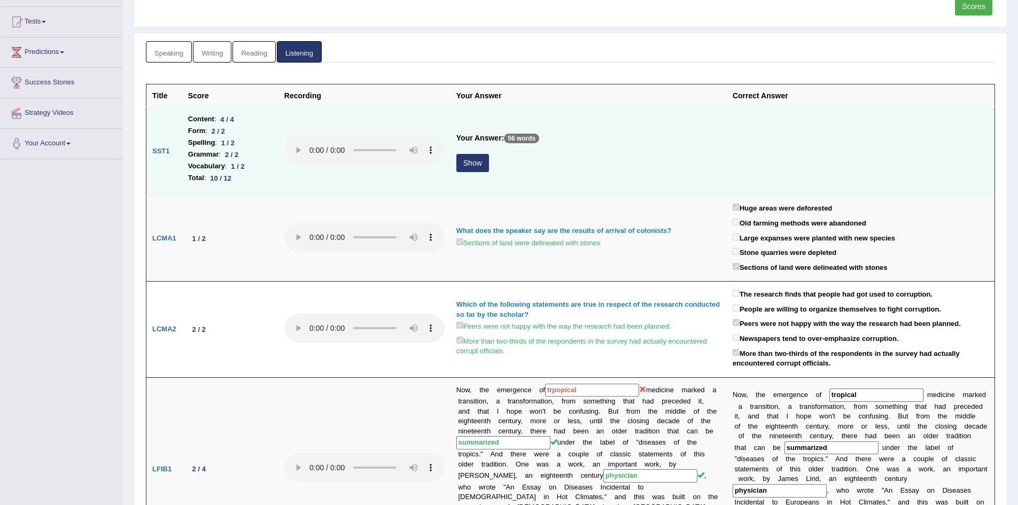
click at [469, 164] on button "Show" at bounding box center [473, 163] width 33 height 18
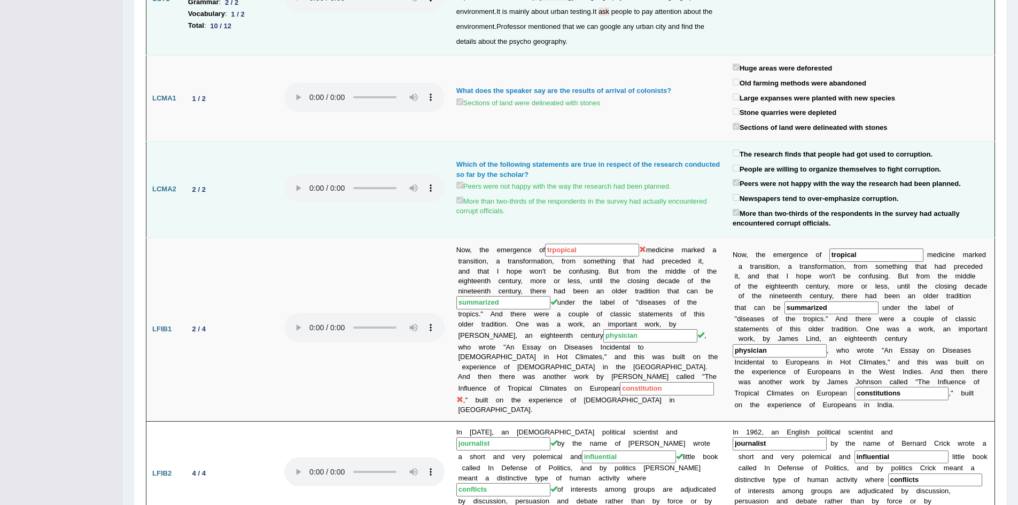
scroll to position [321, 0]
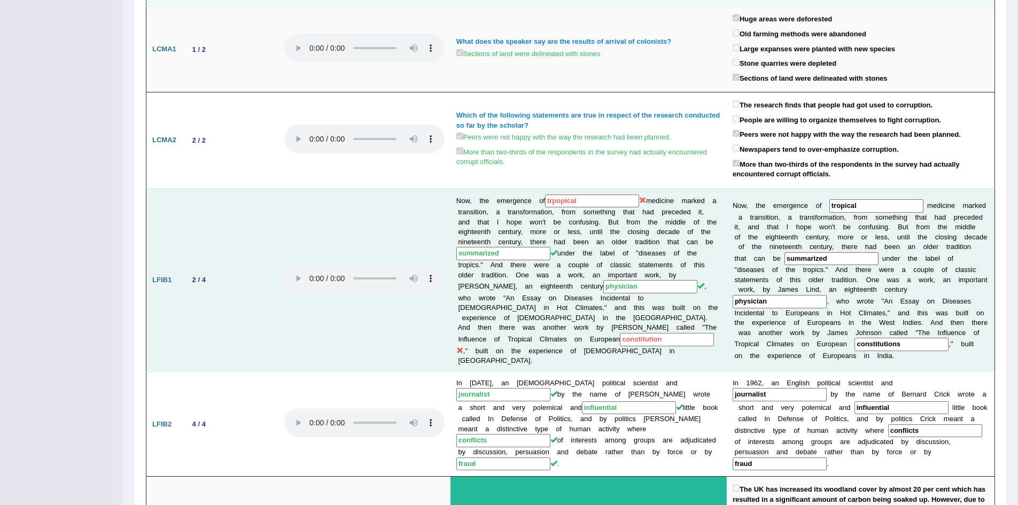
drag, startPoint x: 565, startPoint y: 202, endPoint x: 545, endPoint y: 211, distance: 21.3
click at [552, 205] on td "Now, the emergence of trpopical medicine marked a transition, a transformation,…" at bounding box center [589, 280] width 276 height 184
click at [632, 340] on input "constitution" at bounding box center [667, 339] width 94 height 13
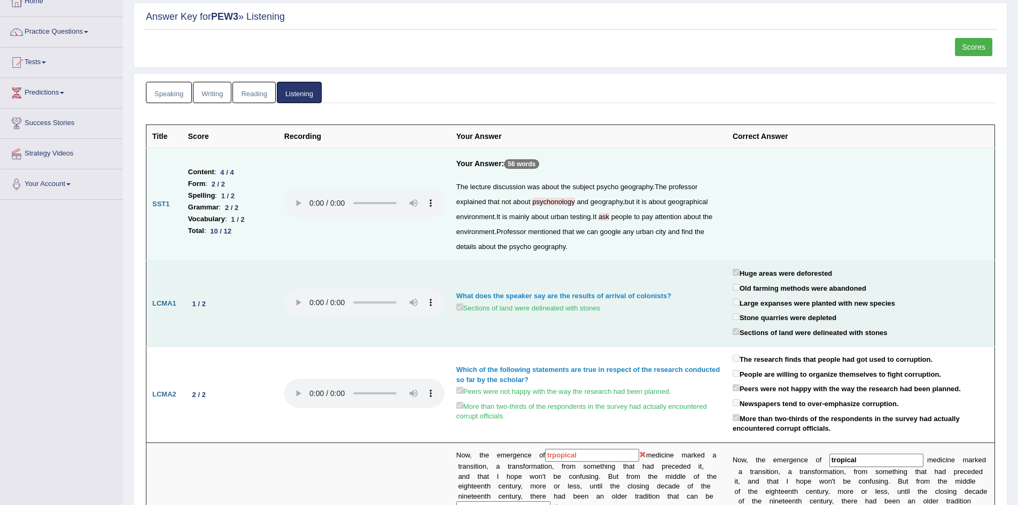
scroll to position [48, 0]
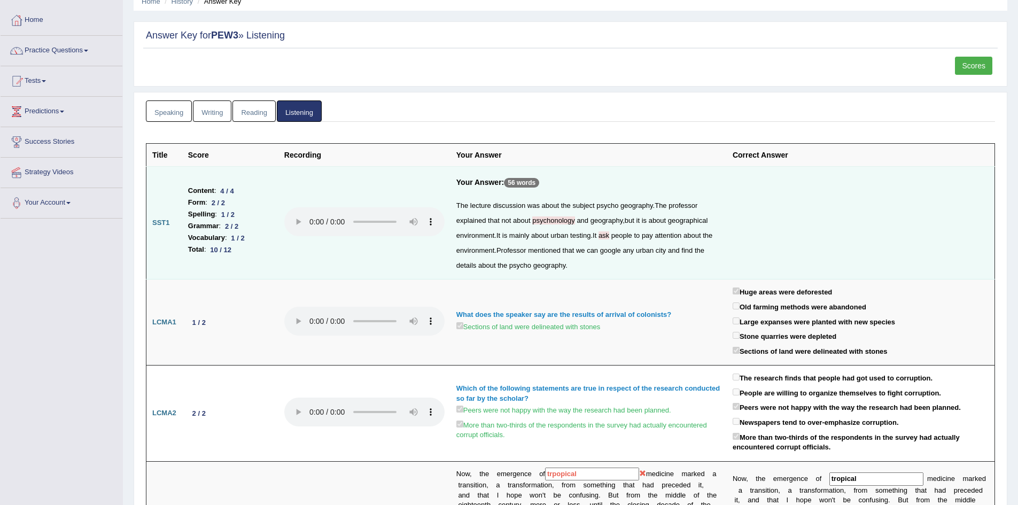
click at [981, 68] on link "Scores" at bounding box center [973, 66] width 37 height 18
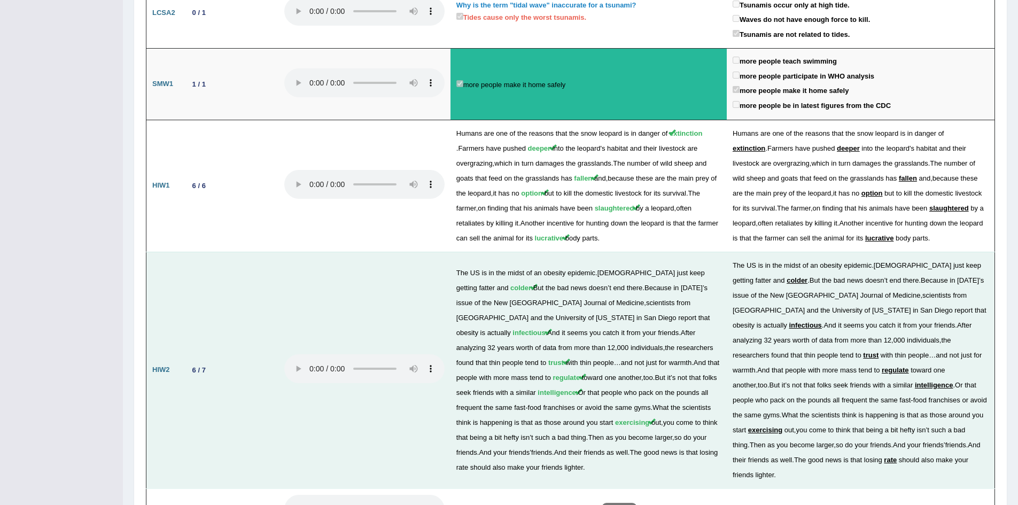
scroll to position [1331, 0]
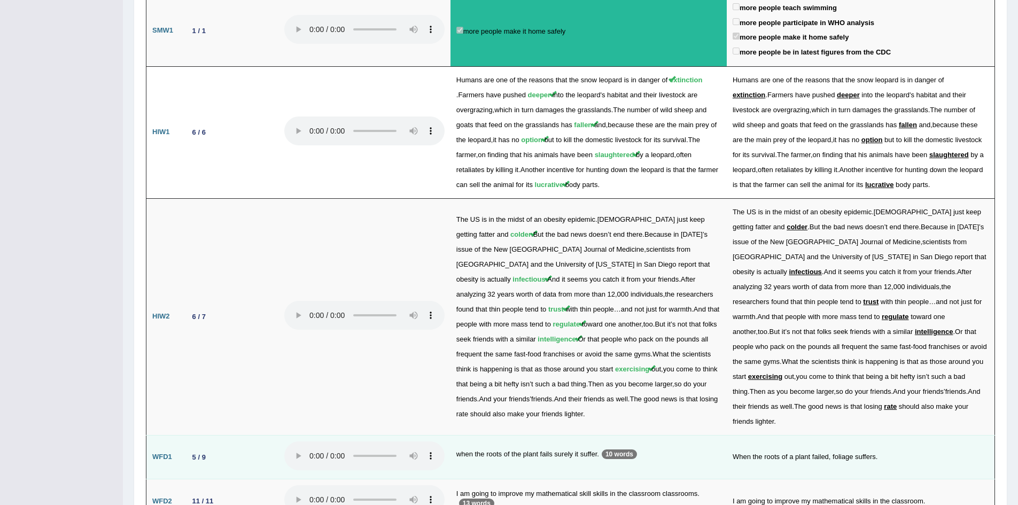
click at [205, 452] on div "5 / 9" at bounding box center [199, 457] width 22 height 11
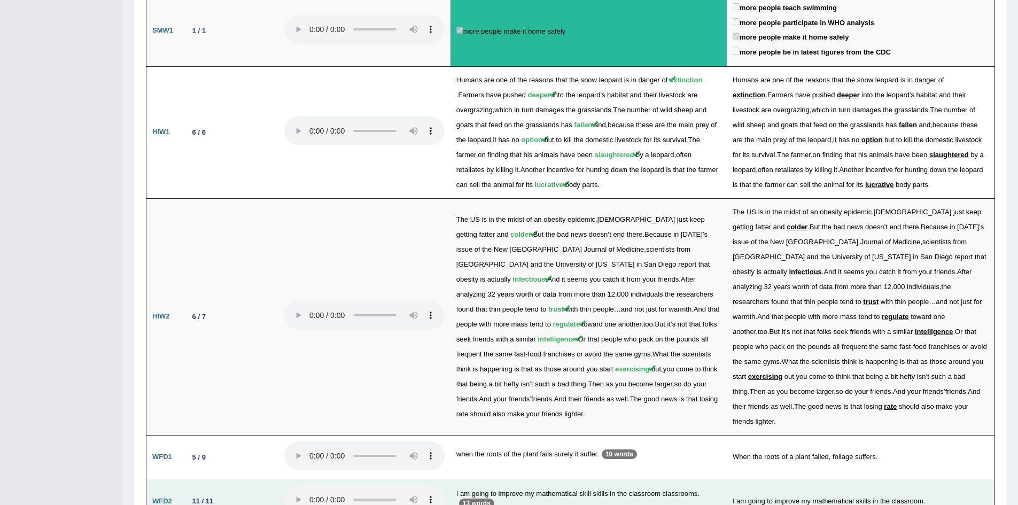
click at [214, 496] on div "11 / 11" at bounding box center [202, 501] width 29 height 11
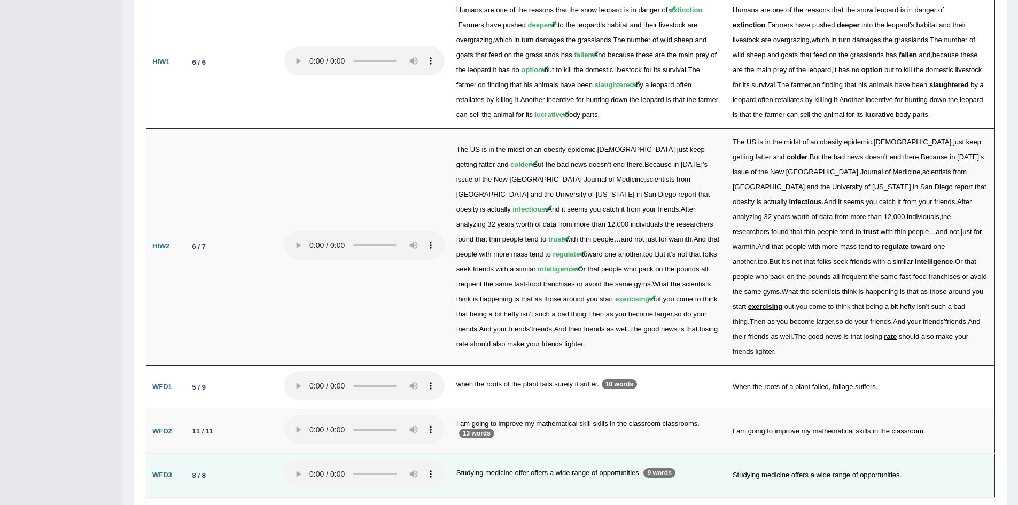
scroll to position [1413, 0]
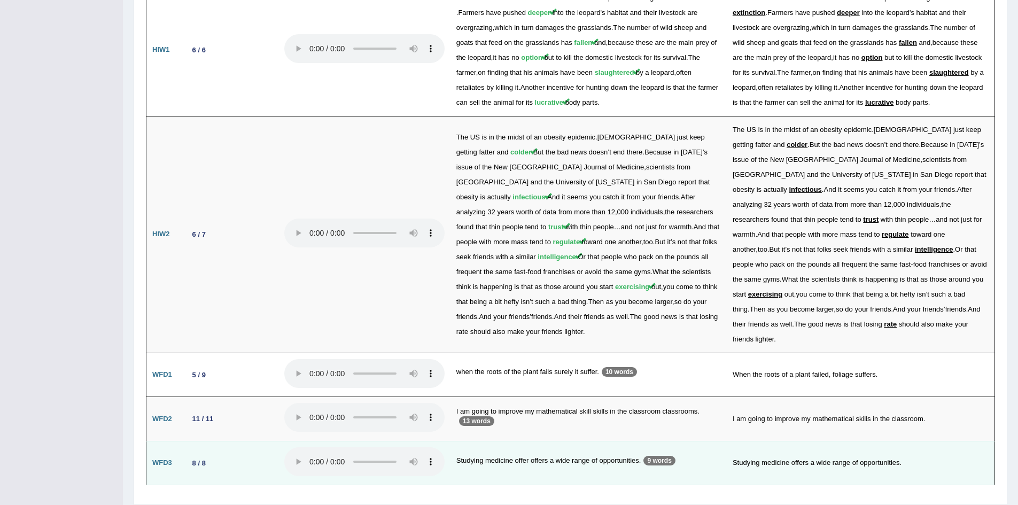
click at [203, 458] on div "8 / 8" at bounding box center [199, 463] width 22 height 11
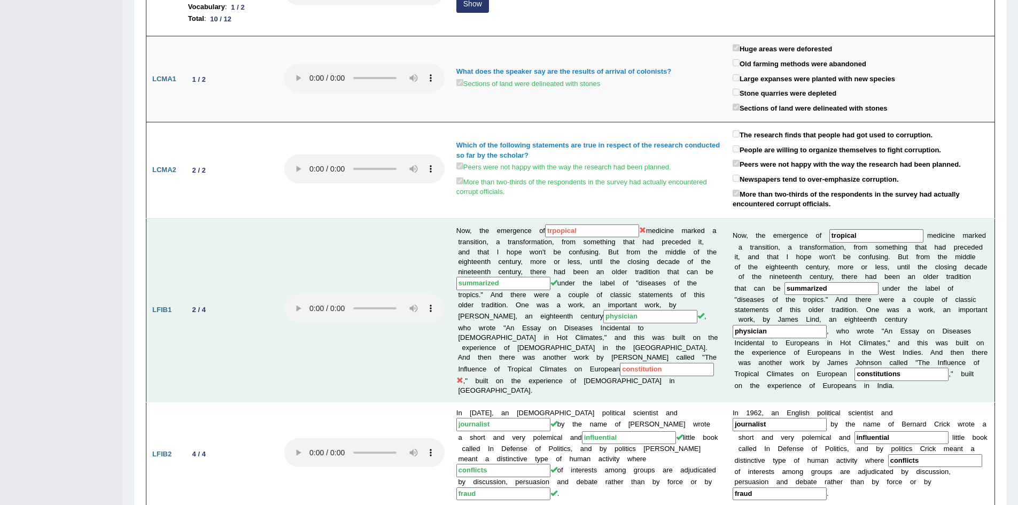
scroll to position [267, 0]
drag, startPoint x: 520, startPoint y: 224, endPoint x: 391, endPoint y: 223, distance: 129.4
click at [391, 223] on tr "LFIB1 2 / 4 Now, the emergence of trpopical medicine marked a transition, a tra…" at bounding box center [570, 309] width 849 height 184
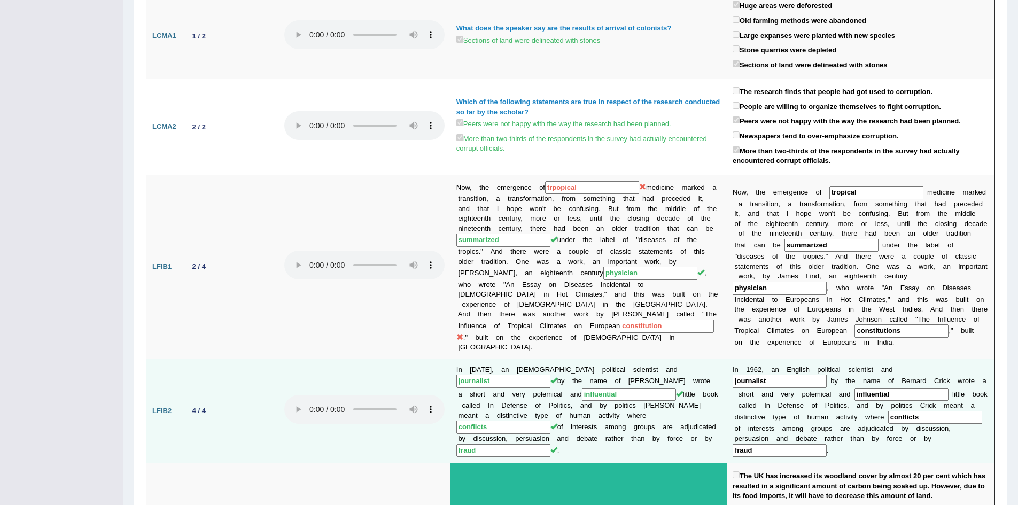
scroll to position [374, 0]
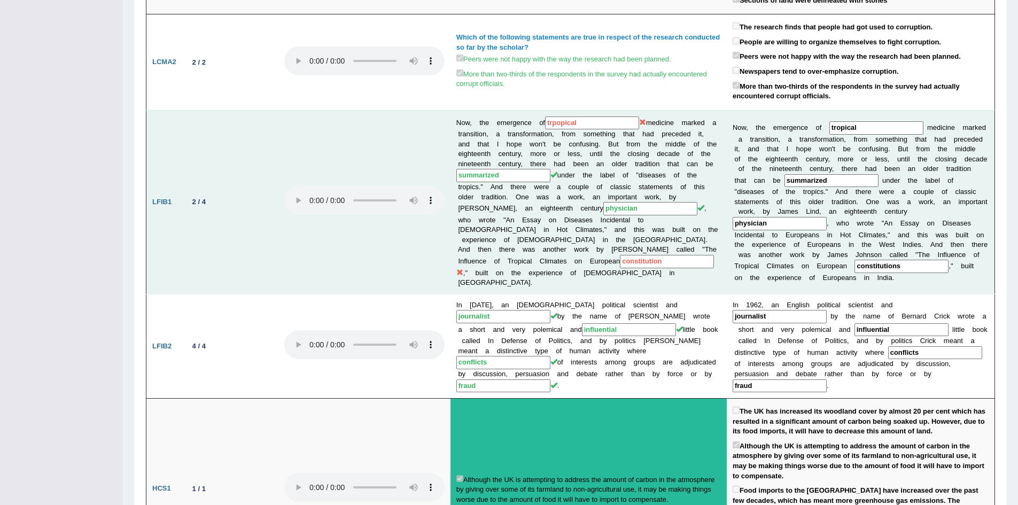
drag, startPoint x: 523, startPoint y: 254, endPoint x: 506, endPoint y: 259, distance: 17.8
click at [516, 254] on td "Now, the emergence of trpopical medicine marked a transition, a transformation,…" at bounding box center [589, 202] width 276 height 184
click at [412, 254] on td at bounding box center [365, 202] width 172 height 184
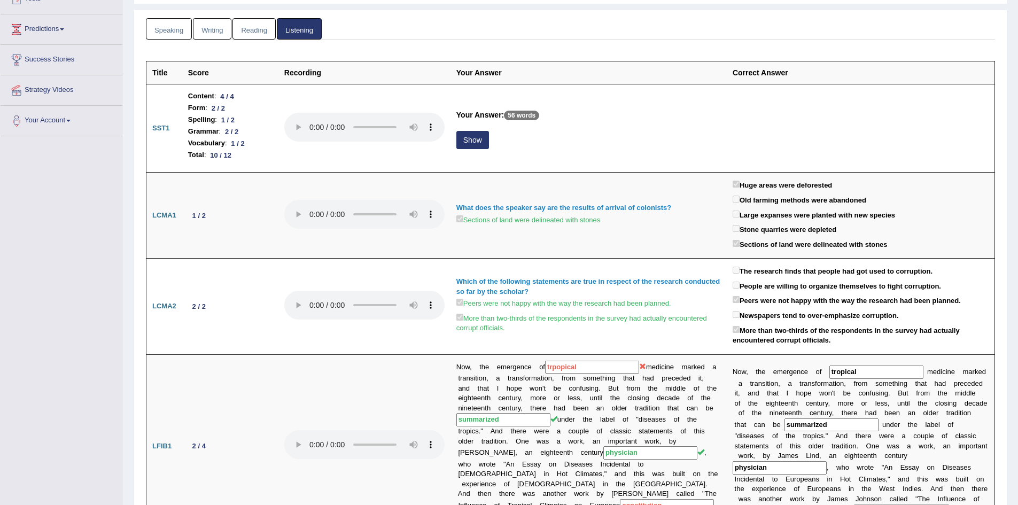
scroll to position [0, 0]
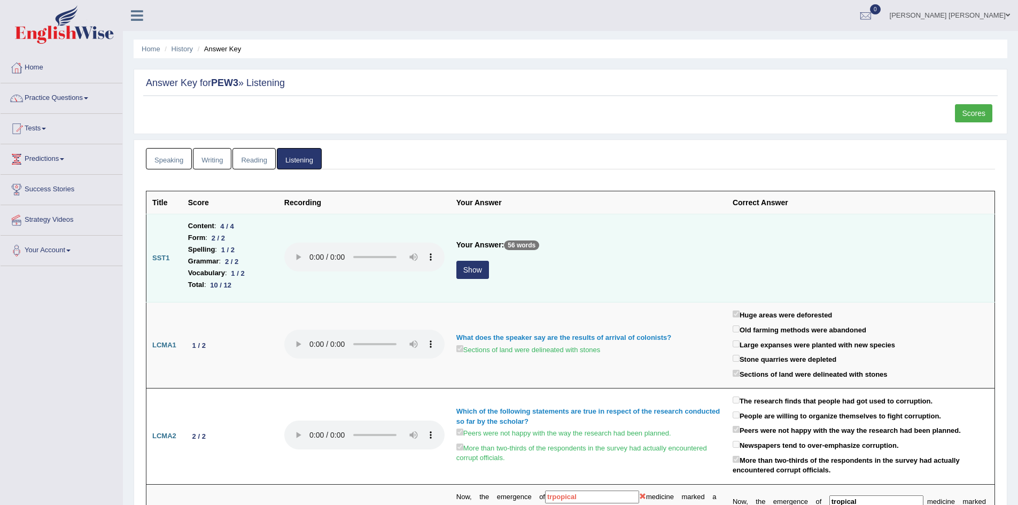
click at [482, 273] on button "Show" at bounding box center [473, 270] width 33 height 18
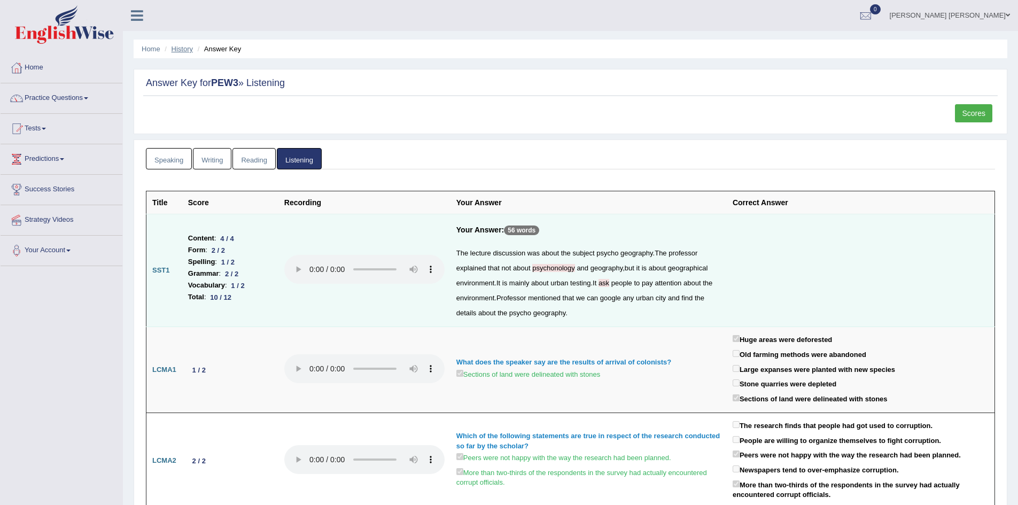
click at [182, 48] on link "History" at bounding box center [182, 49] width 21 height 8
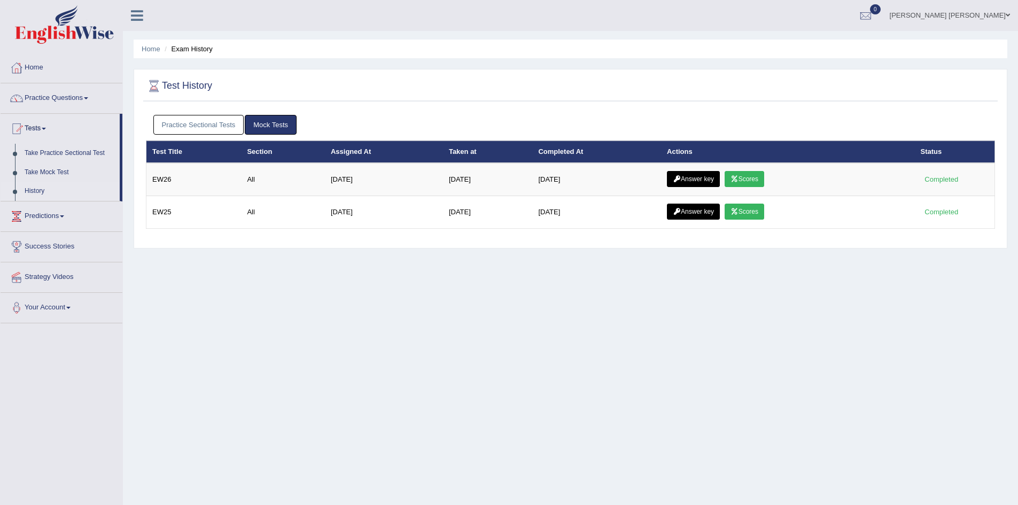
click at [210, 128] on link "Practice Sectional Tests" at bounding box center [198, 125] width 91 height 20
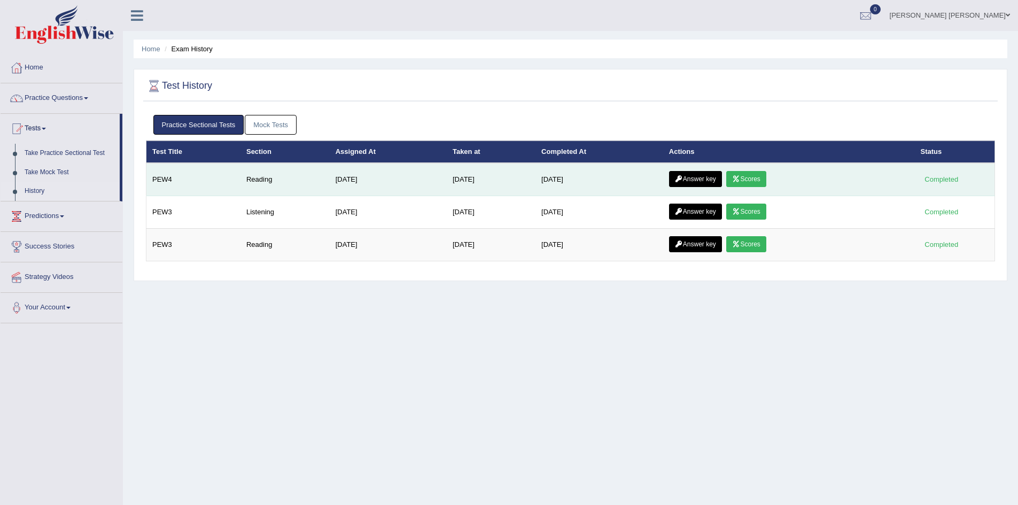
click at [703, 174] on link "Answer key" at bounding box center [695, 179] width 53 height 16
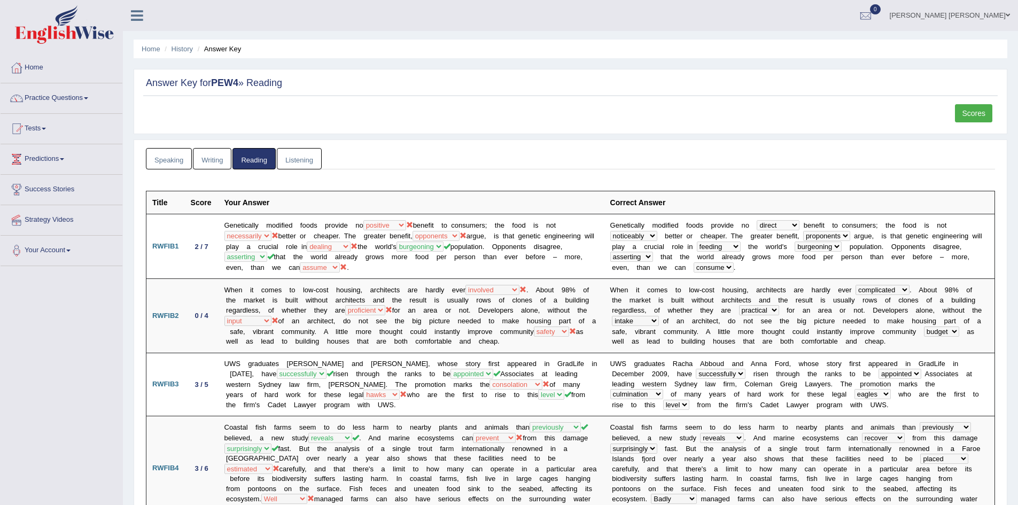
click at [970, 114] on link "Scores" at bounding box center [973, 113] width 37 height 18
click at [43, 126] on link "Tests" at bounding box center [62, 127] width 122 height 27
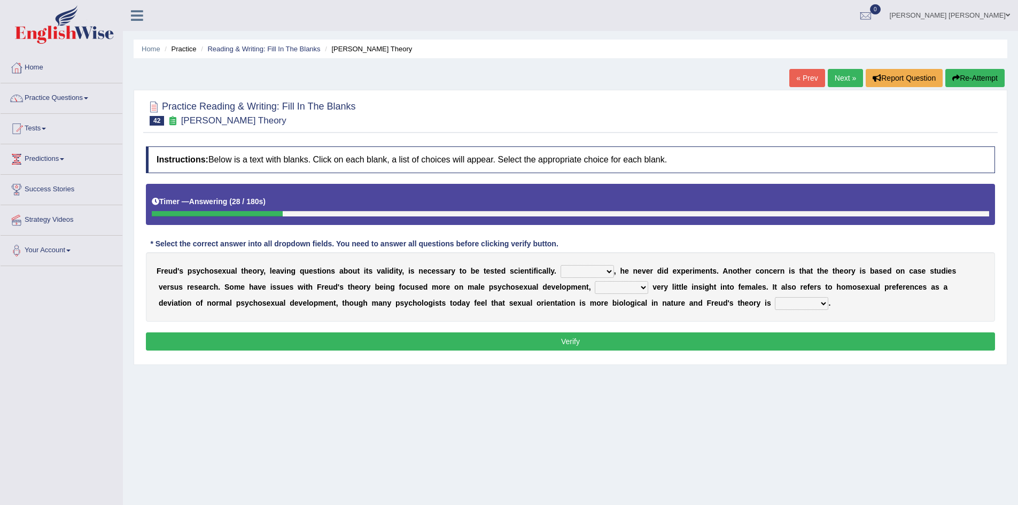
click at [583, 274] on select "Whatever Therefore However Besides" at bounding box center [587, 271] width 53 height 13
select select "However"
click at [561, 265] on select "Whatever Therefore However Besides" at bounding box center [587, 271] width 53 height 13
click at [621, 291] on select "offers offering offered offer" at bounding box center [621, 287] width 53 height 13
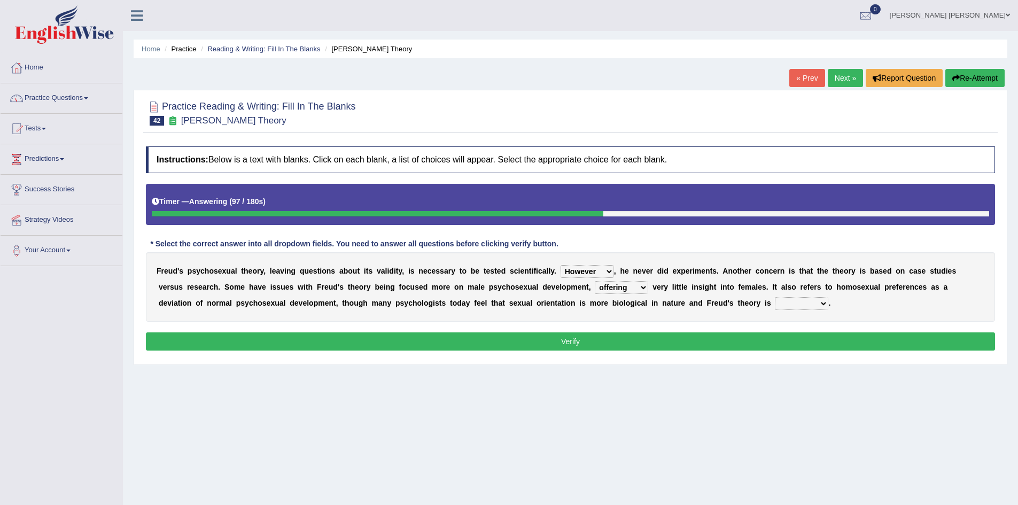
click at [595, 281] on select "offers offering offered offer" at bounding box center [621, 287] width 53 height 13
click at [636, 288] on select "offers offering offered offer" at bounding box center [621, 287] width 53 height 13
select select "offers"
click at [595, 281] on select "offers offering offered offer" at bounding box center [621, 287] width 53 height 13
click at [639, 305] on b "c" at bounding box center [639, 303] width 4 height 9
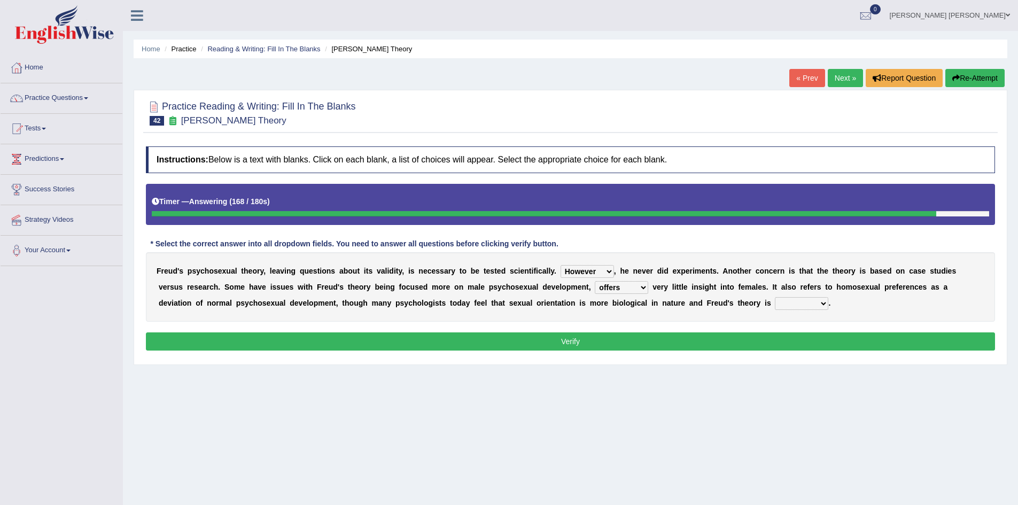
click at [820, 304] on select "one-sided right wrong prolific" at bounding box center [801, 303] width 53 height 13
select select "one-sided"
click at [775, 297] on select "one-sided right wrong prolific" at bounding box center [801, 303] width 53 height 13
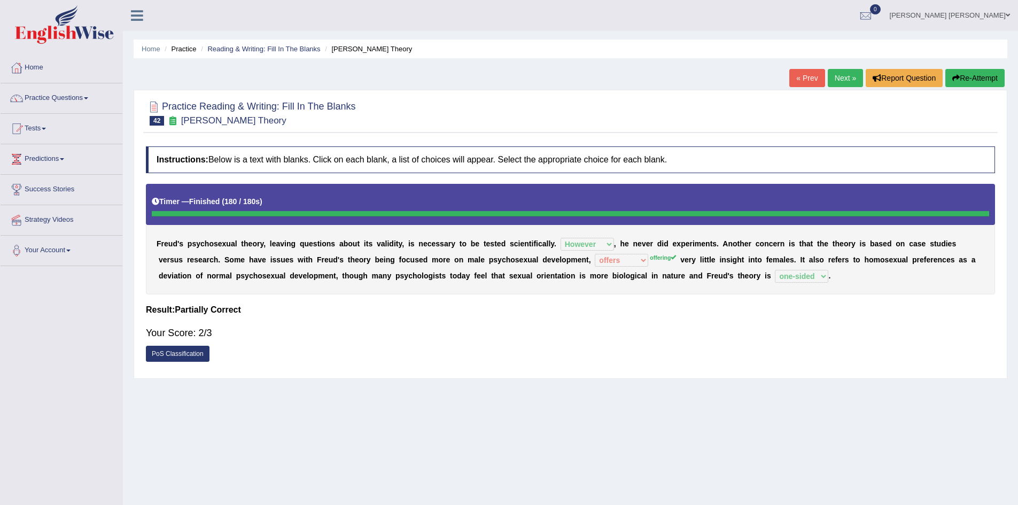
click at [981, 81] on button "Re-Attempt" at bounding box center [975, 78] width 59 height 18
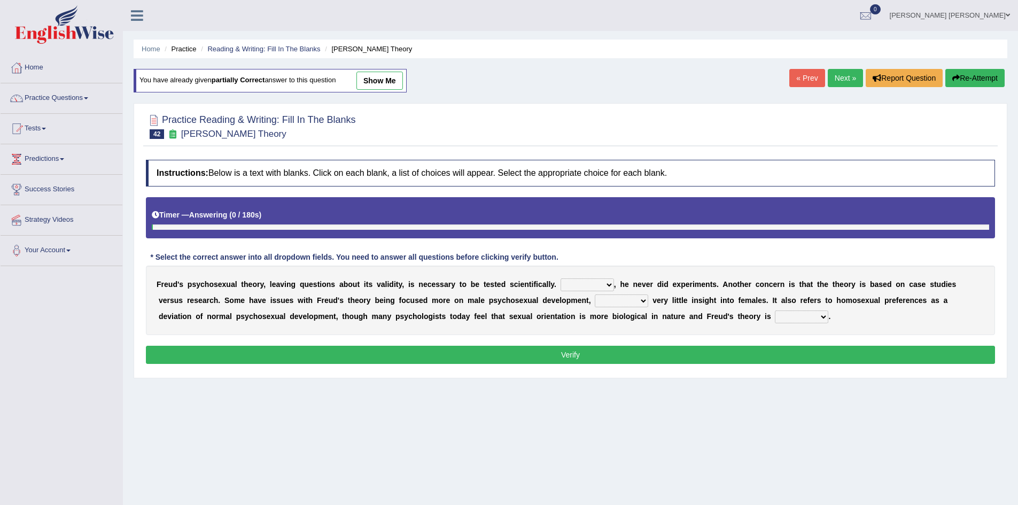
drag, startPoint x: 0, startPoint y: 0, endPoint x: 590, endPoint y: 287, distance: 656.3
click at [592, 285] on select "Whatever Therefore However Besides" at bounding box center [587, 285] width 53 height 13
select select "However"
click at [561, 279] on select "Whatever Therefore However Besides" at bounding box center [587, 285] width 53 height 13
click at [629, 296] on select "offers offering offered offer" at bounding box center [621, 301] width 53 height 13
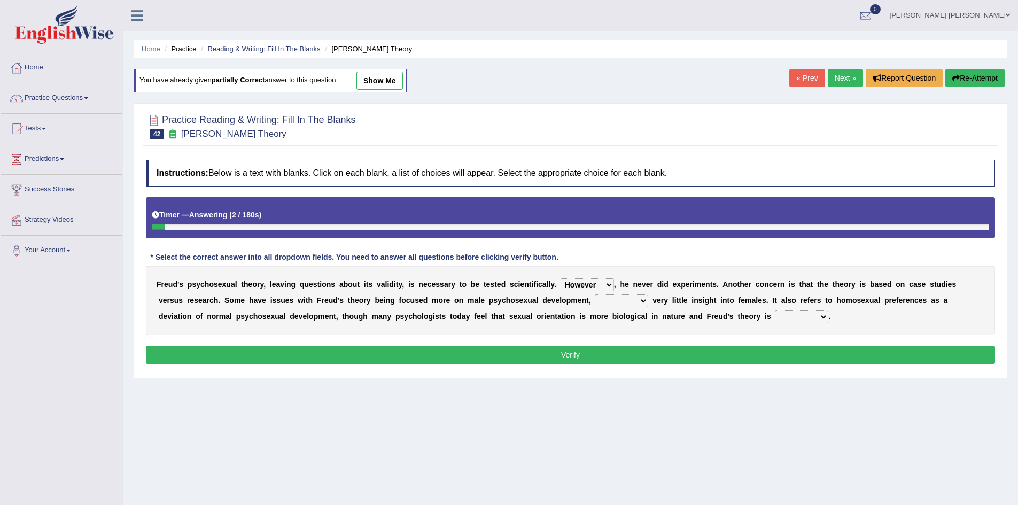
select select "offering"
click at [595, 295] on select "offers offering offered offer" at bounding box center [621, 301] width 53 height 13
click at [787, 312] on select "one-sided right wrong prolific" at bounding box center [801, 317] width 53 height 13
select select "one-sided"
click at [775, 311] on select "one-sided right wrong prolific" at bounding box center [801, 317] width 53 height 13
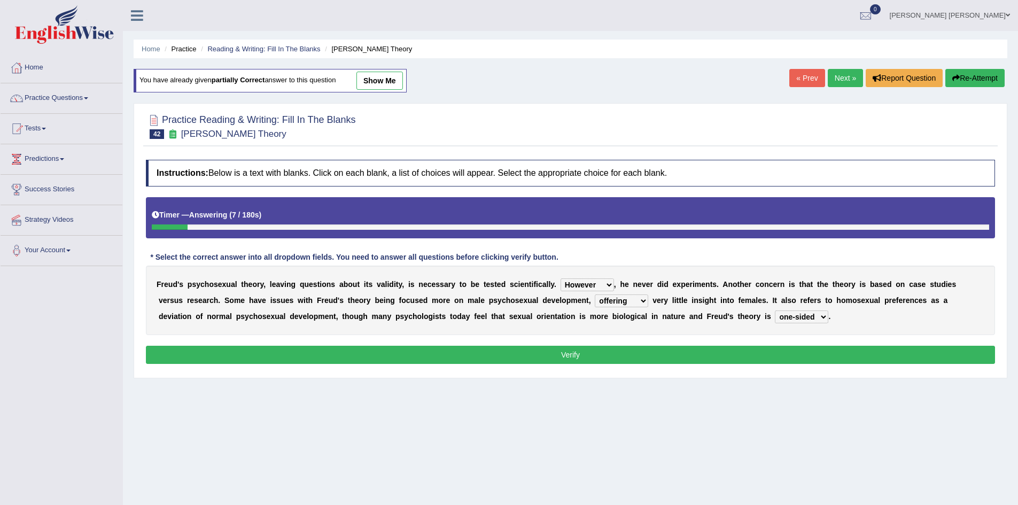
click at [737, 351] on button "Verify" at bounding box center [570, 355] width 849 height 18
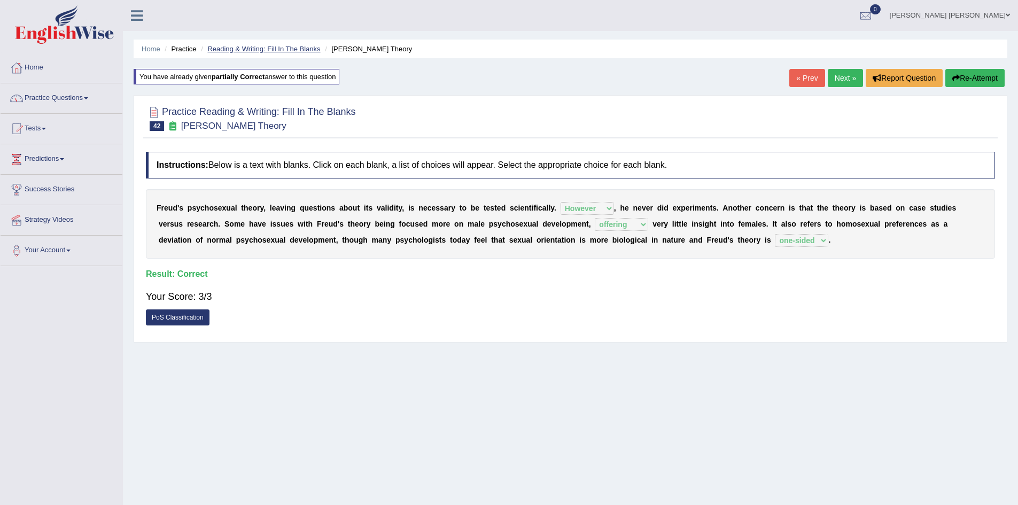
click at [272, 49] on link "Reading & Writing: Fill In The Blanks" at bounding box center [263, 49] width 113 height 8
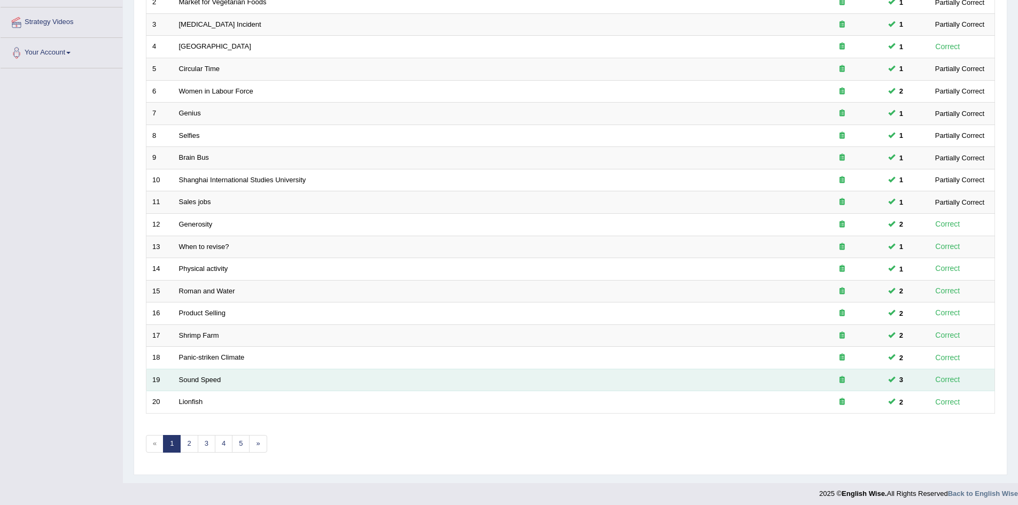
scroll to position [203, 0]
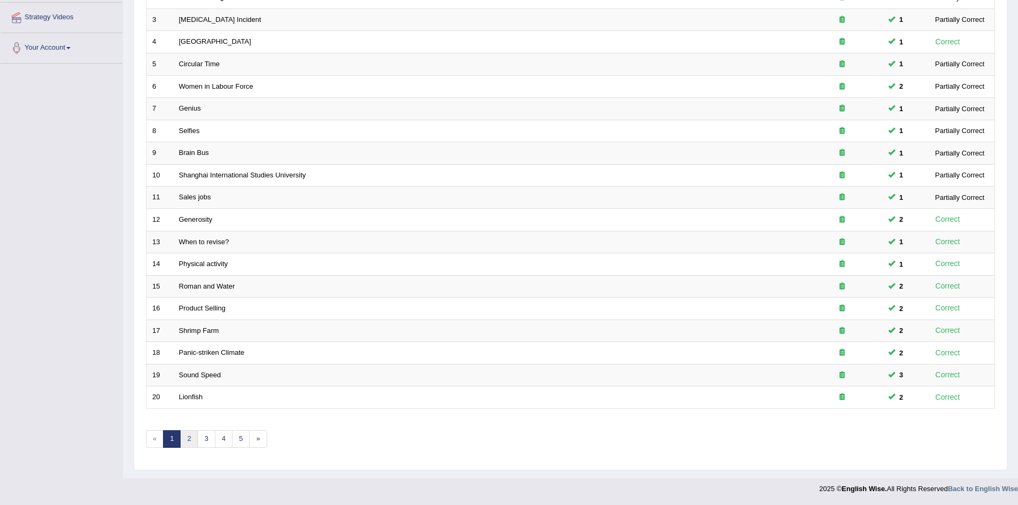
click at [189, 439] on link "2" at bounding box center [189, 439] width 18 height 18
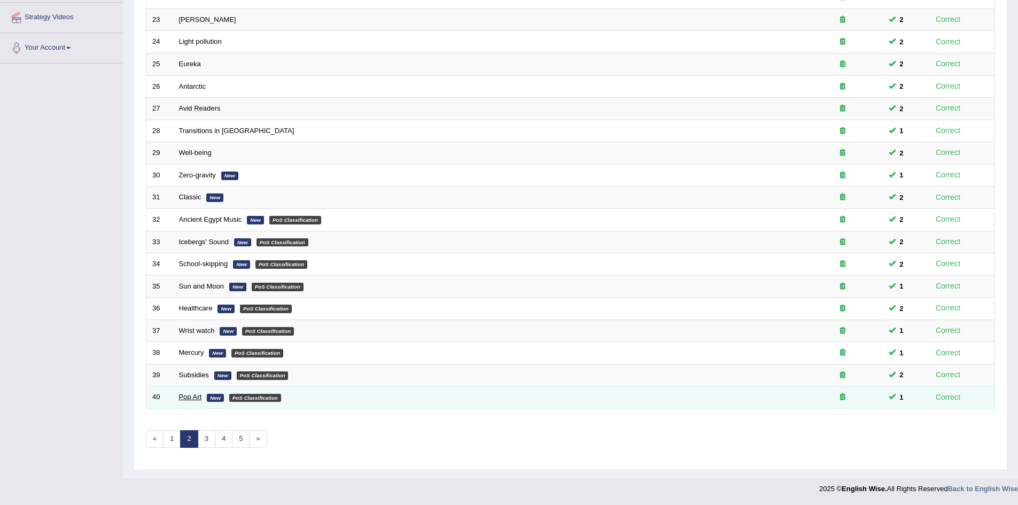
scroll to position [203, 0]
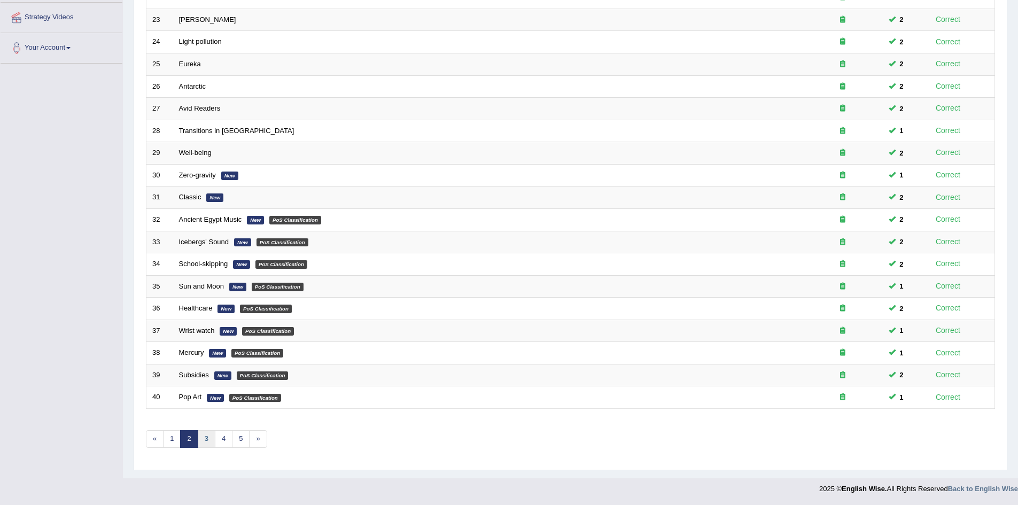
click at [208, 441] on link "3" at bounding box center [207, 439] width 18 height 18
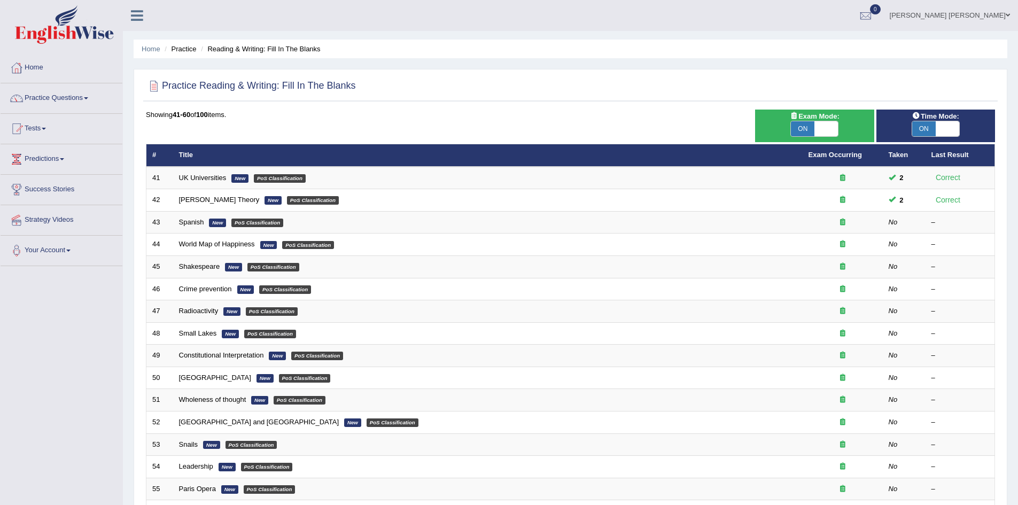
click at [138, 218] on div "Practice Reading & Writing: Fill In The Blanks Time Mode: ON OFF Exam Mode: ON …" at bounding box center [571, 371] width 874 height 604
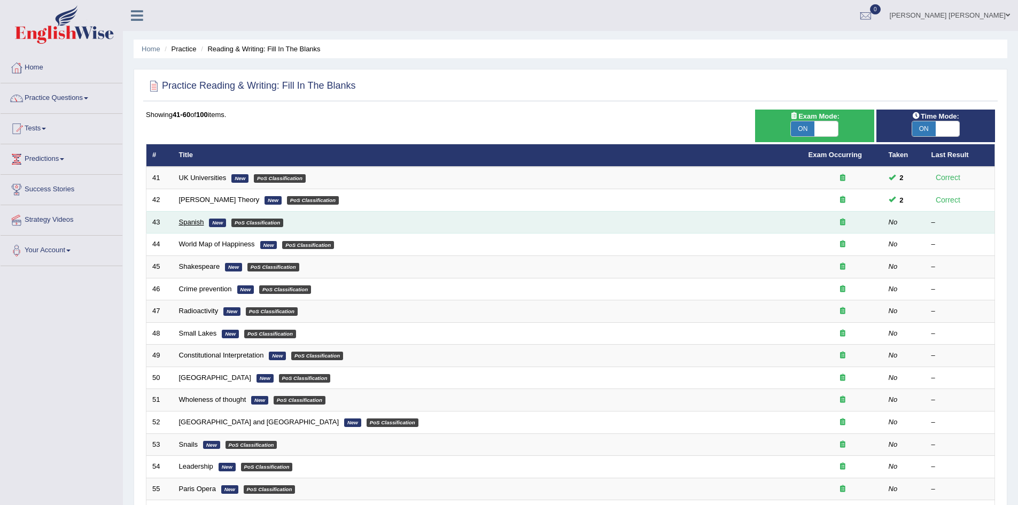
click at [196, 222] on link "Spanish" at bounding box center [191, 222] width 25 height 8
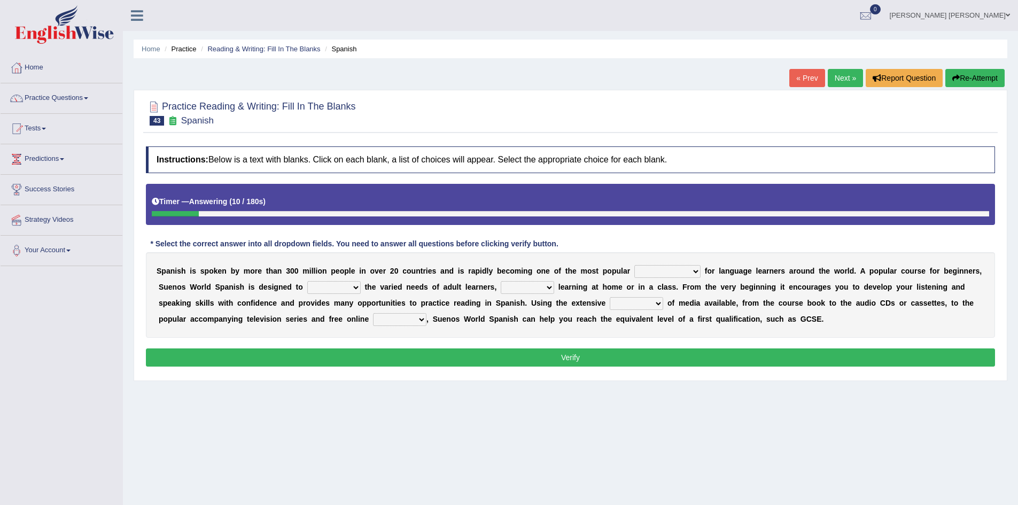
click at [682, 270] on select "commodities choices records improvements" at bounding box center [668, 271] width 66 height 13
select select "choices"
click at [635, 265] on select "commodities choices records improvements" at bounding box center [668, 271] width 66 height 13
click at [333, 287] on select "record meet choose satisfies" at bounding box center [333, 287] width 53 height 13
select select "meet"
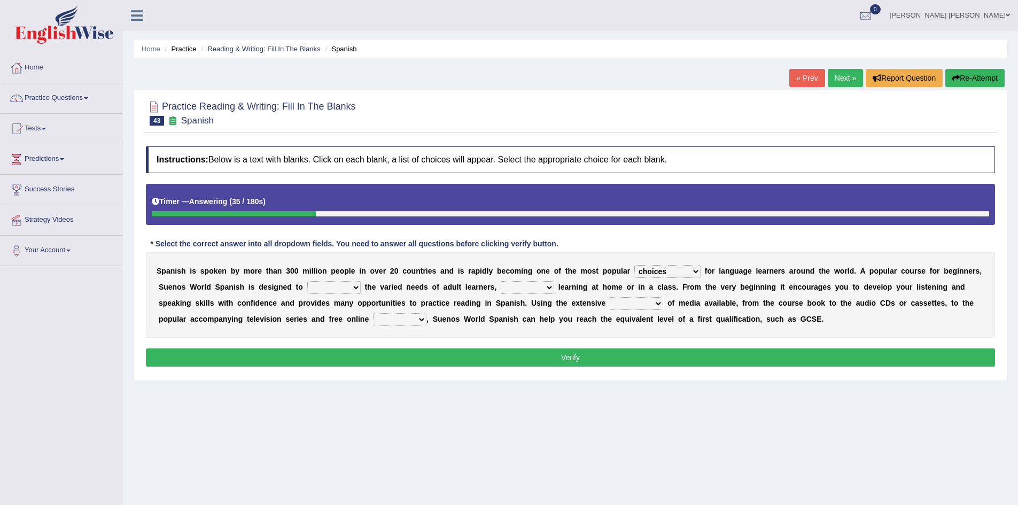
click at [307, 281] on select "record meet choose satisfies" at bounding box center [333, 287] width 53 height 13
click at [521, 288] on select "as whether nor not" at bounding box center [527, 287] width 53 height 13
select select "whether"
click at [501, 281] on select "as whether nor not" at bounding box center [527, 287] width 53 height 13
click at [637, 305] on select "series range rate wisdom" at bounding box center [636, 303] width 53 height 13
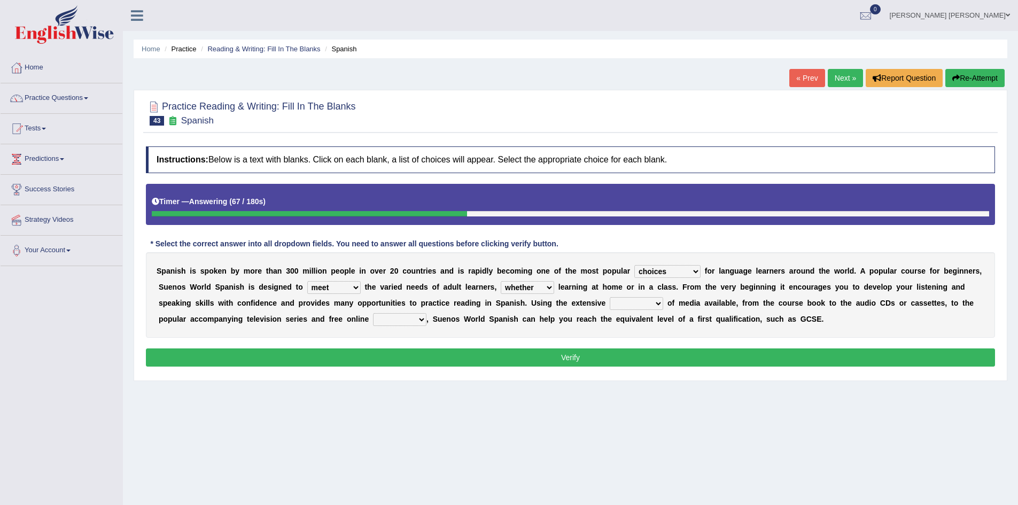
select select "range"
click at [610, 297] on select "series range rate wisdom" at bounding box center [636, 303] width 53 height 13
click at [399, 318] on select "actions activities breaches binge" at bounding box center [399, 319] width 53 height 13
select select "activities"
click at [373, 313] on select "actions activities breaches binge" at bounding box center [399, 319] width 53 height 13
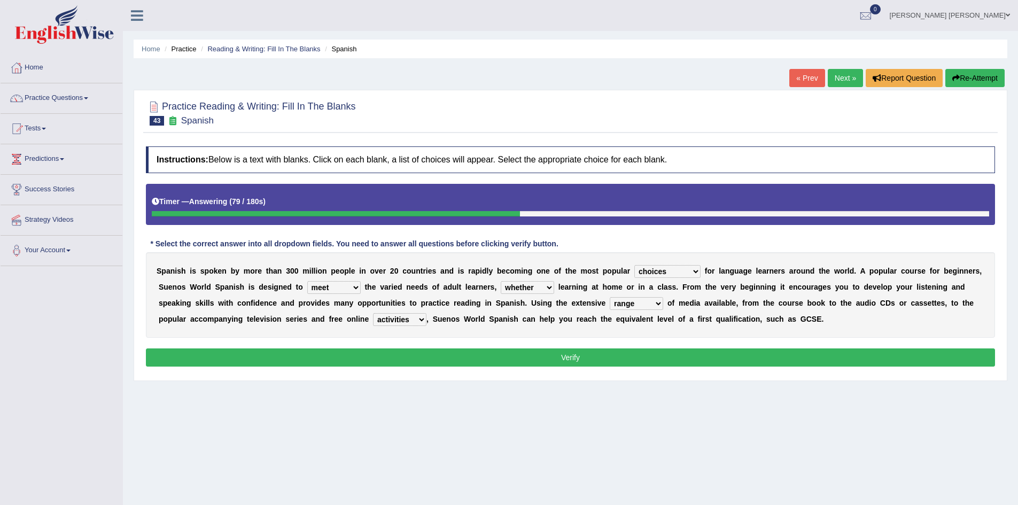
click at [404, 349] on button "Verify" at bounding box center [570, 358] width 849 height 18
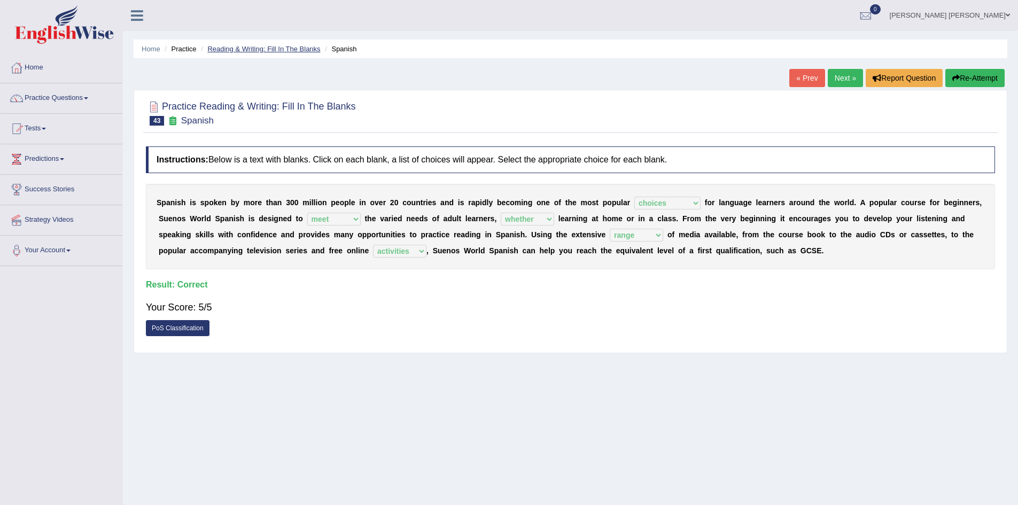
click at [287, 49] on link "Reading & Writing: Fill In The Blanks" at bounding box center [263, 49] width 113 height 8
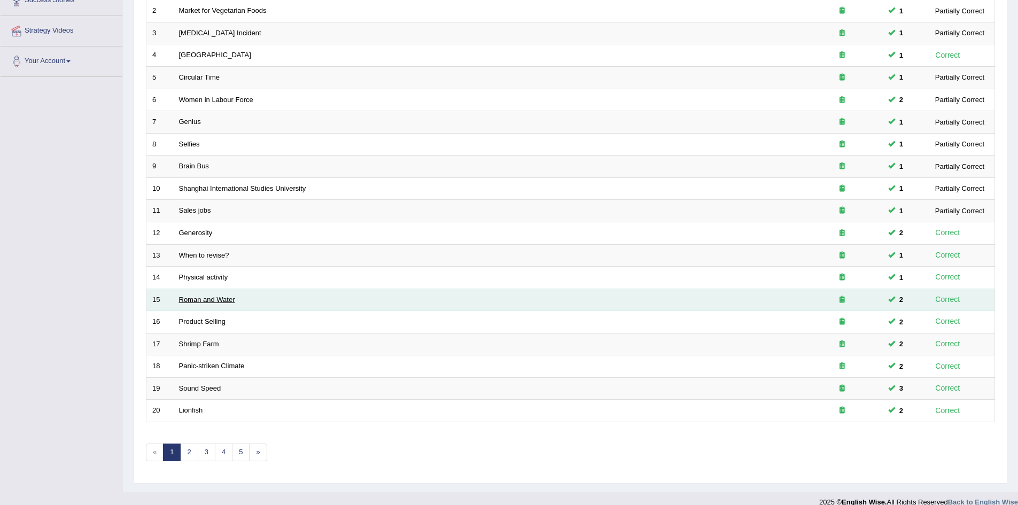
scroll to position [203, 0]
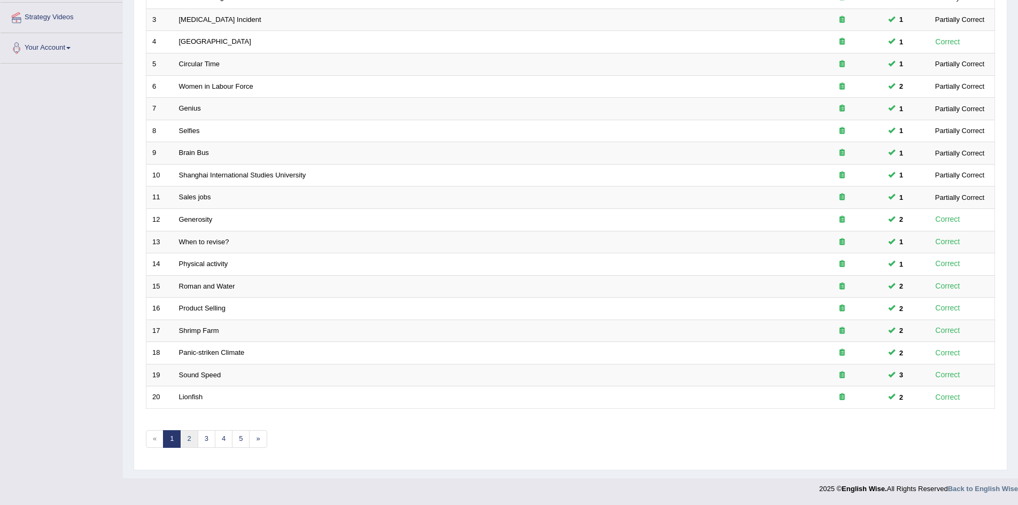
click at [188, 436] on link "2" at bounding box center [189, 439] width 18 height 18
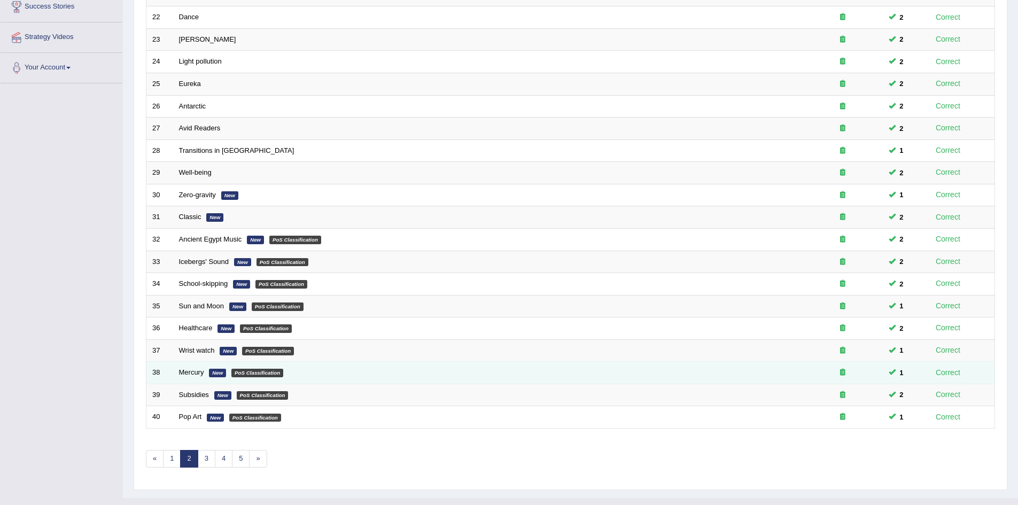
scroll to position [203, 0]
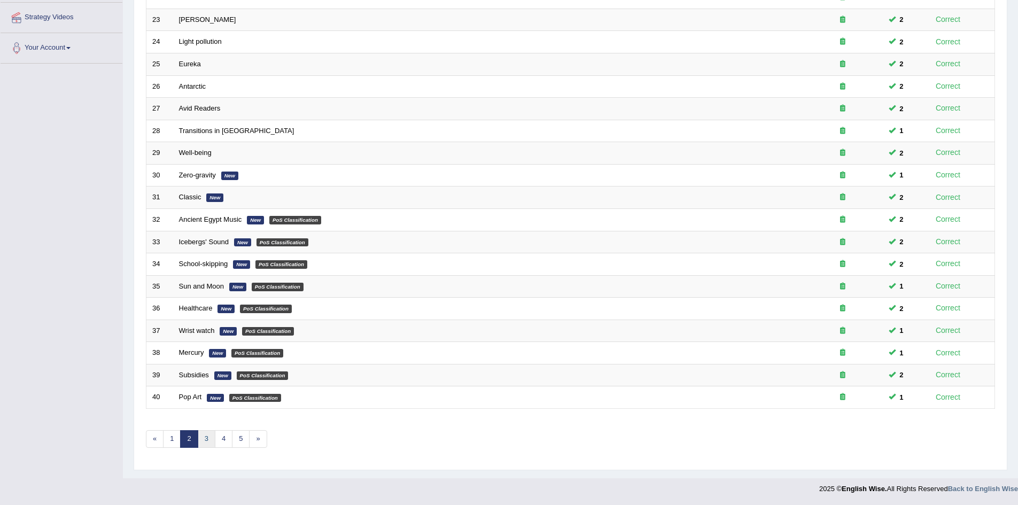
click at [206, 437] on link "3" at bounding box center [207, 439] width 18 height 18
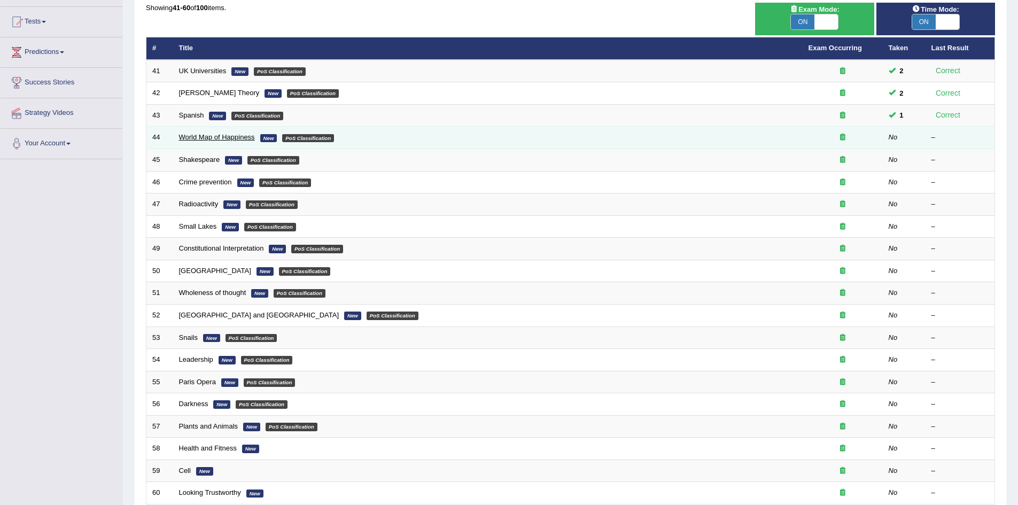
click at [194, 138] on link "World Map of Happiness" at bounding box center [217, 137] width 76 height 8
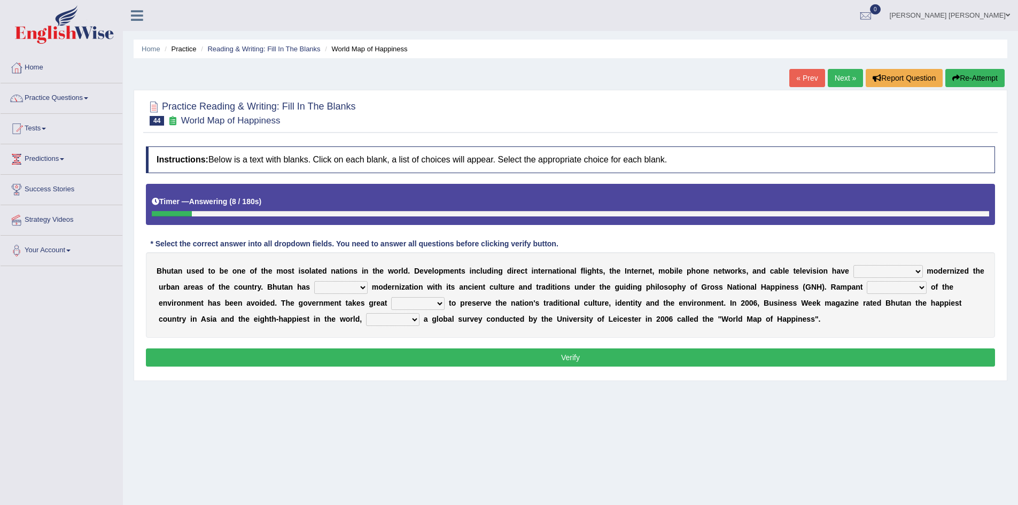
click at [872, 272] on select "spontaneously increasingly contemporarily mechanically" at bounding box center [888, 271] width 69 height 13
select select "spontaneously"
click at [854, 265] on select "spontaneously increasingly contemporarily mechanically" at bounding box center [888, 271] width 69 height 13
click at [334, 287] on select "altered balanced opted juggled" at bounding box center [340, 287] width 53 height 13
select select "balanced"
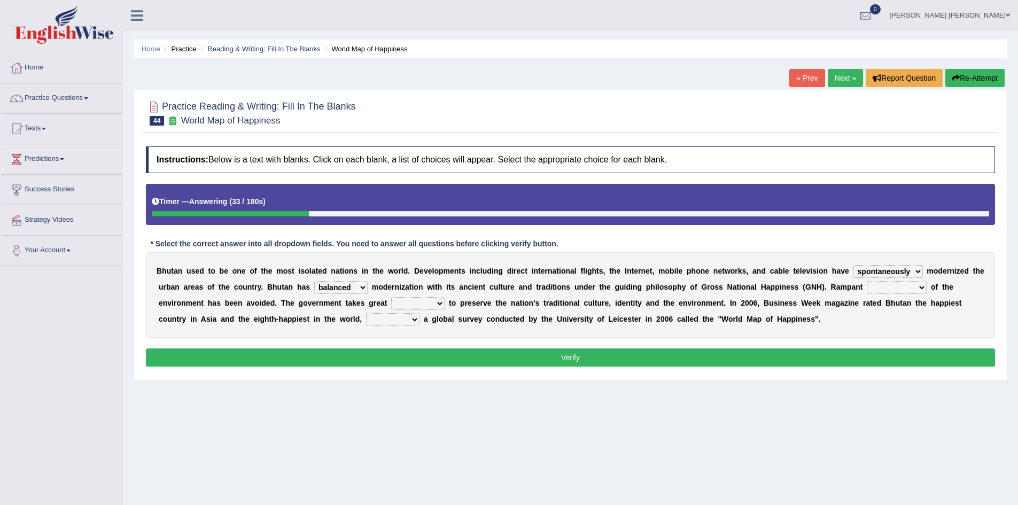
click at [314, 281] on select "altered balanced opted juggled" at bounding box center [340, 287] width 53 height 13
click at [888, 289] on select "destruction embodiment vanity execution" at bounding box center [897, 287] width 60 height 13
select select "execution"
click at [867, 281] on select "destruction embodiment vanity execution" at bounding box center [897, 287] width 60 height 13
click at [434, 303] on select "pride measures effects allowance" at bounding box center [417, 303] width 53 height 13
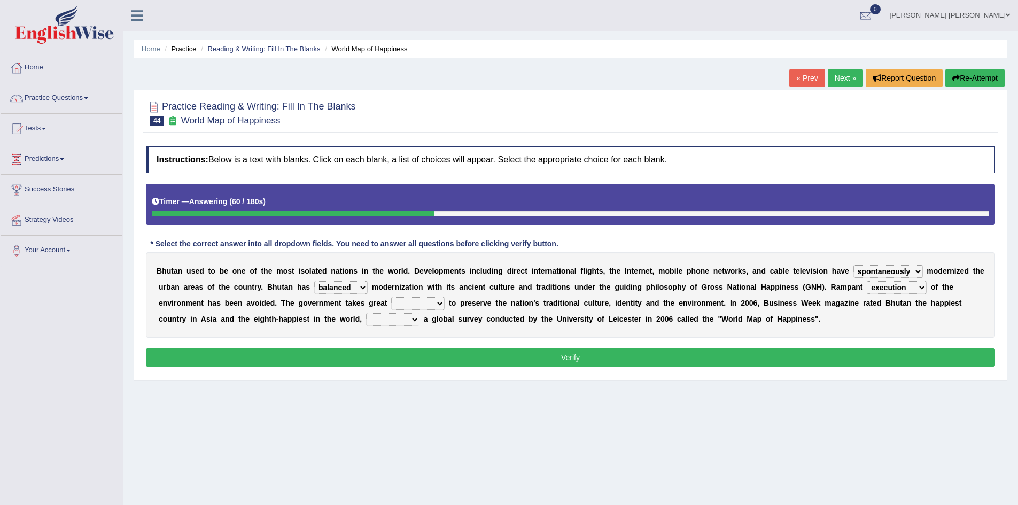
select select "measures"
click at [391, 297] on select "pride measures effects allowance" at bounding box center [417, 303] width 53 height 13
click at [398, 318] on select "submitting citing reviewing proving" at bounding box center [392, 319] width 53 height 13
select select "citing"
click at [366, 313] on select "submitting citing reviewing proving" at bounding box center [392, 319] width 53 height 13
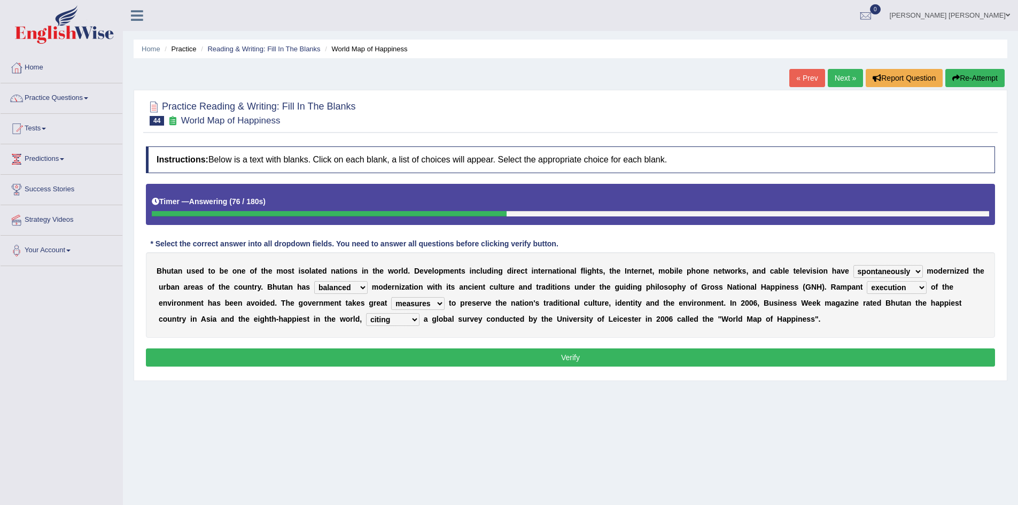
click at [397, 354] on button "Verify" at bounding box center [570, 358] width 849 height 18
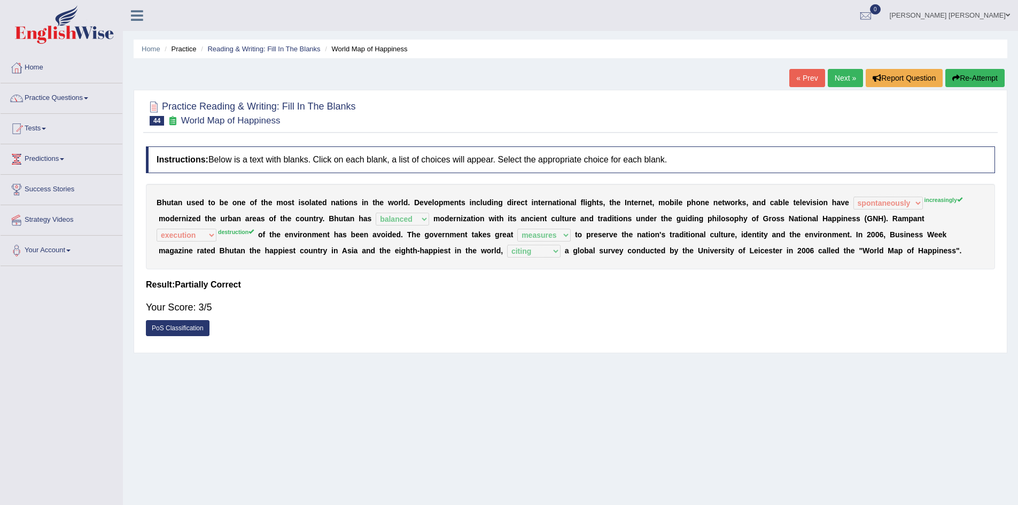
click at [979, 79] on button "Re-Attempt" at bounding box center [975, 78] width 59 height 18
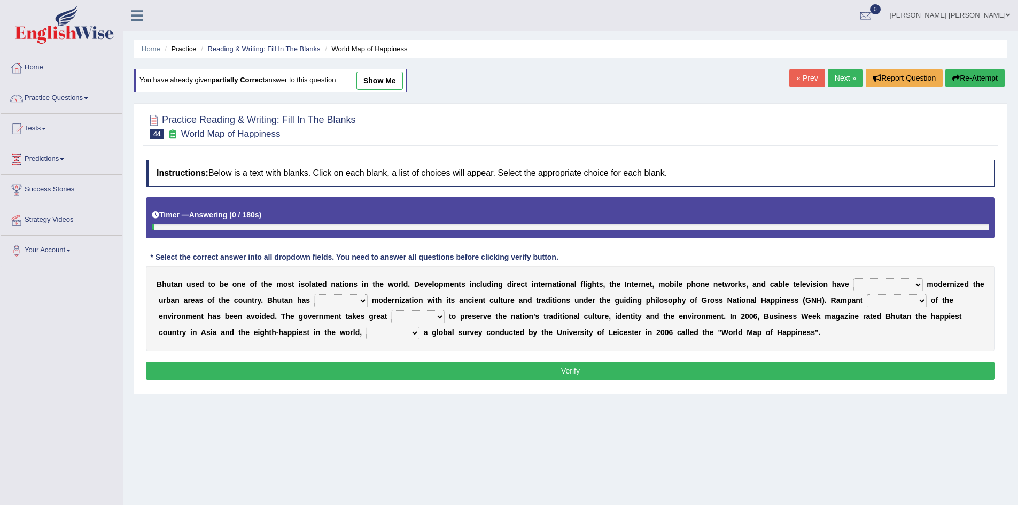
click at [888, 284] on select "spontaneously increasingly contemporarily mechanically" at bounding box center [888, 285] width 69 height 13
click at [389, 78] on link "show me" at bounding box center [380, 81] width 47 height 18
select select "spontaneously"
select select "balanced"
select select "execution"
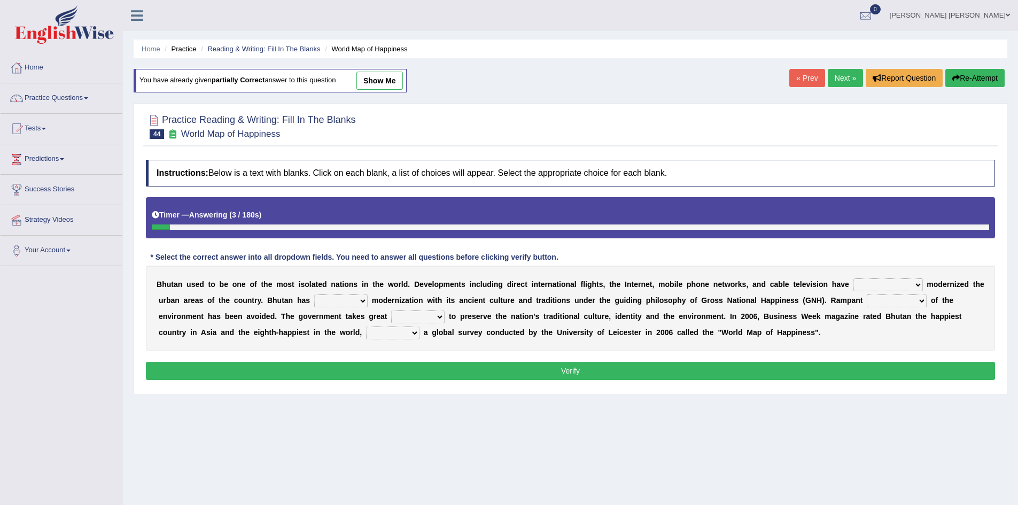
select select "measures"
select select "citing"
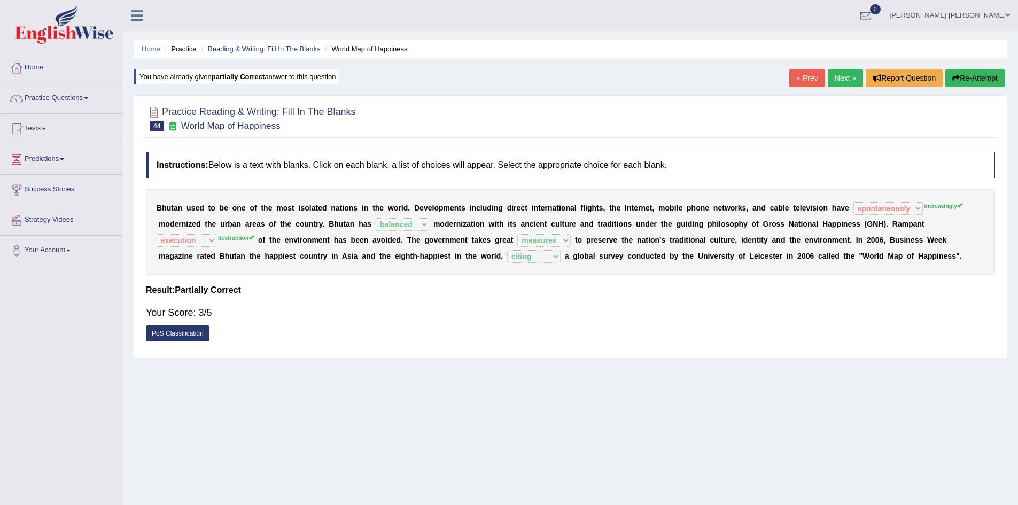
click at [993, 74] on button "Re-Attempt" at bounding box center [975, 78] width 59 height 18
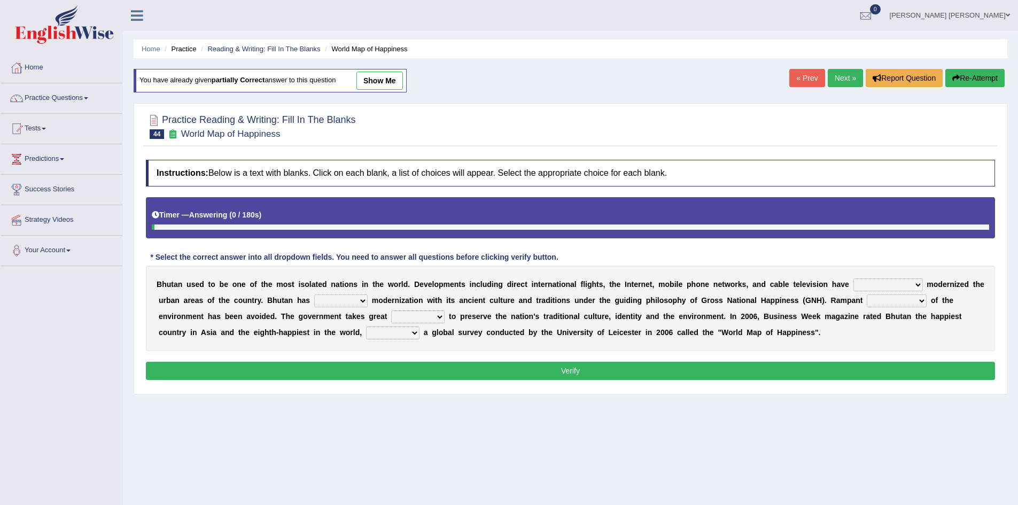
click at [865, 281] on select "spontaneously increasingly contemporarily mechanically" at bounding box center [888, 285] width 69 height 13
select select "increasingly"
click at [854, 279] on select "spontaneously increasingly contemporarily mechanically" at bounding box center [888, 285] width 69 height 13
click at [875, 304] on select "destruction embodiment vanity execution" at bounding box center [897, 301] width 60 height 13
select select "destruction"
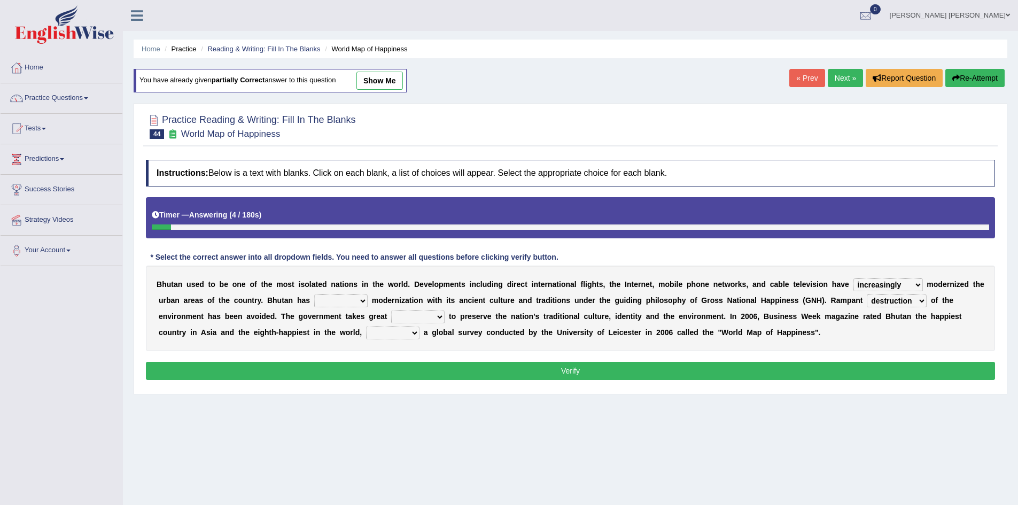
click at [867, 295] on select "destruction embodiment vanity execution" at bounding box center [897, 301] width 60 height 13
click at [346, 304] on select "altered balanced opted juggled" at bounding box center [340, 301] width 53 height 13
select select "balanced"
click at [314, 295] on select "altered balanced opted juggled" at bounding box center [340, 301] width 53 height 13
click at [411, 315] on select "pride measures effects allowance" at bounding box center [417, 317] width 53 height 13
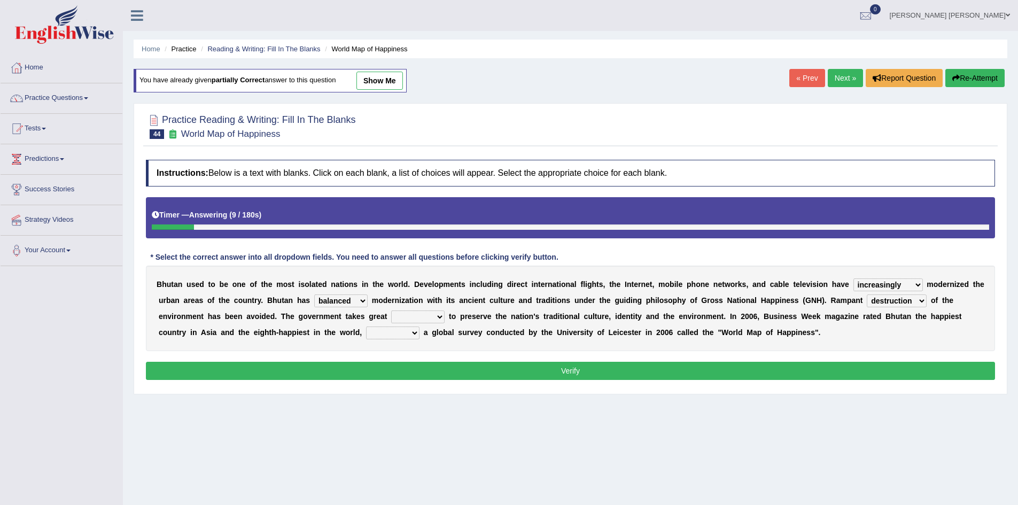
select select "measures"
click at [391, 311] on select "pride measures effects allowance" at bounding box center [417, 317] width 53 height 13
click at [393, 333] on select "submitting citing reviewing proving" at bounding box center [392, 333] width 53 height 13
select select "citing"
click at [366, 327] on select "submitting citing reviewing proving" at bounding box center [392, 333] width 53 height 13
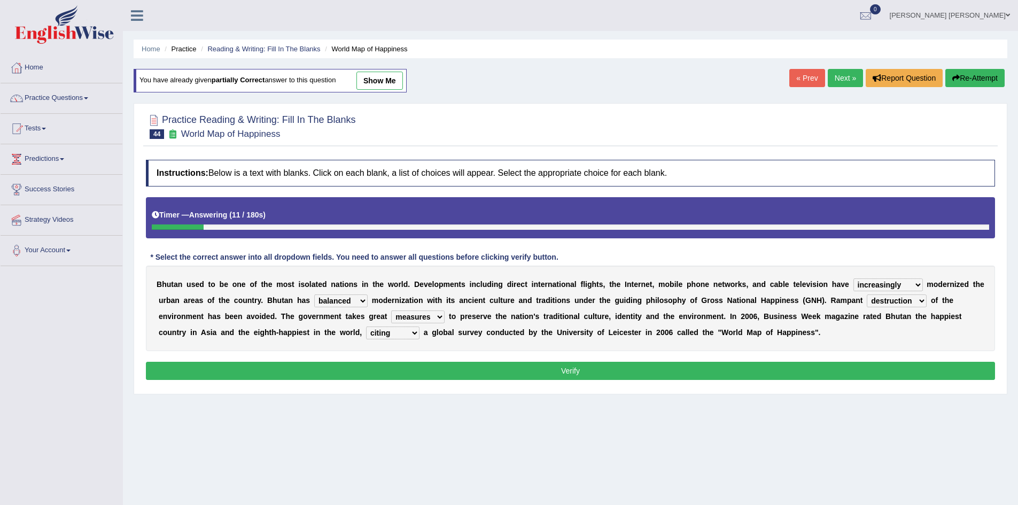
click at [383, 368] on button "Verify" at bounding box center [570, 371] width 849 height 18
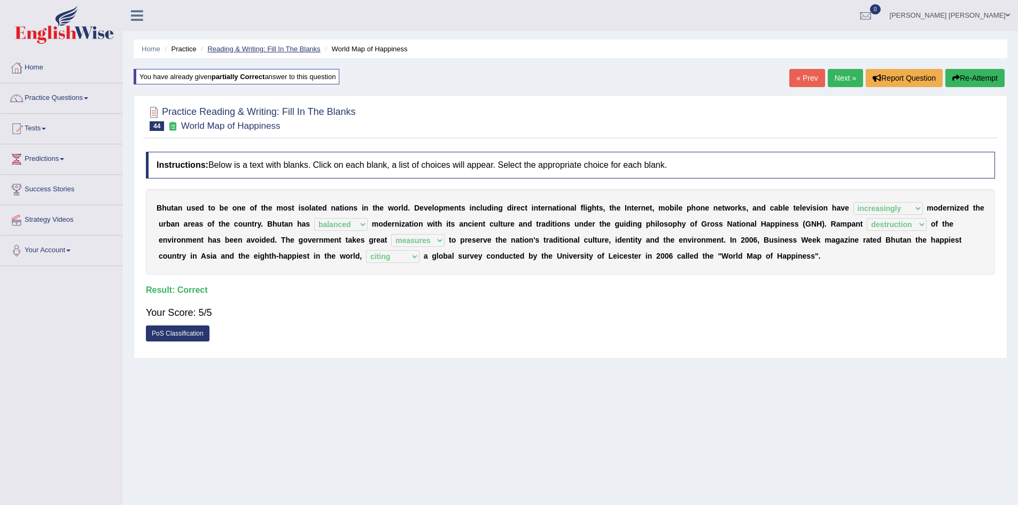
click at [273, 51] on link "Reading & Writing: Fill In The Blanks" at bounding box center [263, 49] width 113 height 8
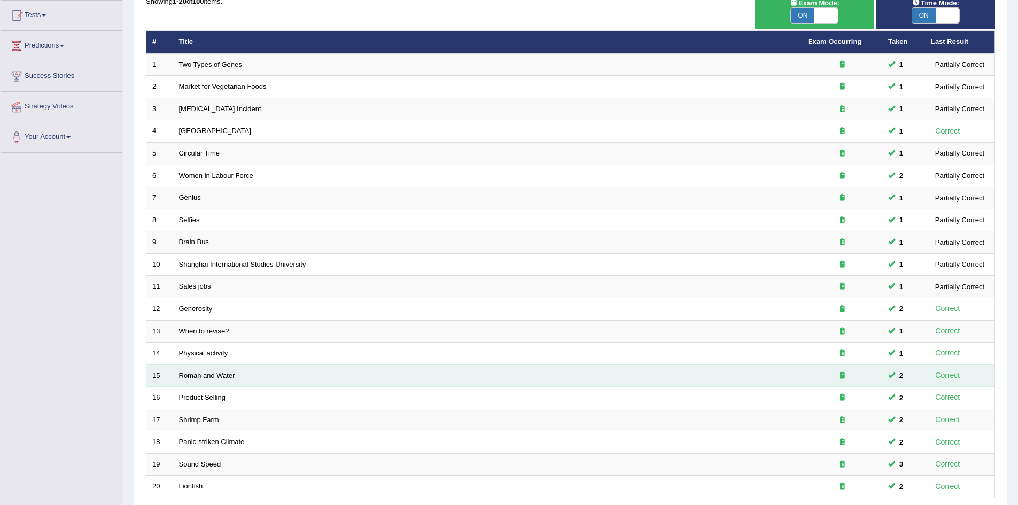
scroll to position [203, 0]
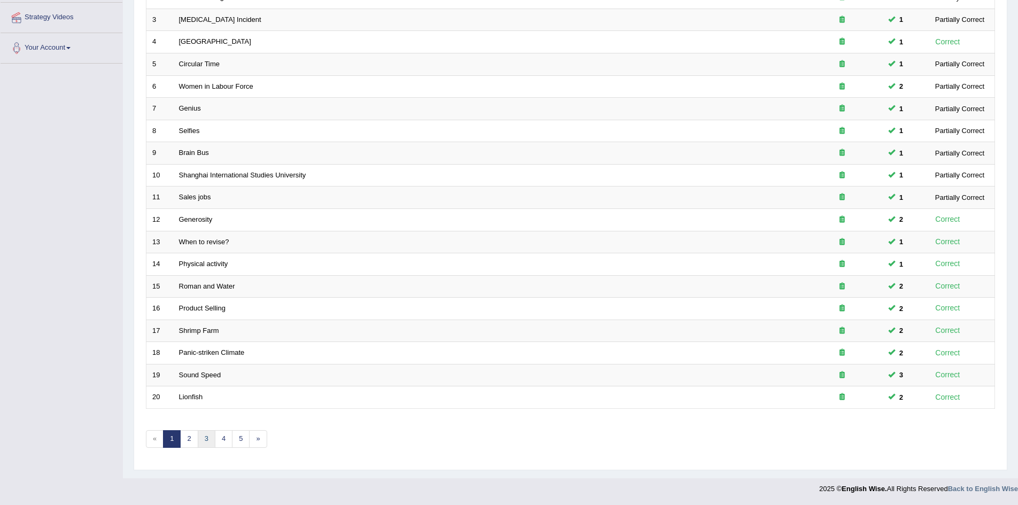
click at [209, 438] on link "3" at bounding box center [207, 439] width 18 height 18
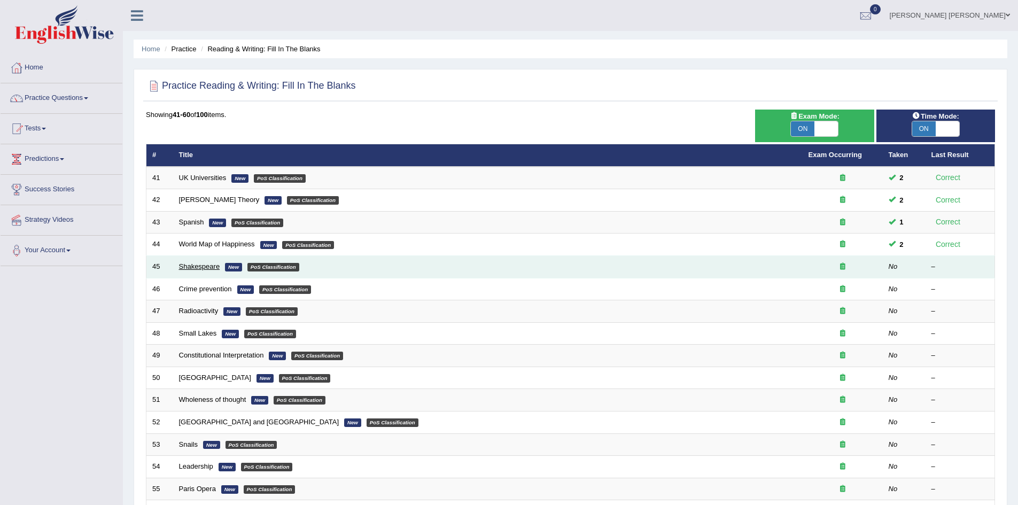
click at [205, 266] on link "Shakespeare" at bounding box center [199, 266] width 41 height 8
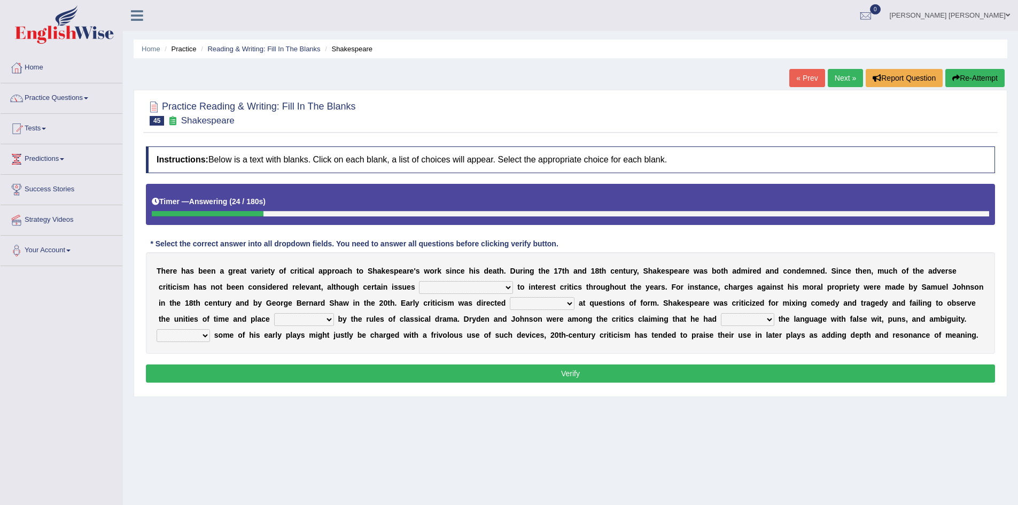
click at [449, 284] on select "have continued would have continued being continued continued" at bounding box center [466, 287] width 94 height 13
select select "have continued"
click at [419, 281] on select "have continued would have continued being continued continued" at bounding box center [466, 287] width 94 height 13
click at [586, 279] on div "T h e r e h a s b e e n a g r e a t v a r i e t y o f c r i t i c a l a p p r o…" at bounding box center [570, 303] width 849 height 102
click at [534, 304] on select "consecutively primarily hardly solely" at bounding box center [542, 303] width 65 height 13
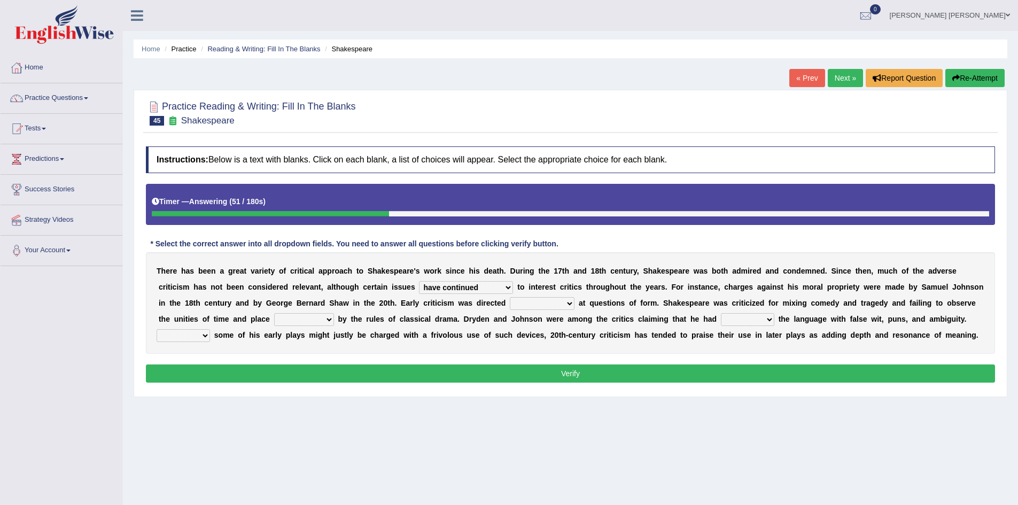
select select "primarily"
click at [510, 297] on select "consecutively primarily hardly solely" at bounding box center [542, 303] width 65 height 13
click at [602, 312] on div "T h e r e h a s b e e n a g r e a t v a r i e t y o f c r i t i c a l a p p r o…" at bounding box center [570, 303] width 849 height 102
click at [296, 322] on select "subscribed documented described prescribed" at bounding box center [304, 319] width 60 height 13
select select "documented"
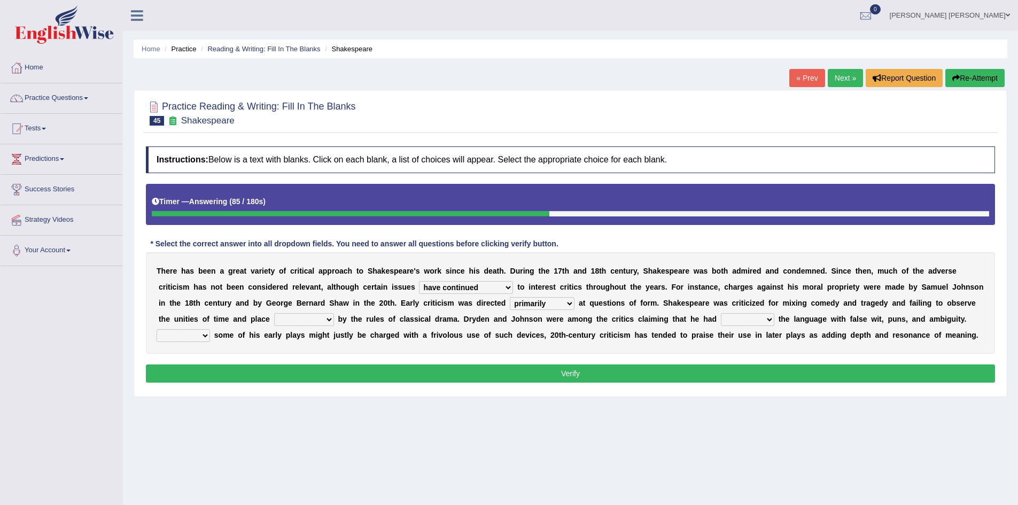
click at [274, 313] on select "subscribed documented described prescribed" at bounding box center [304, 319] width 60 height 13
click at [746, 319] on select "versed referred transverse corrupted" at bounding box center [747, 319] width 53 height 13
select select "corrupted"
click at [721, 313] on select "versed referred transverse corrupted" at bounding box center [747, 319] width 53 height 13
click at [741, 321] on select "versed referred transverse corrupted" at bounding box center [747, 319] width 53 height 13
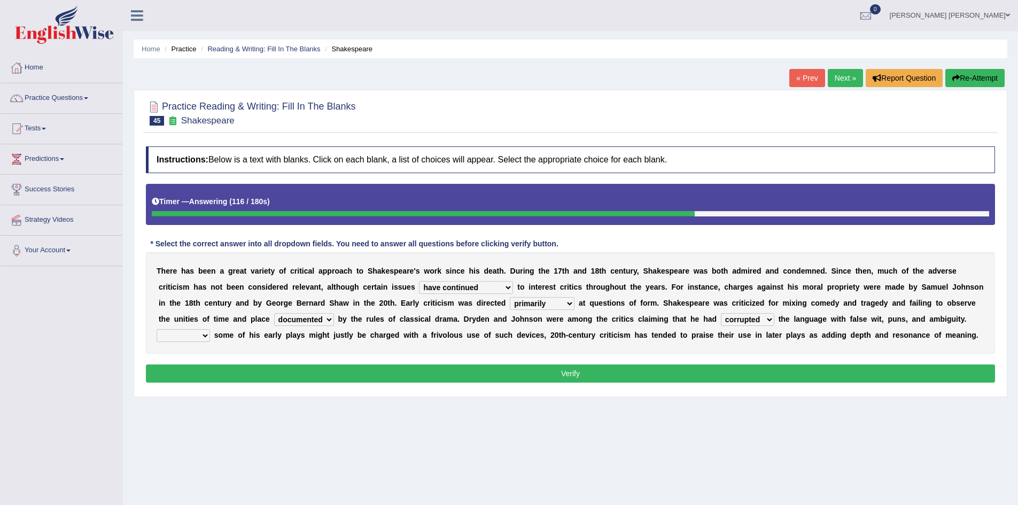
click at [681, 320] on b "a" at bounding box center [682, 319] width 4 height 9
click at [177, 333] on select "Since Because That While" at bounding box center [183, 335] width 53 height 13
click at [388, 334] on b "g" at bounding box center [388, 335] width 5 height 9
drag, startPoint x: 191, startPoint y: 336, endPoint x: 187, endPoint y: 342, distance: 6.8
click at [191, 336] on select "Since Because That While" at bounding box center [183, 335] width 53 height 13
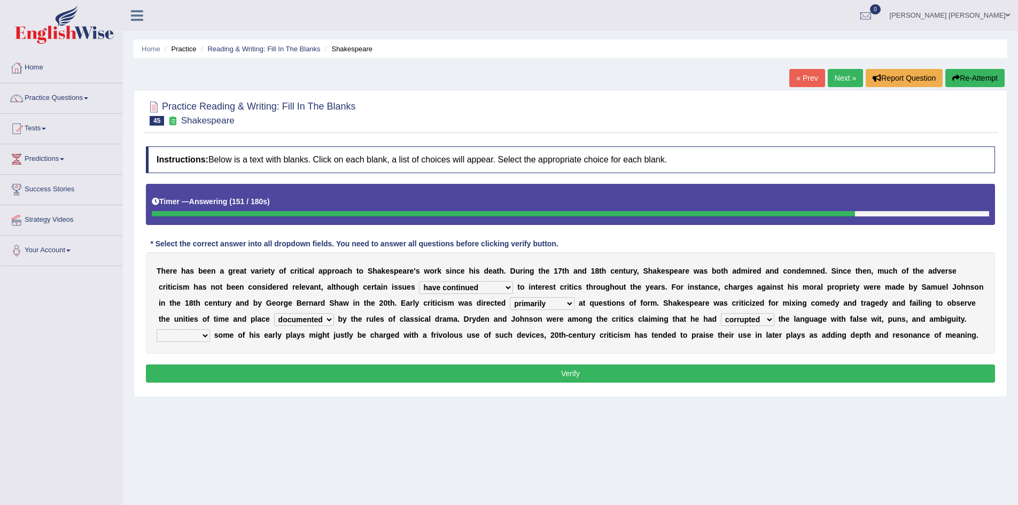
select select "While"
click at [157, 329] on select "Since Because That While" at bounding box center [183, 335] width 53 height 13
click at [210, 368] on button "Verify" at bounding box center [570, 374] width 849 height 18
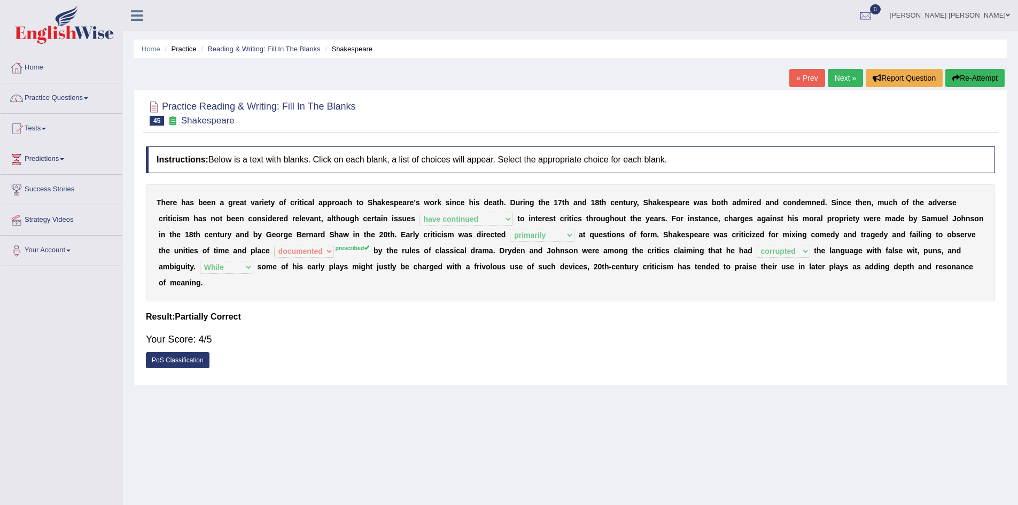
click at [969, 75] on button "Re-Attempt" at bounding box center [975, 78] width 59 height 18
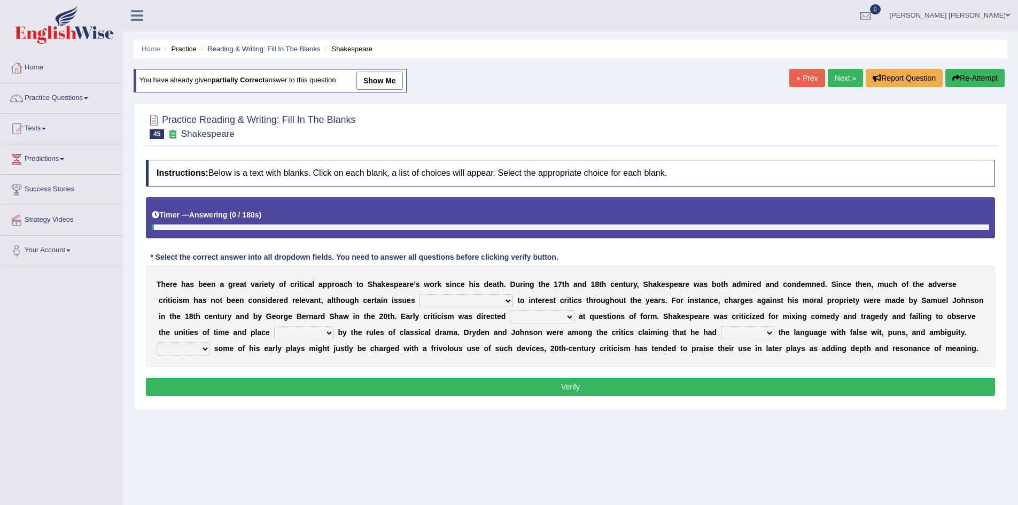
click at [470, 301] on select "have continued would have continued being continued continued" at bounding box center [466, 301] width 94 height 13
select select "have continued"
click at [419, 295] on select "have continued would have continued being continued continued" at bounding box center [466, 301] width 94 height 13
click at [522, 321] on select "consecutively primarily hardly solely" at bounding box center [542, 317] width 65 height 13
select select "primarily"
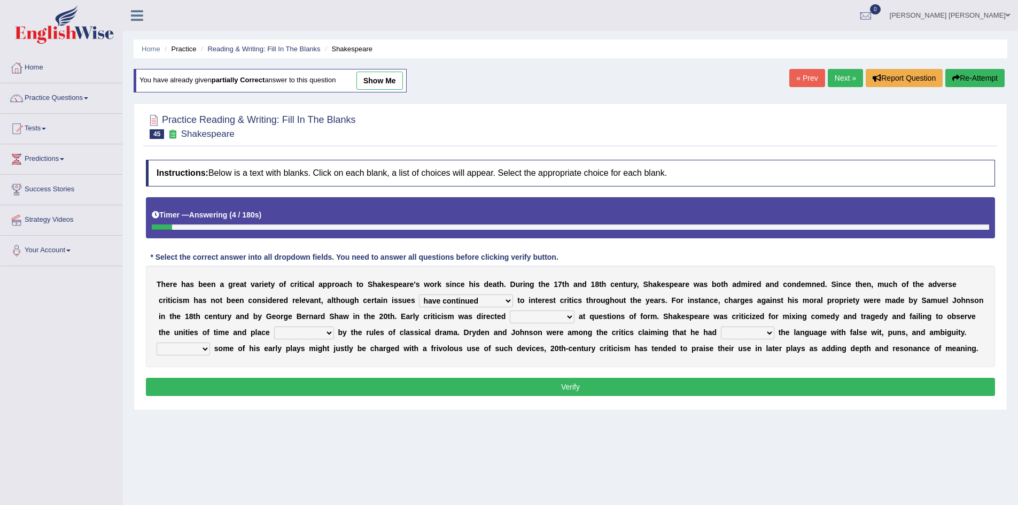
click at [510, 311] on select "consecutively primarily hardly solely" at bounding box center [542, 317] width 65 height 13
click at [316, 334] on select "subscribed documented described prescribed" at bounding box center [304, 333] width 60 height 13
select select "prescribed"
click at [274, 327] on select "subscribed documented described prescribed" at bounding box center [304, 333] width 60 height 13
click at [739, 330] on select "versed referred transverse corrupted" at bounding box center [747, 333] width 53 height 13
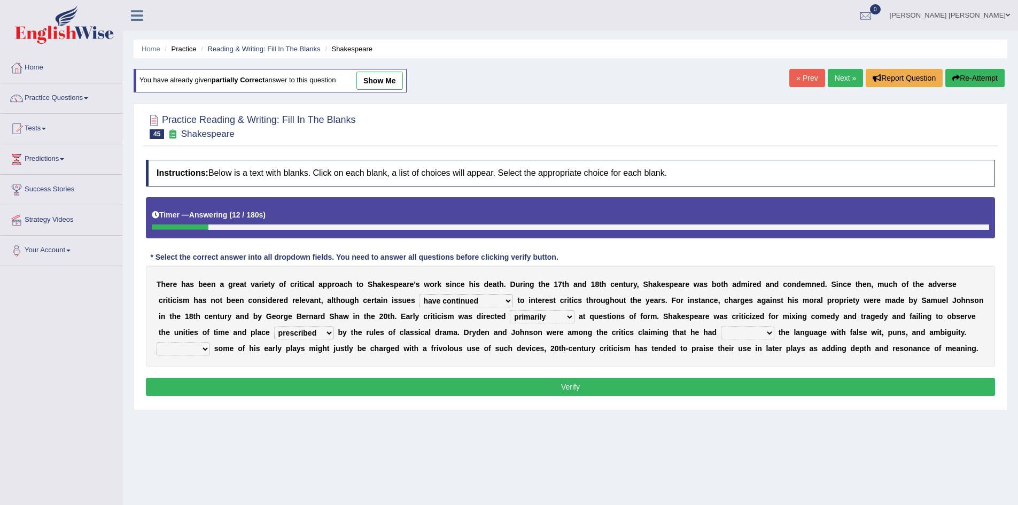
select select "corrupted"
click at [721, 327] on select "versed referred transverse corrupted" at bounding box center [747, 333] width 53 height 13
click at [182, 343] on select "Since Because That While" at bounding box center [183, 349] width 53 height 13
select select "While"
click at [157, 343] on select "Since Because That While" at bounding box center [183, 349] width 53 height 13
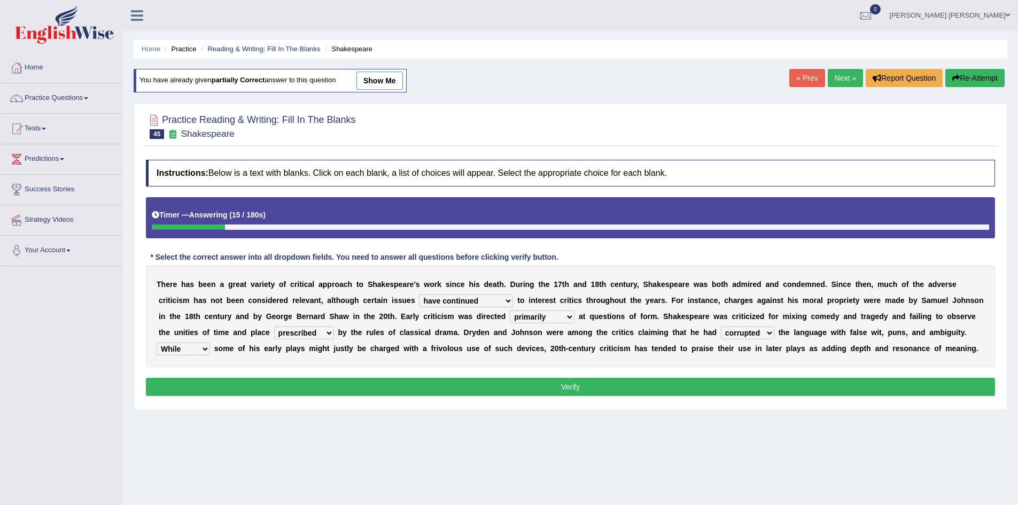
click at [211, 388] on button "Verify" at bounding box center [570, 387] width 849 height 18
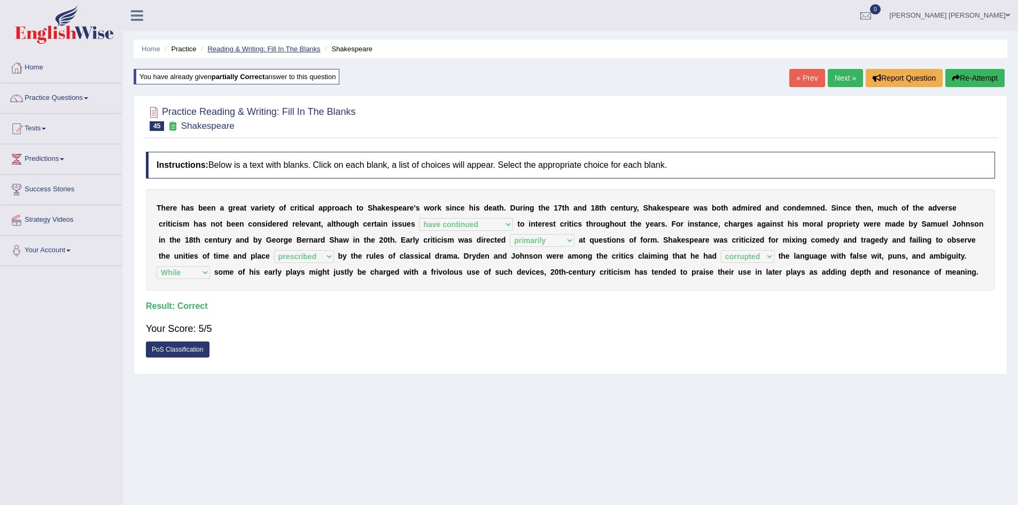
click at [299, 48] on link "Reading & Writing: Fill In The Blanks" at bounding box center [263, 49] width 113 height 8
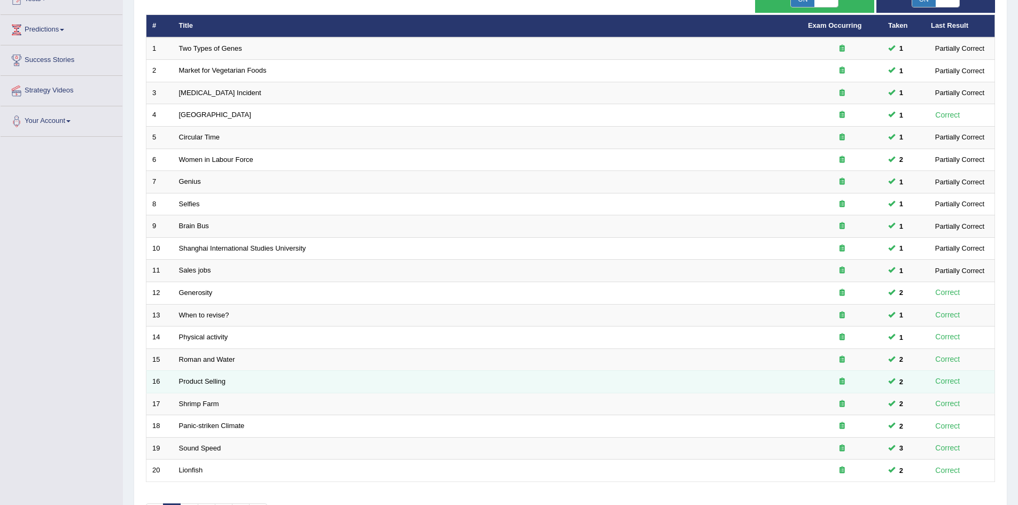
scroll to position [203, 0]
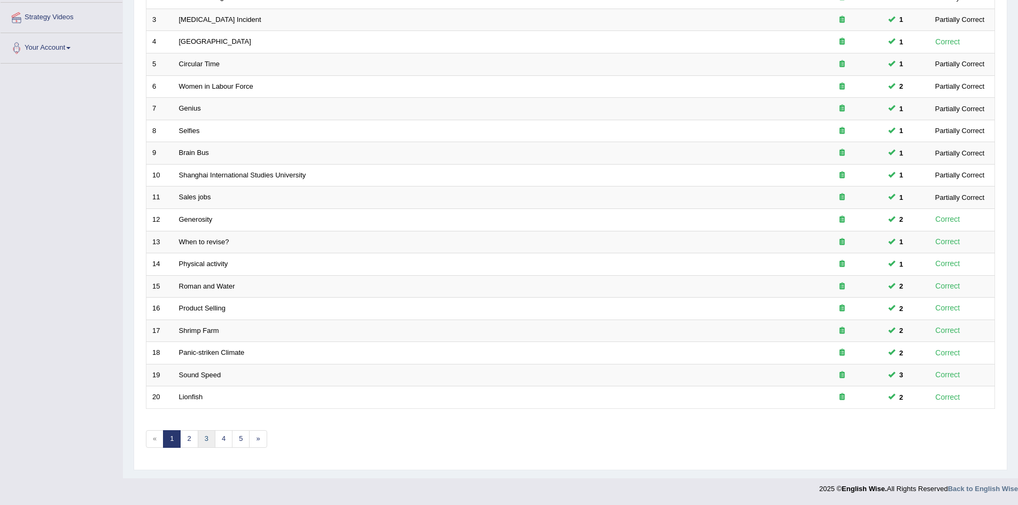
click at [206, 444] on link "3" at bounding box center [207, 439] width 18 height 18
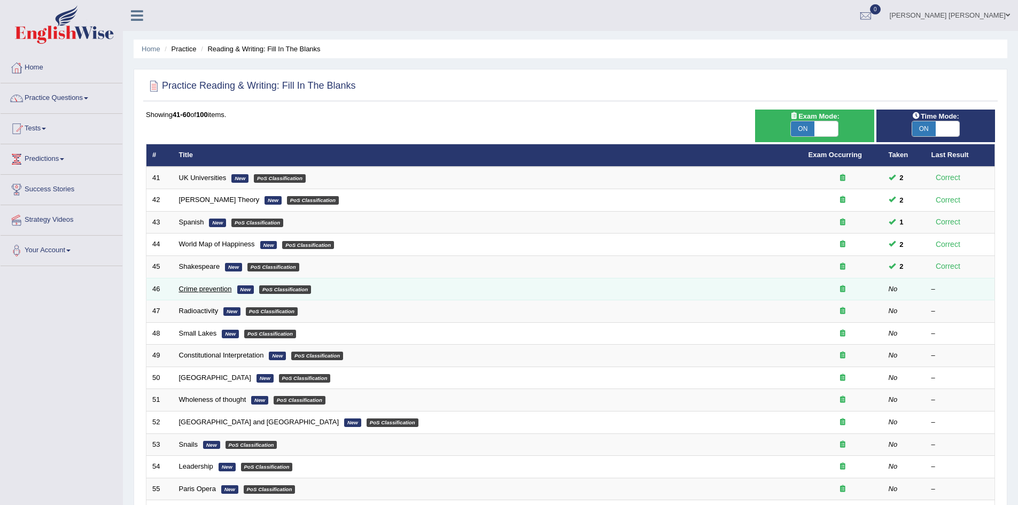
click at [218, 285] on link "Crime prevention" at bounding box center [205, 289] width 53 height 8
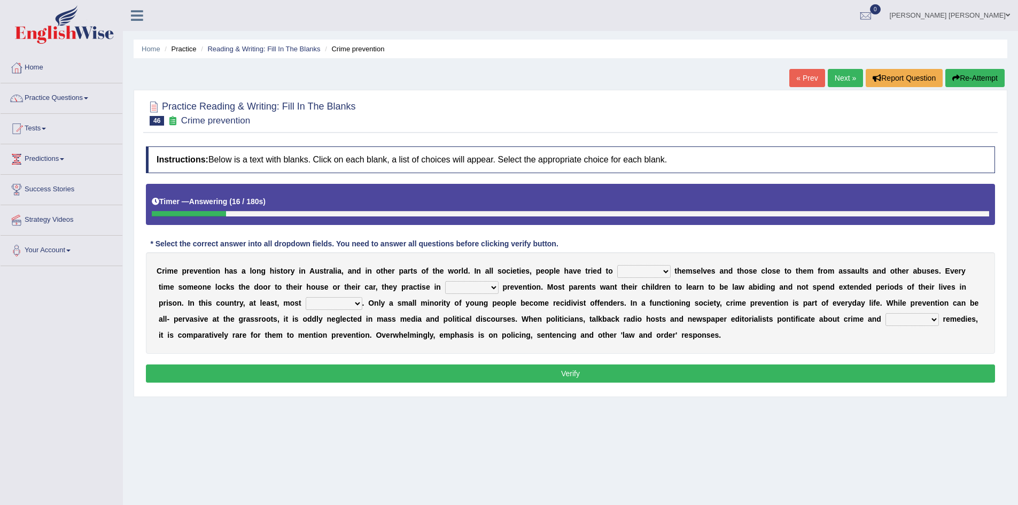
click at [654, 271] on select "promote respect protect enhance" at bounding box center [643, 271] width 53 height 13
select select "protect"
click at [617, 265] on select "promote respect protect enhance" at bounding box center [643, 271] width 53 height 13
click at [637, 268] on select "promote respect protect enhance" at bounding box center [643, 271] width 53 height 13
click at [708, 287] on b at bounding box center [706, 287] width 4 height 9
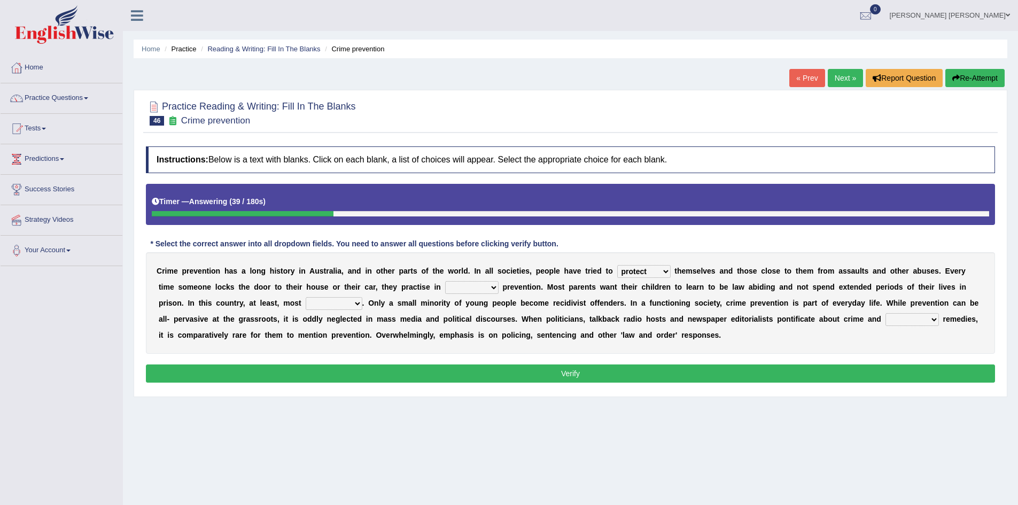
click at [491, 287] on select "part of a form of relation to addition to" at bounding box center [471, 287] width 53 height 13
select select "a form of"
click at [445, 281] on select "part of a form of relation to addition to" at bounding box center [471, 287] width 53 height 13
click at [319, 303] on select "success succeed successful succeeding" at bounding box center [334, 303] width 57 height 13
select select "succeed"
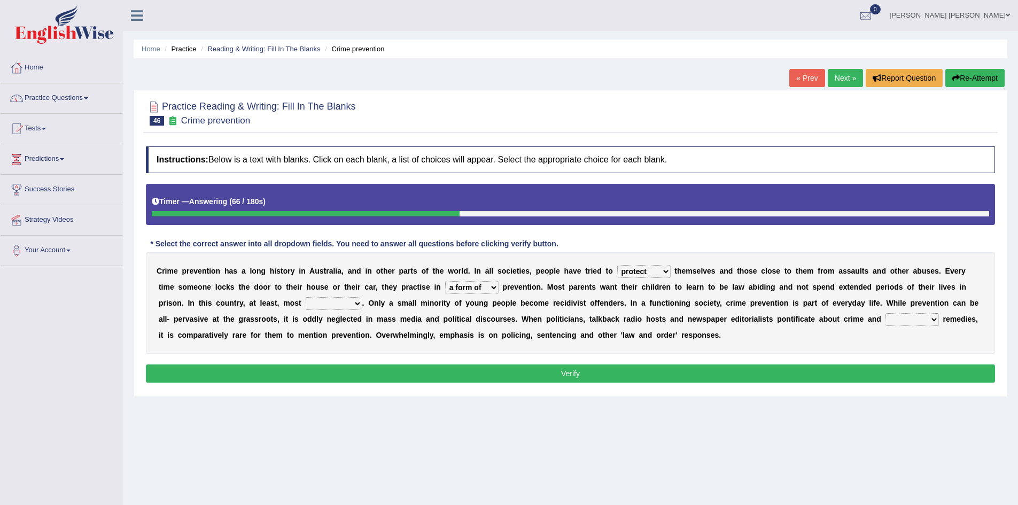
click at [306, 297] on select "success succeed successful succeeding" at bounding box center [334, 303] width 57 height 13
click at [899, 318] on select "default possible articulate absolute" at bounding box center [912, 319] width 53 height 13
select select "possible"
click at [886, 313] on select "default possible articulate absolute" at bounding box center [912, 319] width 53 height 13
click at [755, 327] on div "C r i m e p r e v e n t i o n h a s a l o n g h i s t o r y i n A u s t r a l i…" at bounding box center [570, 303] width 849 height 102
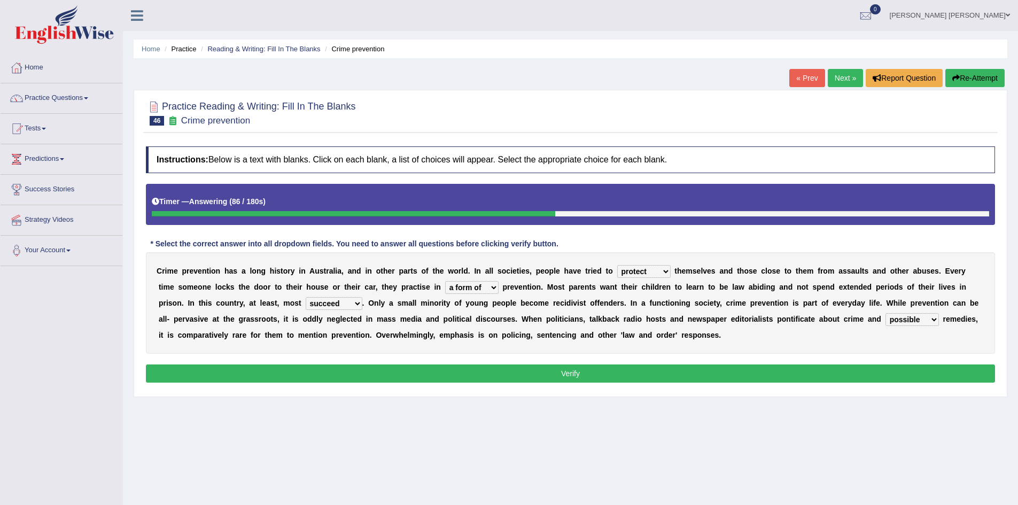
click at [623, 372] on button "Verify" at bounding box center [570, 374] width 849 height 18
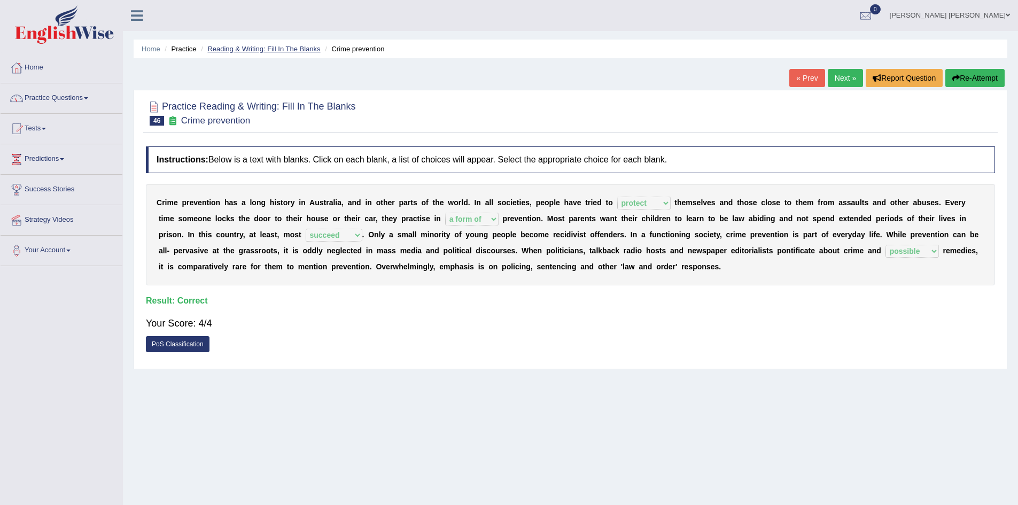
click at [262, 49] on link "Reading & Writing: Fill In The Blanks" at bounding box center [263, 49] width 113 height 8
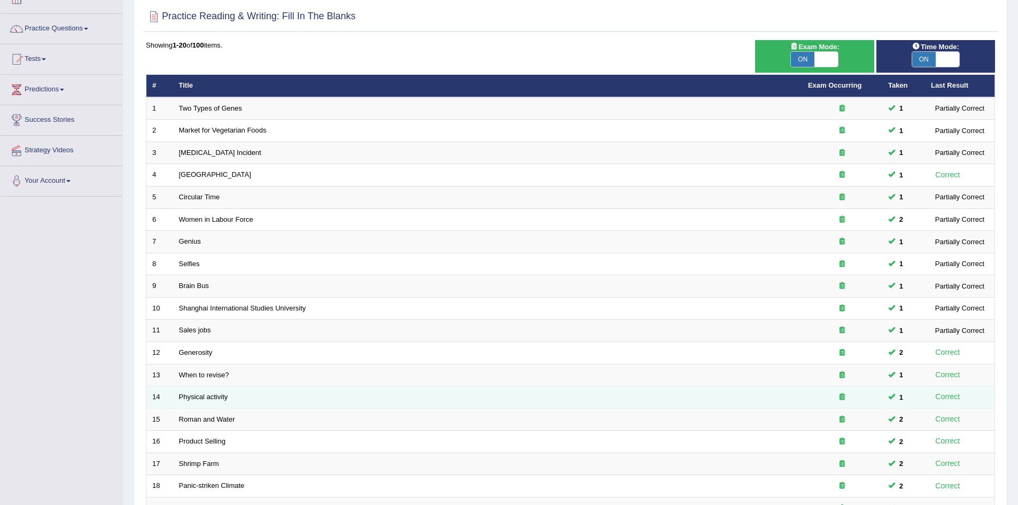
scroll to position [203, 0]
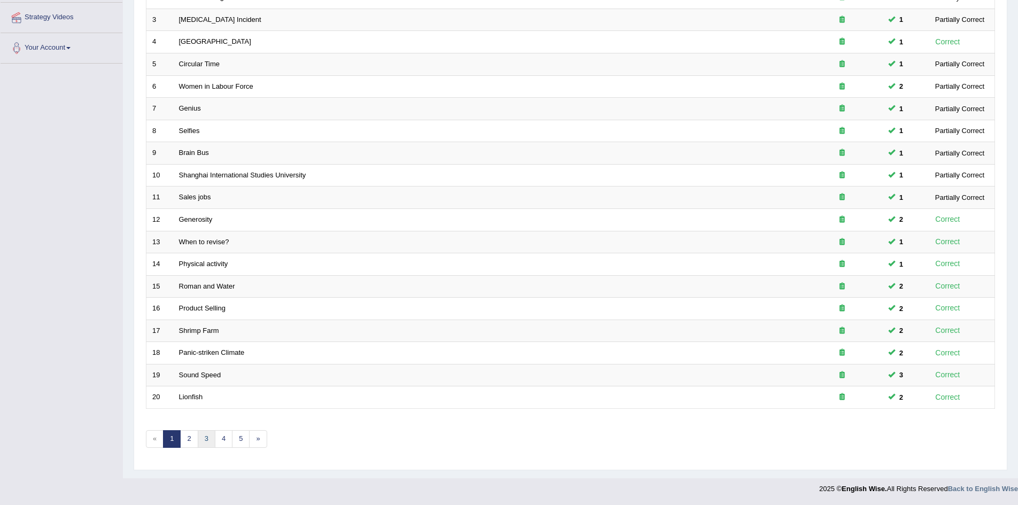
click at [206, 440] on link "3" at bounding box center [207, 439] width 18 height 18
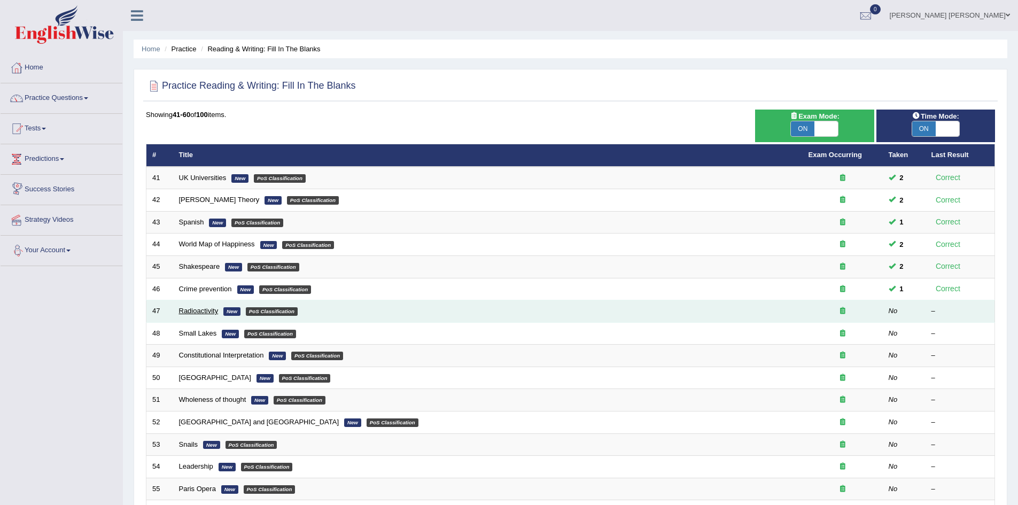
click at [210, 309] on link "Radioactivity" at bounding box center [199, 311] width 40 height 8
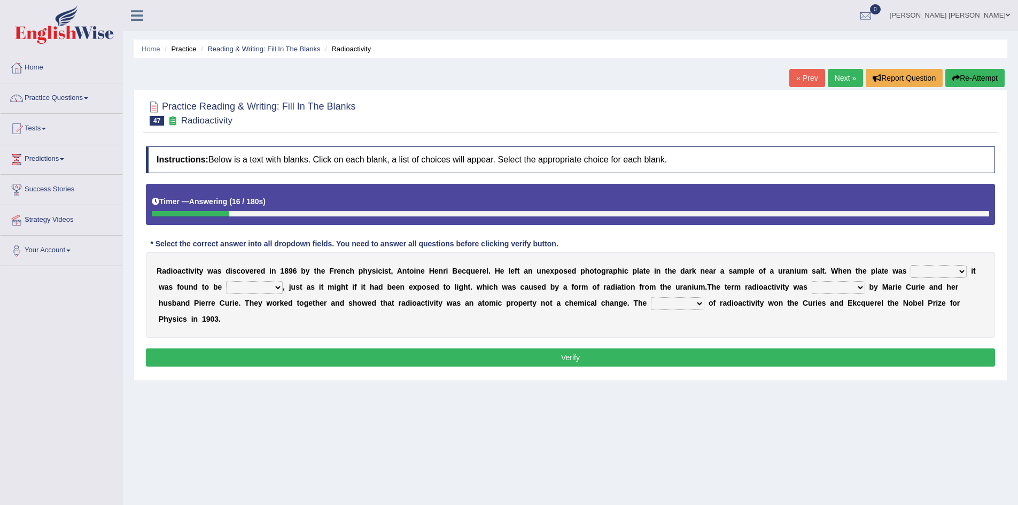
click at [919, 274] on select "developed unraveled overlapped transmitted" at bounding box center [939, 271] width 56 height 13
click at [911, 265] on select "developed unraveled overlapped transmitted" at bounding box center [939, 271] width 56 height 13
click at [243, 285] on select "transparent corrugated fogged clarified" at bounding box center [254, 287] width 57 height 13
click at [364, 295] on div "R a d i o a c t i v i t y w a s d i s c o v e r e d i n 1 8 9 6 b y t h e F r e…" at bounding box center [570, 295] width 849 height 86
click at [935, 273] on select "developed unraveled overlapped transmitted" at bounding box center [939, 271] width 56 height 13
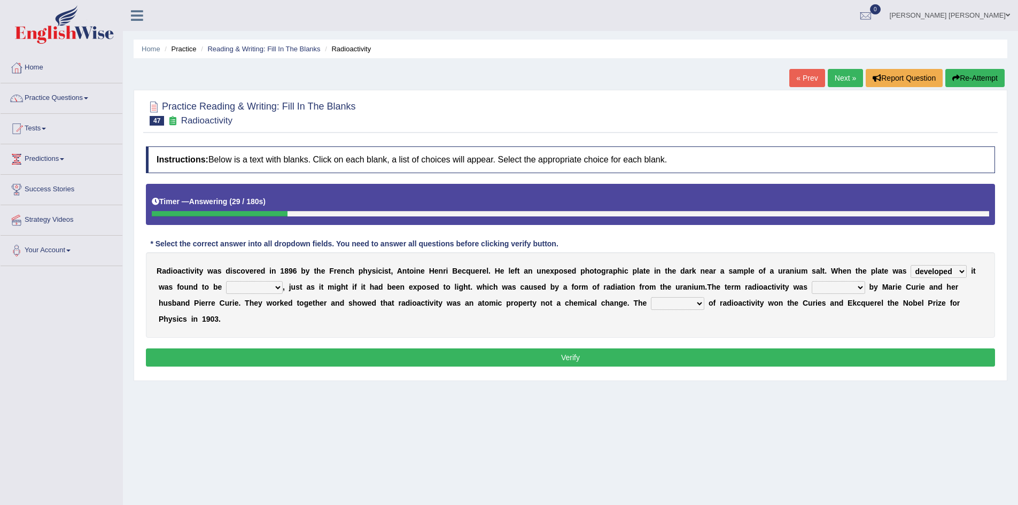
click at [607, 270] on b "r" at bounding box center [607, 271] width 3 height 9
click at [932, 273] on select "developed unraveled overlapped transmitted" at bounding box center [939, 271] width 56 height 13
select select "overlapped"
click at [911, 265] on select "developed unraveled overlapped transmitted" at bounding box center [939, 271] width 56 height 13
click at [254, 288] on select "transparent corrugated fogged clarified" at bounding box center [254, 287] width 57 height 13
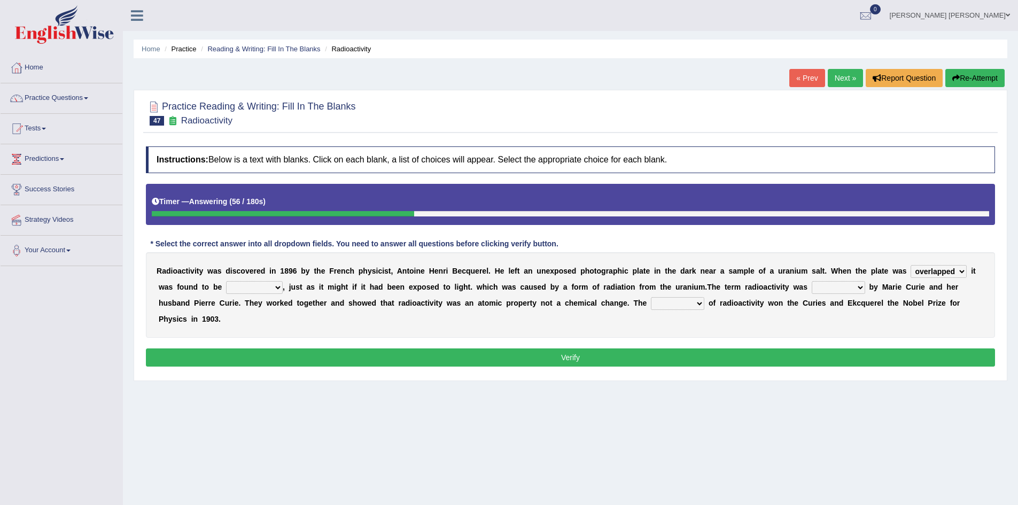
select select "corrugated"
click at [226, 281] on select "transparent corrugated fogged clarified" at bounding box center [254, 287] width 57 height 13
click at [266, 284] on select "transparent corrugated fogged clarified" at bounding box center [254, 287] width 57 height 13
click at [306, 288] on b "a" at bounding box center [308, 287] width 4 height 9
click at [948, 272] on select "developed unraveled overlapped transmitted" at bounding box center [939, 271] width 56 height 13
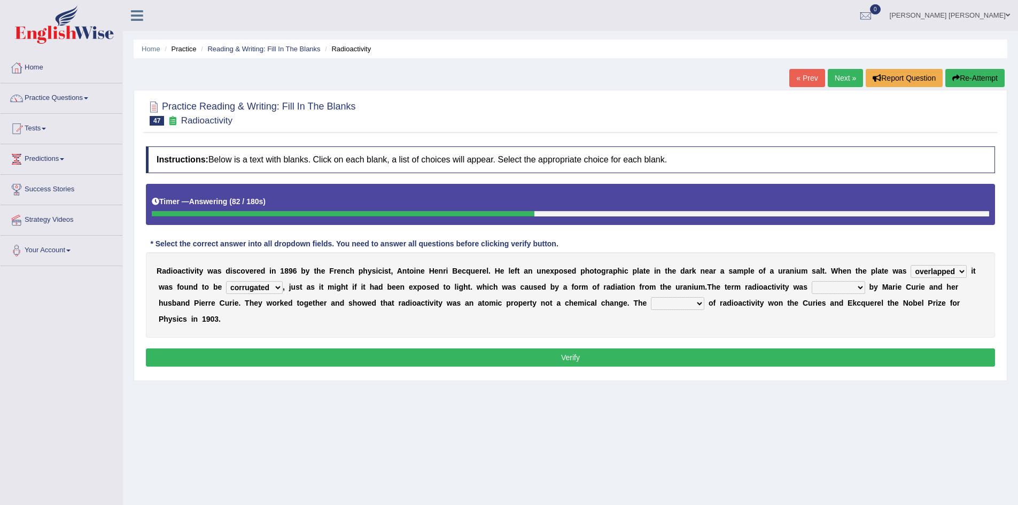
select select "developed"
click at [911, 265] on select "developed unraveled overlapped transmitted" at bounding box center [939, 271] width 56 height 13
click at [273, 284] on select "transparent corrugated fogged clarified" at bounding box center [254, 287] width 57 height 13
click at [330, 311] on div "R a d i o a c t i v i t y w a s d i s c o v e r e d i n 1 8 9 6 b y t h e F r e…" at bounding box center [570, 295] width 849 height 86
click at [332, 308] on div "R a d i o a c t i v i t y w a s d i s c o v e r e d i n 1 8 9 6 b y t h e F r e…" at bounding box center [570, 295] width 849 height 86
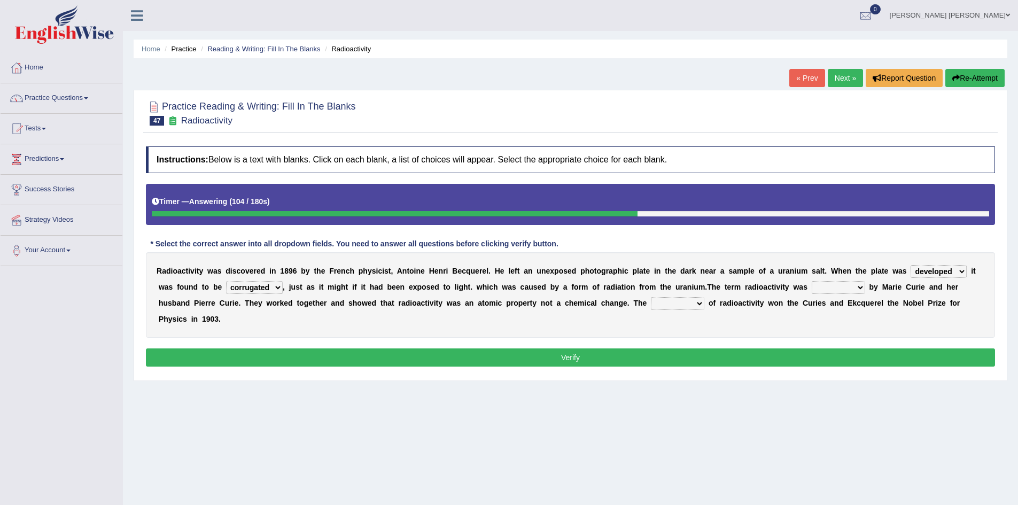
click at [834, 289] on select "concocted coined expected estimated" at bounding box center [838, 287] width 53 height 13
select select "coined"
click at [812, 281] on select "concocted coined expected estimated" at bounding box center [838, 287] width 53 height 13
click at [675, 302] on select "fabrication invention discharge discovery" at bounding box center [677, 303] width 53 height 13
select select "invention"
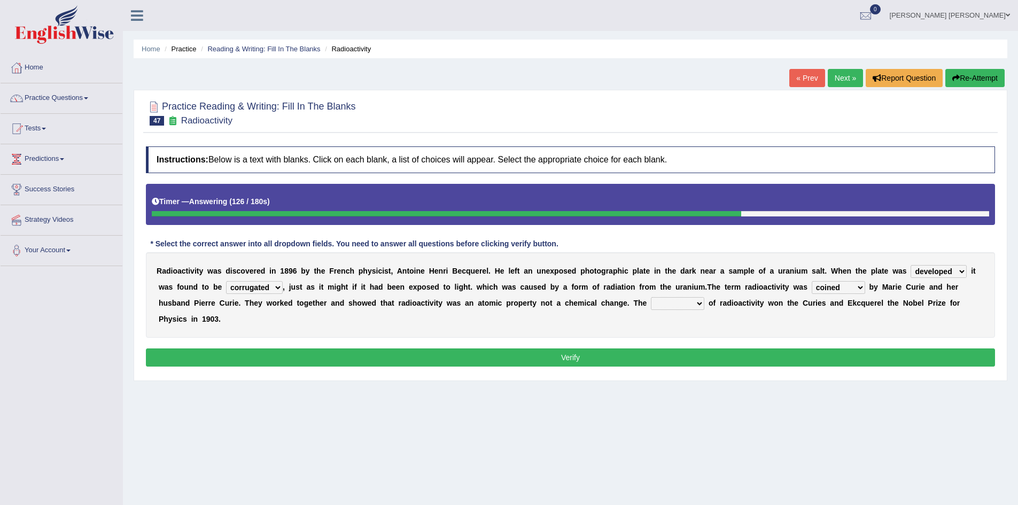
click at [651, 297] on select "fabrication invention discharge discovery" at bounding box center [677, 303] width 53 height 13
click at [653, 357] on button "Verify" at bounding box center [570, 358] width 849 height 18
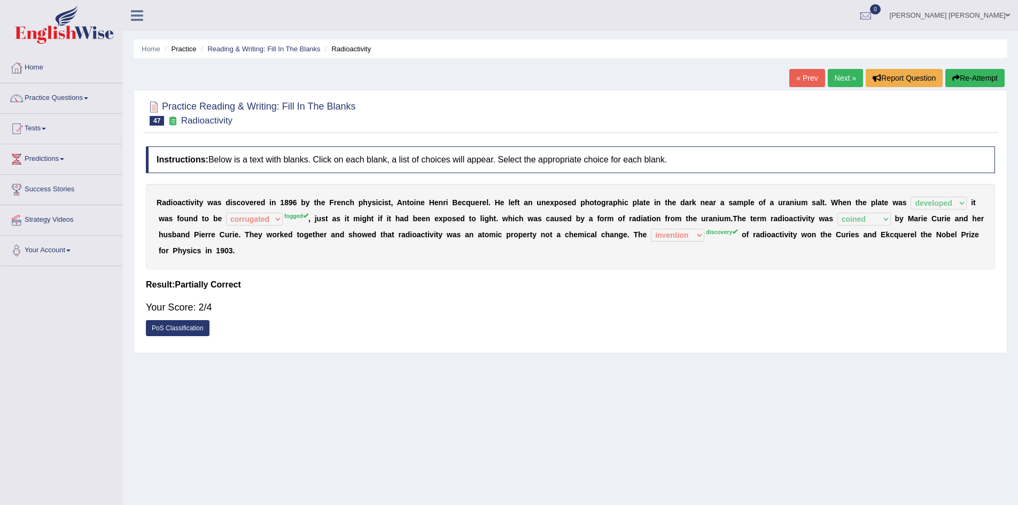
click at [981, 81] on button "Re-Attempt" at bounding box center [975, 78] width 59 height 18
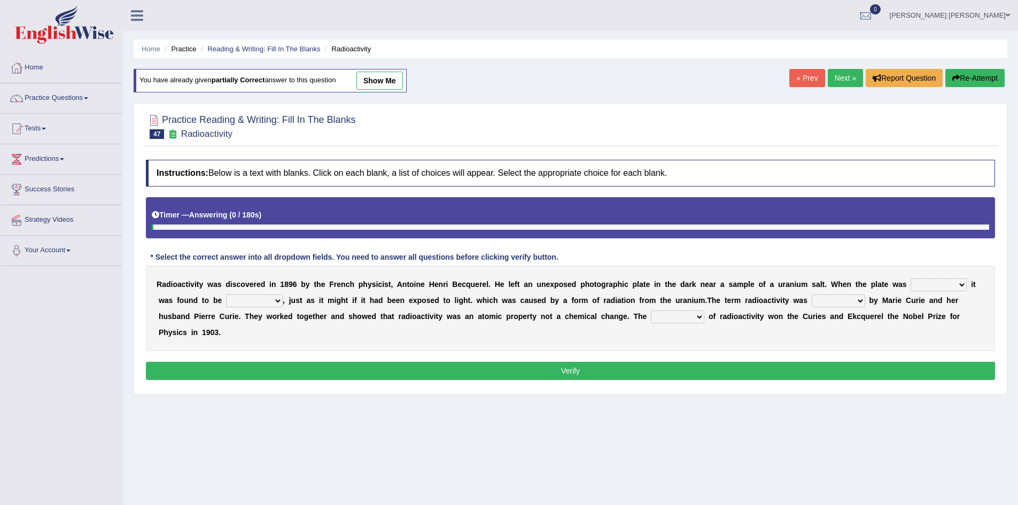
click at [929, 284] on select "developed unraveled overlapped transmitted" at bounding box center [939, 285] width 56 height 13
select select "developed"
click at [911, 279] on select "developed unraveled overlapped transmitted" at bounding box center [939, 285] width 56 height 13
click at [247, 303] on select "transparent corrugated fogged clarified" at bounding box center [254, 301] width 57 height 13
select select "fogged"
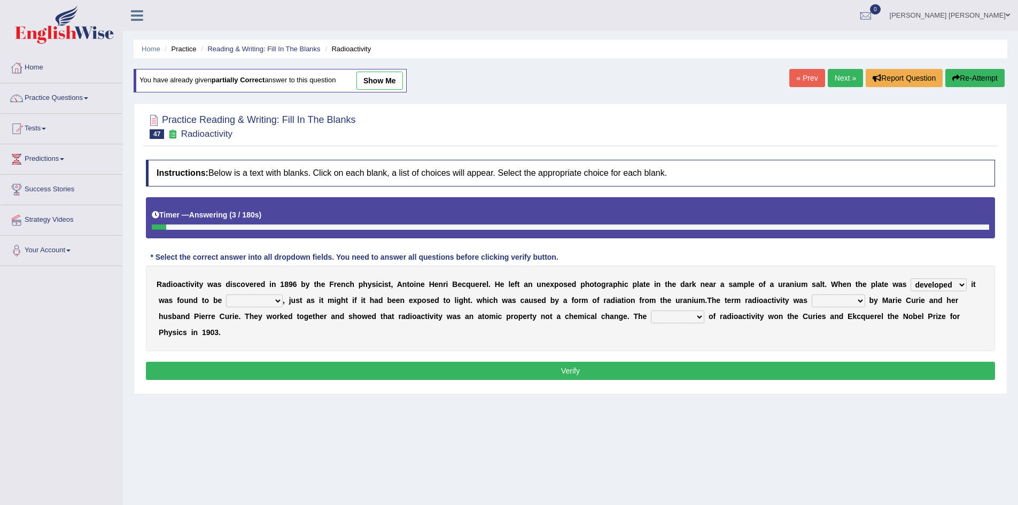
click at [226, 295] on select "transparent corrugated fogged clarified" at bounding box center [254, 301] width 57 height 13
click at [826, 304] on select "concocted coined expected estimated" at bounding box center [838, 301] width 53 height 13
select select "coined"
click at [812, 295] on select "concocted coined expected estimated" at bounding box center [838, 301] width 53 height 13
drag, startPoint x: 687, startPoint y: 312, endPoint x: 682, endPoint y: 312, distance: 5.4
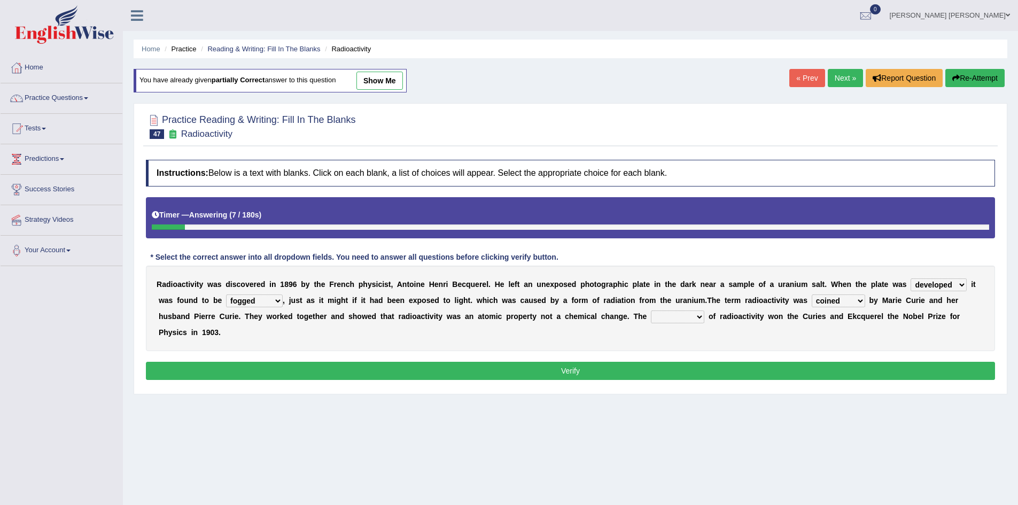
click at [687, 312] on select "fabrication invention discharge discovery" at bounding box center [677, 317] width 53 height 13
select select "discovery"
click at [651, 311] on select "fabrication invention discharge discovery" at bounding box center [677, 317] width 53 height 13
click at [662, 370] on button "Verify" at bounding box center [570, 371] width 849 height 18
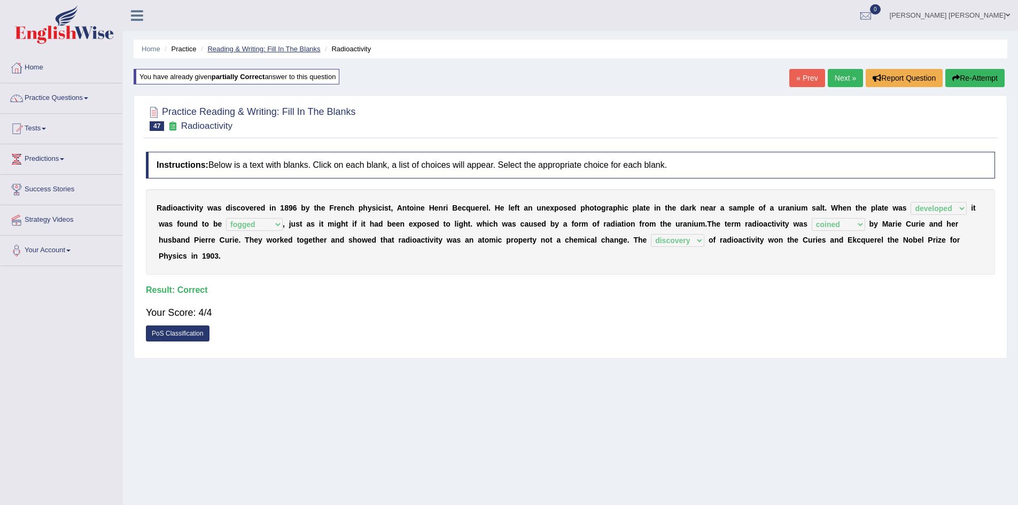
click at [288, 50] on link "Reading & Writing: Fill In The Blanks" at bounding box center [263, 49] width 113 height 8
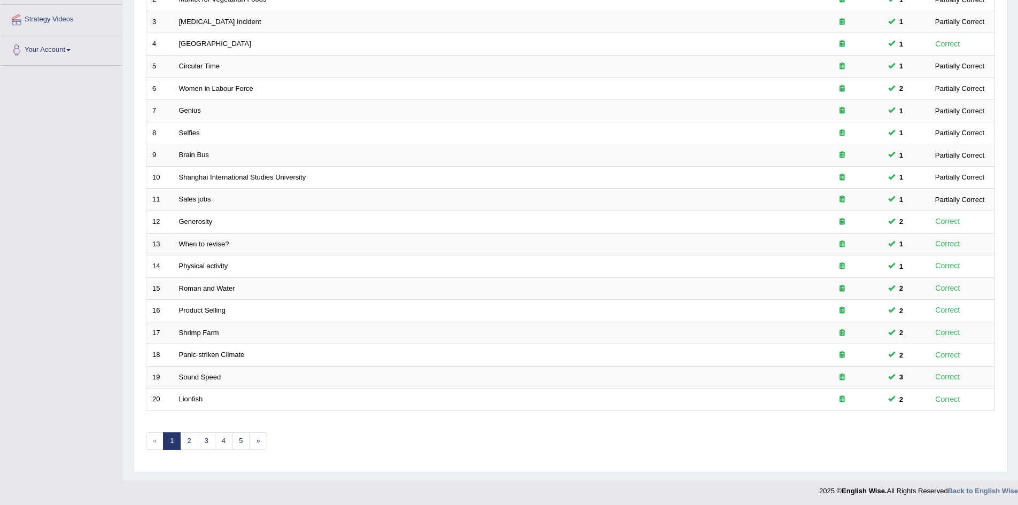
scroll to position [203, 0]
click at [206, 444] on link "3" at bounding box center [207, 439] width 18 height 18
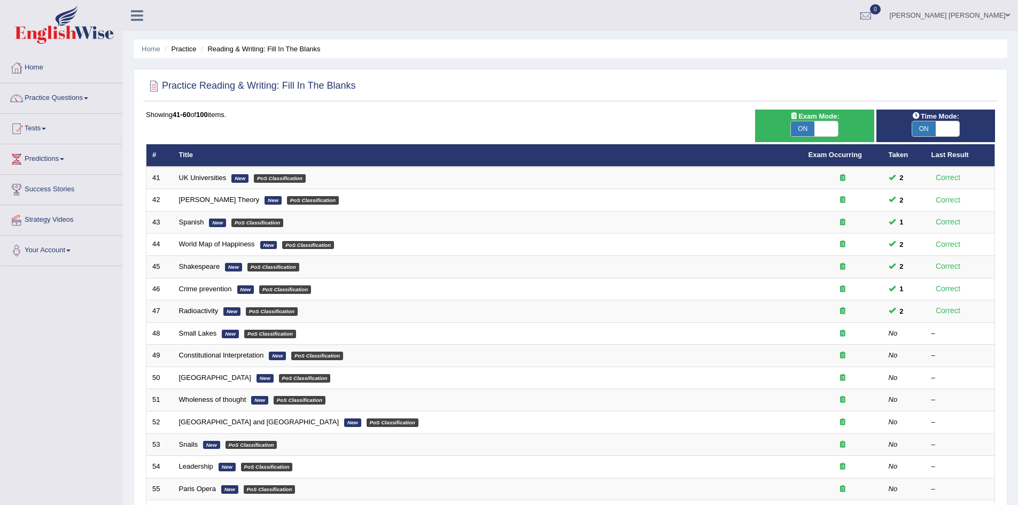
click at [965, 11] on link "Nipen Yogesh Mehta" at bounding box center [950, 14] width 136 height 28
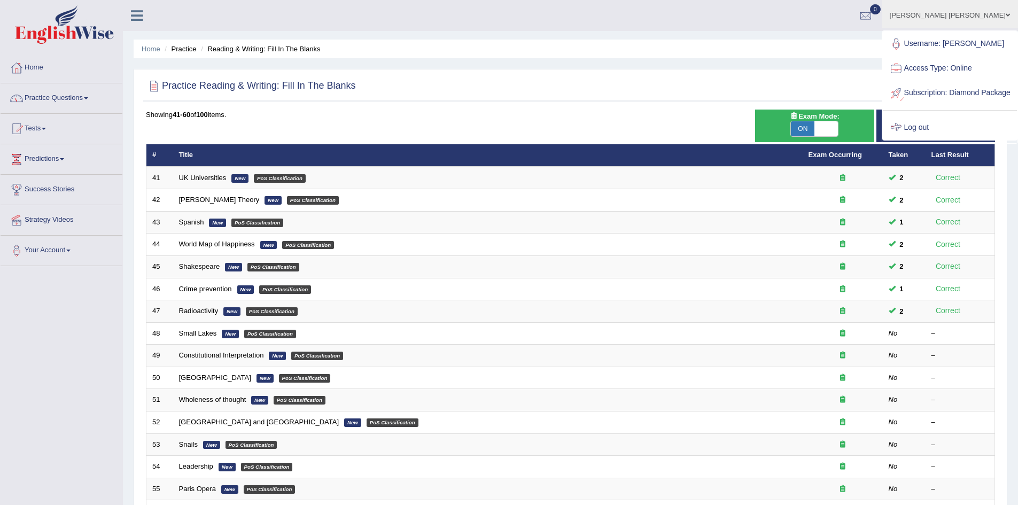
click at [938, 139] on link "Log out" at bounding box center [950, 127] width 134 height 25
